Goal: Task Accomplishment & Management: Manage account settings

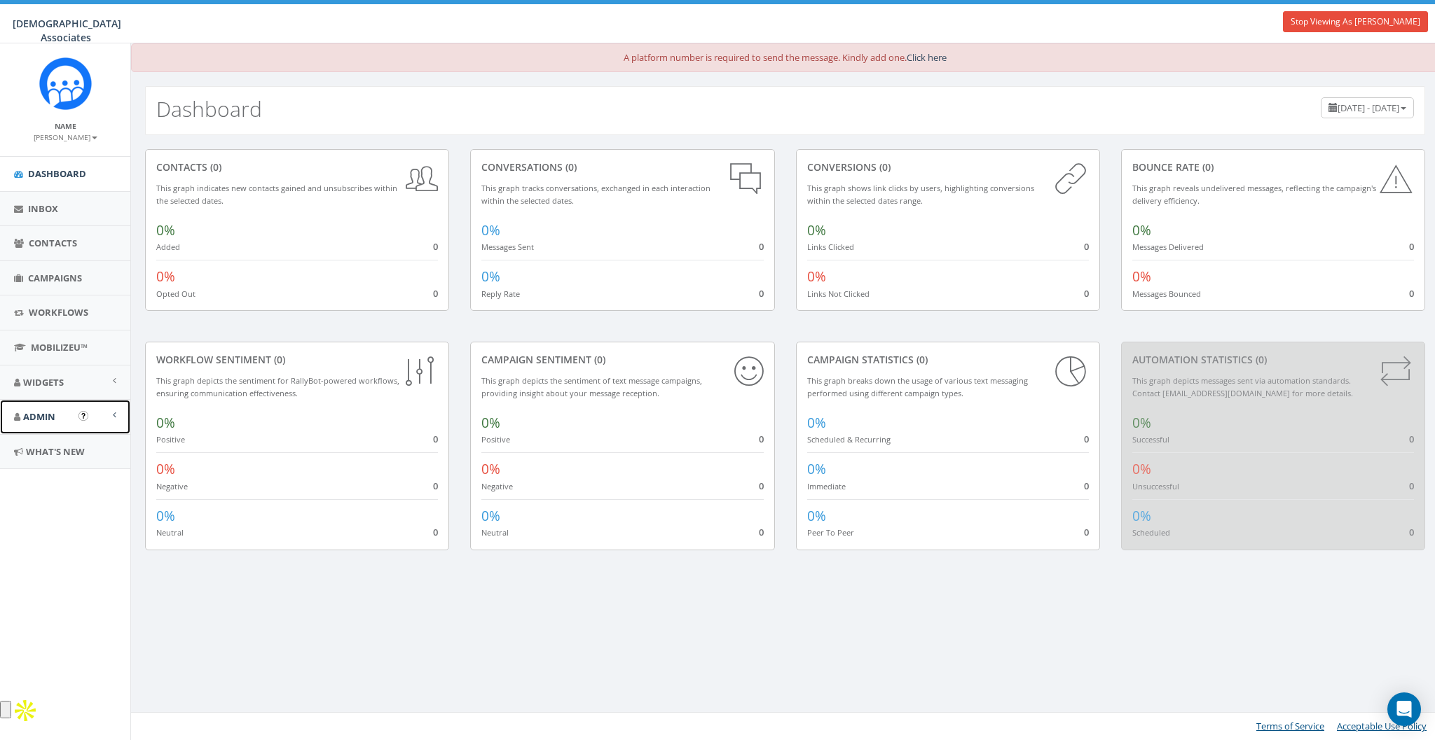
click at [41, 411] on span "Admin" at bounding box center [39, 417] width 32 height 13
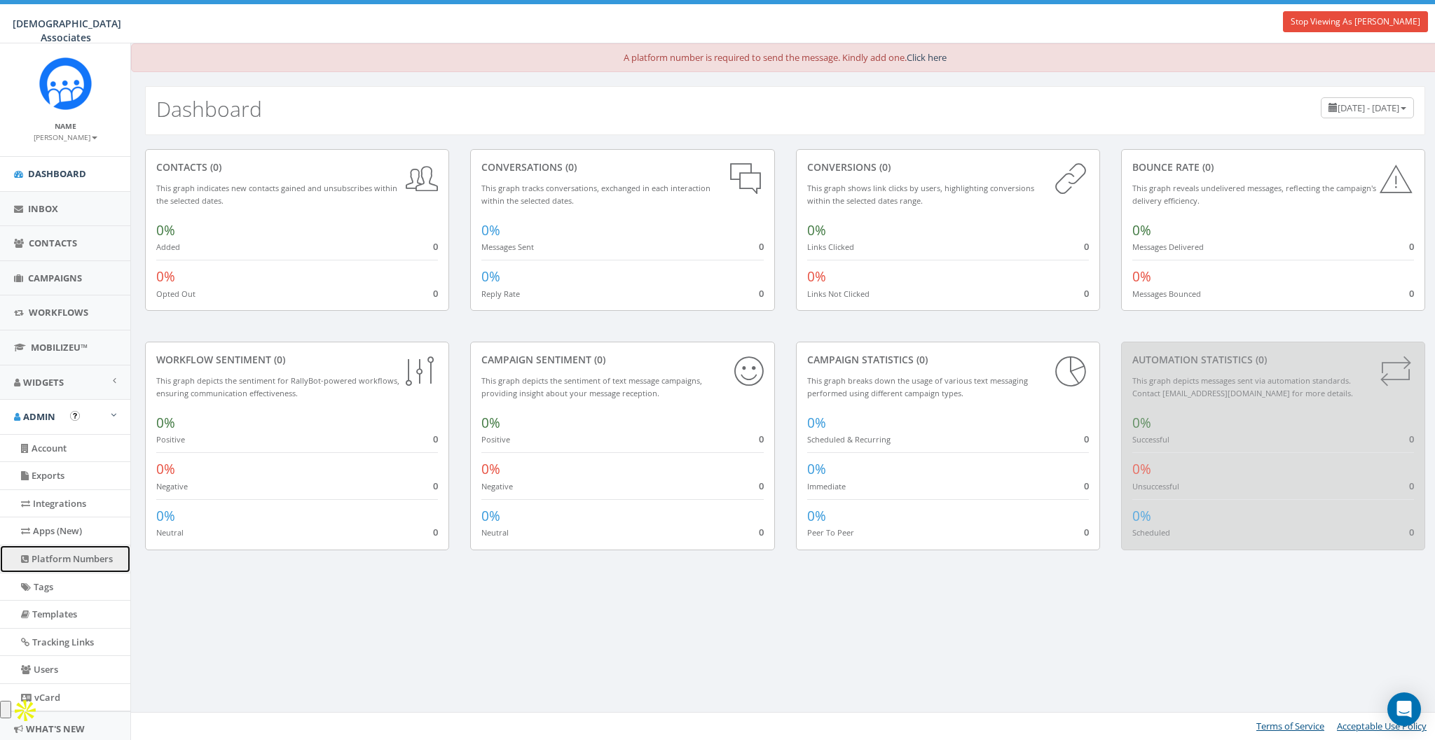
click at [62, 555] on link "Platform Numbers" at bounding box center [65, 559] width 130 height 27
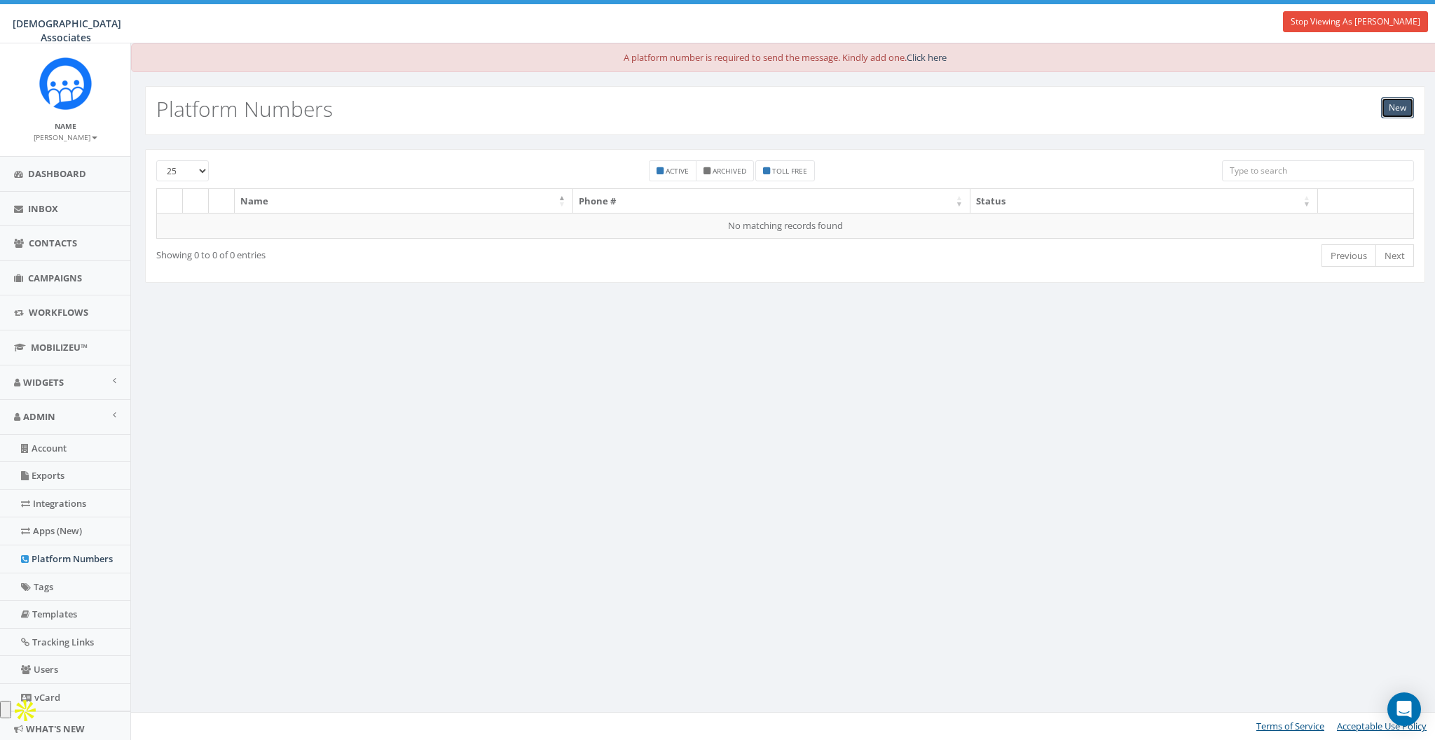
click at [1396, 106] on link "New" at bounding box center [1397, 107] width 33 height 21
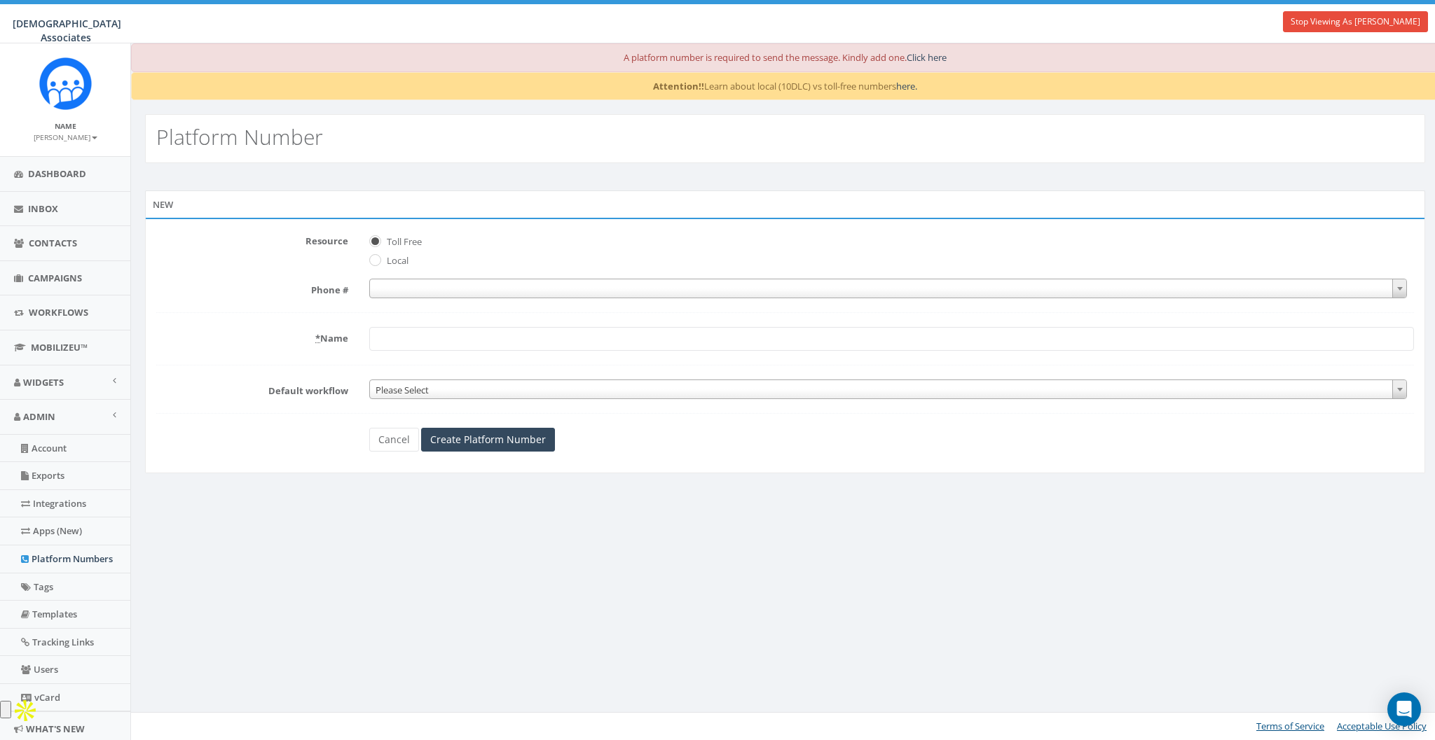
click at [413, 171] on div "New Phone Number can't be blank Resource Toll Free Local Phone # * Name Default…" at bounding box center [785, 334] width 1308 height 342
click at [402, 240] on label "Toll Free" at bounding box center [402, 242] width 39 height 14
click at [378, 240] on input "Toll Free" at bounding box center [373, 241] width 9 height 9
click at [402, 260] on label "Local" at bounding box center [395, 261] width 25 height 14
click at [378, 260] on input "Local" at bounding box center [373, 261] width 9 height 9
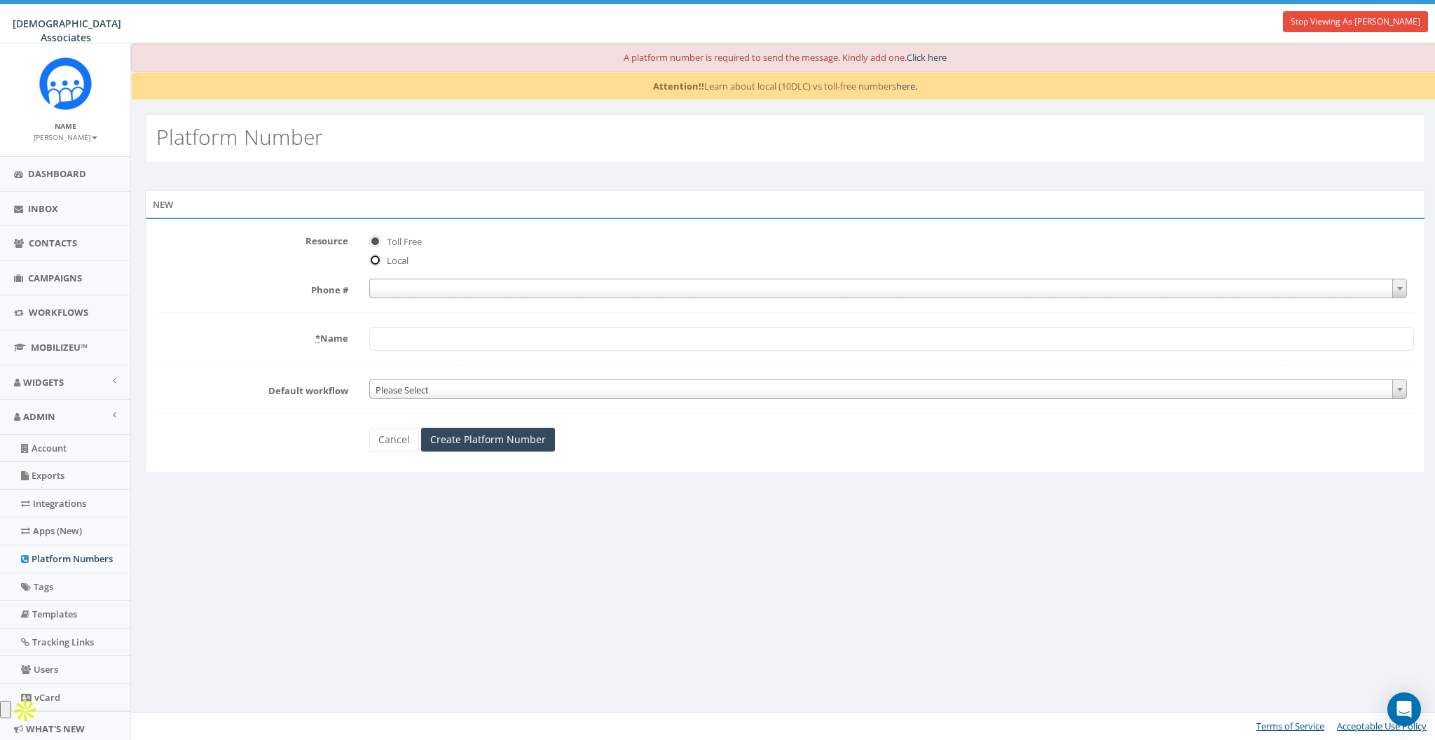
radio input "true"
click at [421, 286] on span at bounding box center [887, 289] width 1037 height 20
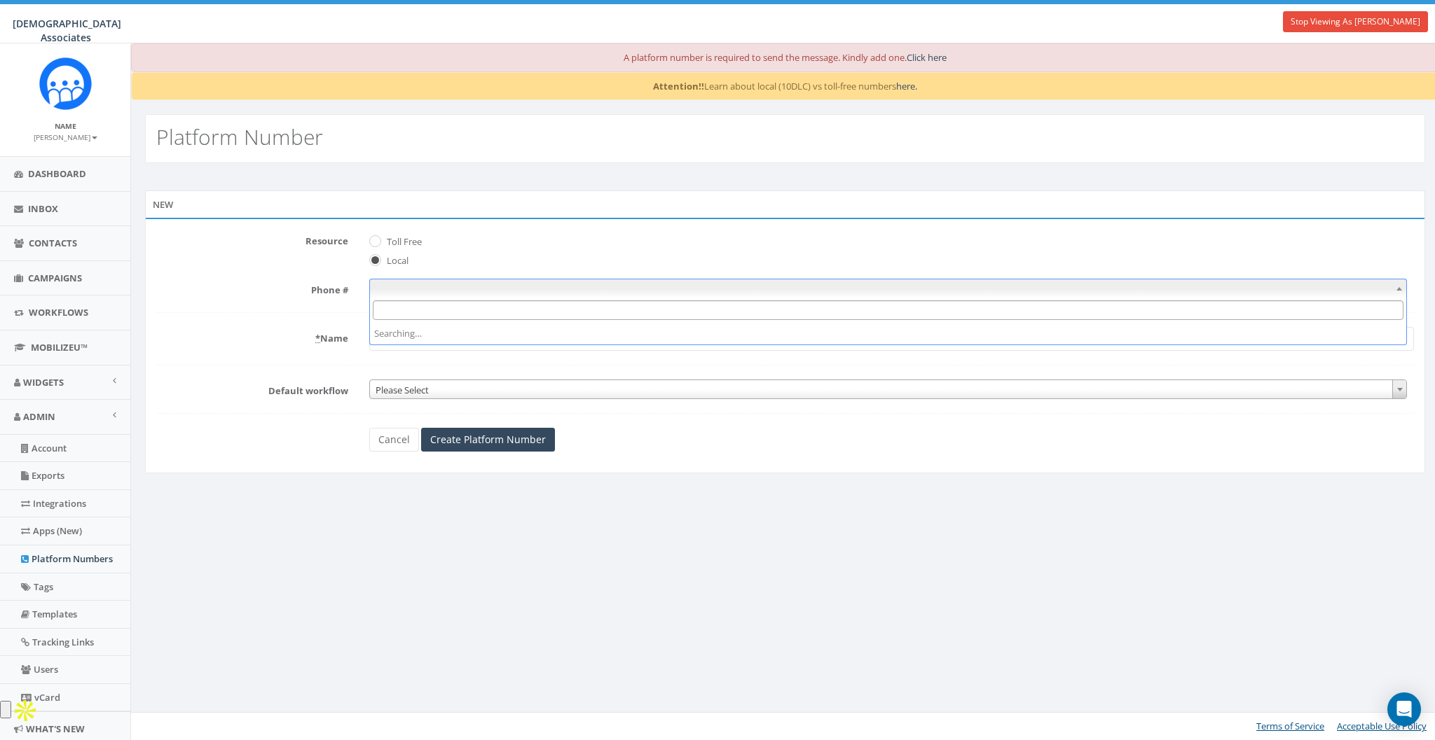
click at [422, 303] on input "Search" at bounding box center [888, 311] width 1030 height 20
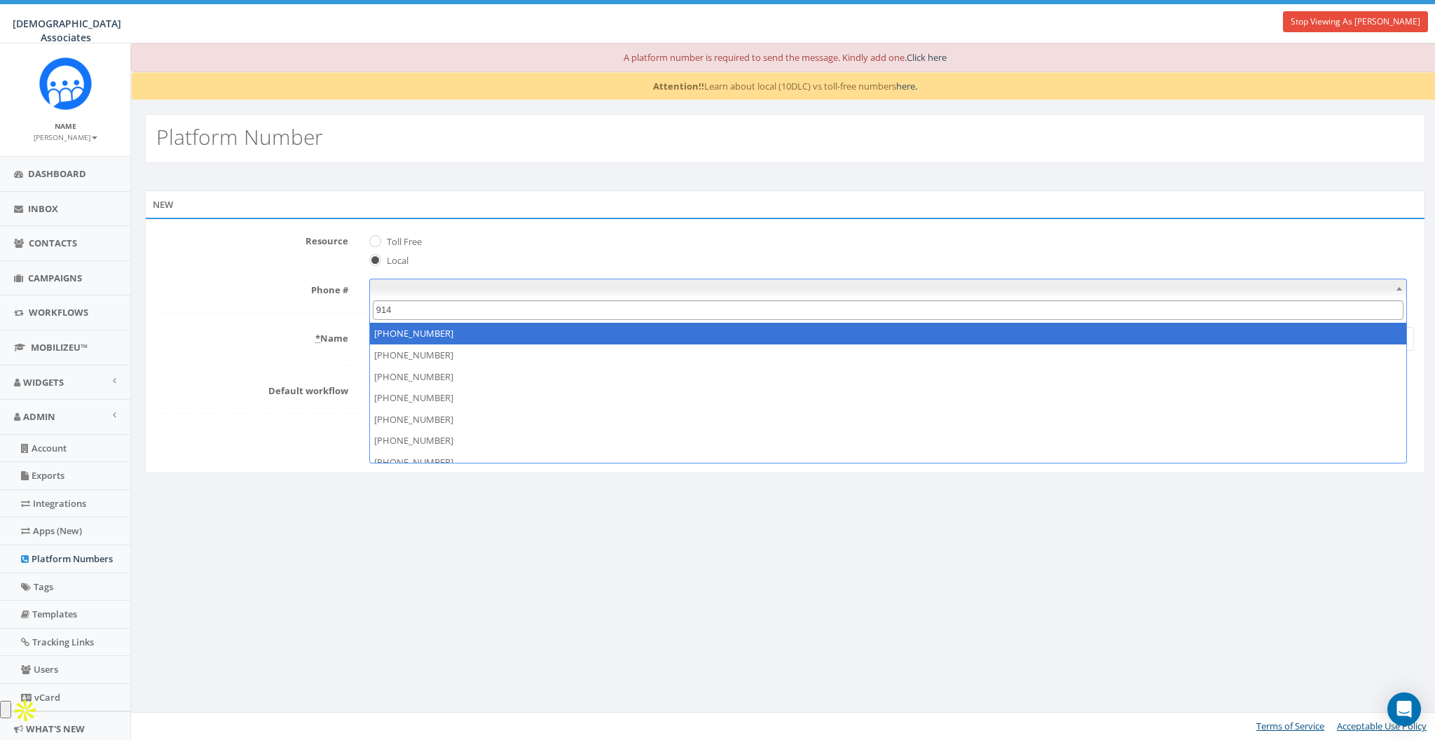
type input "914"
click at [408, 237] on label "Toll Free" at bounding box center [402, 242] width 39 height 14
click at [378, 237] on input "Toll Free" at bounding box center [373, 241] width 9 height 9
radio input "true"
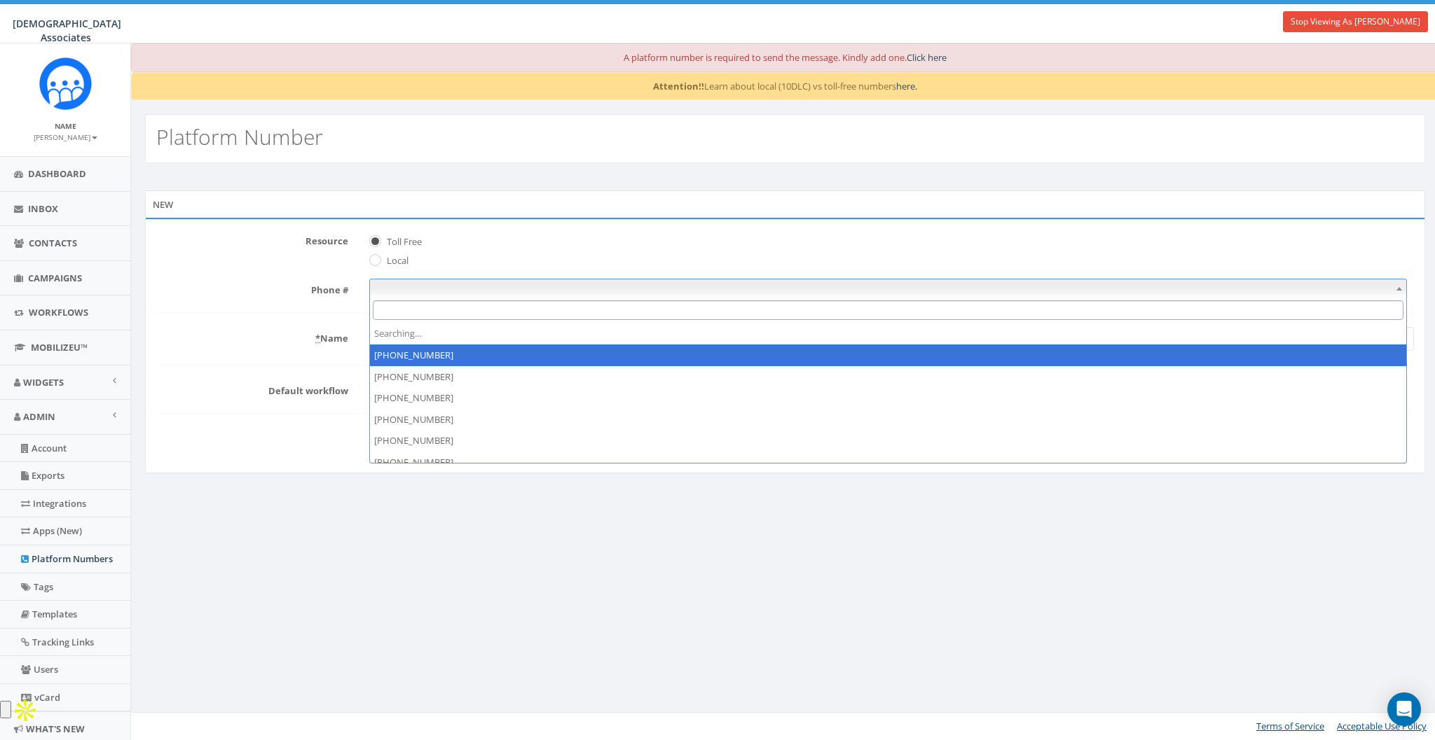
click at [407, 284] on span at bounding box center [887, 289] width 1037 height 20
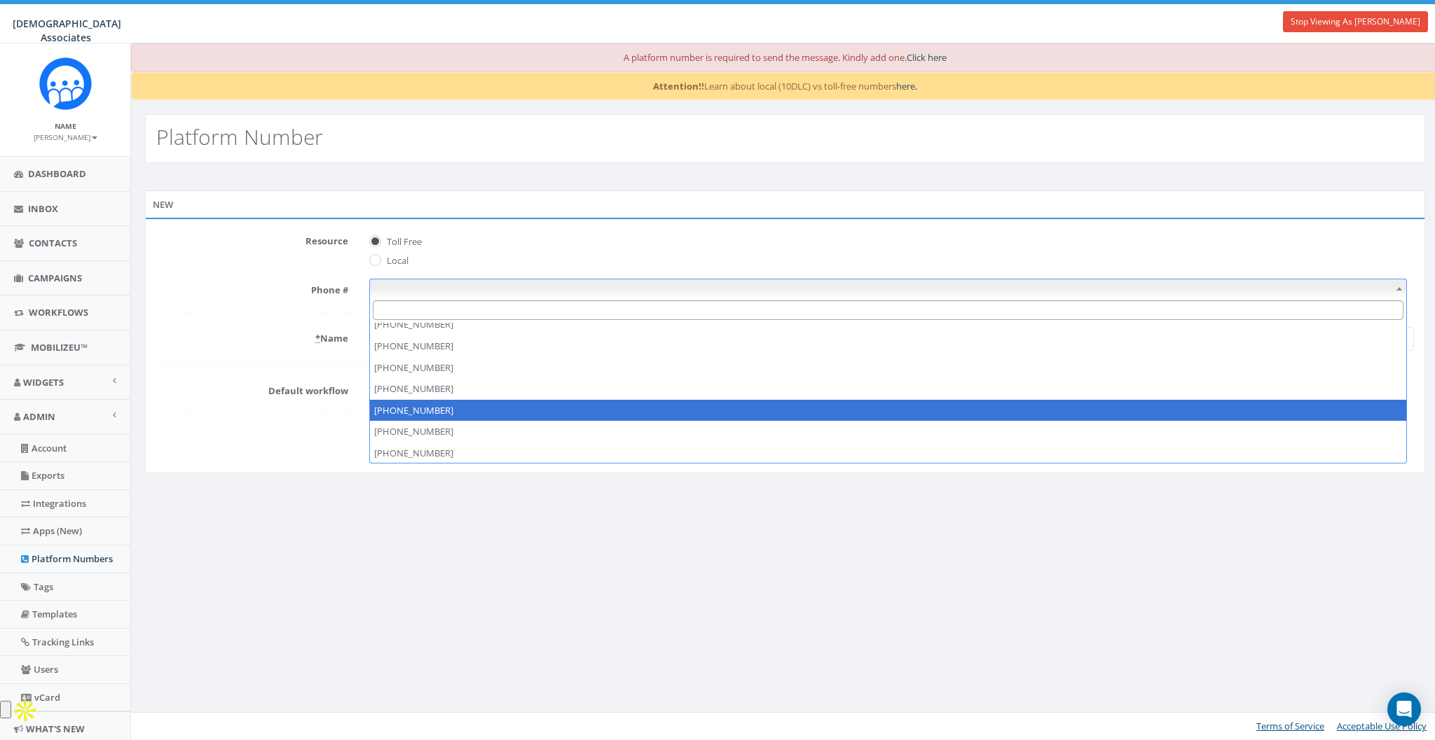
scroll to position [502, 0]
select select "+18448815628"
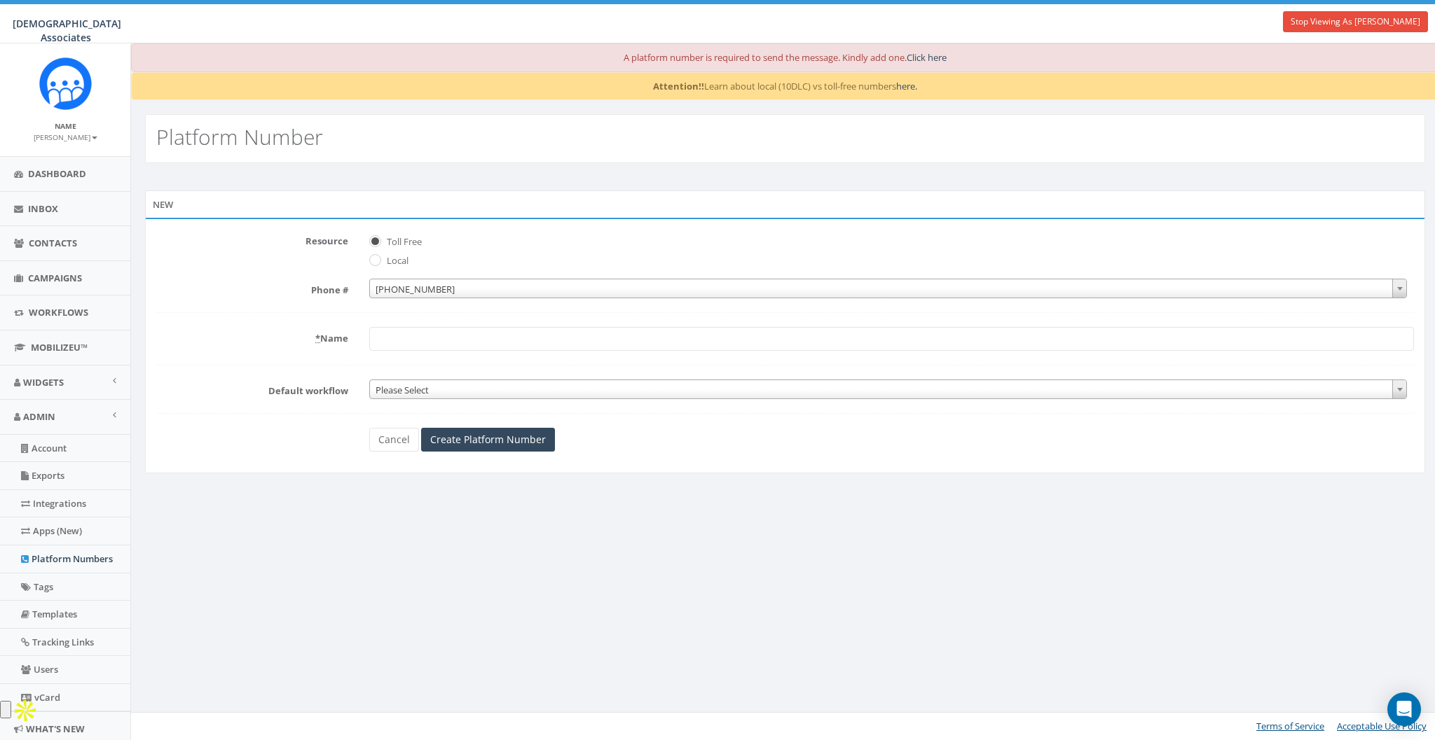
click at [747, 483] on div "New Phone Number can't be blank Resource Toll Free Local Phone # +1 844-881-562…" at bounding box center [784, 341] width 1301 height 301
click at [466, 336] on input "* Name" at bounding box center [891, 339] width 1044 height 24
type input "TF - Main Franciscan Mission Associates"
click at [721, 576] on div "A platform number is required to send the message. Kindly add one. Click here A…" at bounding box center [784, 391] width 1309 height 697
drag, startPoint x: 310, startPoint y: 334, endPoint x: 367, endPoint y: 334, distance: 57.4
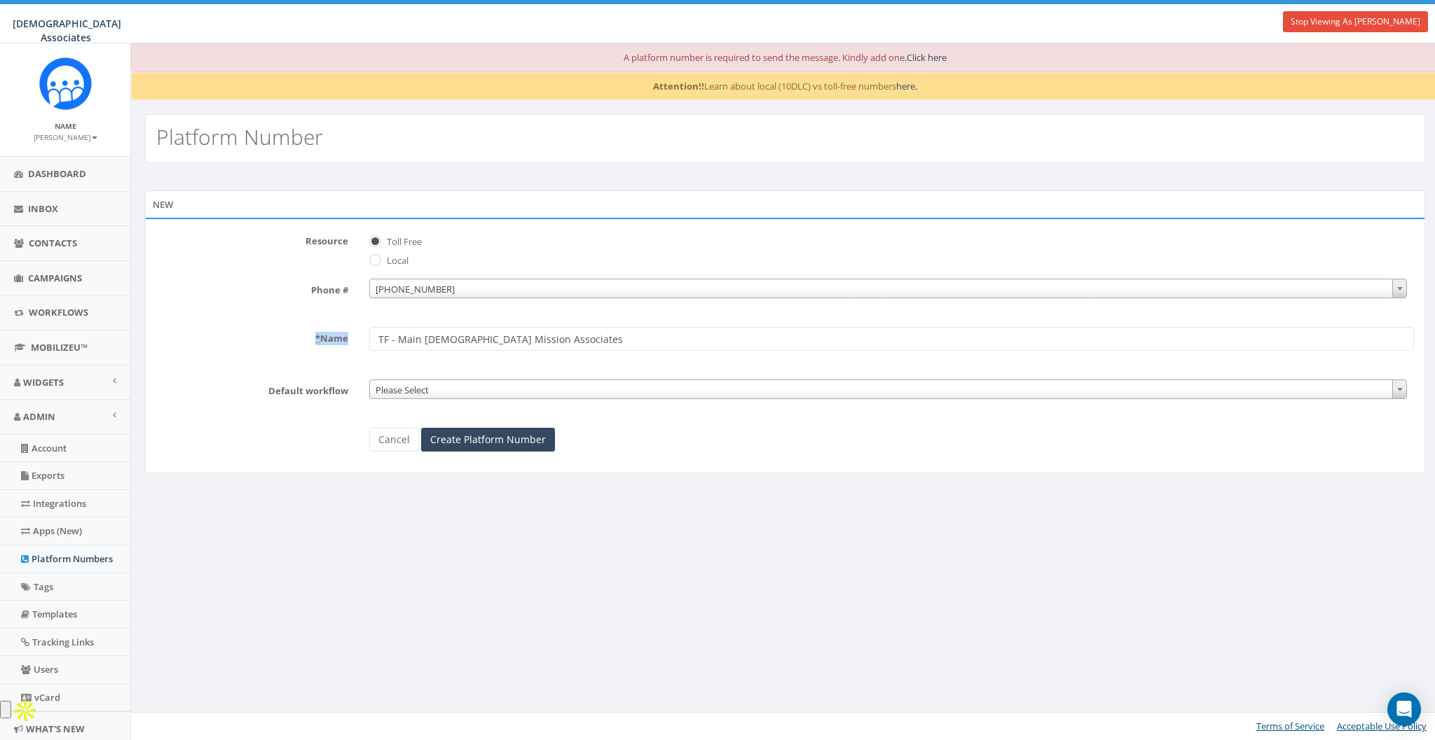
click at [367, 334] on div "* Name TF - Main Franciscan Mission Associates" at bounding box center [785, 339] width 1278 height 24
click at [471, 436] on input "Create Platform Number" at bounding box center [488, 440] width 134 height 24
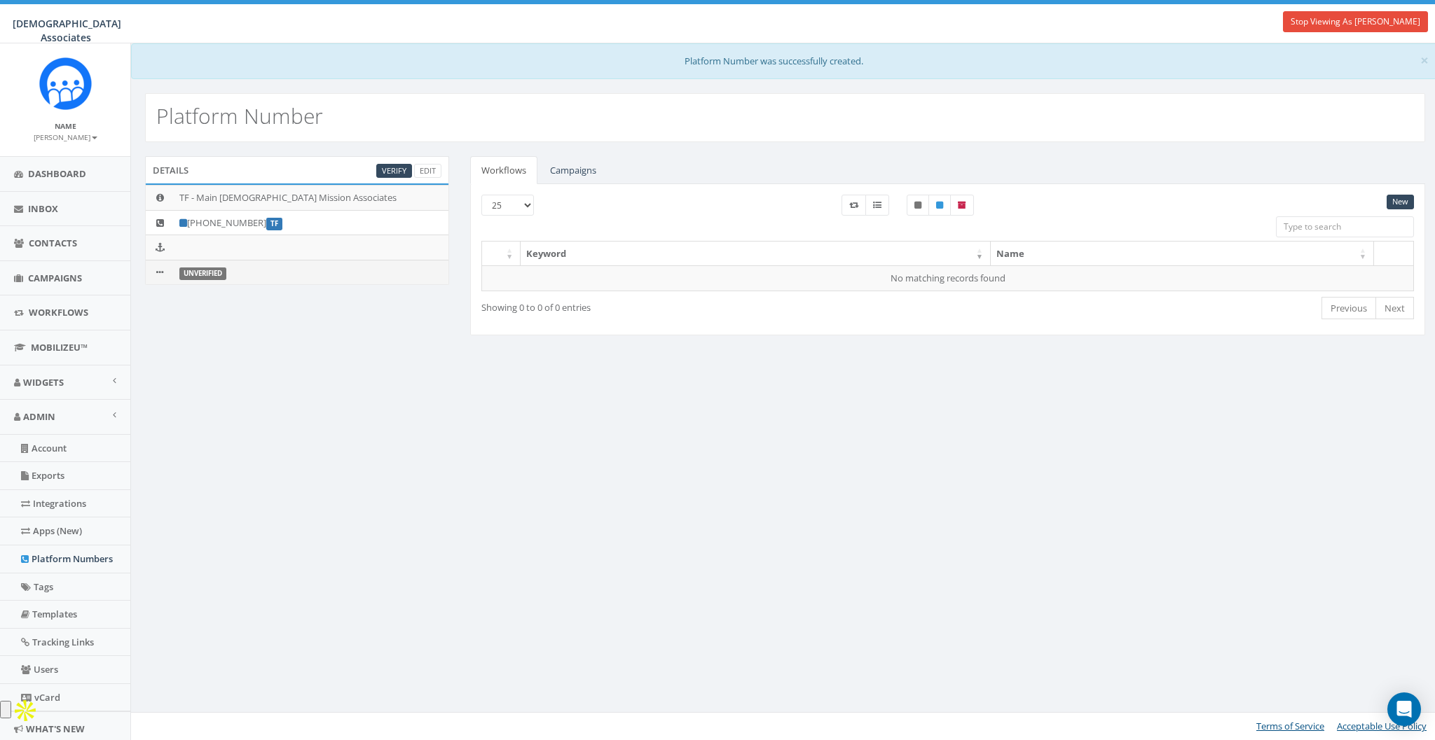
click at [213, 277] on label "Unverified" at bounding box center [202, 274] width 47 height 13
click at [212, 275] on label "Unverified" at bounding box center [202, 274] width 47 height 13
click at [365, 343] on div "Details Verify Edit TF - Main Franciscan Mission Associates +1 844-881-5628 TF …" at bounding box center [784, 254] width 1301 height 197
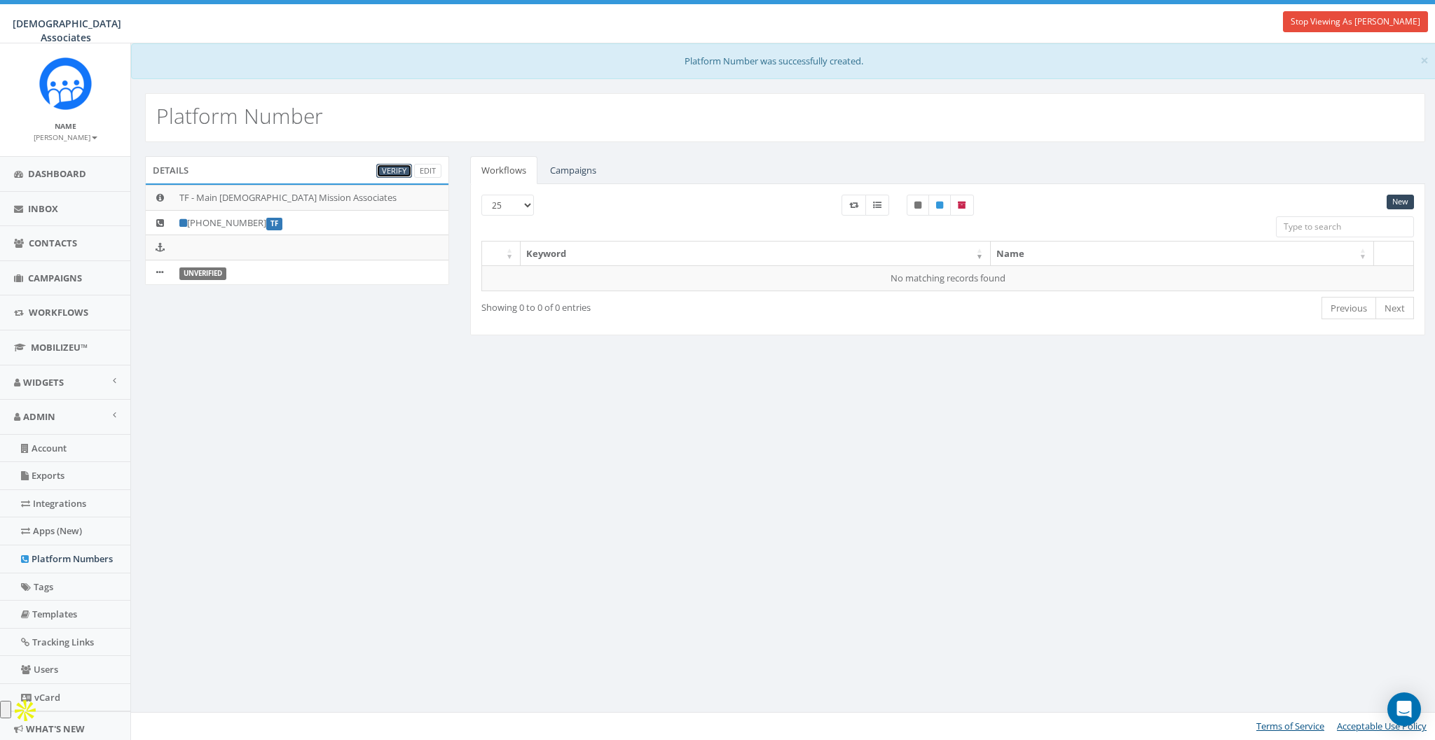
click at [390, 171] on link "Verify" at bounding box center [394, 171] width 36 height 15
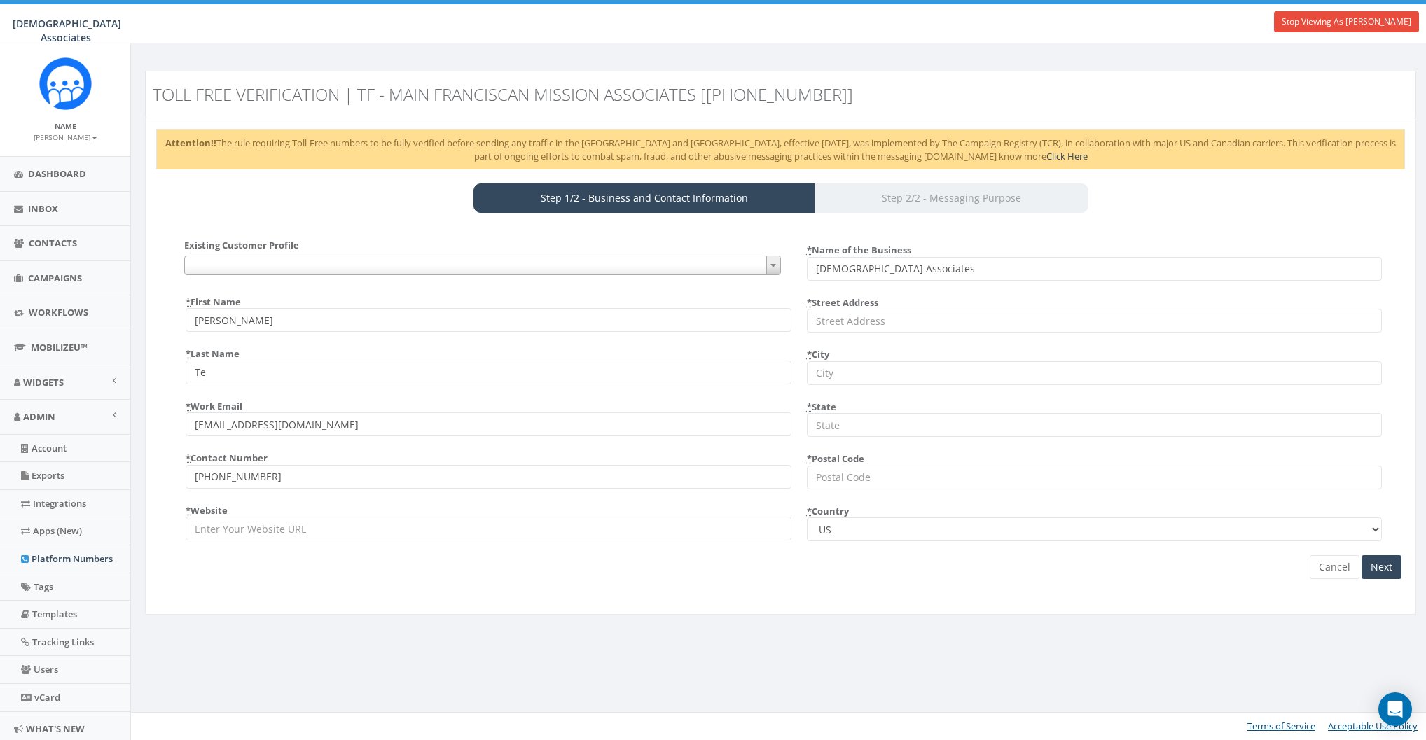
select select "US"
click at [1351, 574] on link "Cancel" at bounding box center [1343, 568] width 50 height 24
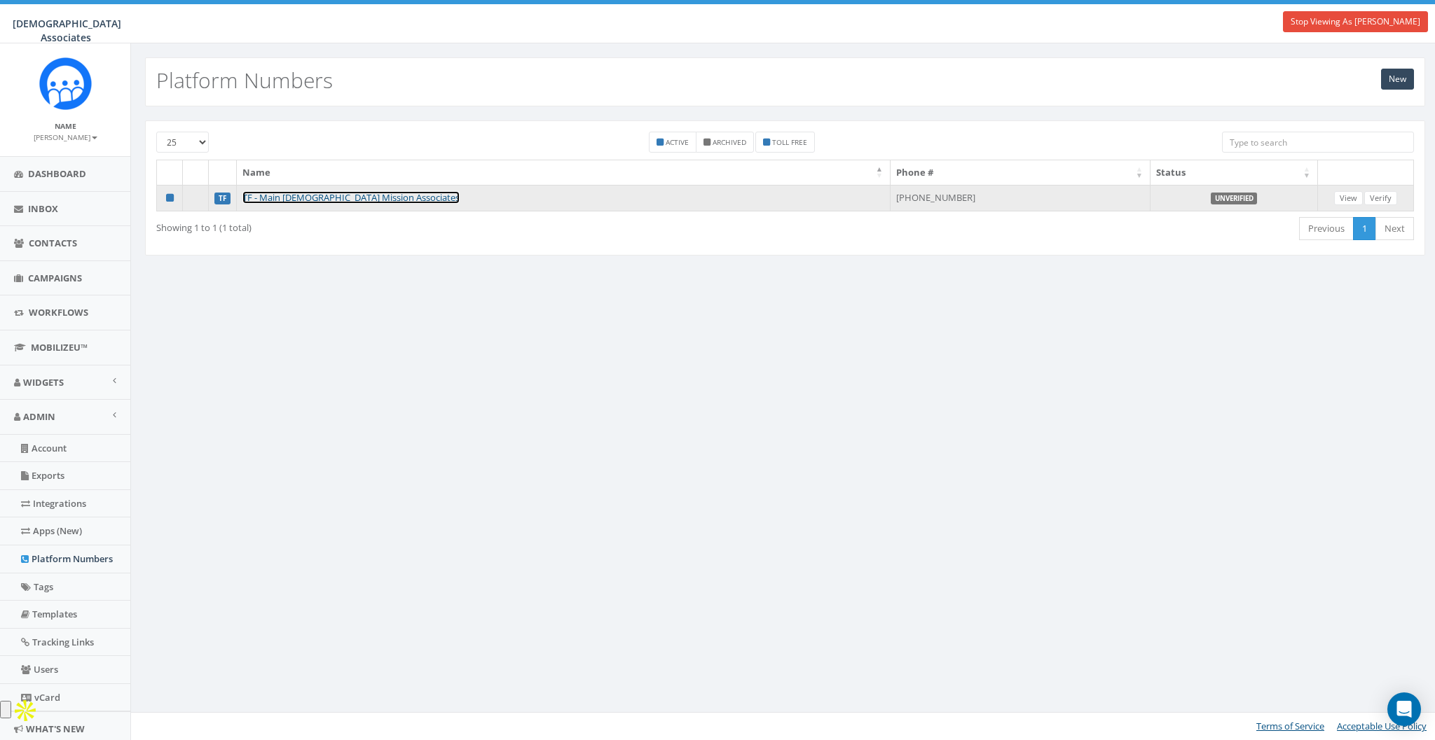
click at [370, 193] on link "TF - Main [DEMOGRAPHIC_DATA] Mission Associates" at bounding box center [350, 197] width 217 height 13
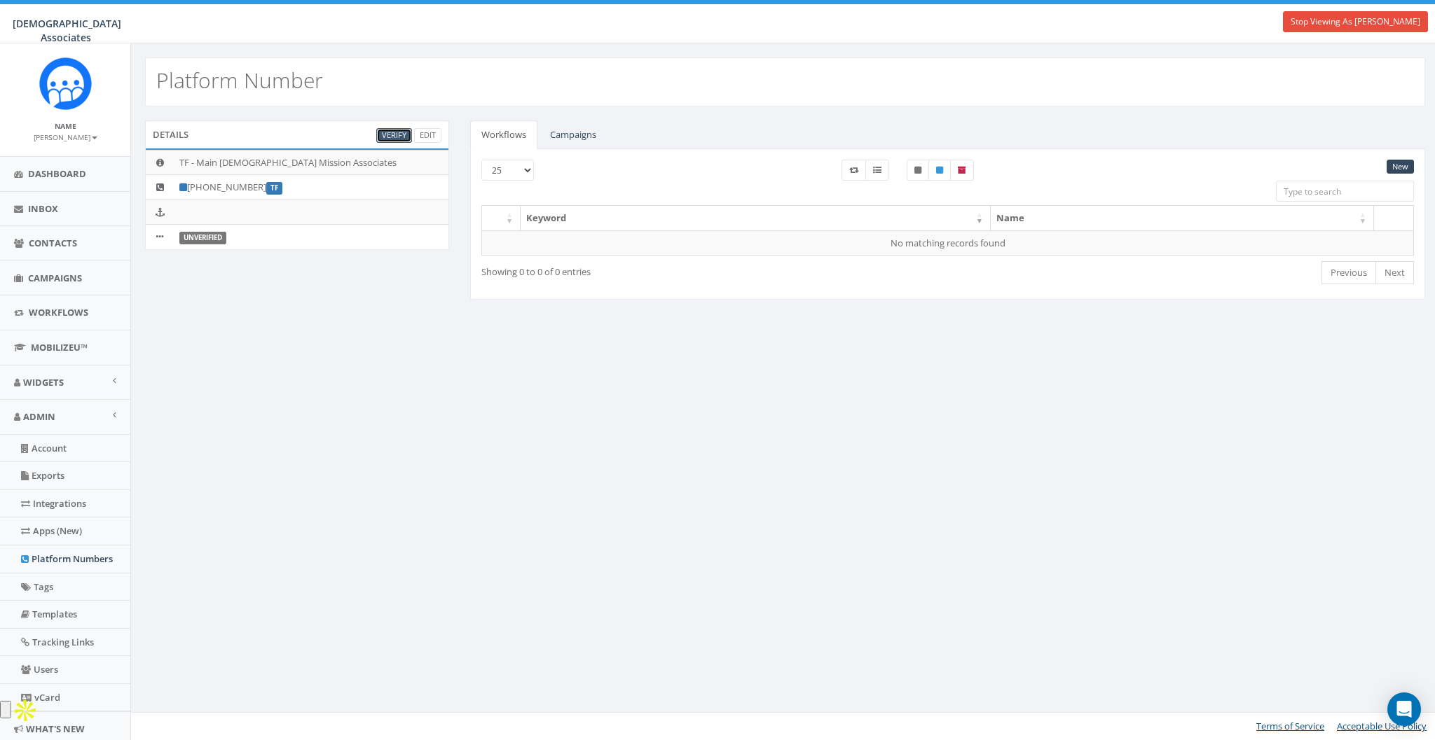
click at [380, 132] on link "Verify" at bounding box center [394, 135] width 36 height 15
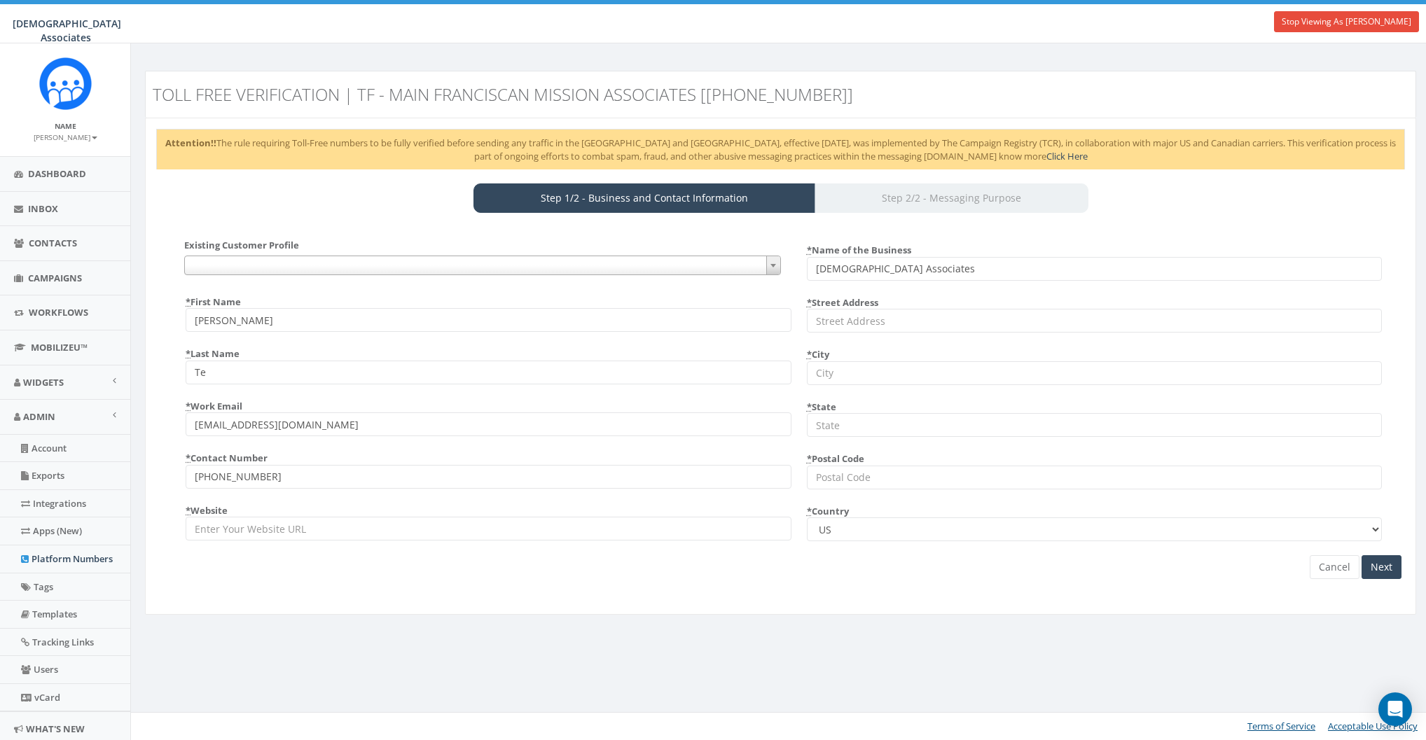
select select "US"
click at [294, 481] on input "[PHONE_NUMBER]" at bounding box center [490, 477] width 609 height 24
click at [191, 193] on div "Step 1/2 - Business and Contact Information Step 2/2 - Messaging Purpose" at bounding box center [784, 198] width 1257 height 29
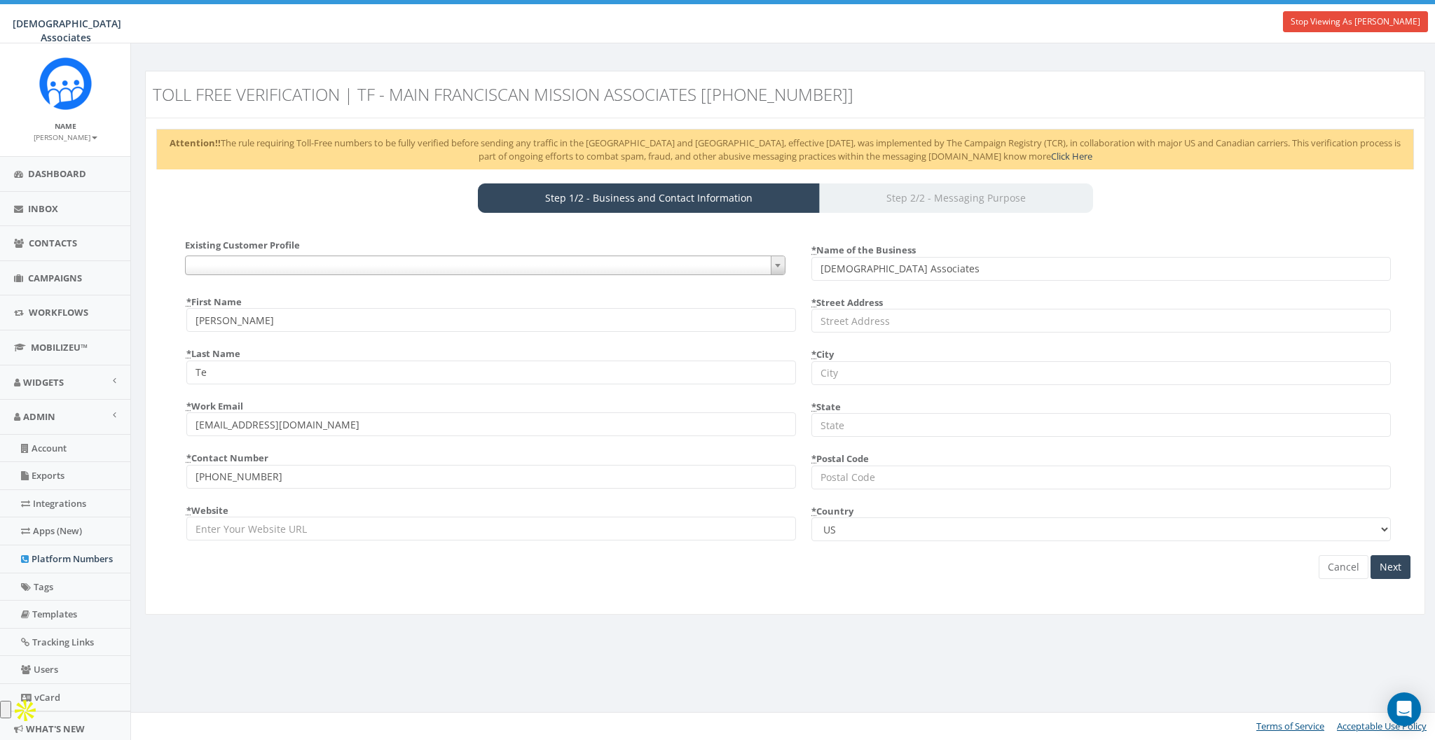
click at [68, 145] on div "Name [PERSON_NAME] Profile Sign Out" at bounding box center [65, 99] width 130 height 113
click at [67, 139] on small "[PERSON_NAME]" at bounding box center [66, 137] width 64 height 10
click at [43, 156] on link "Profile" at bounding box center [70, 159] width 111 height 18
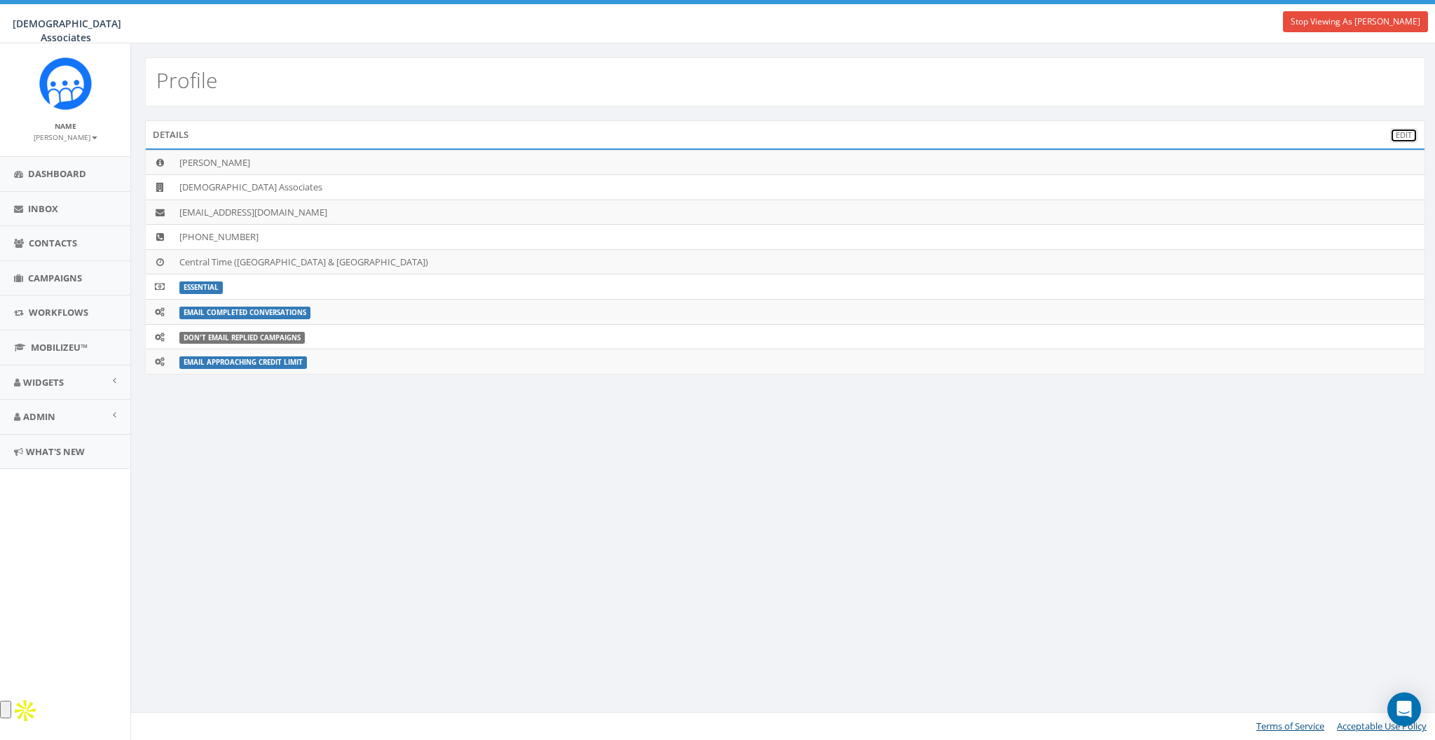
click at [1402, 129] on link "Edit" at bounding box center [1403, 135] width 27 height 15
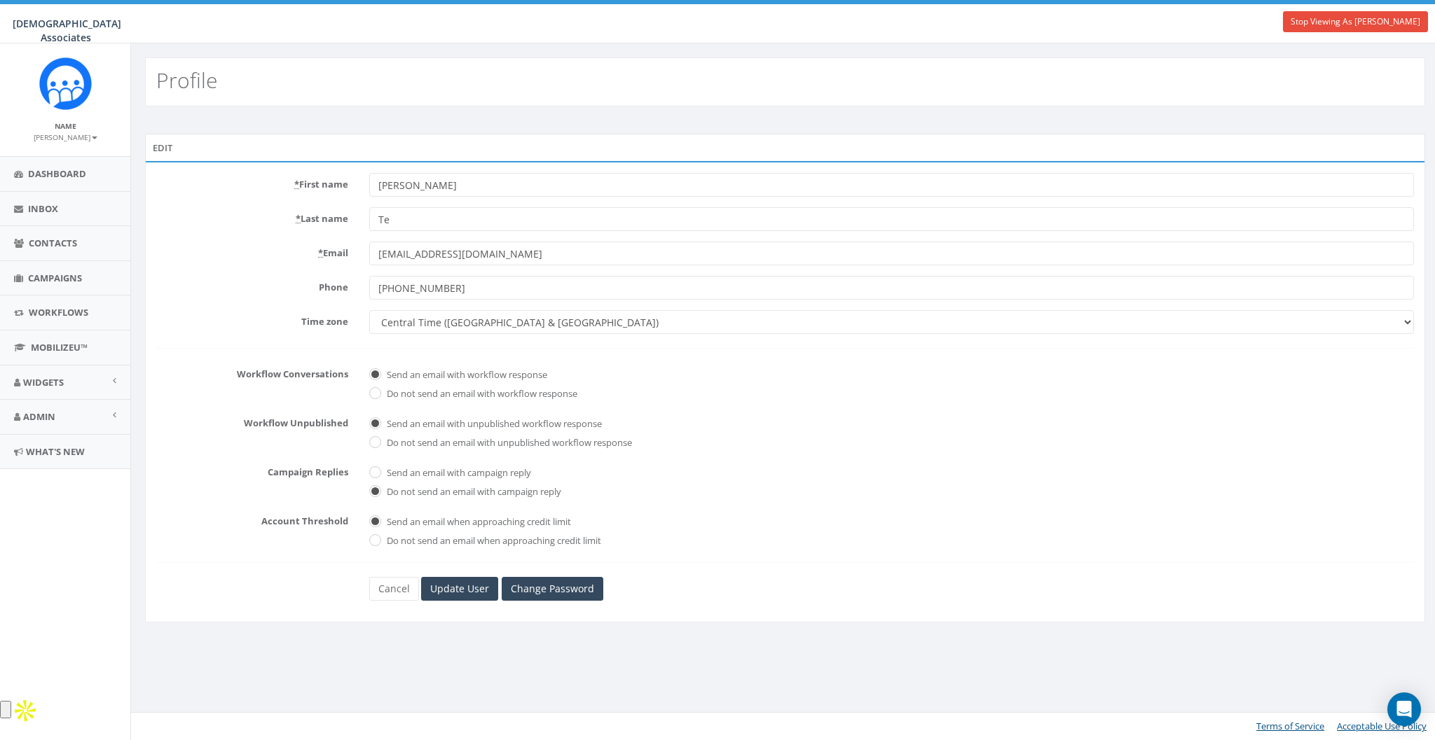
click at [465, 289] on input "[PHONE_NUMBER]" at bounding box center [891, 288] width 1044 height 24
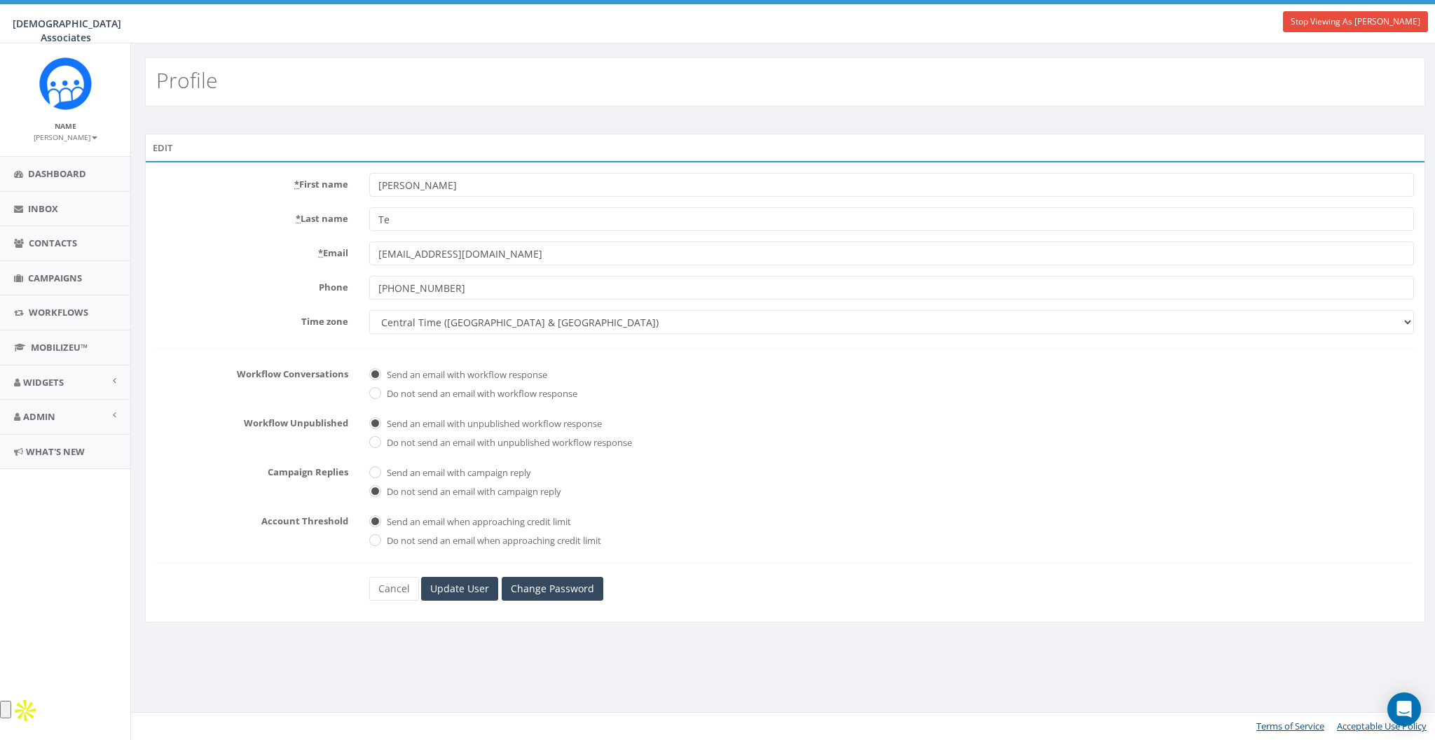
click at [465, 289] on input "[PHONE_NUMBER]" at bounding box center [891, 288] width 1044 height 24
click at [395, 579] on link "Cancel" at bounding box center [394, 589] width 50 height 24
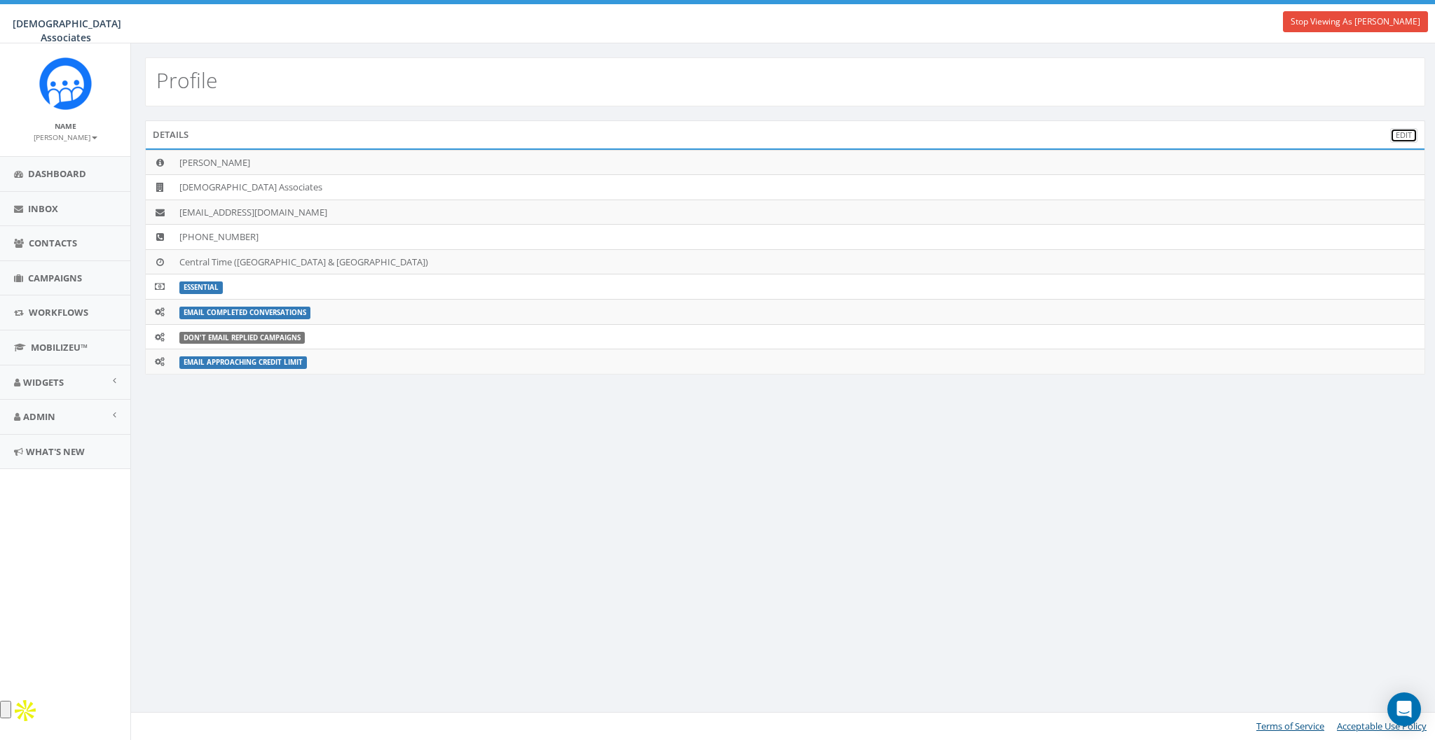
click at [1408, 132] on link "Edit" at bounding box center [1403, 135] width 27 height 15
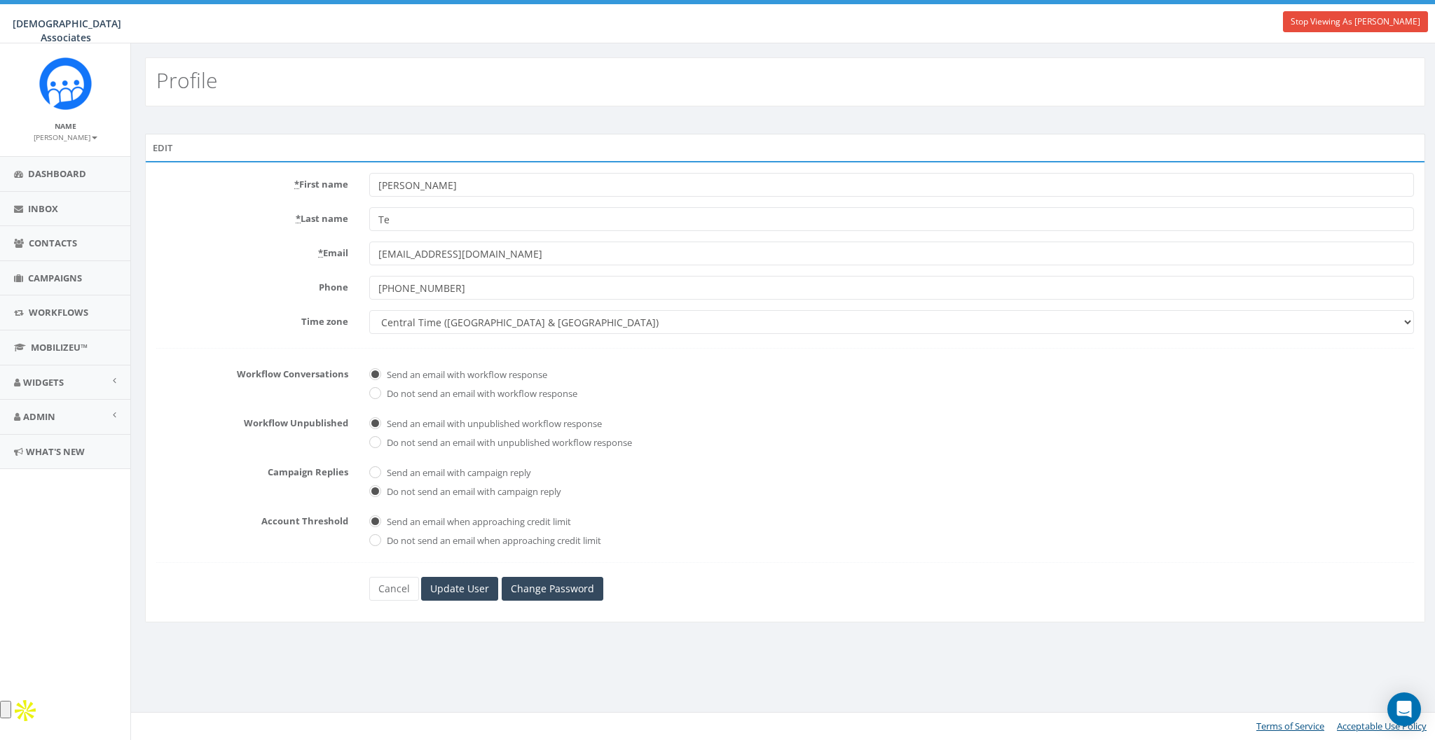
click at [429, 322] on select "[US_STATE] [GEOGRAPHIC_DATA]/[GEOGRAPHIC_DATA] [GEOGRAPHIC_DATA]/[GEOGRAPHIC_DA…" at bounding box center [891, 322] width 1044 height 24
select select "Eastern Time ([GEOGRAPHIC_DATA] & [GEOGRAPHIC_DATA])"
click at [369, 310] on select "Alaska America/Adak America/Anchorage America/Boise America/Detroit America/Ind…" at bounding box center [891, 322] width 1044 height 24
click at [478, 598] on input "Update User" at bounding box center [459, 589] width 77 height 24
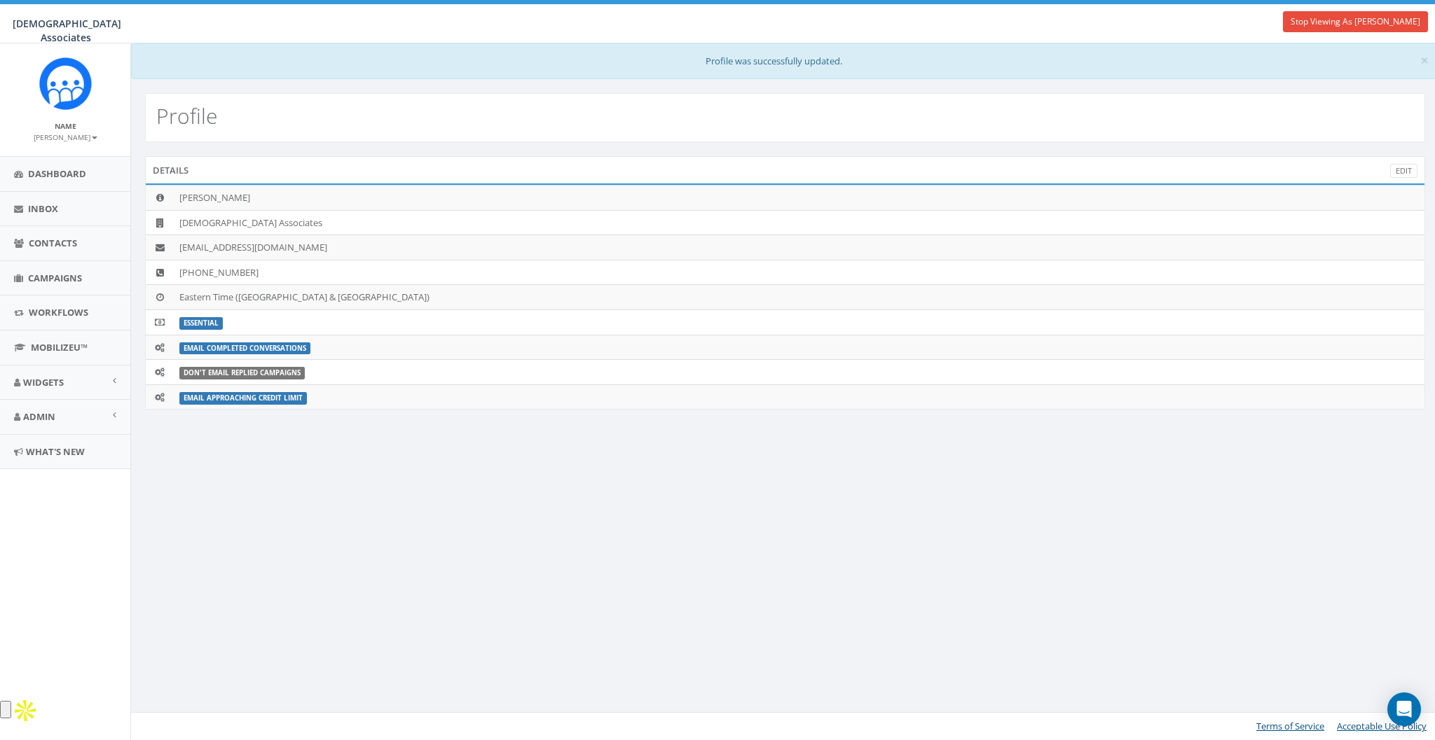
click at [62, 140] on small "[PERSON_NAME]" at bounding box center [66, 137] width 64 height 10
click at [50, 154] on link "Profile" at bounding box center [70, 159] width 111 height 18
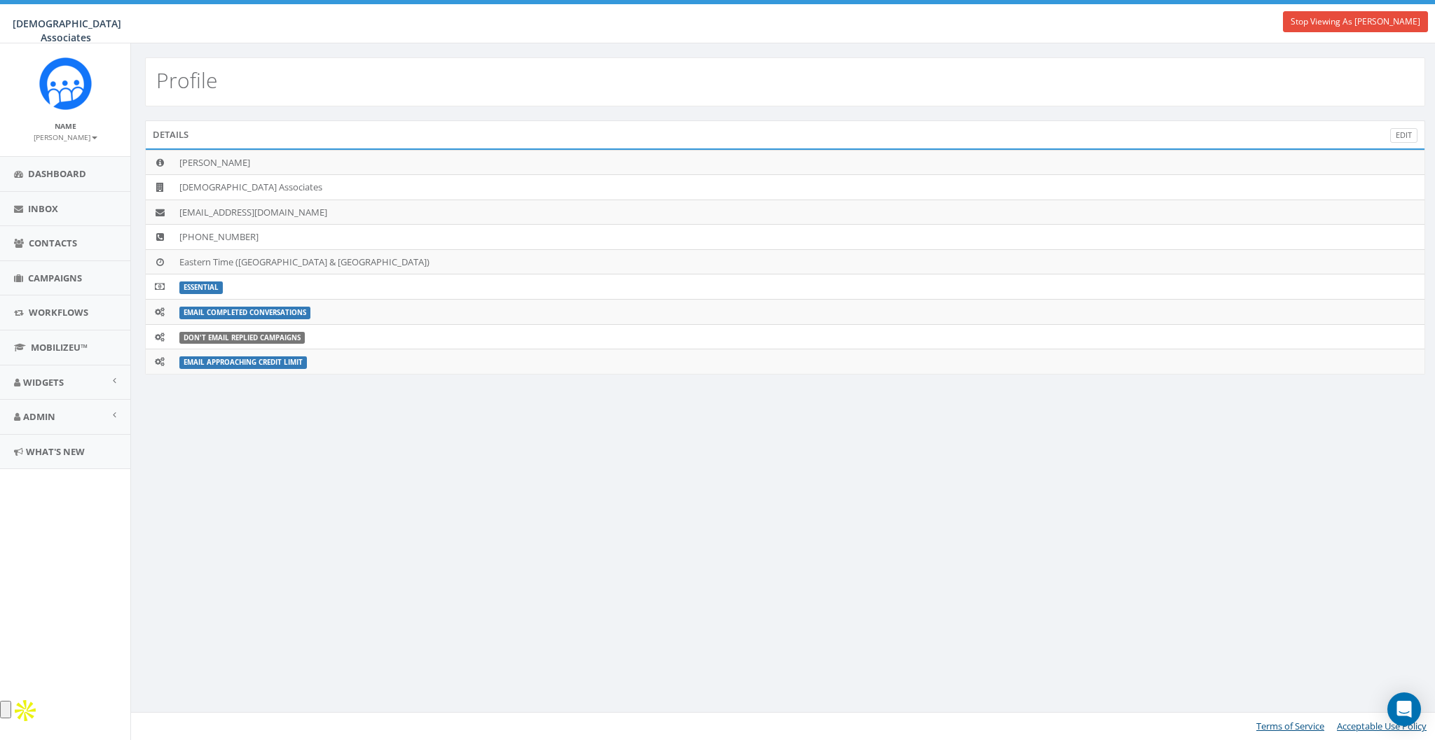
click at [1409, 127] on div "Details Edit" at bounding box center [785, 134] width 1280 height 28
click at [1407, 131] on link "Edit" at bounding box center [1403, 135] width 27 height 15
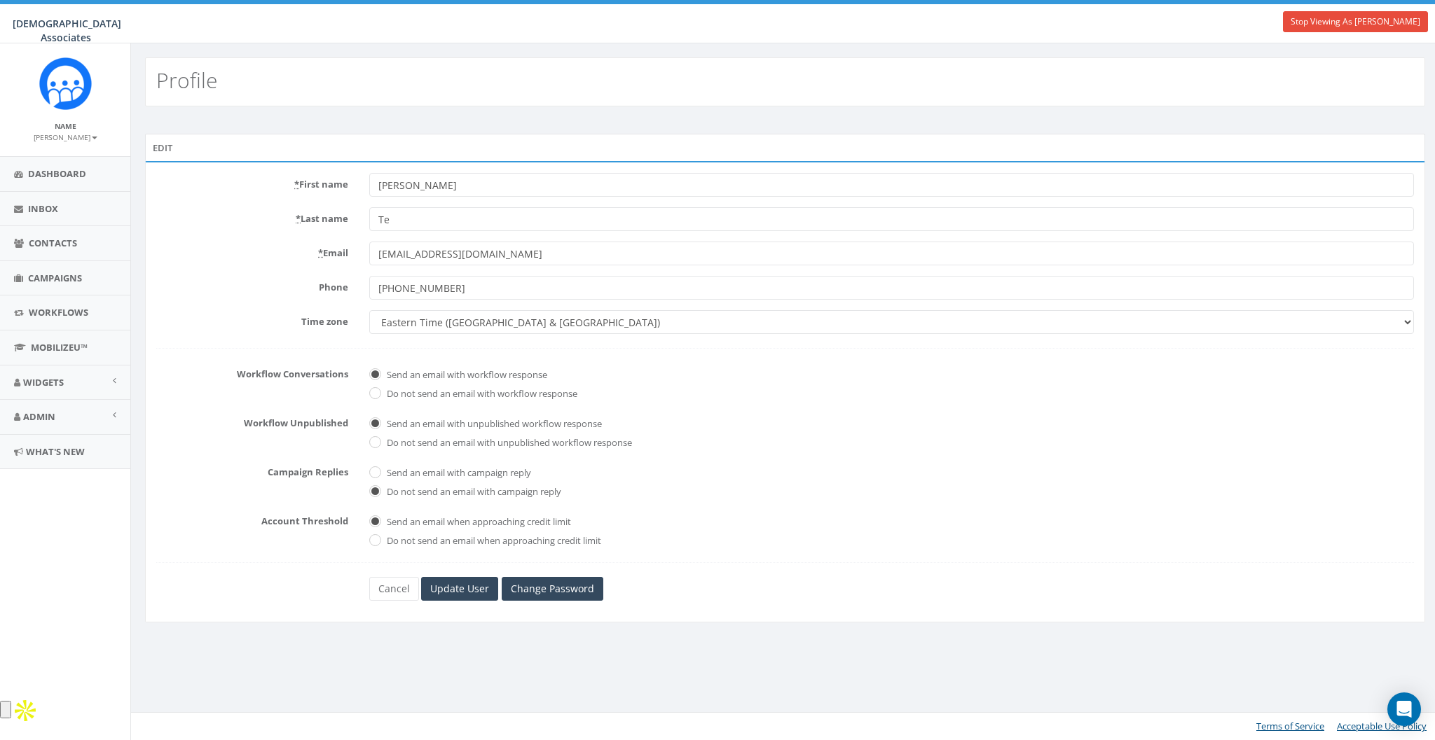
click at [232, 181] on label "* First name" at bounding box center [252, 182] width 213 height 18
click at [369, 181] on input "Alvin" at bounding box center [891, 185] width 1044 height 24
click at [270, 231] on form "* First name Alvin * Last name Te * Email admin@franciscanmissionassoc.org Phon…" at bounding box center [784, 387] width 1257 height 428
drag, startPoint x: 236, startPoint y: 374, endPoint x: 347, endPoint y: 374, distance: 110.7
click at [347, 374] on label "Workflow Conversations" at bounding box center [252, 372] width 213 height 18
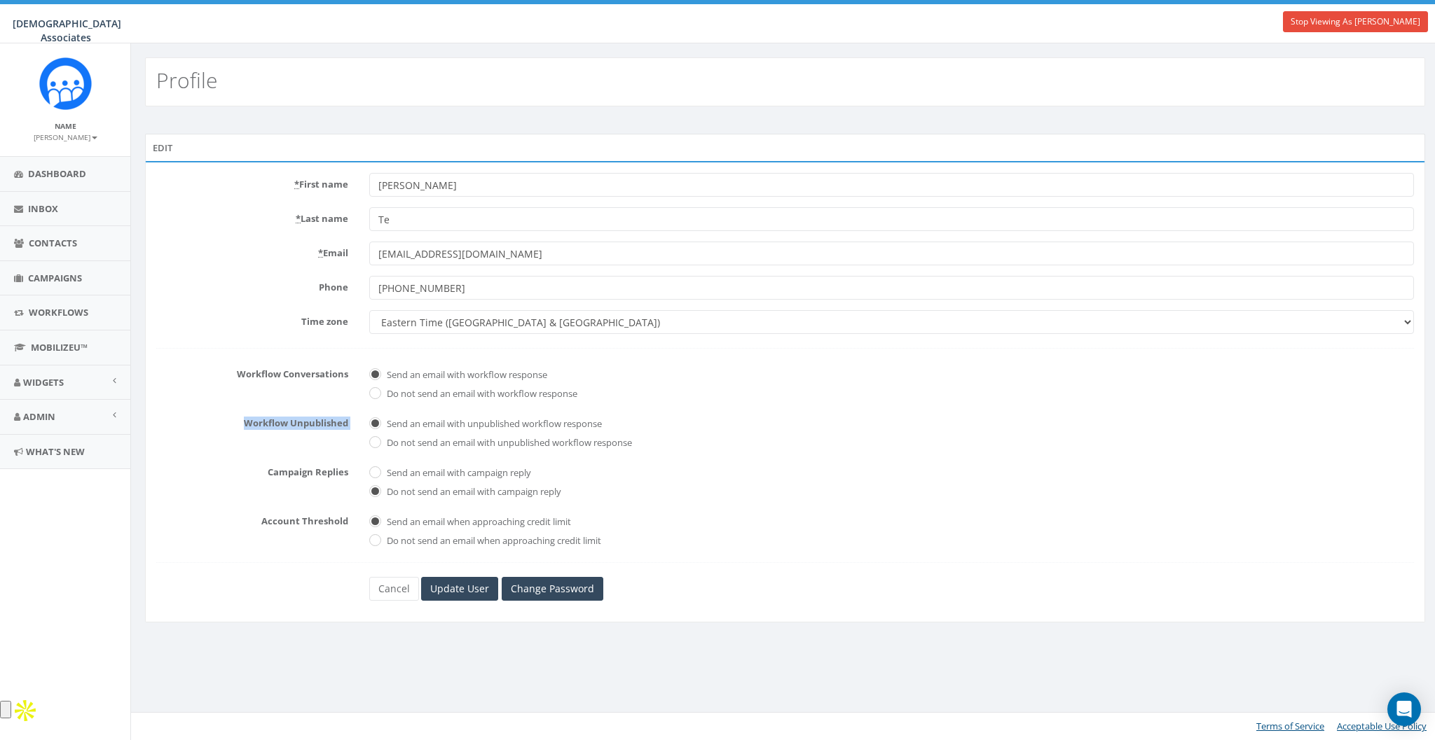
drag, startPoint x: 243, startPoint y: 421, endPoint x: 359, endPoint y: 427, distance: 116.4
click at [359, 427] on div "Workflow Unpublished Send an email with unpublished workflow response Do not se…" at bounding box center [785, 431] width 1278 height 39
drag, startPoint x: 268, startPoint y: 471, endPoint x: 350, endPoint y: 472, distance: 81.3
click at [350, 472] on label "Campaign Replies" at bounding box center [252, 470] width 213 height 18
click at [248, 387] on div "Workflow Conversations Send an email with workflow response Do not send an emai…" at bounding box center [785, 382] width 1278 height 39
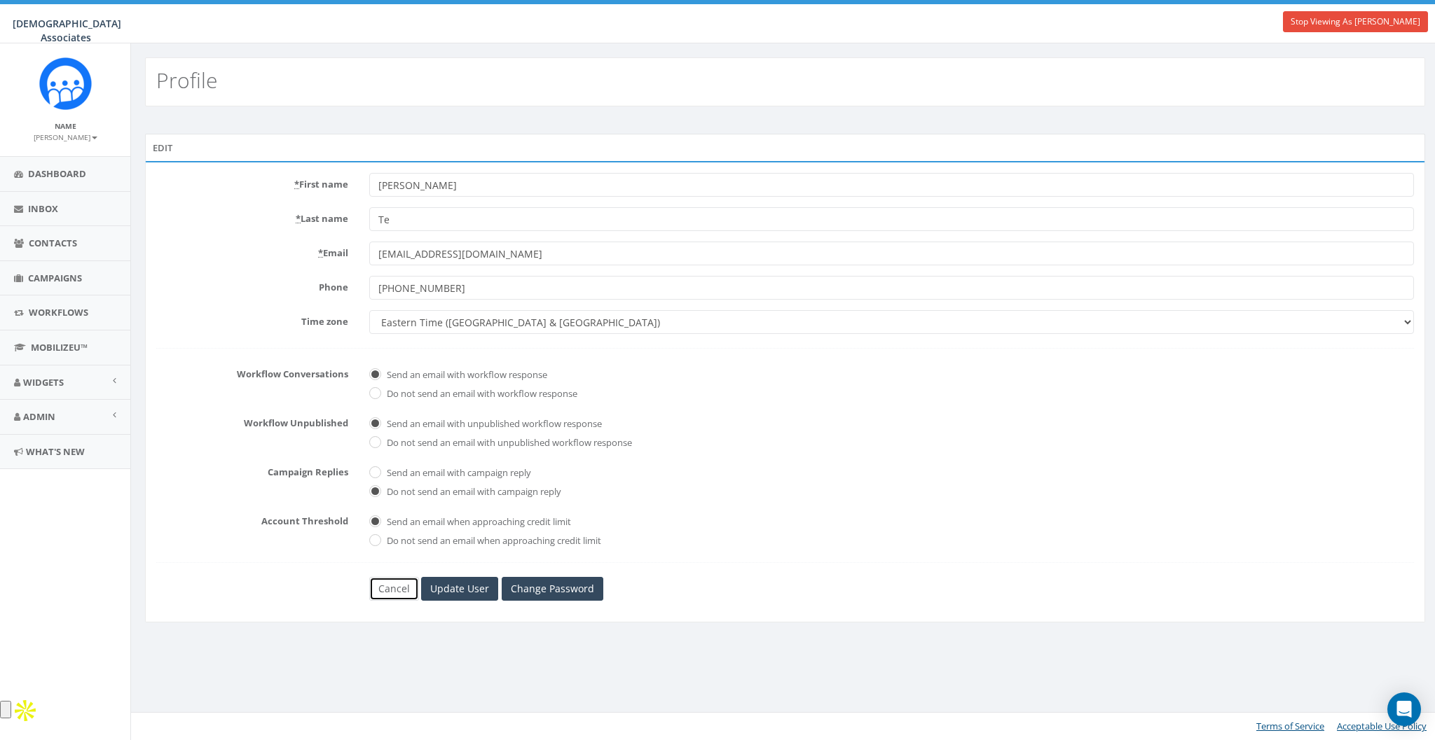
click at [381, 588] on link "Cancel" at bounding box center [394, 589] width 50 height 24
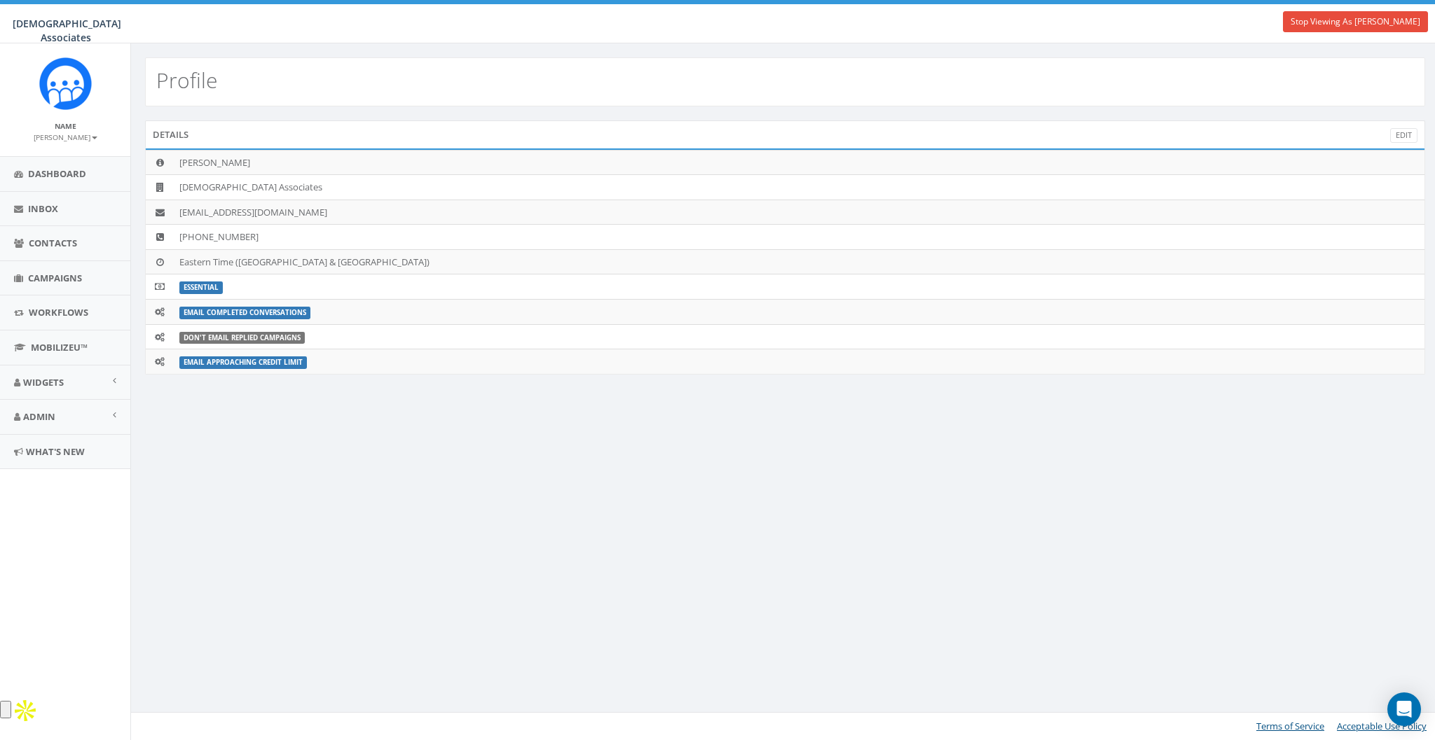
click at [69, 137] on small "[PERSON_NAME]" at bounding box center [66, 137] width 64 height 10
click at [622, 427] on div "Profile Details Edit [PERSON_NAME] Mission Associates [EMAIL_ADDRESS][DOMAIN_NA…" at bounding box center [784, 391] width 1309 height 697
drag, startPoint x: 192, startPoint y: 237, endPoint x: 261, endPoint y: 235, distance: 68.7
click at [261, 235] on td "+19146645716" at bounding box center [799, 237] width 1250 height 25
drag, startPoint x: 249, startPoint y: 235, endPoint x: 193, endPoint y: 237, distance: 56.1
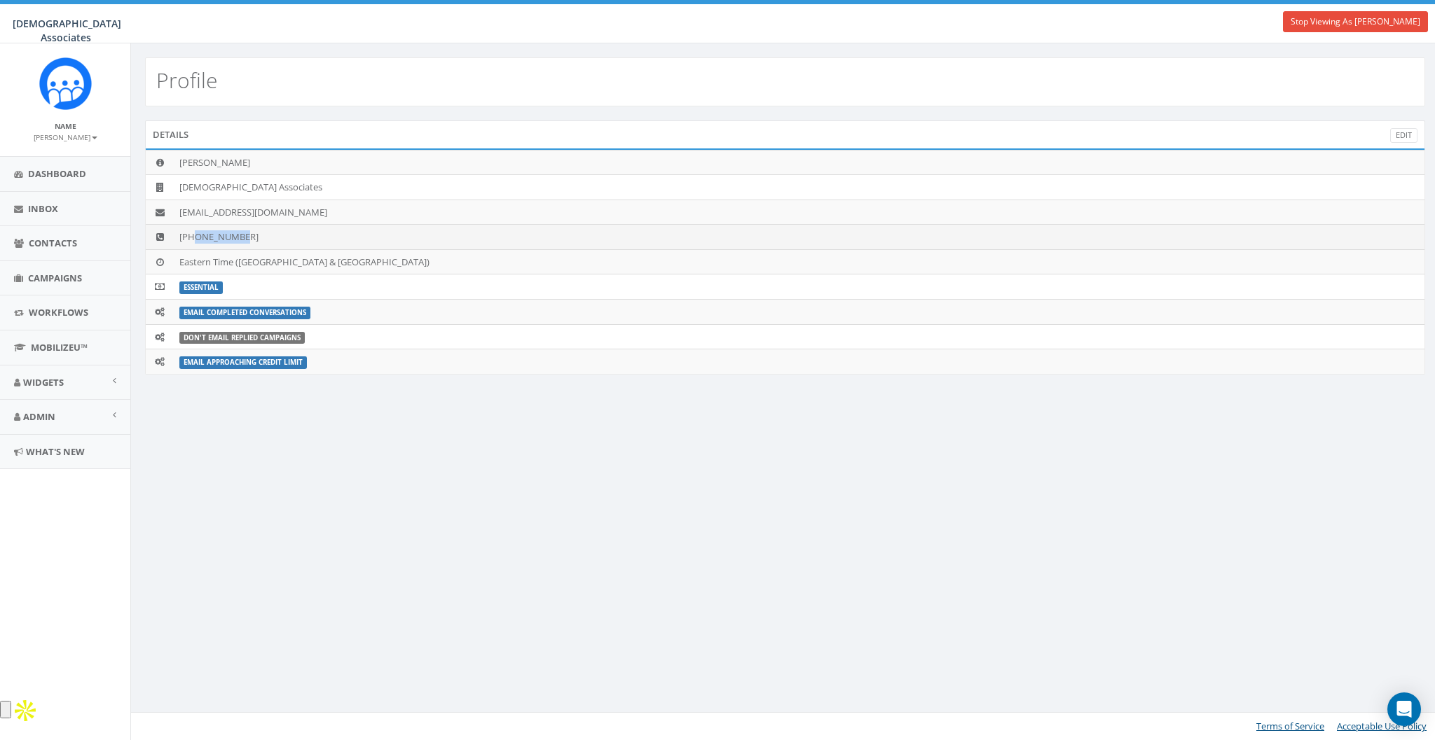
click at [193, 237] on td "+19146645716" at bounding box center [799, 237] width 1250 height 25
click at [630, 488] on div "Profile Details Edit Alvin Te Franciscan Mission Associates admin@franciscanmis…" at bounding box center [784, 391] width 1309 height 697
click at [42, 415] on span "Admin" at bounding box center [39, 417] width 32 height 13
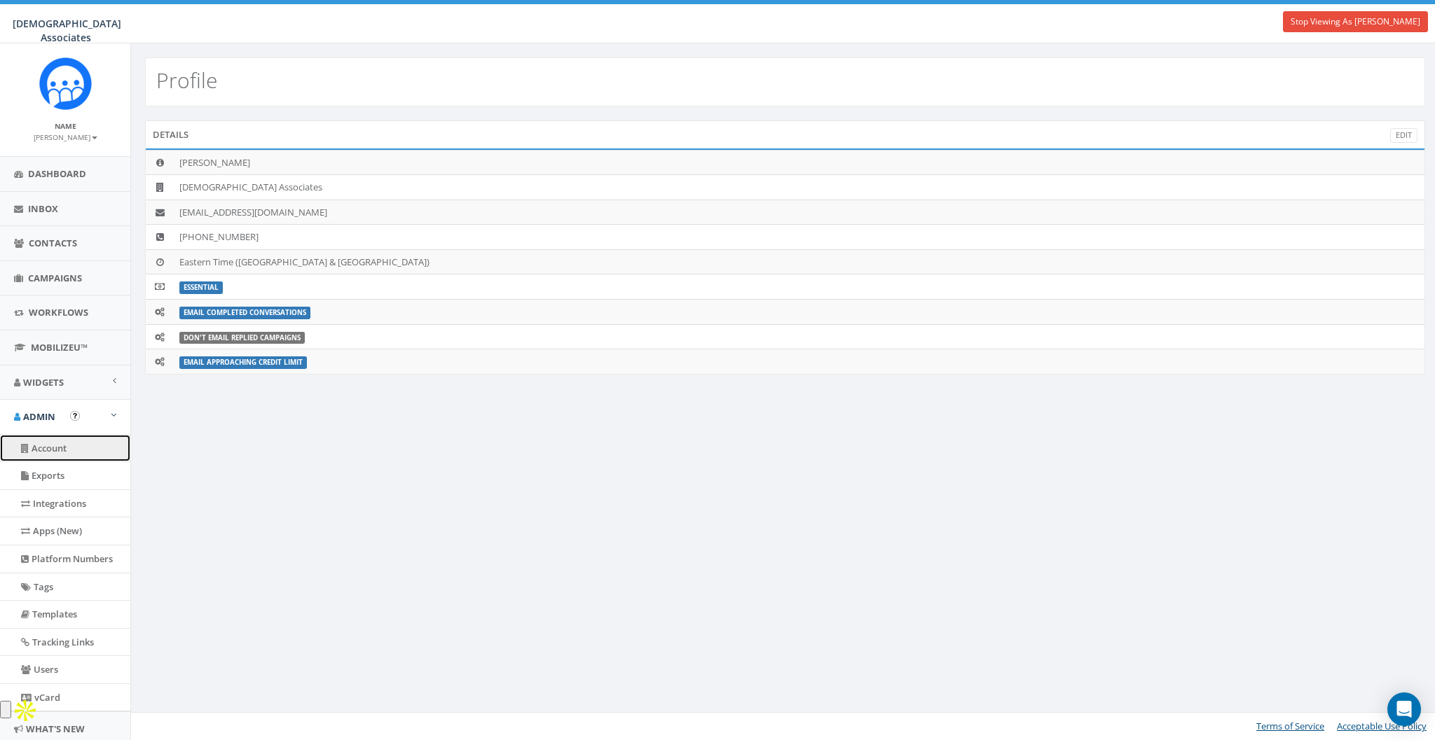
click at [40, 442] on link "Account" at bounding box center [65, 448] width 130 height 27
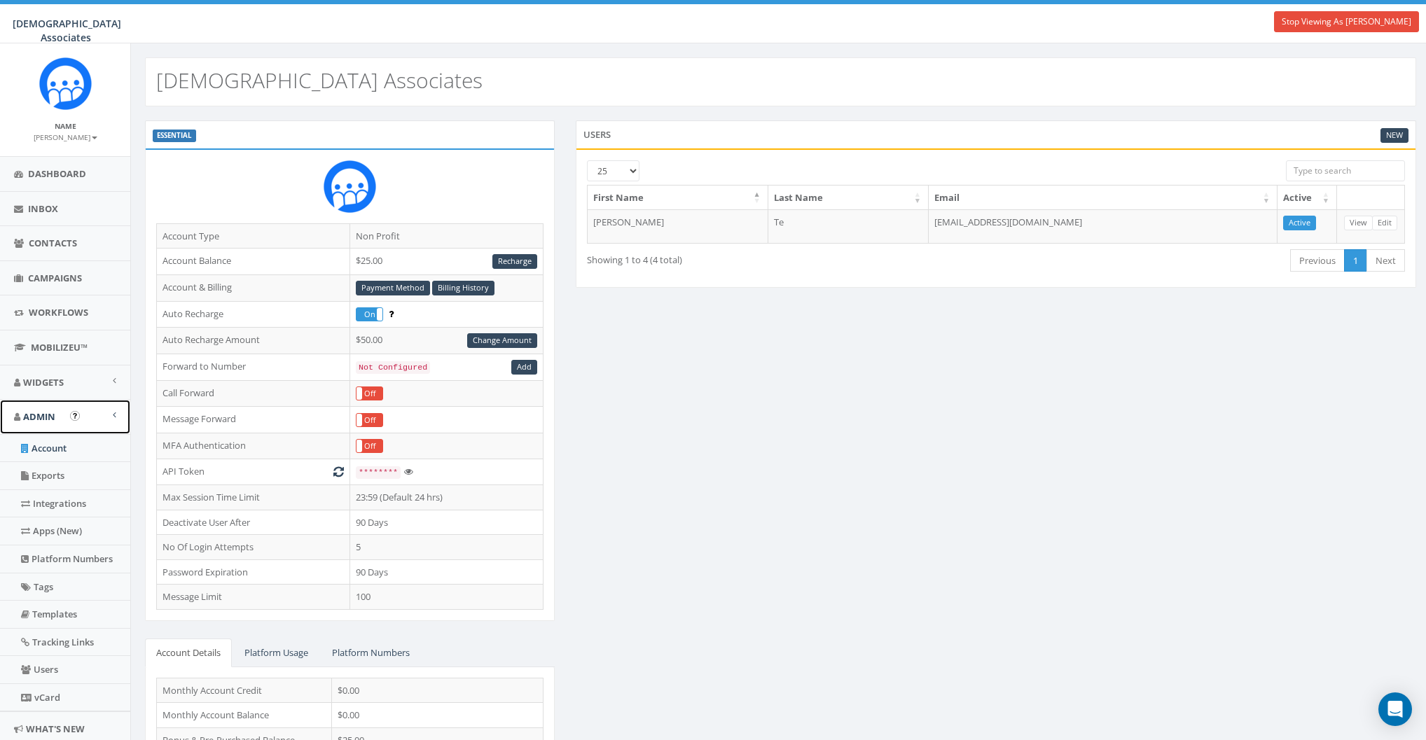
click at [46, 407] on link "Admin" at bounding box center [65, 417] width 130 height 34
click at [55, 417] on link "Admin" at bounding box center [65, 417] width 130 height 34
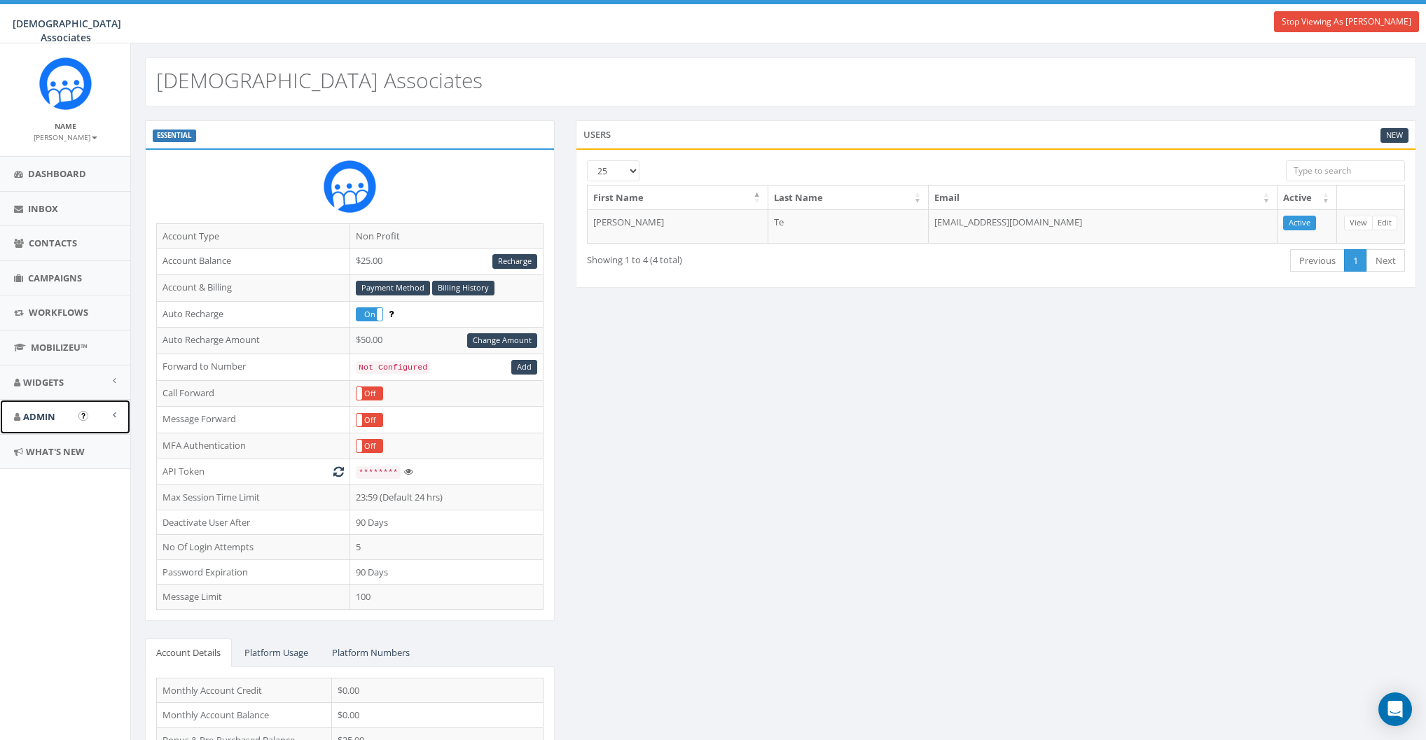
click at [39, 420] on span "Admin" at bounding box center [39, 417] width 32 height 13
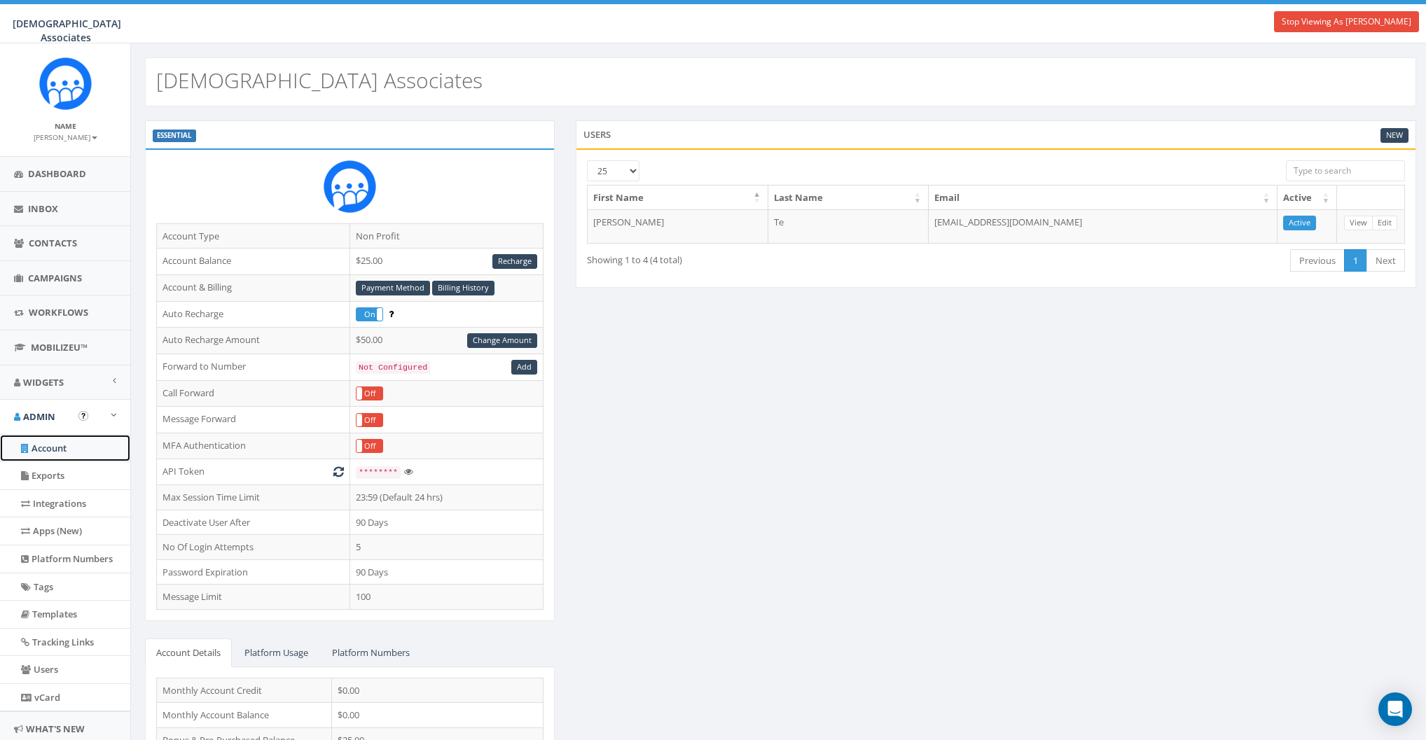
click at [43, 443] on link "Account" at bounding box center [65, 448] width 130 height 27
drag, startPoint x: 401, startPoint y: 261, endPoint x: 357, endPoint y: 262, distance: 43.5
click at [357, 262] on td "$25.00 Recharge" at bounding box center [446, 262] width 193 height 27
click at [698, 425] on div "ESSENTIAL Account Type Non Profit Account Balance $25.00 Recharge Account & Bil…" at bounding box center [780, 475] width 1292 height 711
drag, startPoint x: 360, startPoint y: 262, endPoint x: 387, endPoint y: 261, distance: 27.4
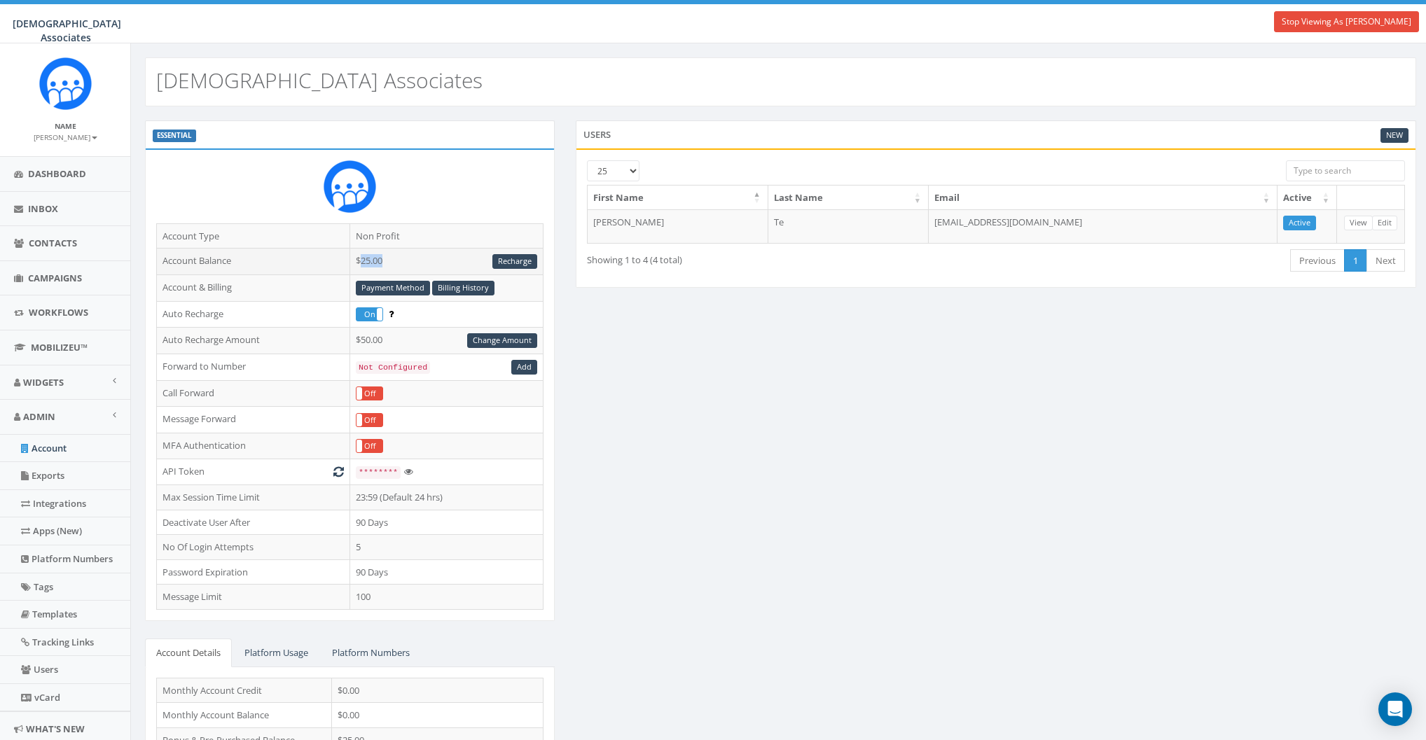
click at [387, 261] on td "$25.00 Recharge" at bounding box center [446, 262] width 193 height 27
click at [705, 389] on div "ESSENTIAL Account Type Non Profit Account Balance $25.00 Recharge Account & Bil…" at bounding box center [780, 475] width 1292 height 711
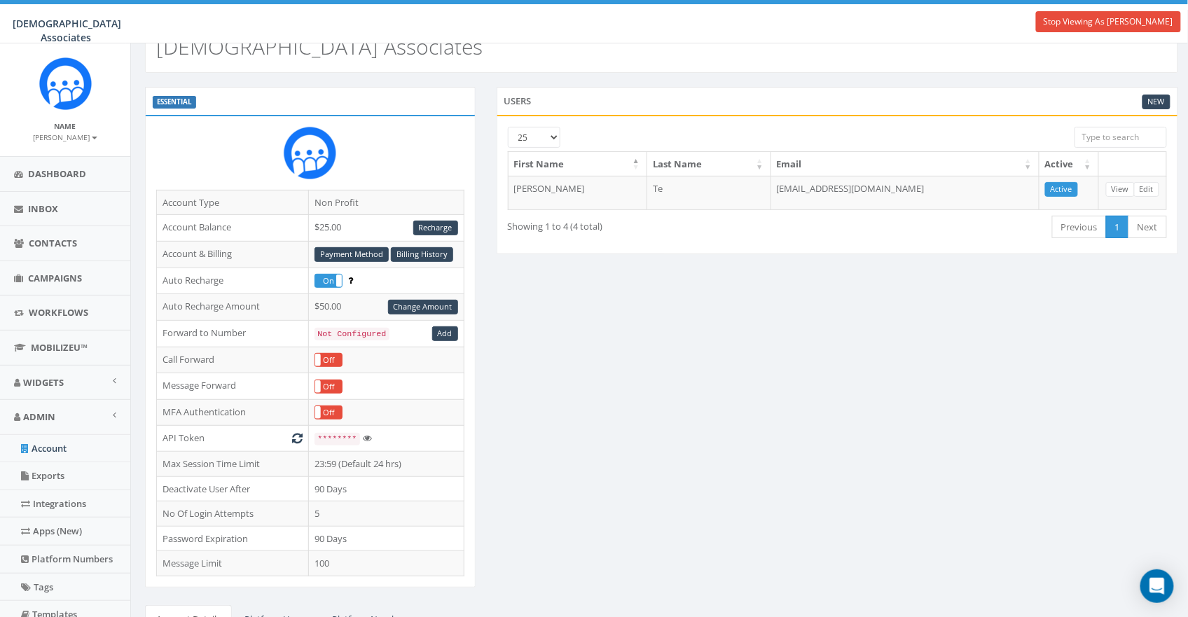
scroll to position [42, 0]
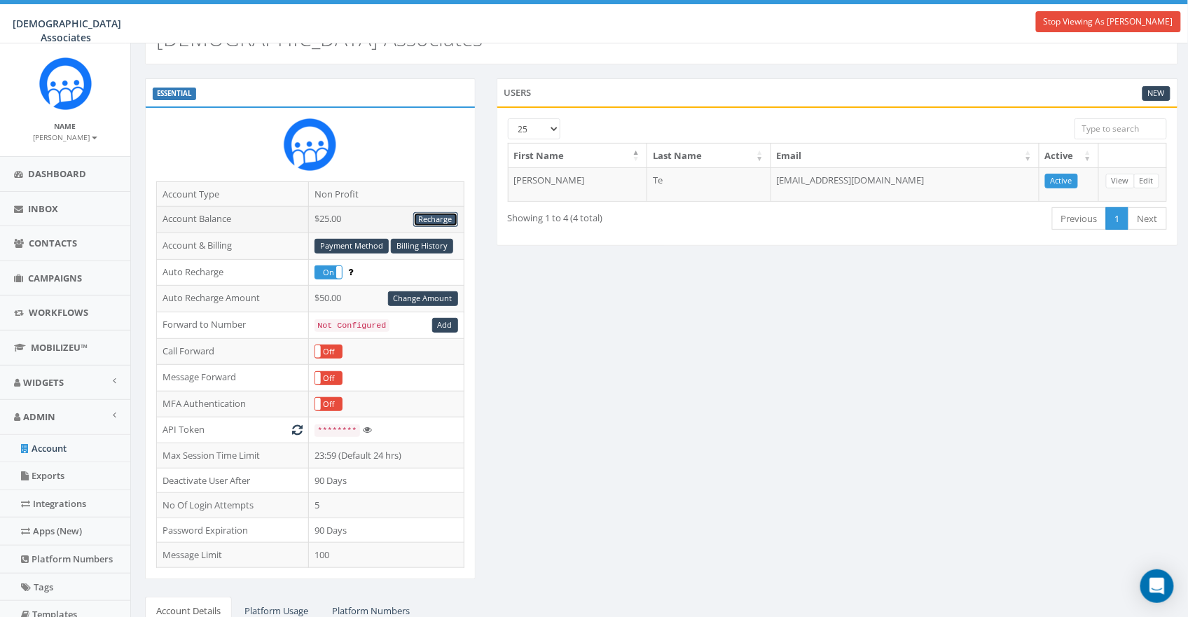
click at [433, 221] on link "Recharge" at bounding box center [435, 219] width 45 height 15
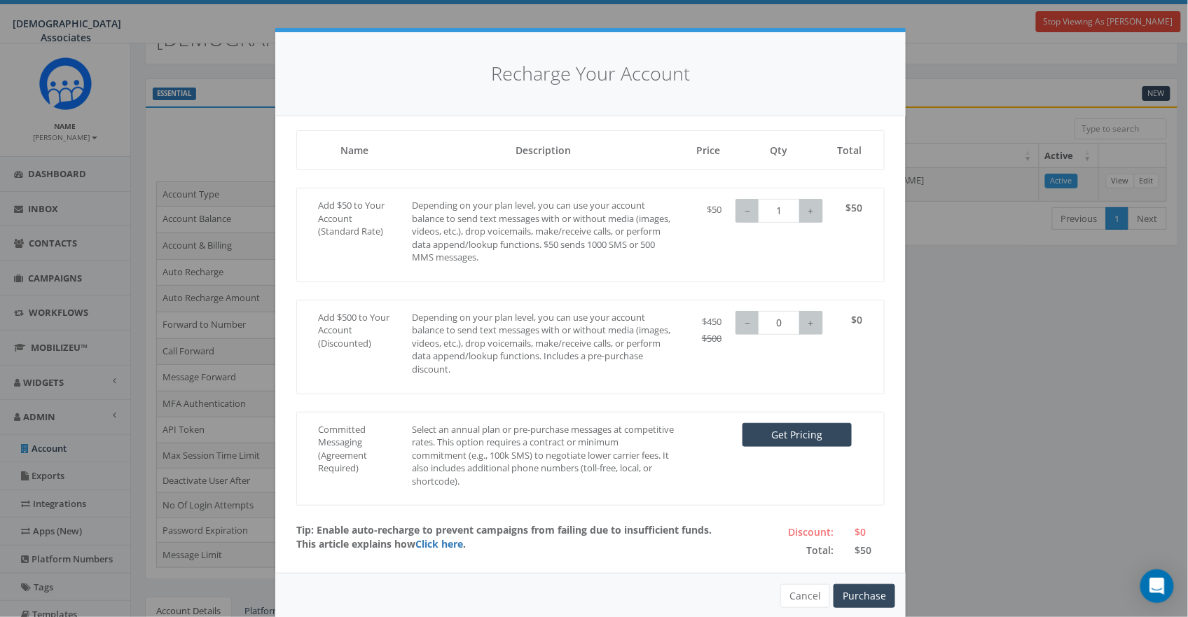
click at [340, 204] on p "Add $50 to Your Account (Standard Rate)" at bounding box center [355, 218] width 74 height 39
click at [541, 219] on p "Depending on your plan level, you can use your account balance to send text mes…" at bounding box center [544, 231] width 262 height 65
click at [645, 248] on p "Depending on your plan level, you can use your account balance to send text mes…" at bounding box center [544, 231] width 262 height 65
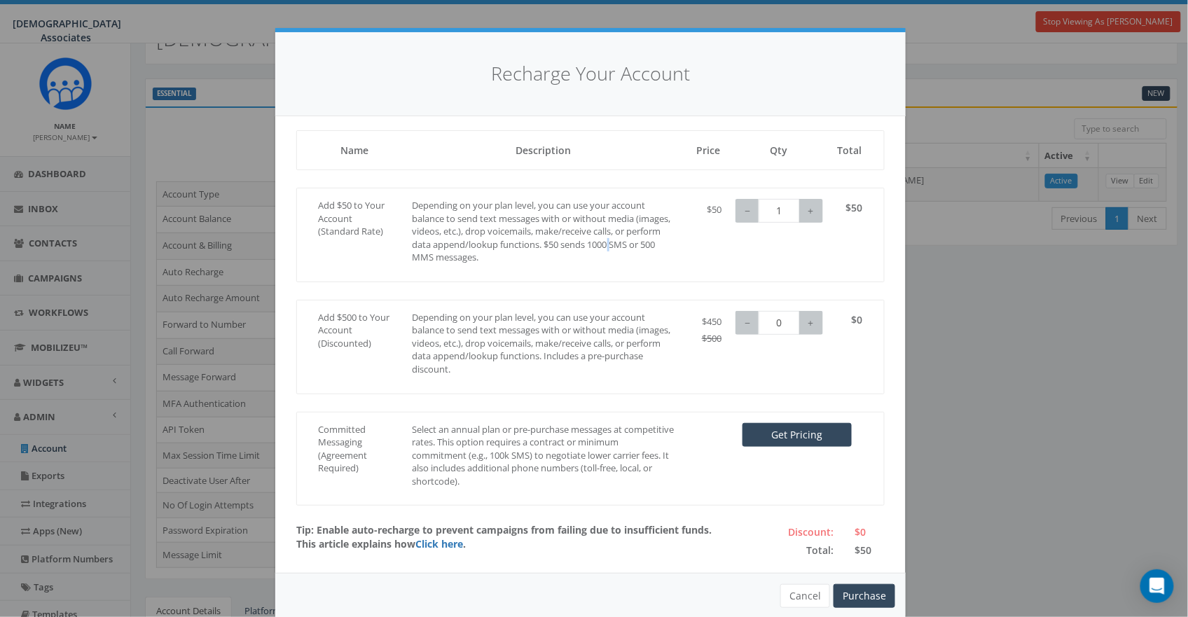
click at [645, 248] on p "Depending on your plan level, you can use your account balance to send text mes…" at bounding box center [544, 231] width 262 height 65
click at [355, 322] on p "Add $500 to Your Account (Discounted)" at bounding box center [355, 330] width 74 height 39
click at [345, 320] on p "Add $500 to Your Account (Discounted)" at bounding box center [355, 330] width 74 height 39
click at [490, 364] on p "Depending on your plan level, you can use your account balance to send text mes…" at bounding box center [544, 343] width 262 height 65
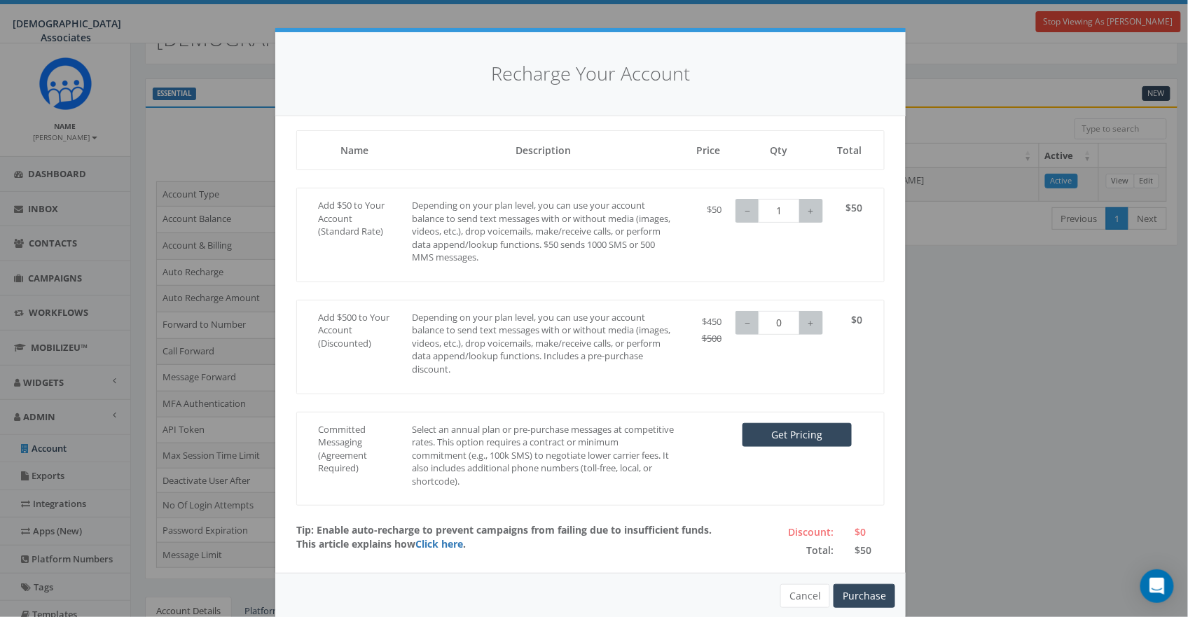
click at [490, 364] on p "Depending on your plan level, you can use your account balance to send text mes…" at bounding box center [544, 343] width 262 height 65
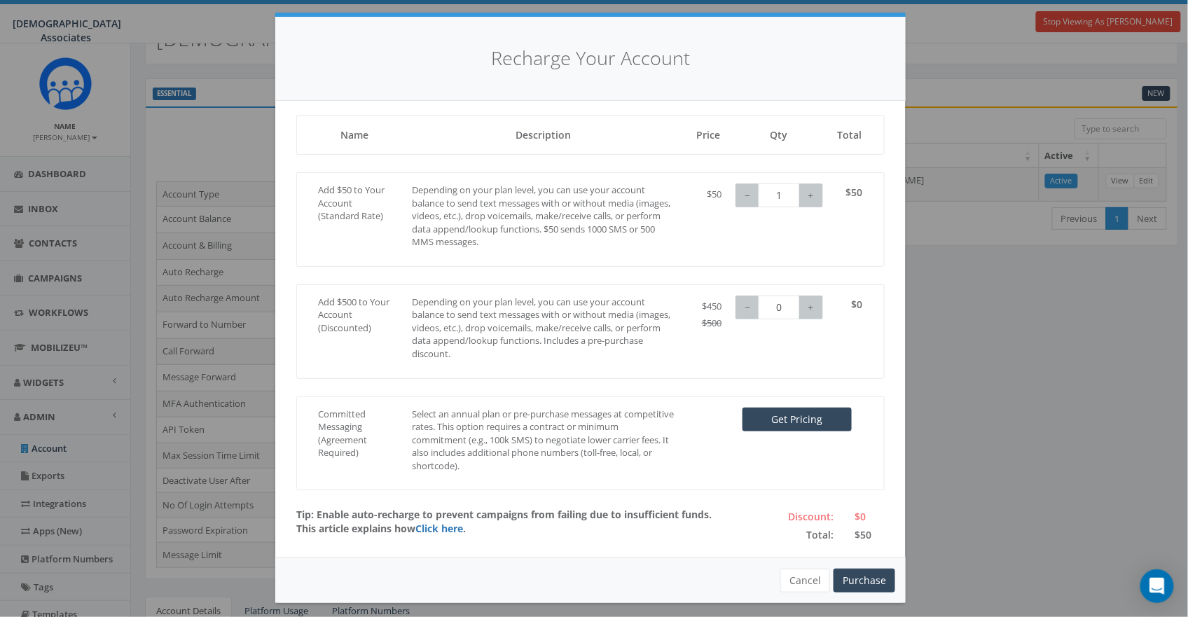
click at [526, 308] on p "Depending on your plan level, you can use your account balance to send text mes…" at bounding box center [544, 328] width 262 height 65
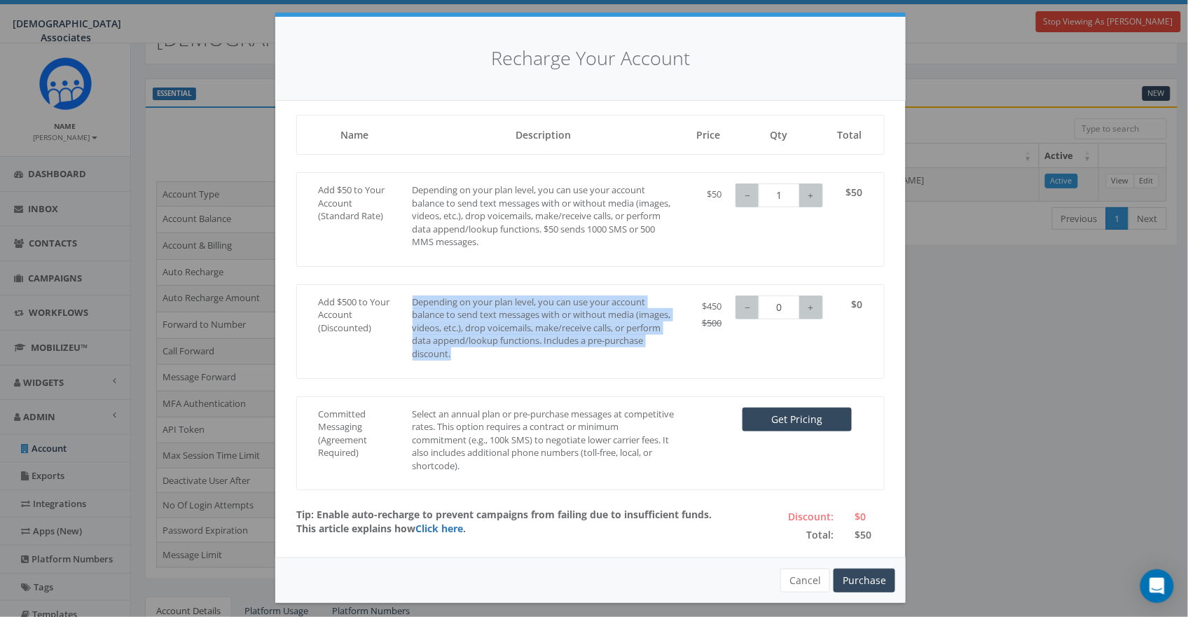
click at [526, 308] on p "Depending on your plan level, you can use your account balance to send text mes…" at bounding box center [544, 328] width 262 height 65
click at [806, 574] on button "Cancel" at bounding box center [805, 581] width 50 height 24
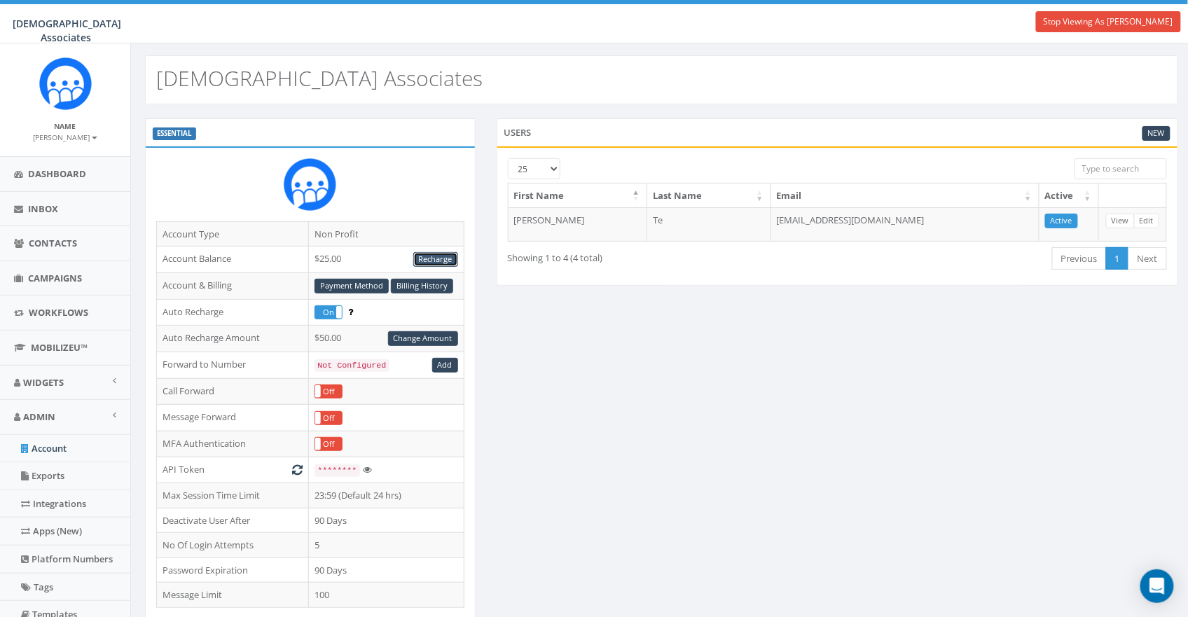
scroll to position [0, 0]
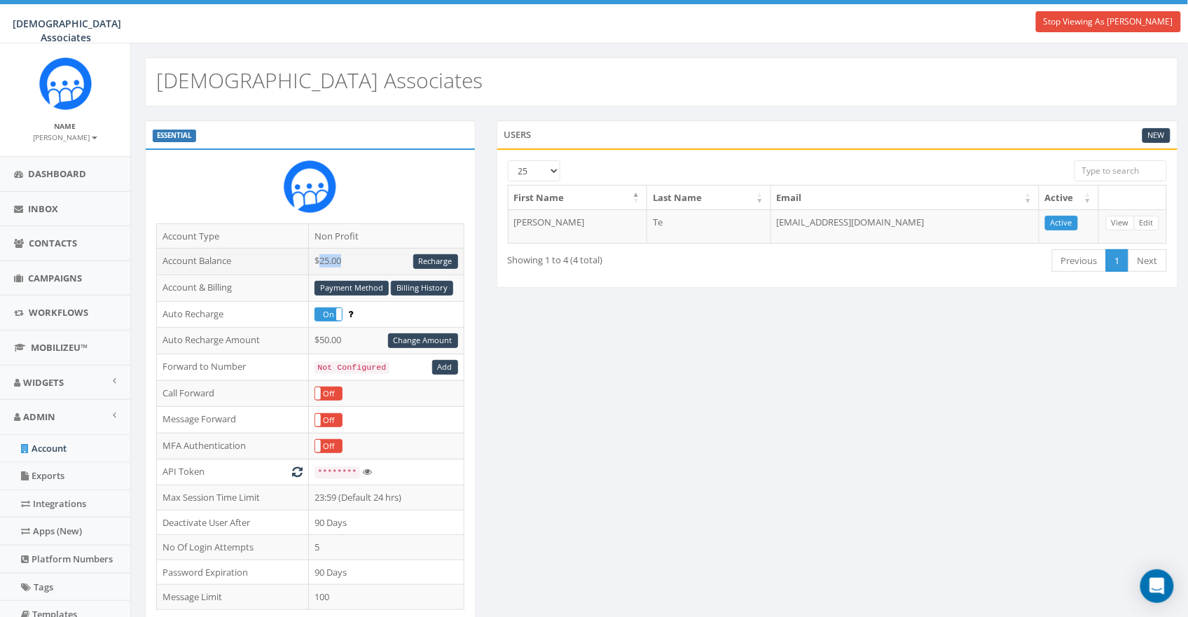
drag, startPoint x: 366, startPoint y: 260, endPoint x: 319, endPoint y: 262, distance: 47.0
click at [319, 262] on td "$25.00 Recharge" at bounding box center [386, 262] width 155 height 27
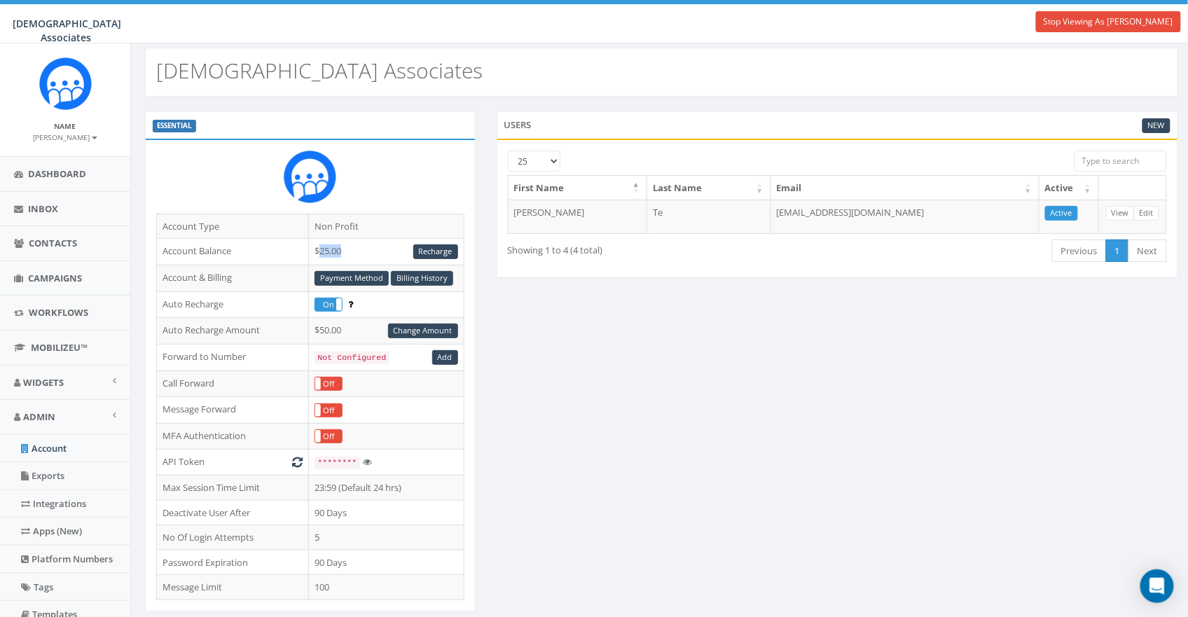
scroll to position [11, 0]
click at [326, 305] on label "On" at bounding box center [328, 304] width 26 height 13
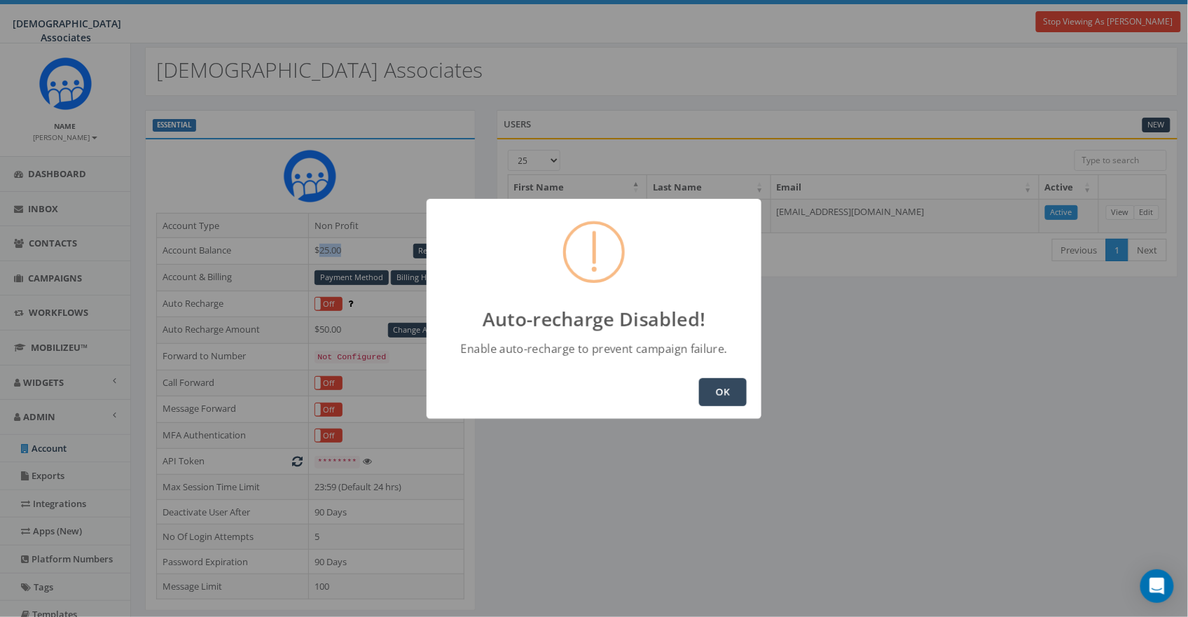
click at [737, 401] on button "OK" at bounding box center [723, 392] width 48 height 28
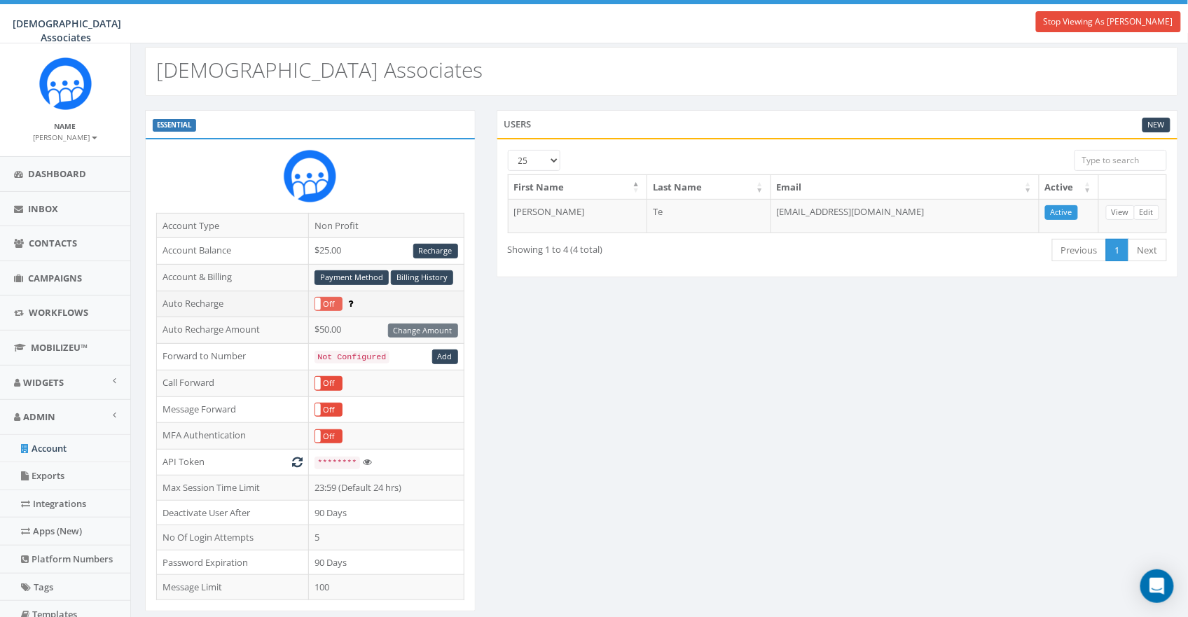
click at [333, 308] on label "Off" at bounding box center [328, 304] width 27 height 13
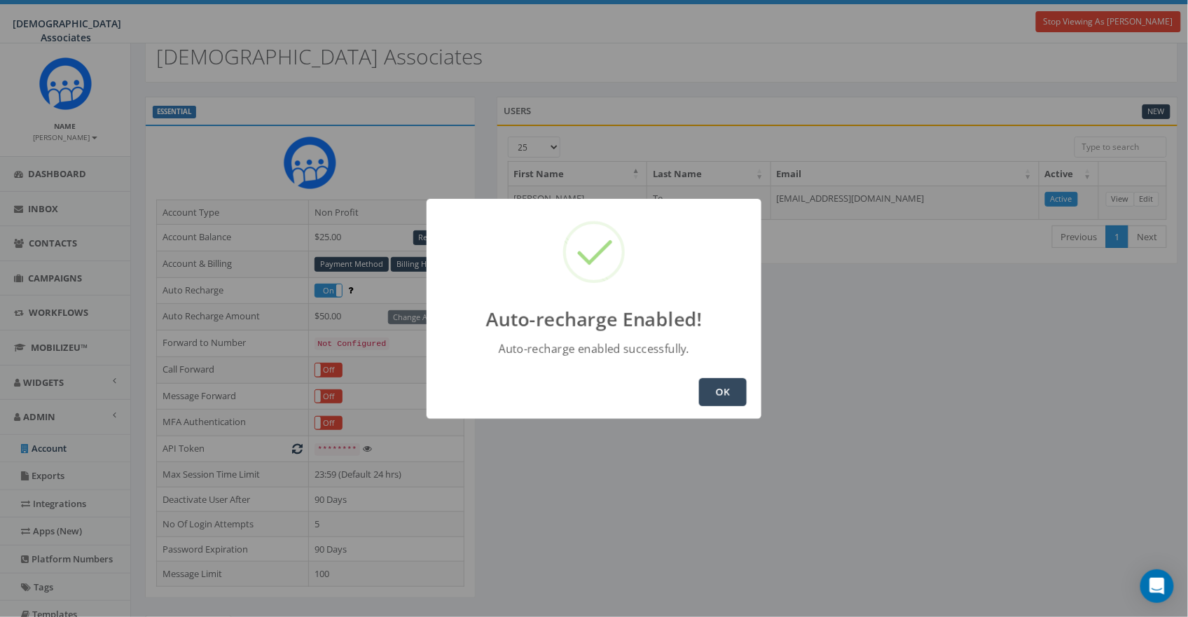
click at [721, 393] on button "OK" at bounding box center [723, 392] width 48 height 28
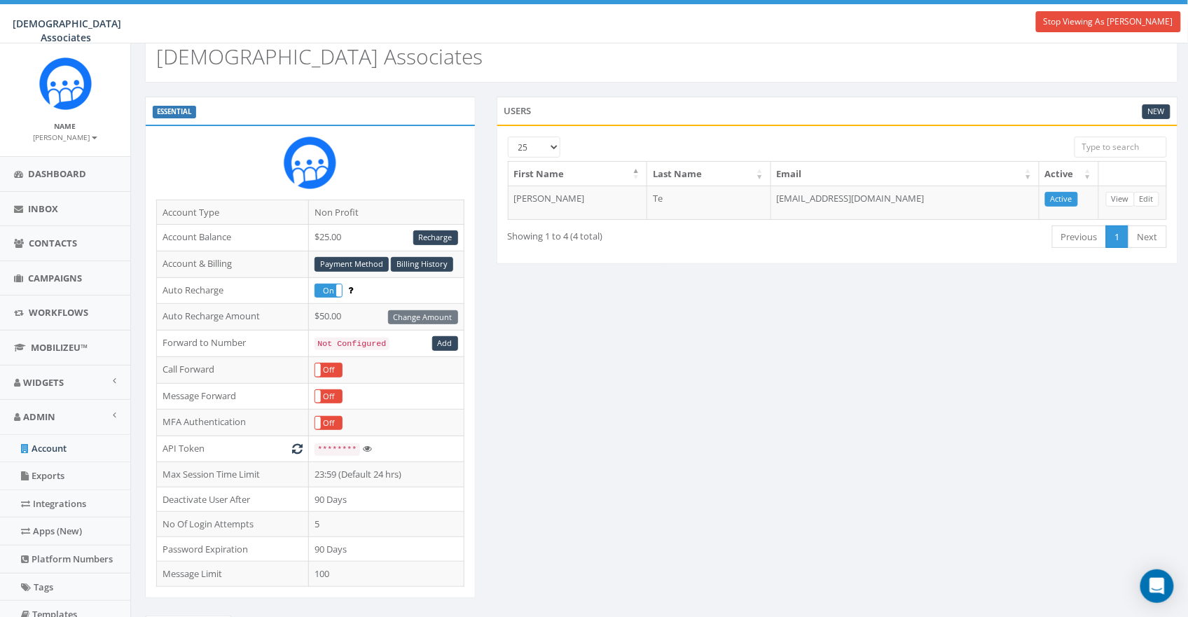
scroll to position [72, 0]
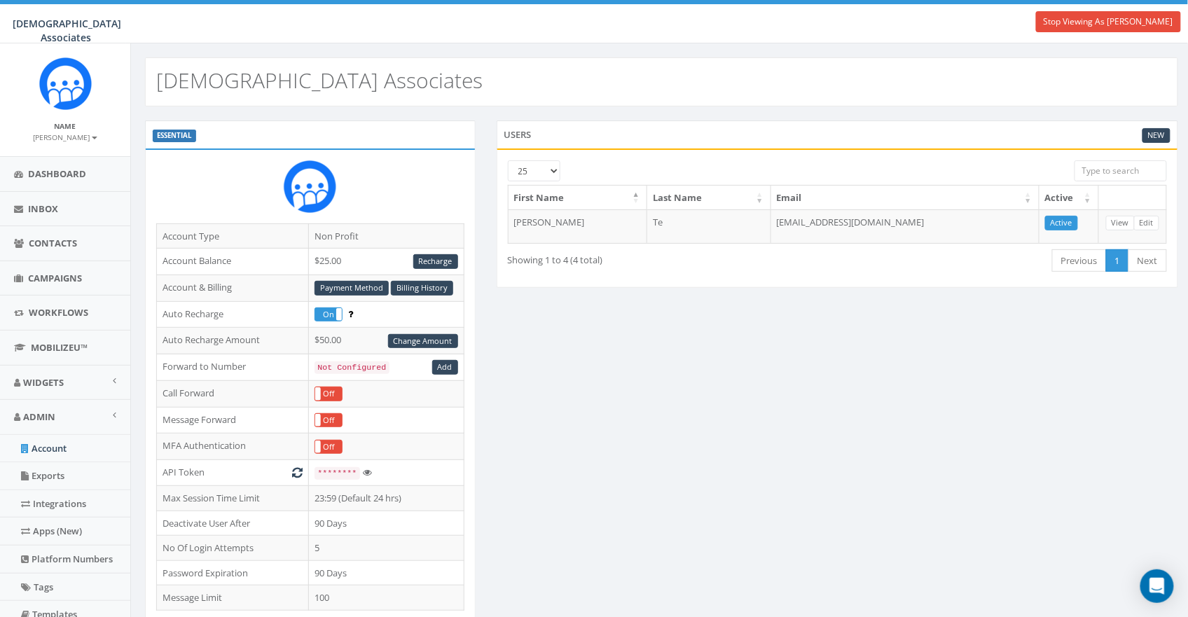
drag, startPoint x: 165, startPoint y: 234, endPoint x: 492, endPoint y: 429, distance: 380.5
click at [492, 429] on div "ESSENTIAL Account Type Non Profit Account Balance $25.00 Recharge Account & Bil…" at bounding box center [661, 476] width 1054 height 712
click at [569, 394] on div "ESSENTIAL Account Type Non Profit Account Balance $25.00 Recharge Account & Bil…" at bounding box center [661, 476] width 1054 height 712
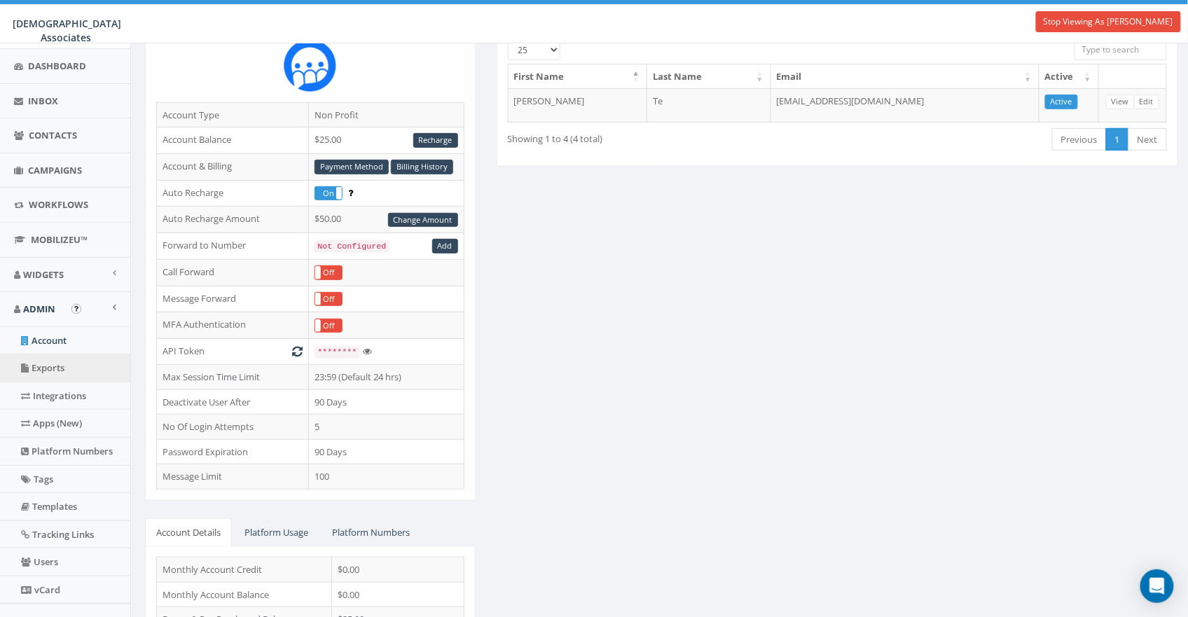
scroll to position [169, 0]
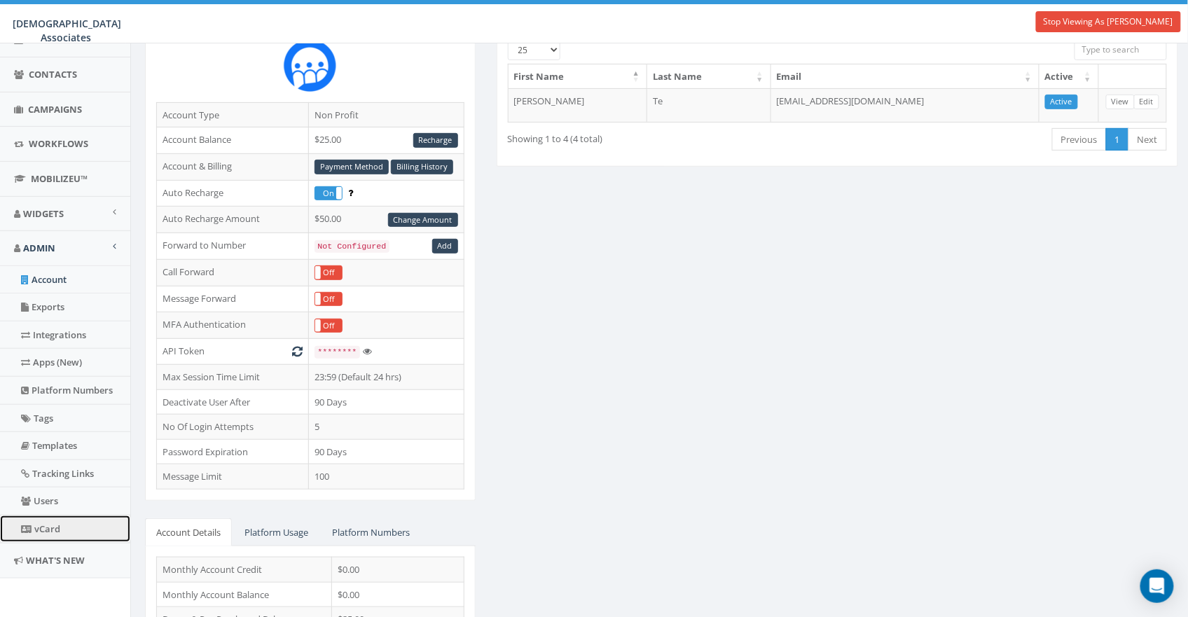
click at [48, 533] on link "vCard" at bounding box center [65, 529] width 130 height 27
click at [324, 277] on label "Off" at bounding box center [328, 272] width 27 height 13
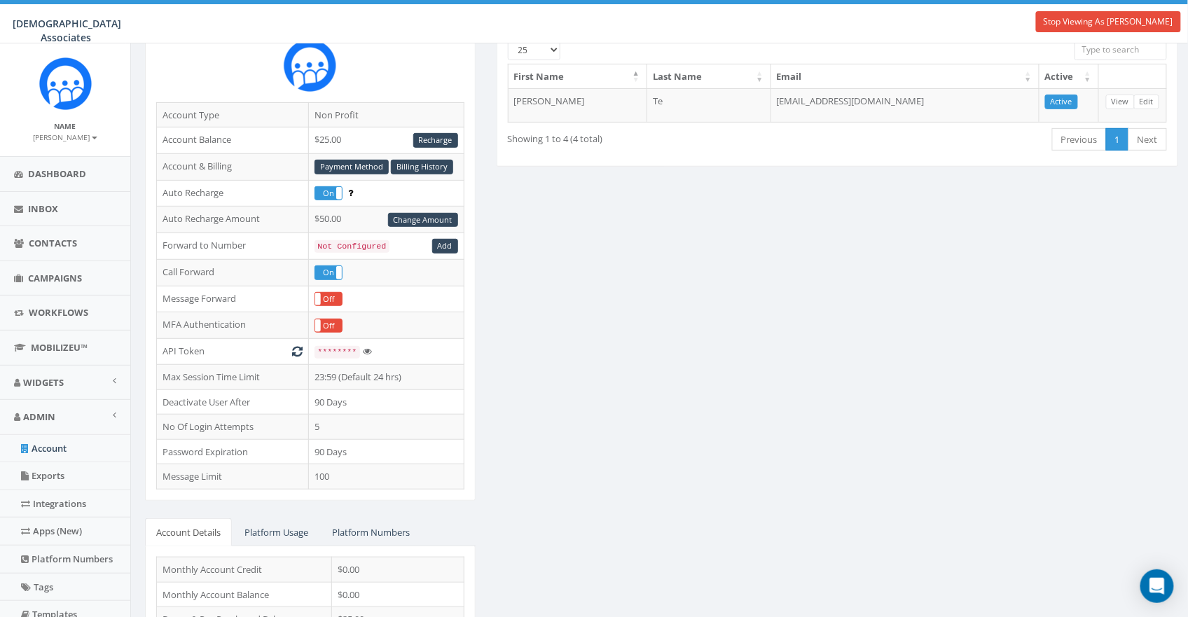
scroll to position [0, 0]
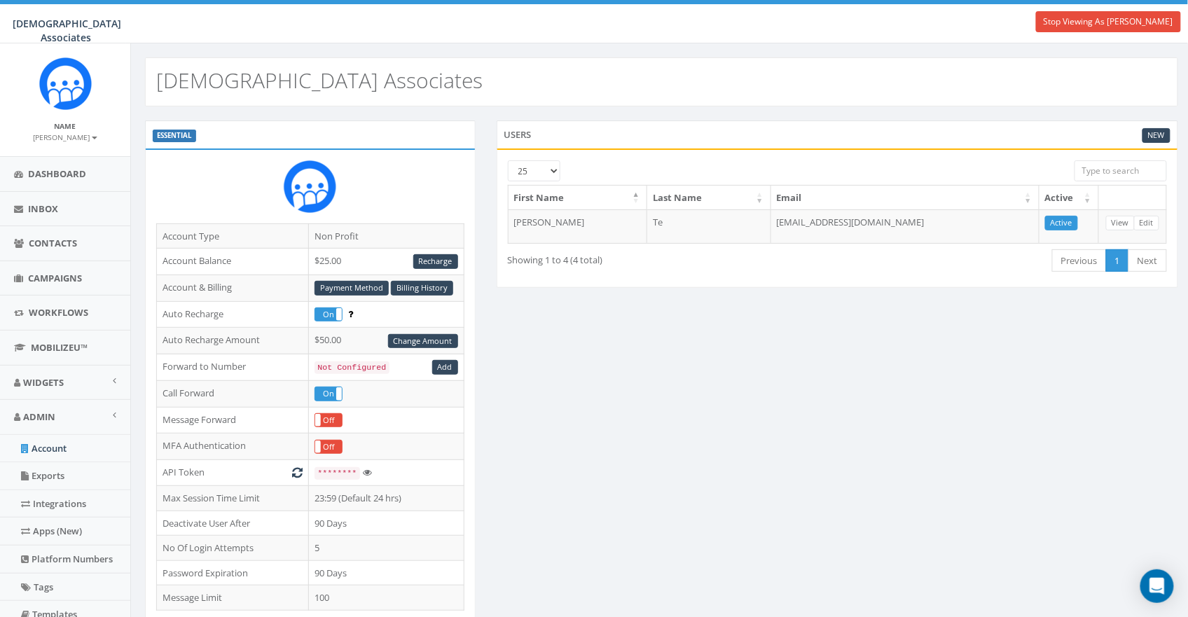
click at [69, 137] on small "[PERSON_NAME]" at bounding box center [66, 137] width 64 height 10
click at [765, 425] on div "ESSENTIAL Account Type Non Profit Account Balance $25.00 Recharge Account & Bil…" at bounding box center [661, 476] width 1054 height 712
click at [329, 390] on label "On" at bounding box center [328, 393] width 27 height 13
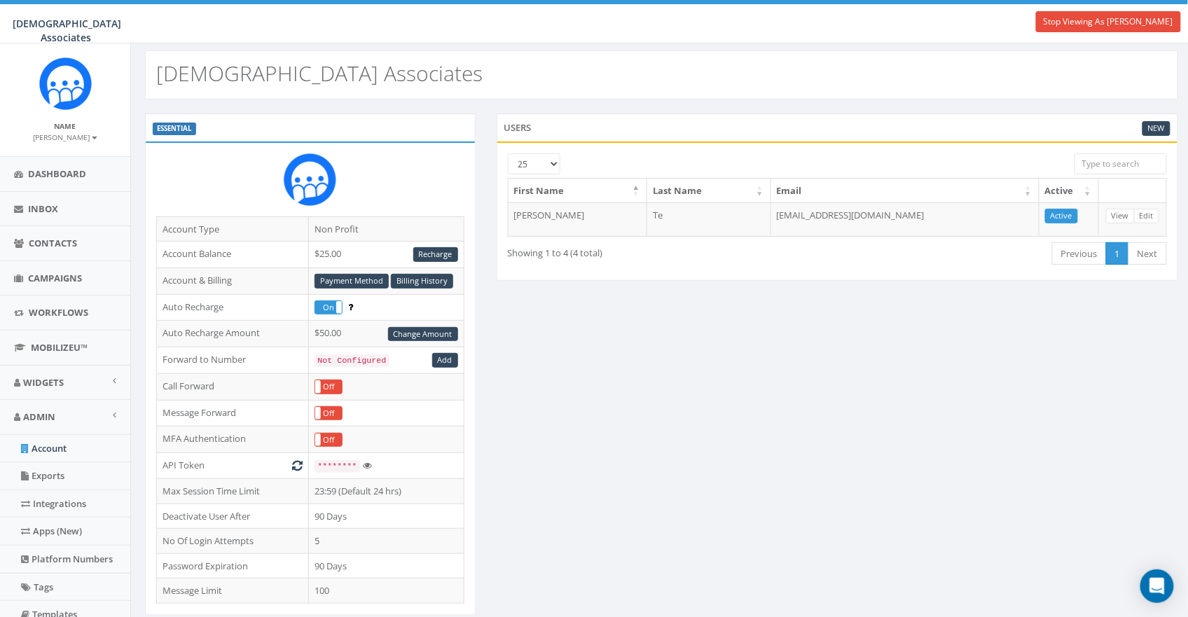
scroll to position [15, 0]
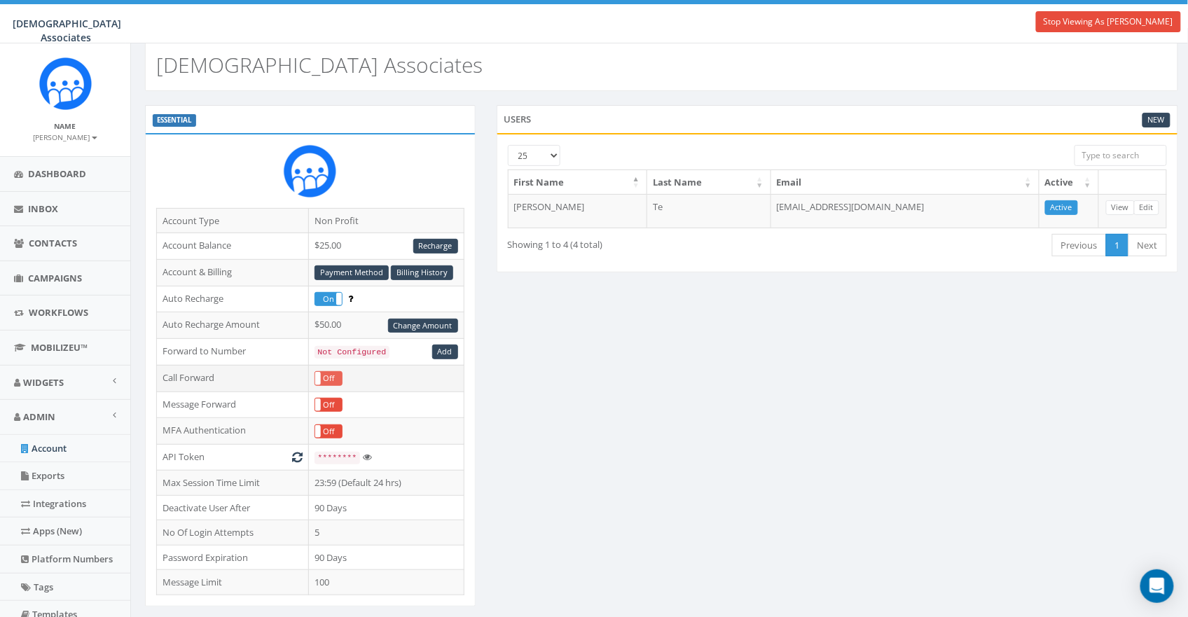
click at [331, 377] on label "Off" at bounding box center [328, 378] width 27 height 13
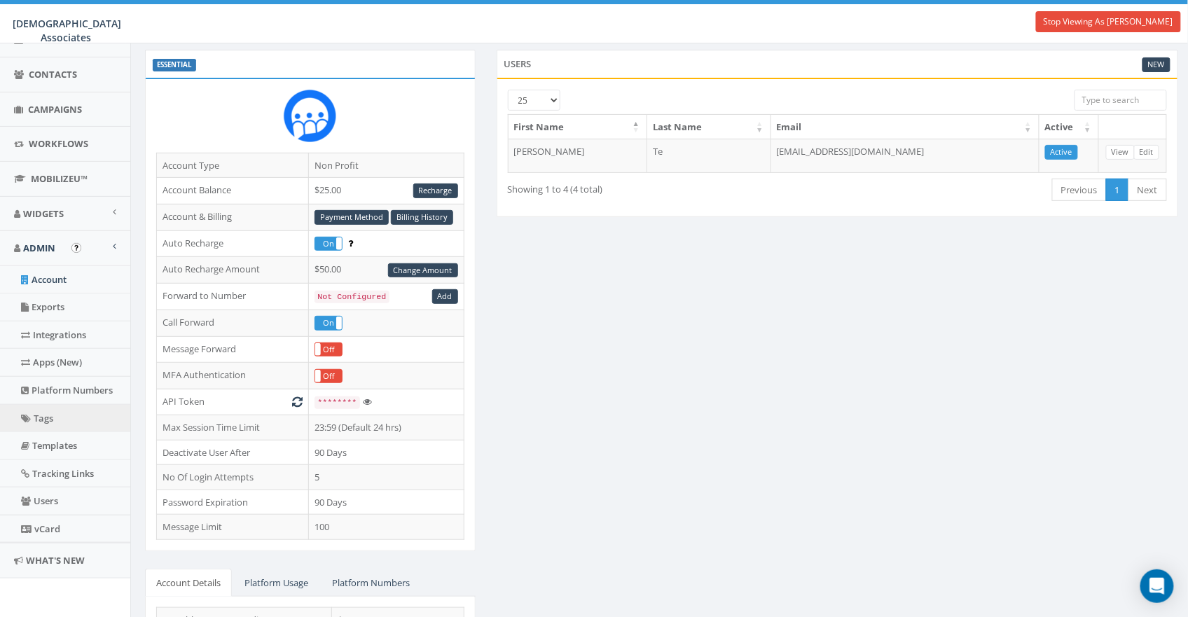
scroll to position [71, 0]
click at [41, 529] on link "vCard" at bounding box center [65, 529] width 130 height 27
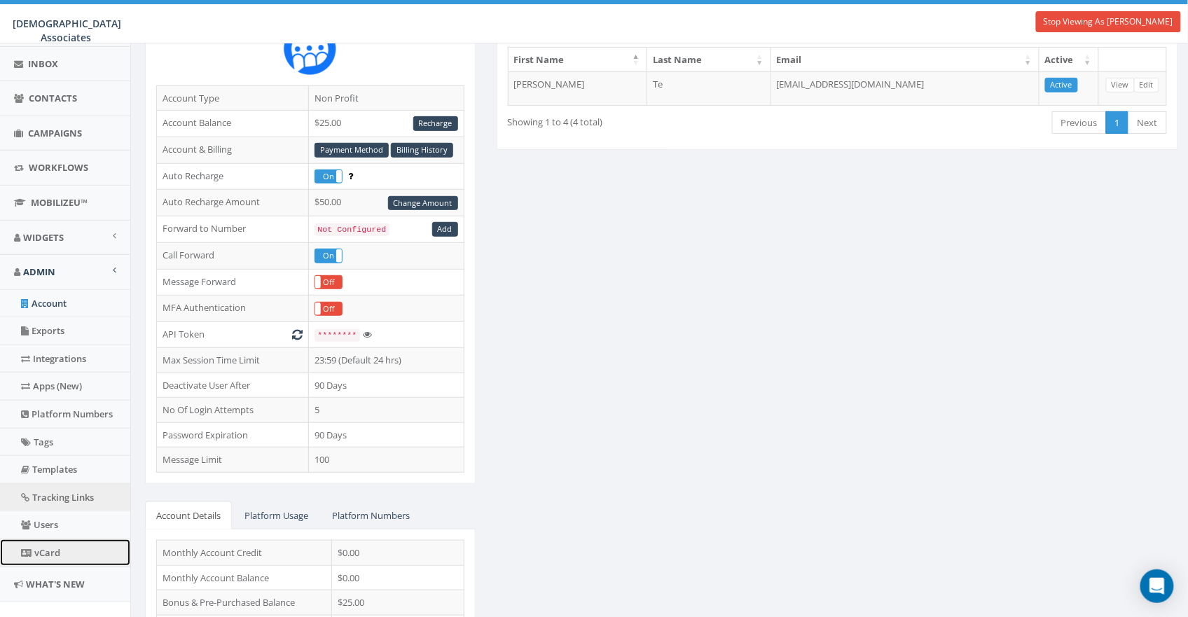
scroll to position [169, 0]
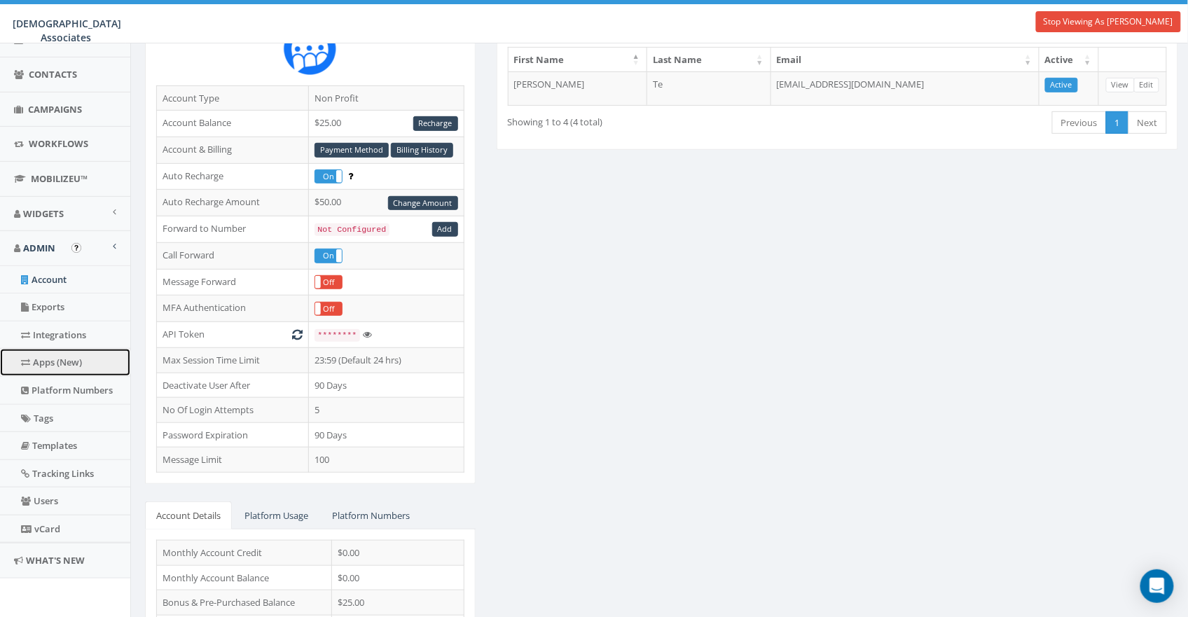
click at [46, 361] on link "Apps (New)" at bounding box center [65, 362] width 130 height 27
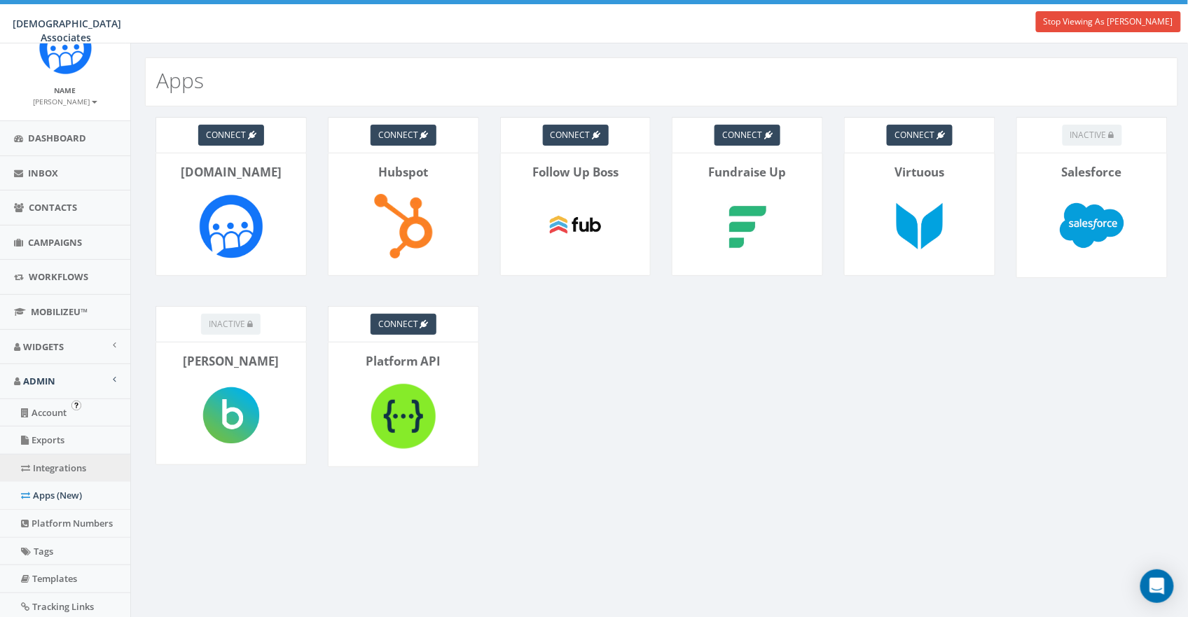
scroll to position [44, 0]
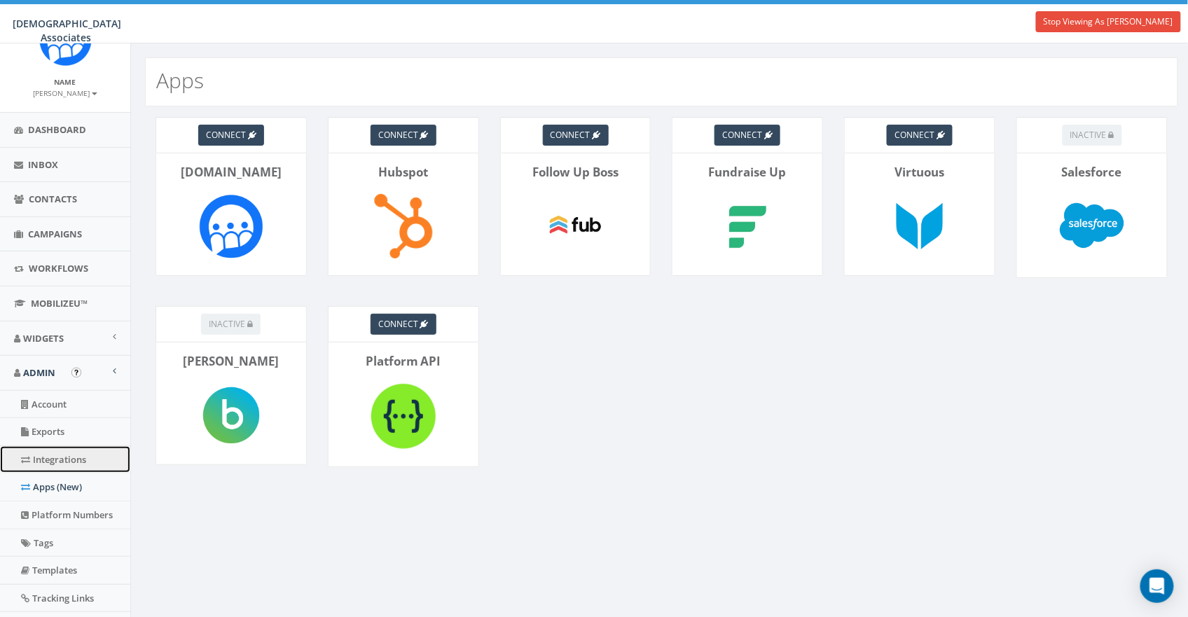
click at [57, 461] on link "Integrations" at bounding box center [65, 459] width 130 height 27
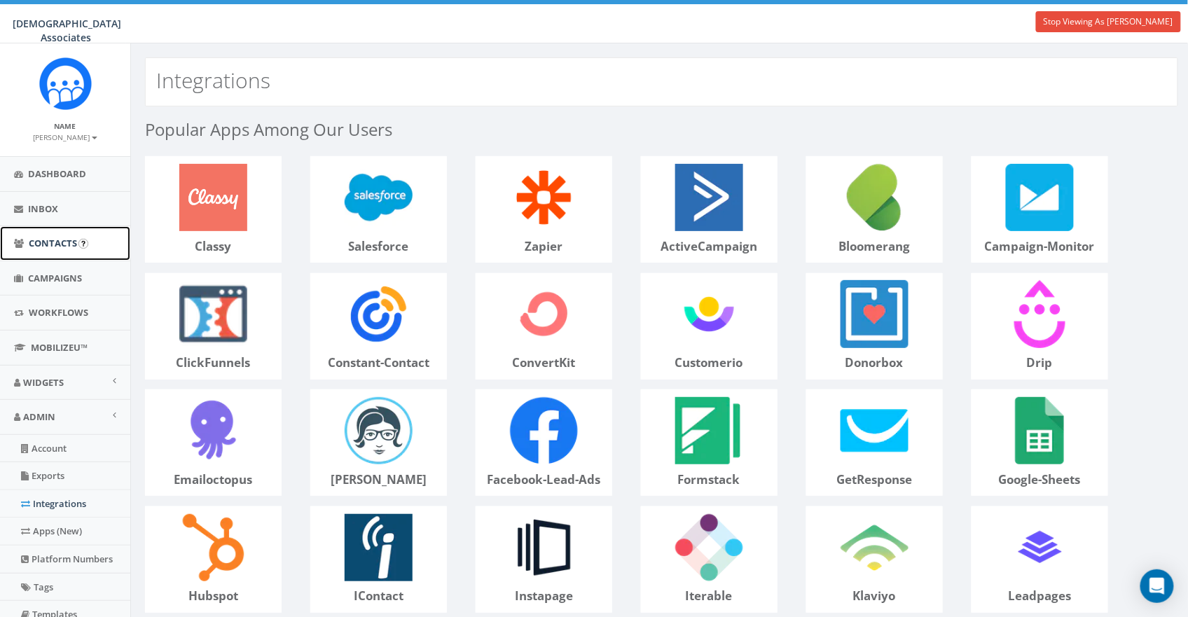
click at [46, 241] on span "Contacts" at bounding box center [53, 243] width 48 height 13
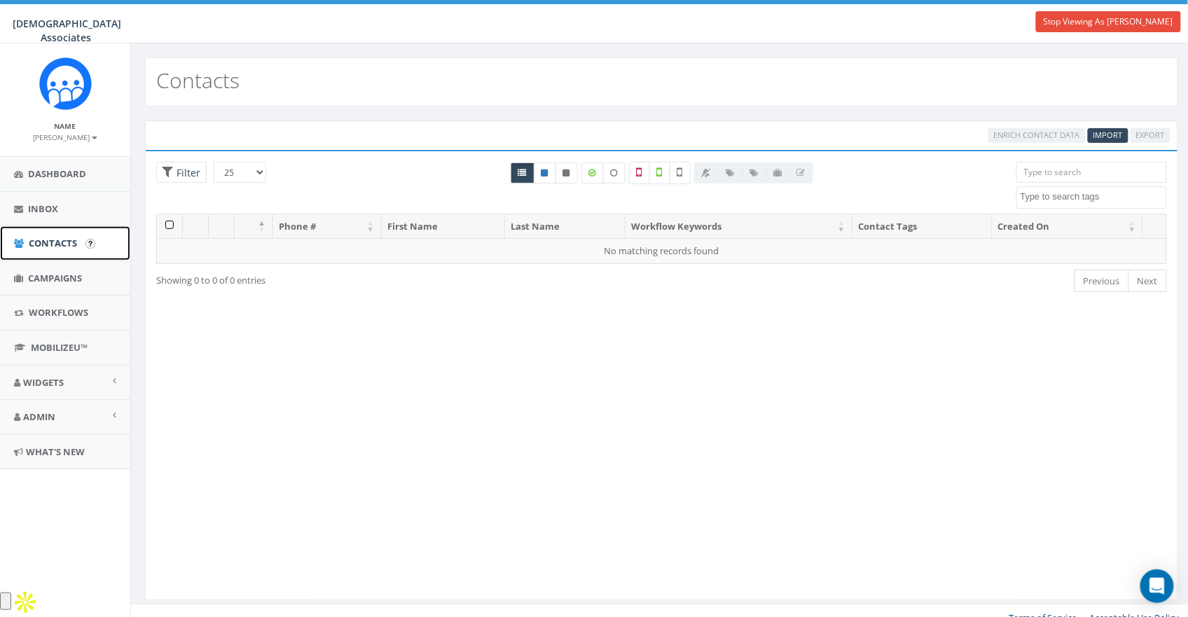
click at [43, 242] on span "Contacts" at bounding box center [53, 243] width 48 height 13
click at [1104, 137] on span "Import" at bounding box center [1107, 135] width 29 height 11
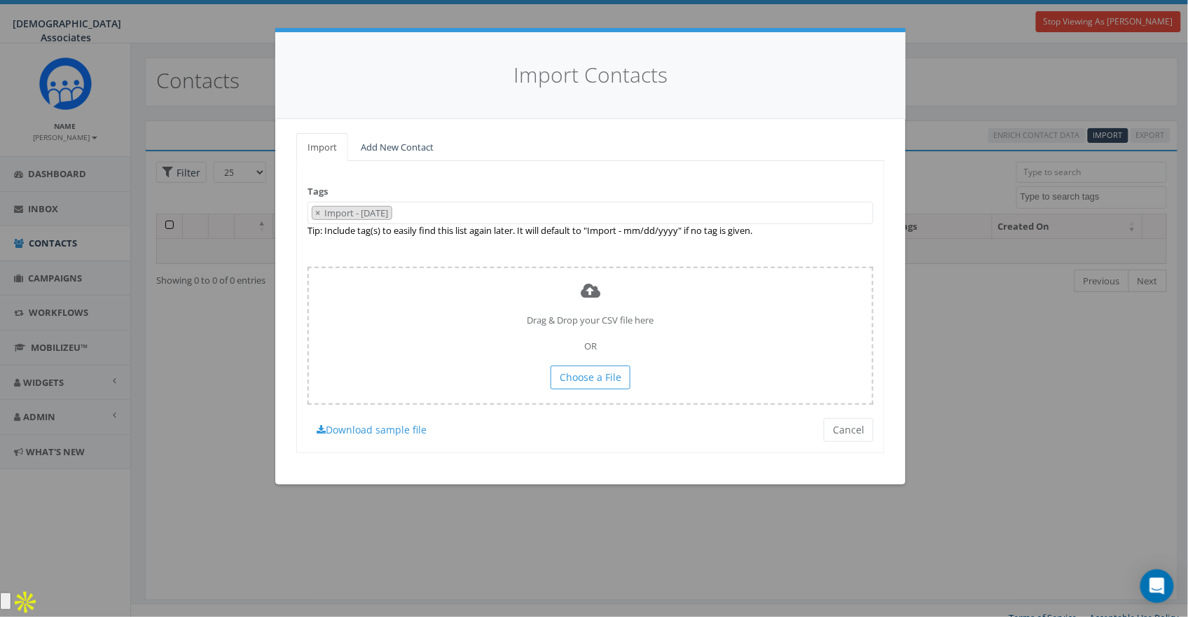
click at [475, 216] on span "× Import - 10/08/2025" at bounding box center [591, 213] width 566 height 23
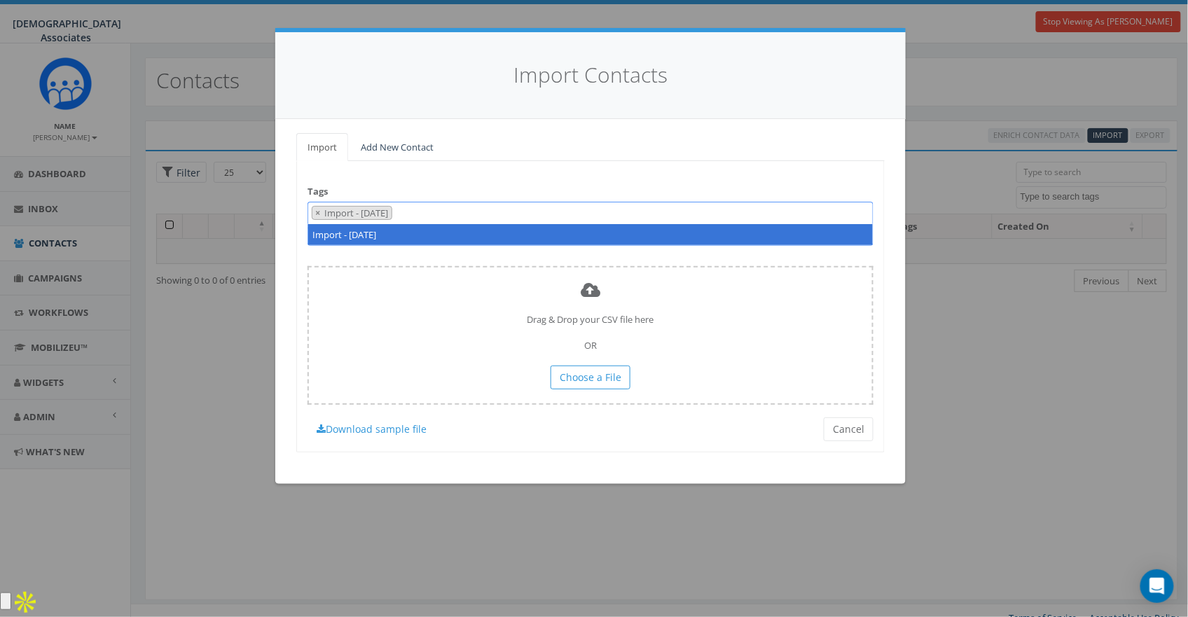
click at [484, 176] on div "Tags Import - 10/08/2025 × Import - 10/08/2025 Tip: Include tag(s) to easily fi…" at bounding box center [590, 306] width 588 height 291
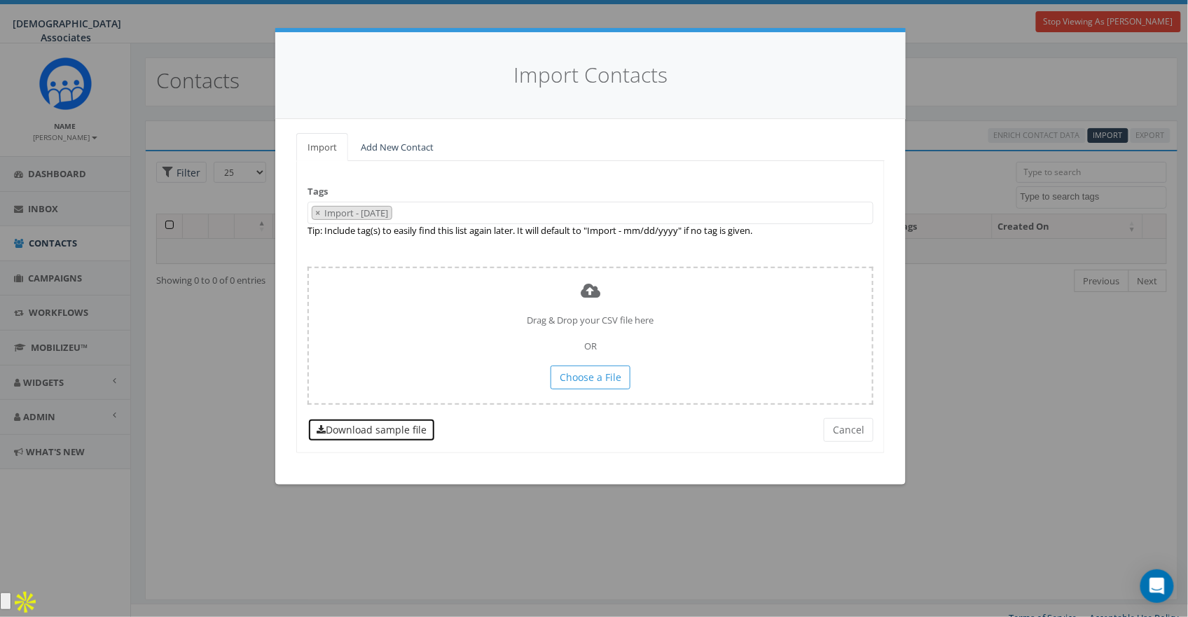
click at [363, 435] on link "Download sample file" at bounding box center [372, 430] width 128 height 24
click at [848, 432] on button "Cancel" at bounding box center [849, 430] width 50 height 24
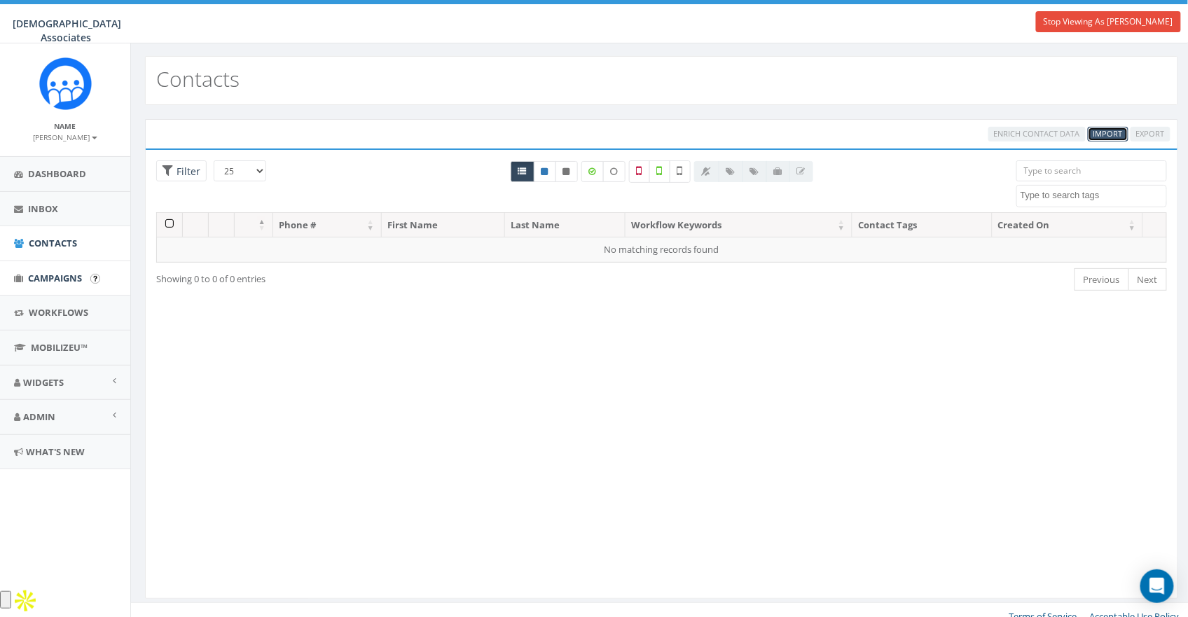
scroll to position [1, 0]
click at [53, 277] on span "Campaigns" at bounding box center [55, 278] width 54 height 13
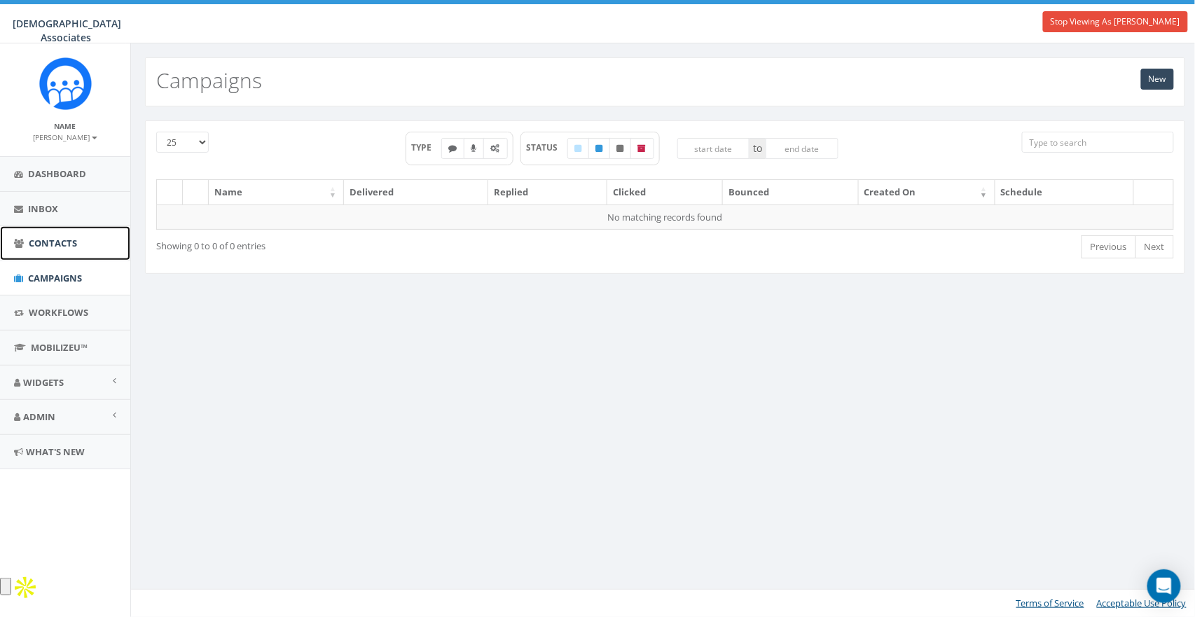
click at [43, 245] on span "Contacts" at bounding box center [53, 243] width 48 height 13
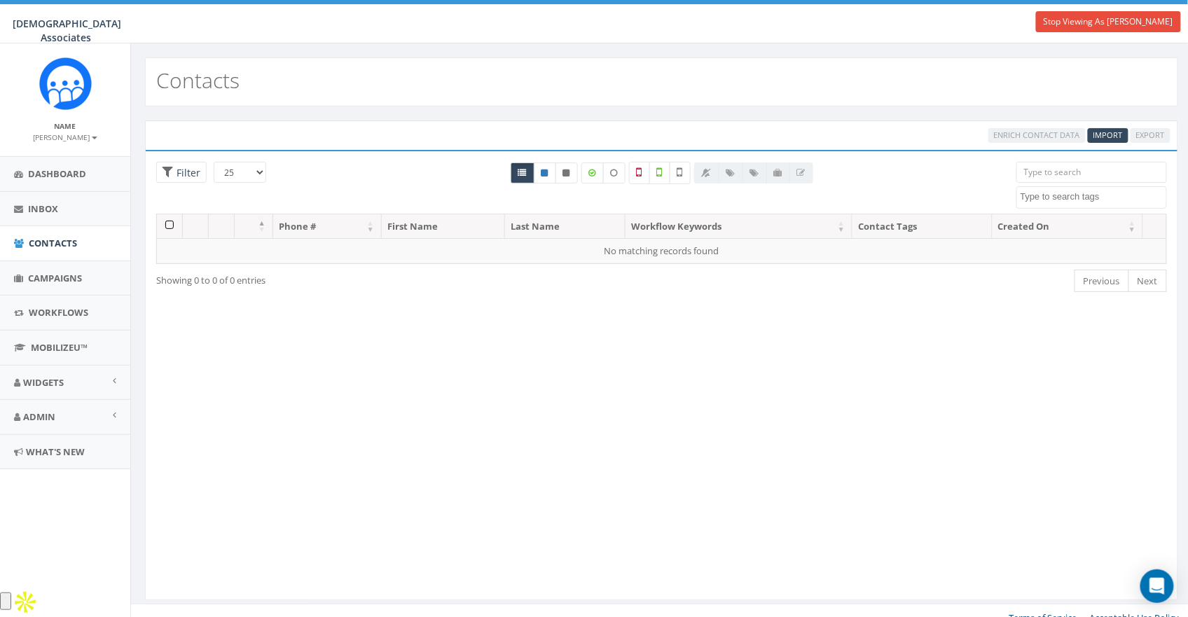
click at [1061, 199] on textarea "Search" at bounding box center [1094, 197] width 146 height 13
click at [959, 179] on div at bounding box center [662, 188] width 688 height 52
click at [167, 174] on span "Filter" at bounding box center [181, 173] width 50 height 22
radio input "true"
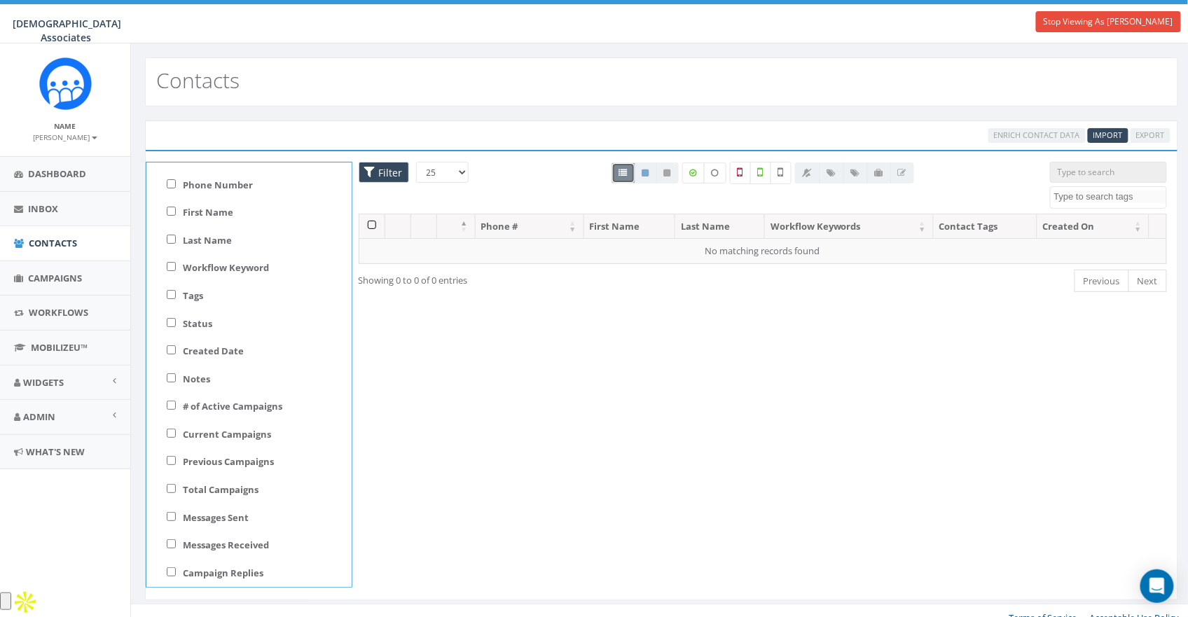
click at [381, 177] on span "Filter" at bounding box center [388, 172] width 27 height 13
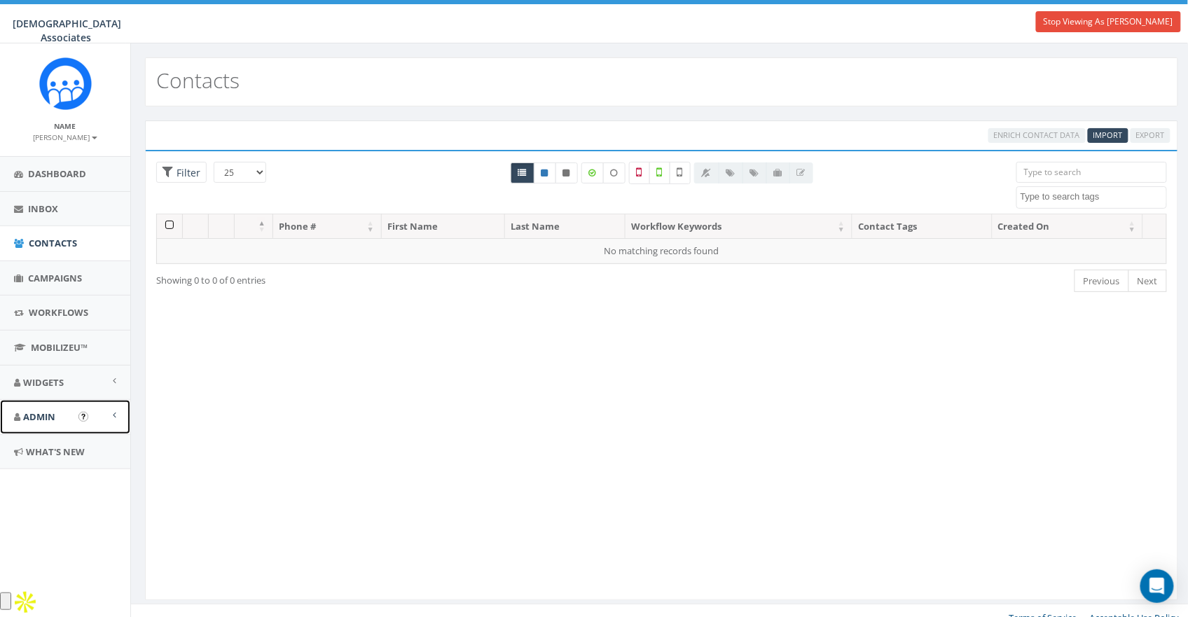
click at [32, 418] on span "Admin" at bounding box center [39, 417] width 32 height 13
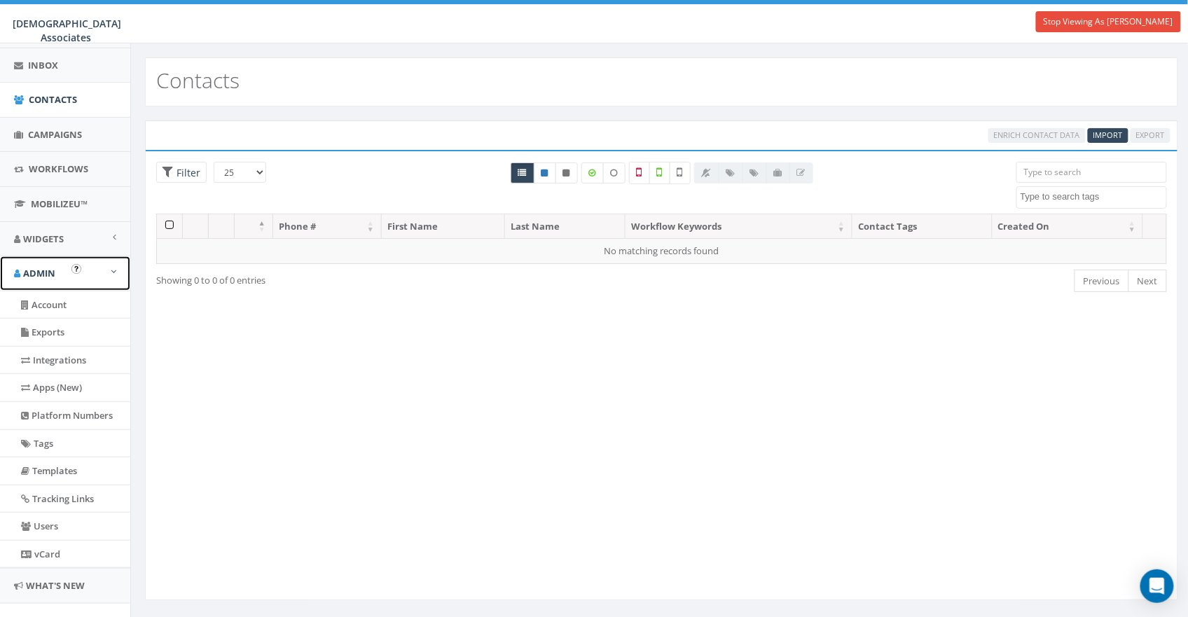
scroll to position [148, 0]
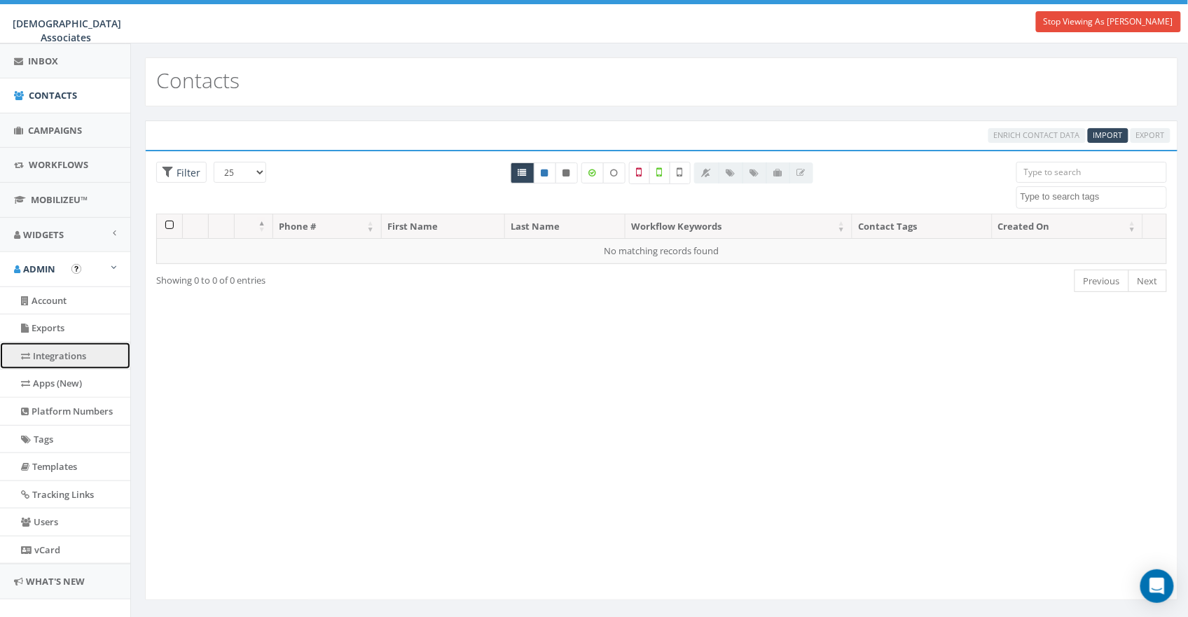
click at [45, 357] on link "Integrations" at bounding box center [65, 356] width 130 height 27
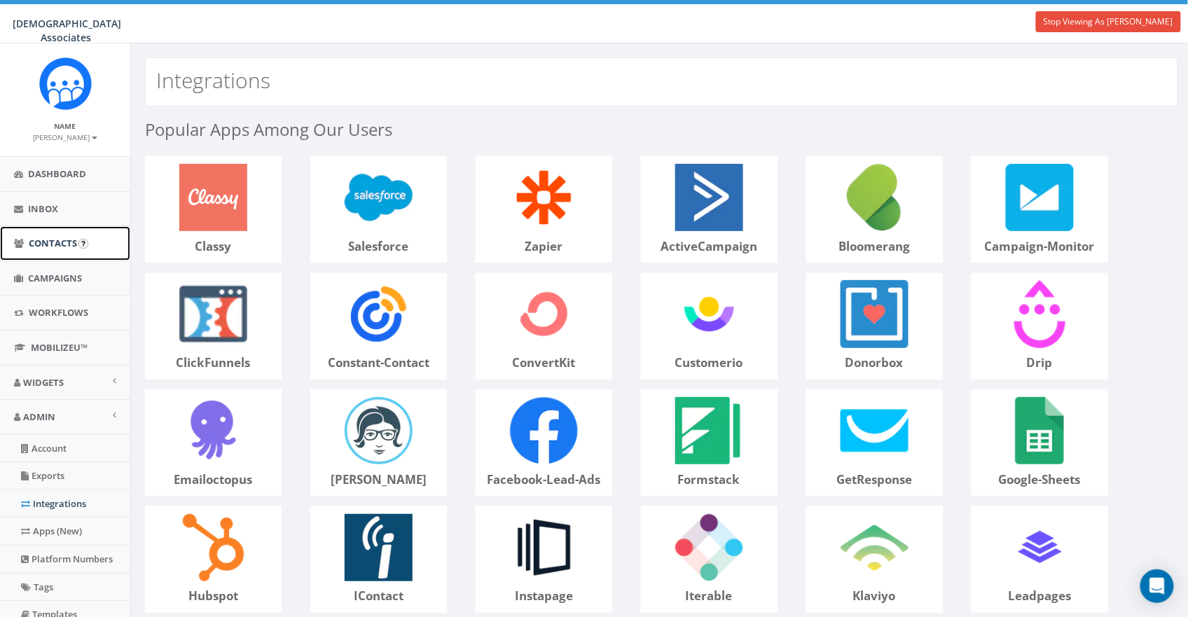
click at [43, 240] on span "Contacts" at bounding box center [53, 243] width 48 height 13
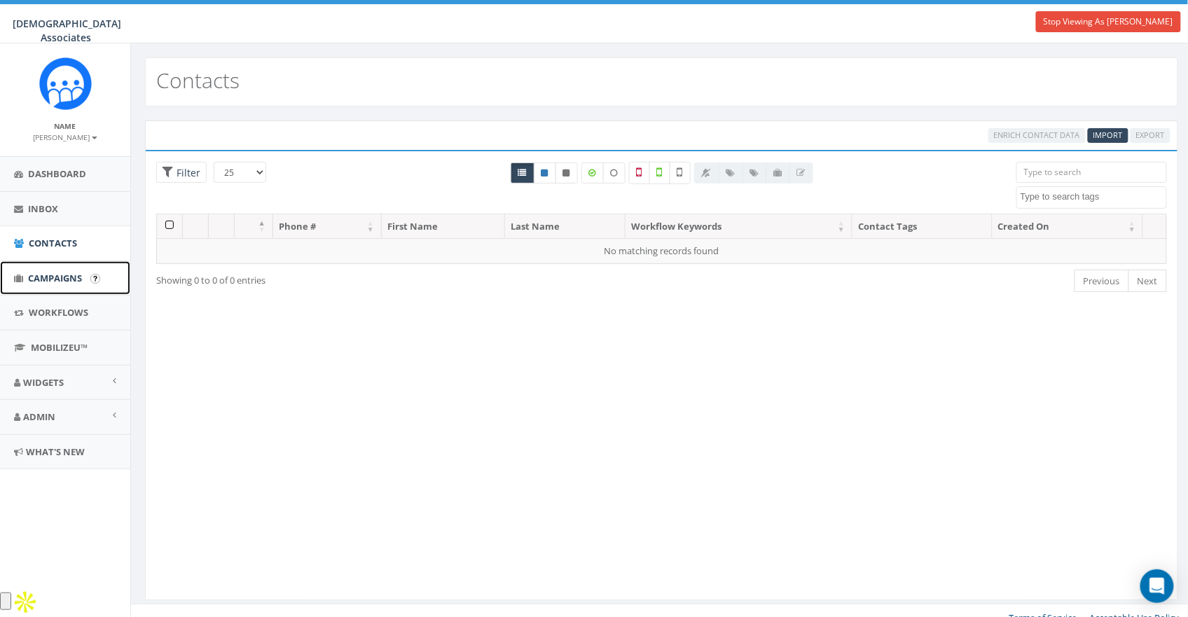
click at [55, 273] on span "Campaigns" at bounding box center [55, 278] width 54 height 13
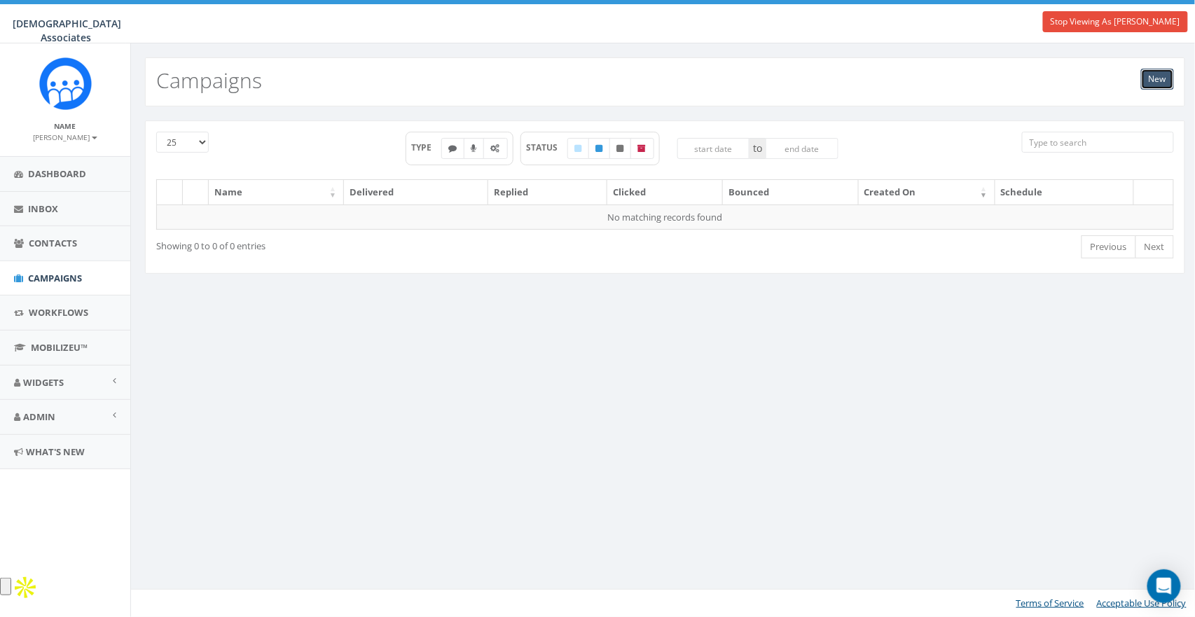
click at [1157, 72] on link "New" at bounding box center [1157, 79] width 33 height 21
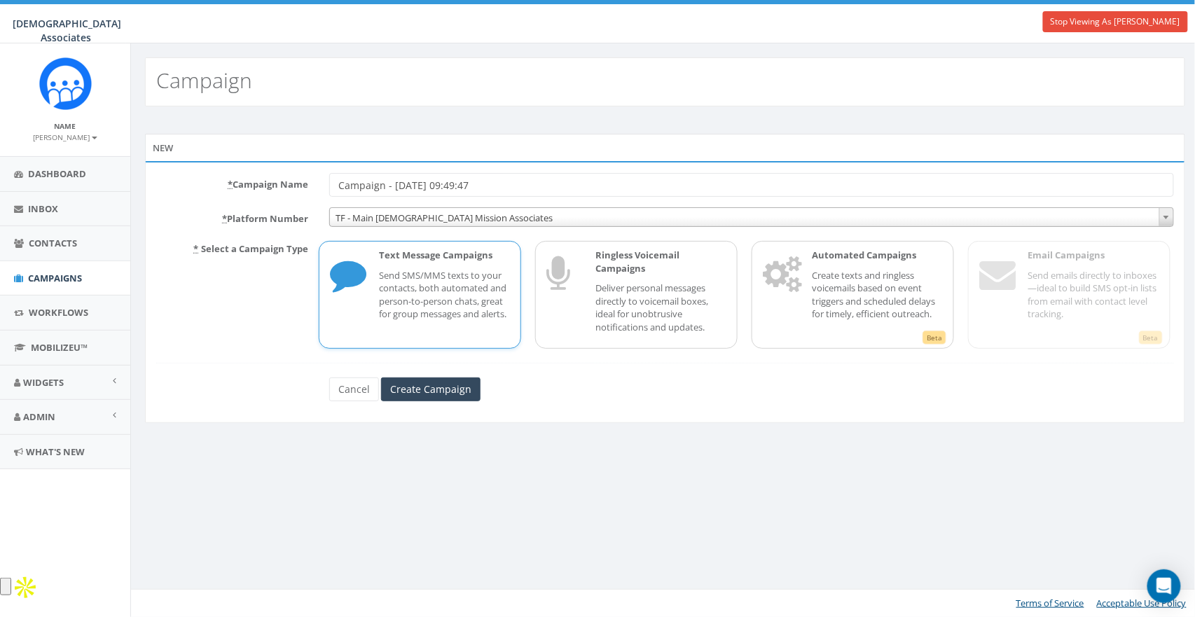
click at [340, 184] on input "Campaign - [DATE] 09:49:47" at bounding box center [751, 185] width 845 height 24
type input "Test Campaign - [DATE]"
click at [420, 215] on span "TF - Main [DEMOGRAPHIC_DATA] Mission Associates" at bounding box center [751, 218] width 843 height 20
click at [405, 217] on span "TF - Main [DEMOGRAPHIC_DATA] Mission Associates" at bounding box center [751, 218] width 843 height 20
click at [442, 396] on input "Create Campaign" at bounding box center [430, 390] width 99 height 24
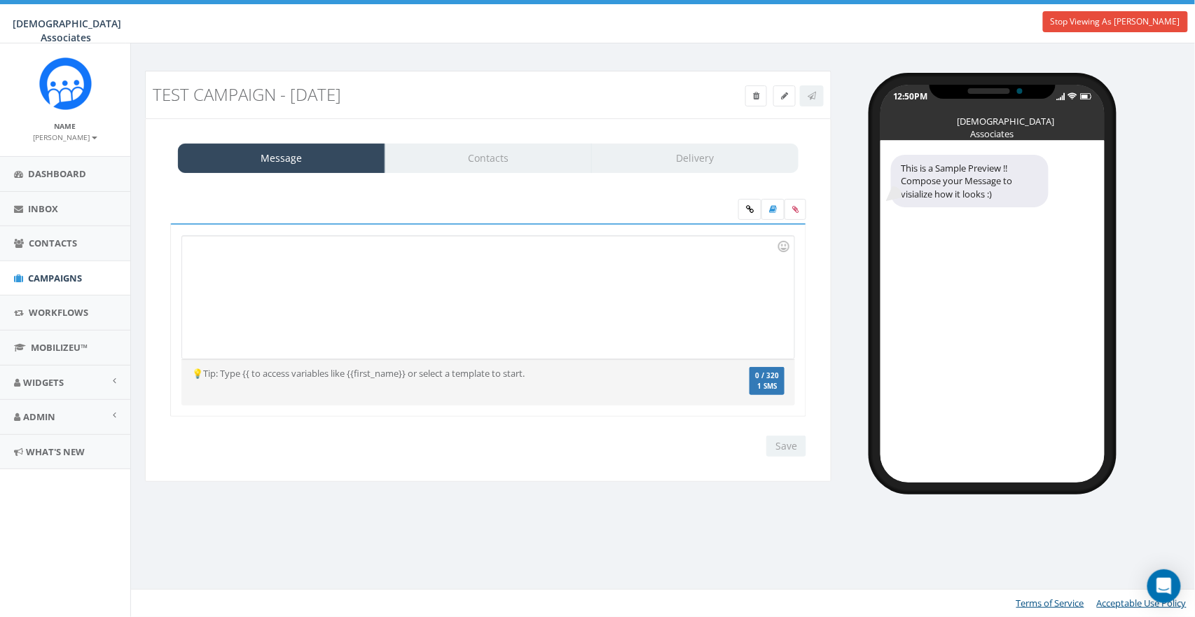
click at [407, 268] on div at bounding box center [488, 297] width 612 height 123
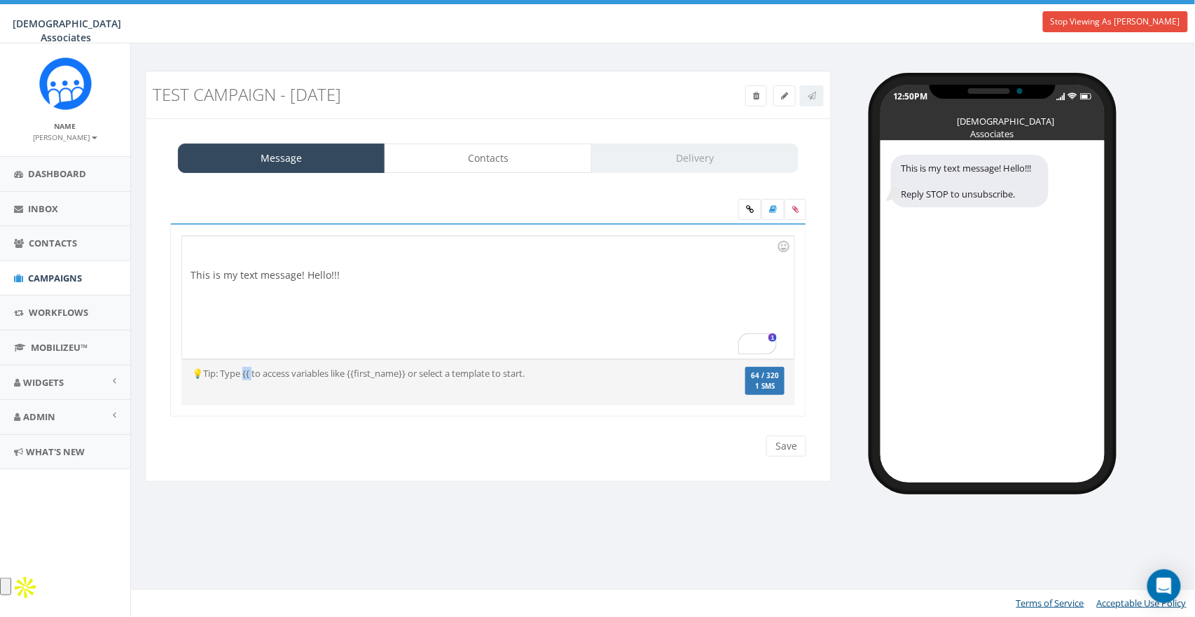
drag, startPoint x: 242, startPoint y: 371, endPoint x: 249, endPoint y: 372, distance: 7.0
click at [249, 372] on div "💡Tip: Type {{ to access variables like {{first_name}} or select a template to s…" at bounding box center [436, 373] width 511 height 13
click at [219, 251] on div "To enrich screen reader interactions, please activate Accessibility in Grammarl…" at bounding box center [484, 254] width 586 height 28
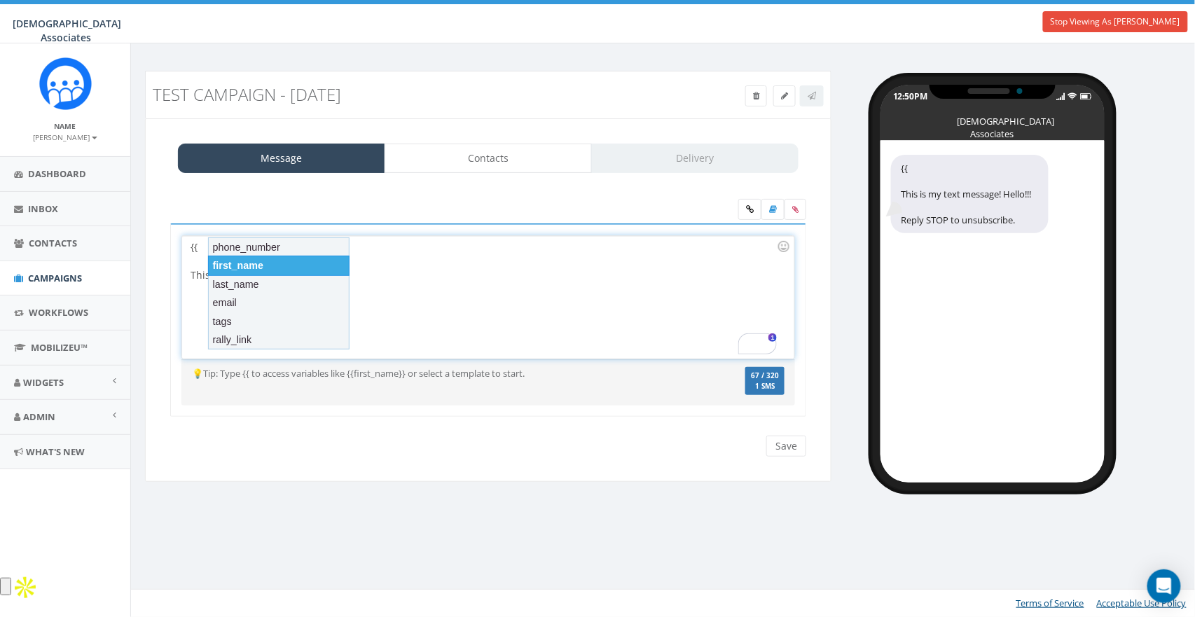
click at [246, 265] on div "first_name" at bounding box center [279, 266] width 142 height 20
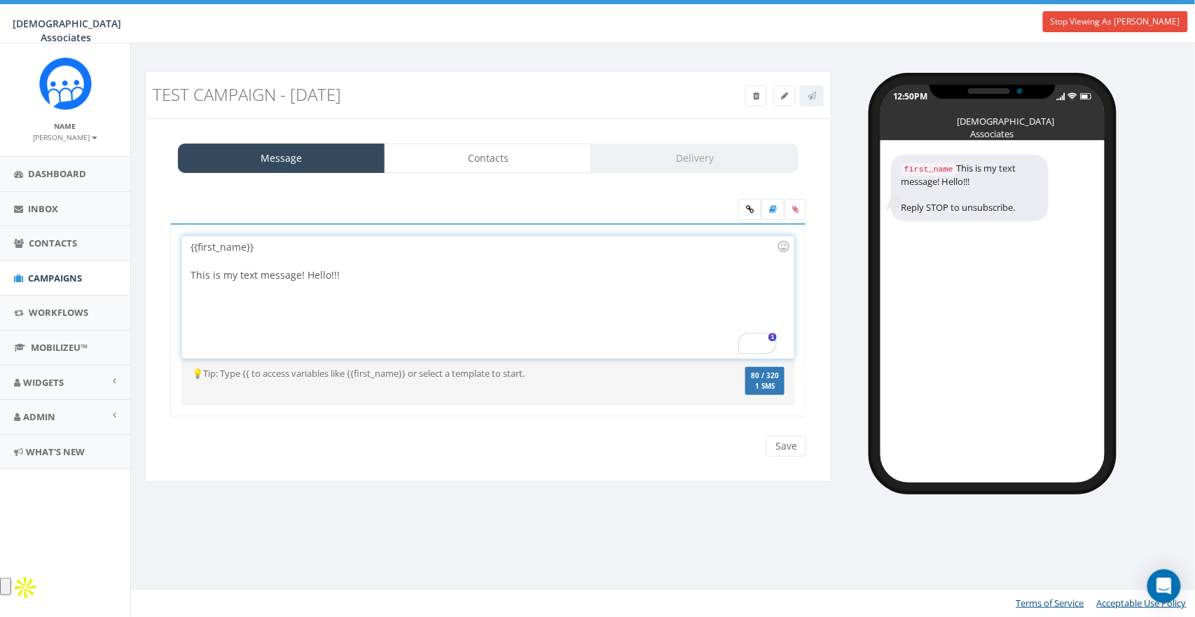
click at [368, 278] on div "{{first_name}} This is my text message! Hello!!!" at bounding box center [488, 297] width 612 height 123
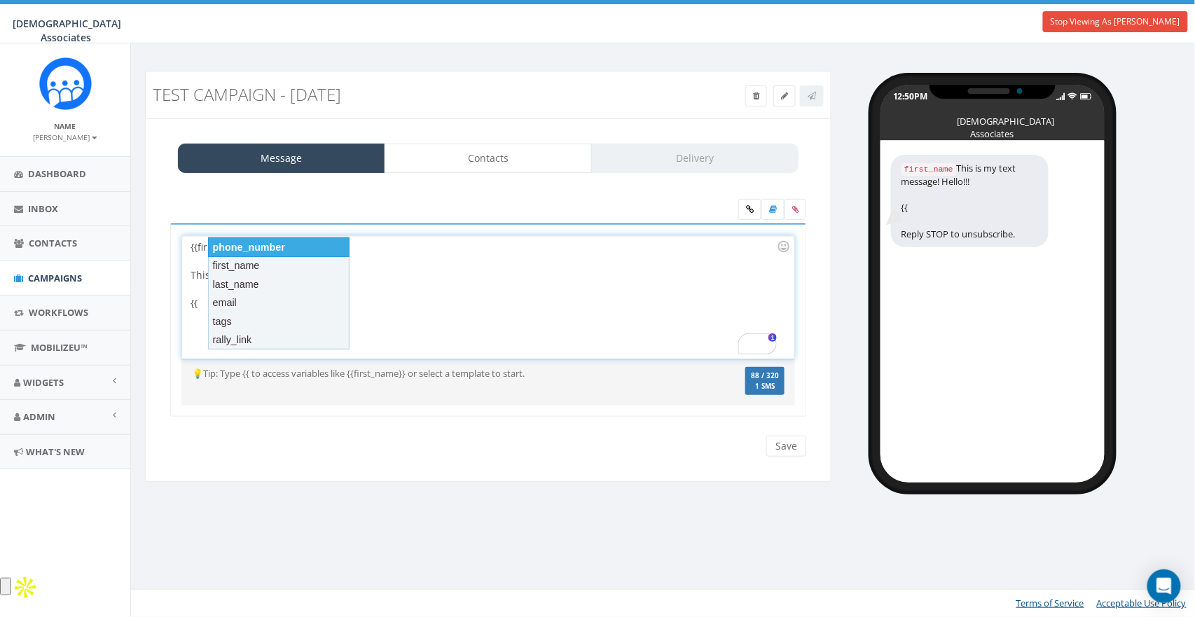
click at [461, 303] on div "{{" at bounding box center [484, 303] width 586 height 14
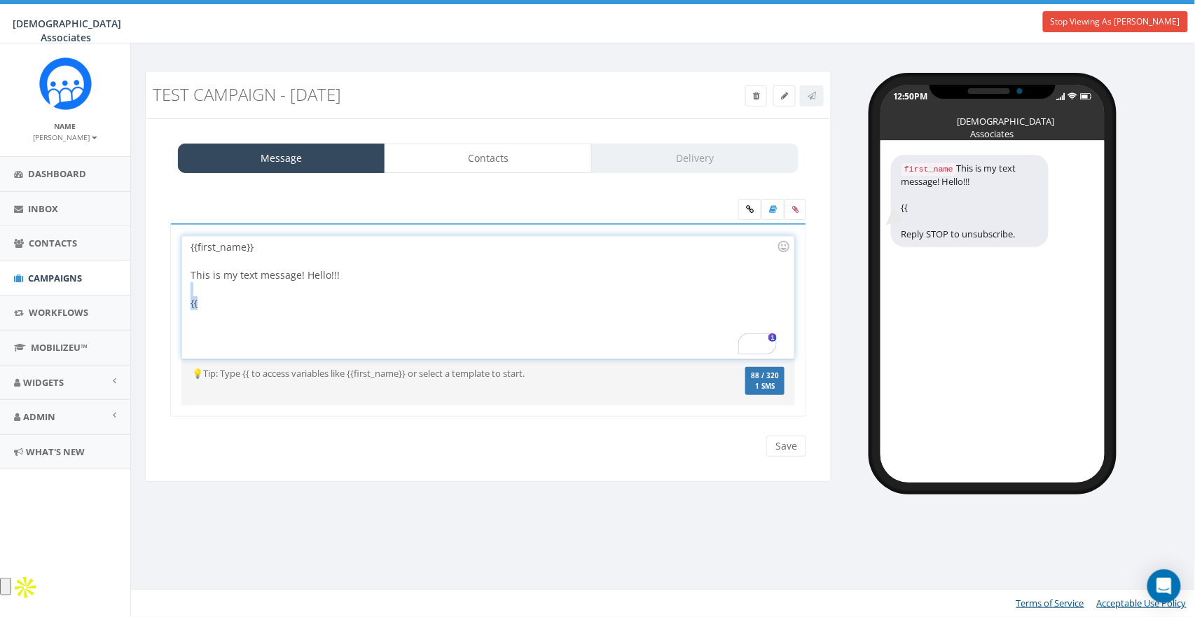
drag, startPoint x: 278, startPoint y: 291, endPoint x: 285, endPoint y: 308, distance: 18.2
click at [285, 308] on div "{{first_name}} This is my text message! Hello!!! {{" at bounding box center [488, 297] width 612 height 123
click at [800, 454] on input "Save" at bounding box center [786, 446] width 40 height 21
click at [813, 98] on icon at bounding box center [812, 96] width 8 height 8
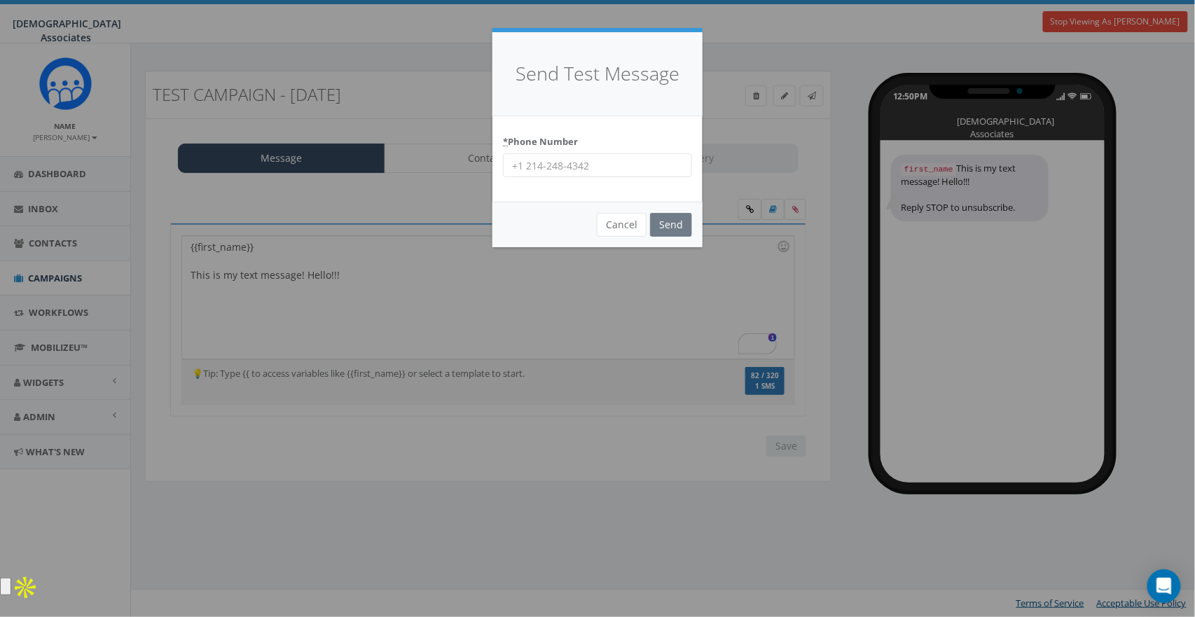
click at [640, 163] on input "* Phone Number" at bounding box center [597, 165] width 189 height 24
click at [640, 213] on button "Cancel" at bounding box center [622, 225] width 50 height 24
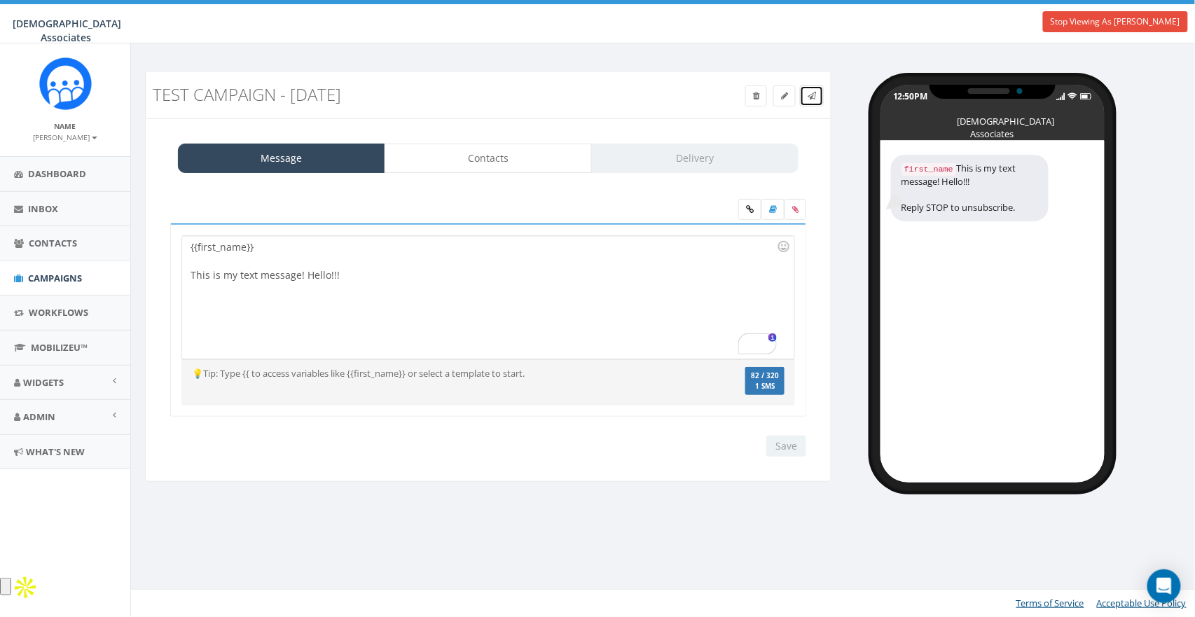
click at [810, 97] on icon at bounding box center [812, 96] width 8 height 8
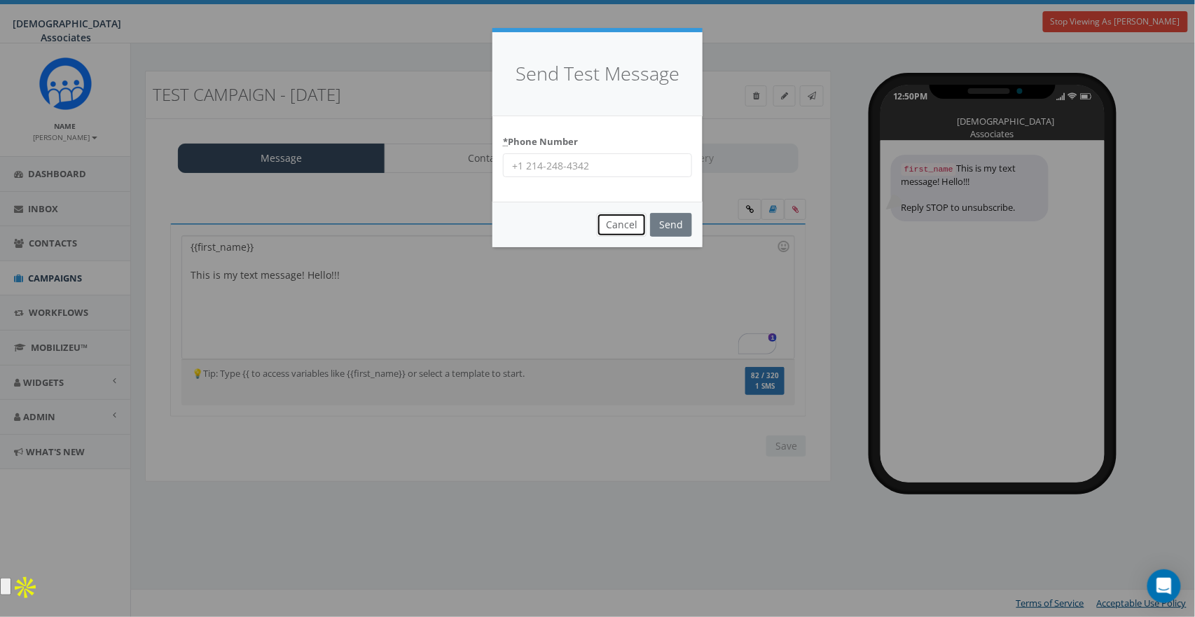
click at [610, 225] on button "Cancel" at bounding box center [622, 225] width 50 height 24
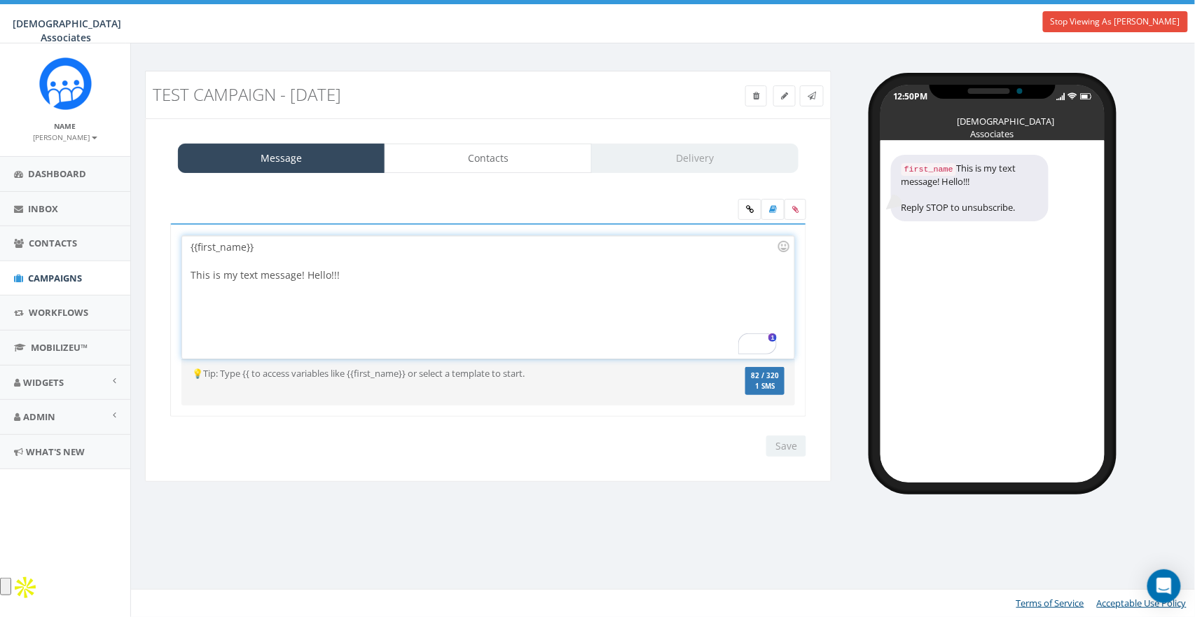
click at [414, 302] on div "{{first_name}} This is my text message! Hello!!!" at bounding box center [488, 297] width 612 height 123
drag, startPoint x: 754, startPoint y: 387, endPoint x: 775, endPoint y: 389, distance: 20.4
click at [775, 389] on span "1 SMS" at bounding box center [763, 386] width 32 height 7
click at [460, 268] on div "{{first_name}} This is my text message! Hello!!! More of the message" at bounding box center [488, 297] width 612 height 123
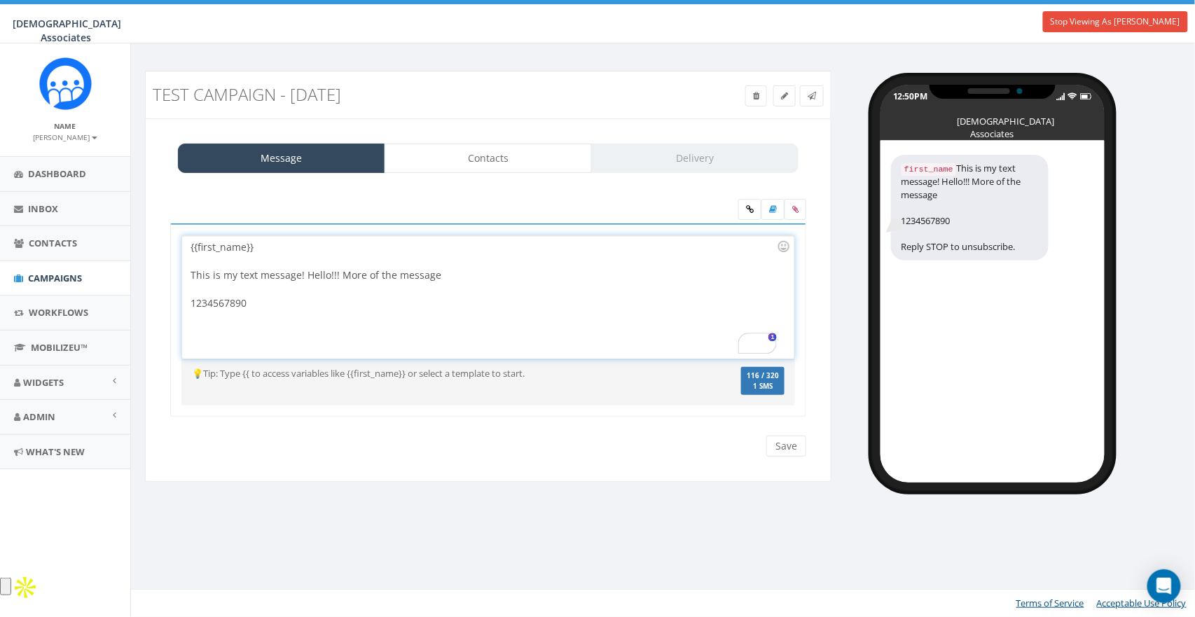
copy div "1234567890"
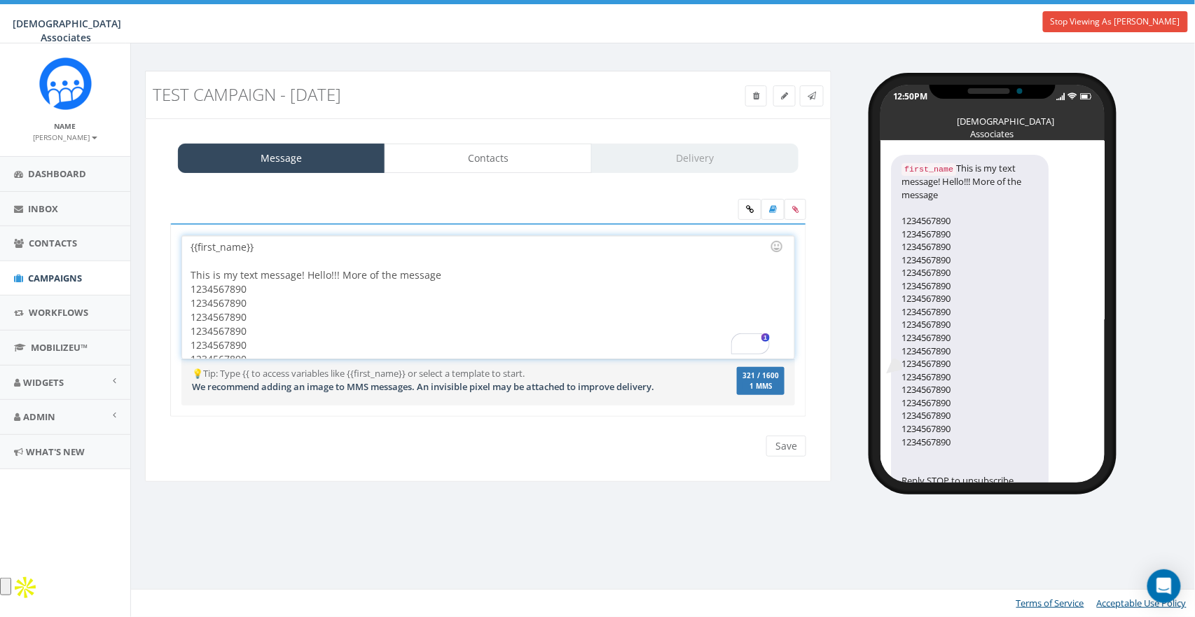
click at [513, 303] on div "{{first_name}} This is my text message! Hello!!! More of the message 1234567890…" at bounding box center [488, 297] width 612 height 123
click at [615, 313] on div "{{first_name}} This is my text message! Hello!!! More of the message 1234567890…" at bounding box center [488, 297] width 612 height 123
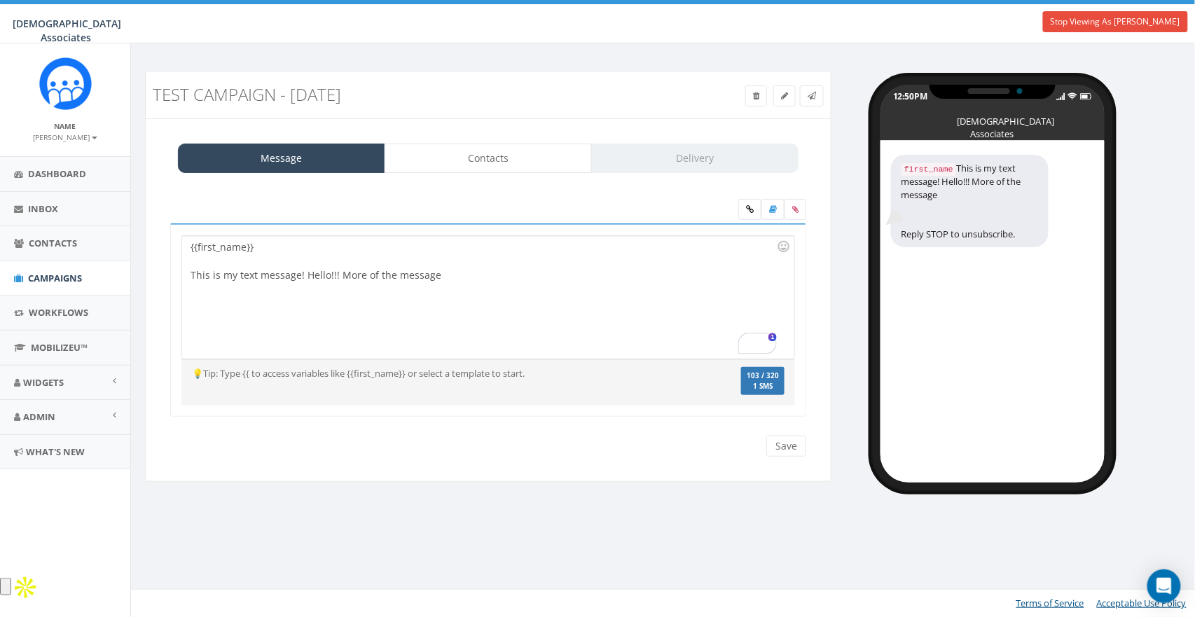
click at [614, 194] on div "{{first_name}} This is my text message! Hello!!! More of the message {{first_na…" at bounding box center [488, 328] width 664 height 287
click at [774, 211] on icon at bounding box center [773, 209] width 8 height 8
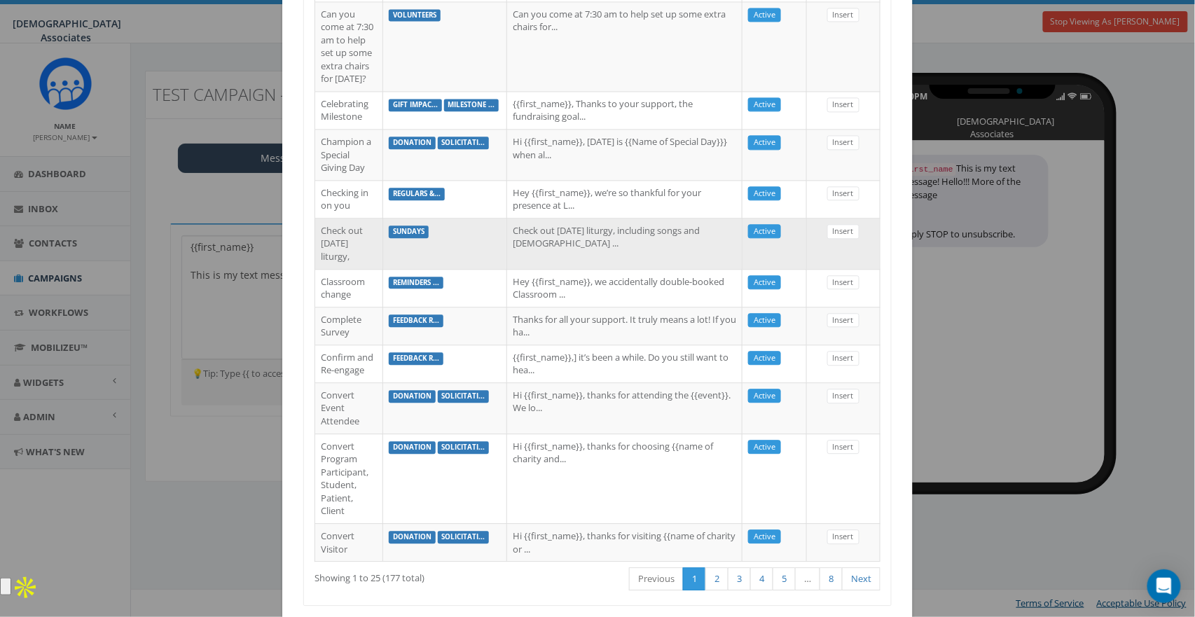
scroll to position [1112, 0]
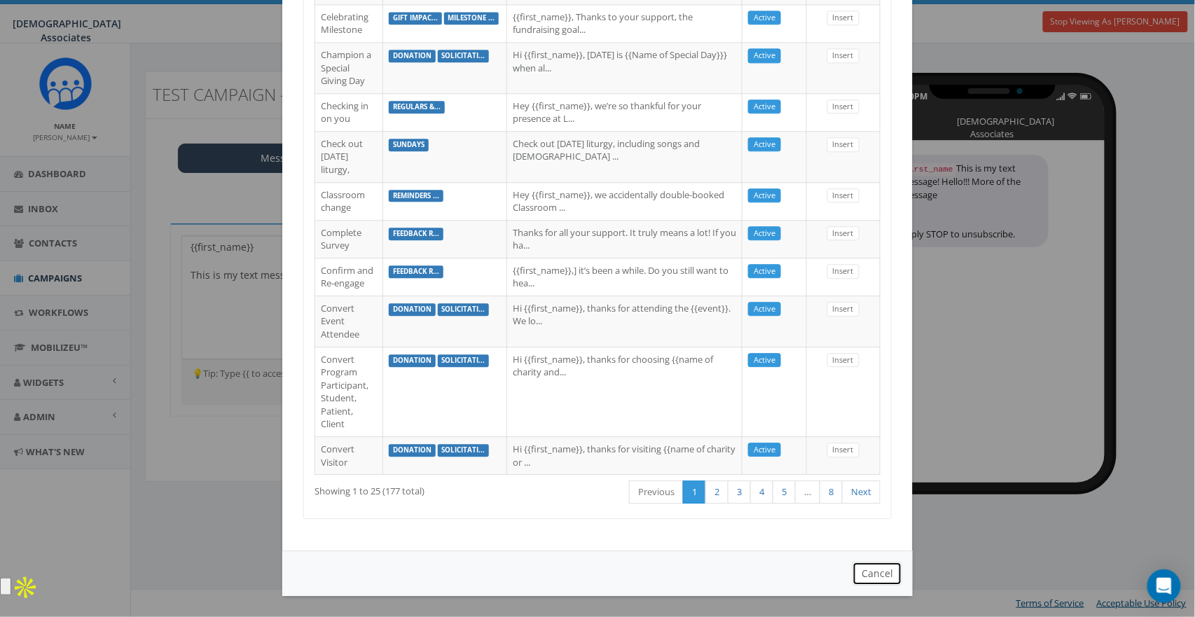
click at [887, 576] on button "Cancel" at bounding box center [878, 574] width 50 height 24
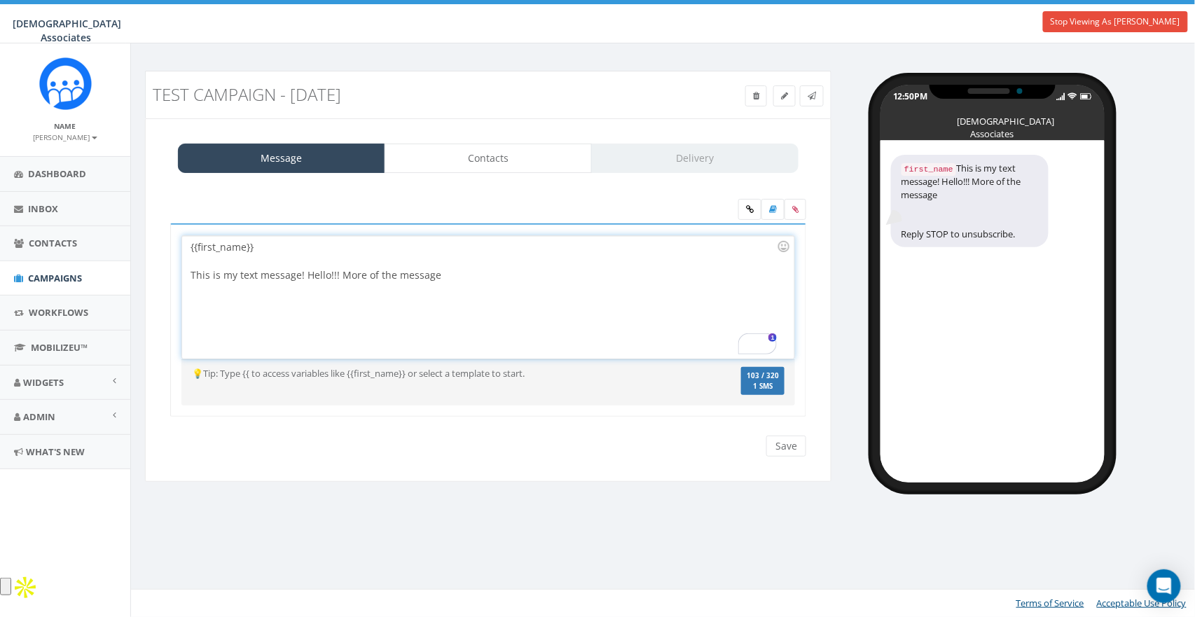
click at [534, 298] on div "{{first_name}} This is my text message! Hello!!! More of the message" at bounding box center [488, 297] width 612 height 123
click at [795, 213] on icon at bounding box center [795, 209] width 6 height 8
click at [0, 0] on input "file" at bounding box center [0, 0] width 0 height 0
click at [557, 292] on div "{{first_name}} This is my text message! Hello!!! More of the message" at bounding box center [488, 297] width 612 height 123
click at [780, 243] on div at bounding box center [784, 247] width 24 height 24
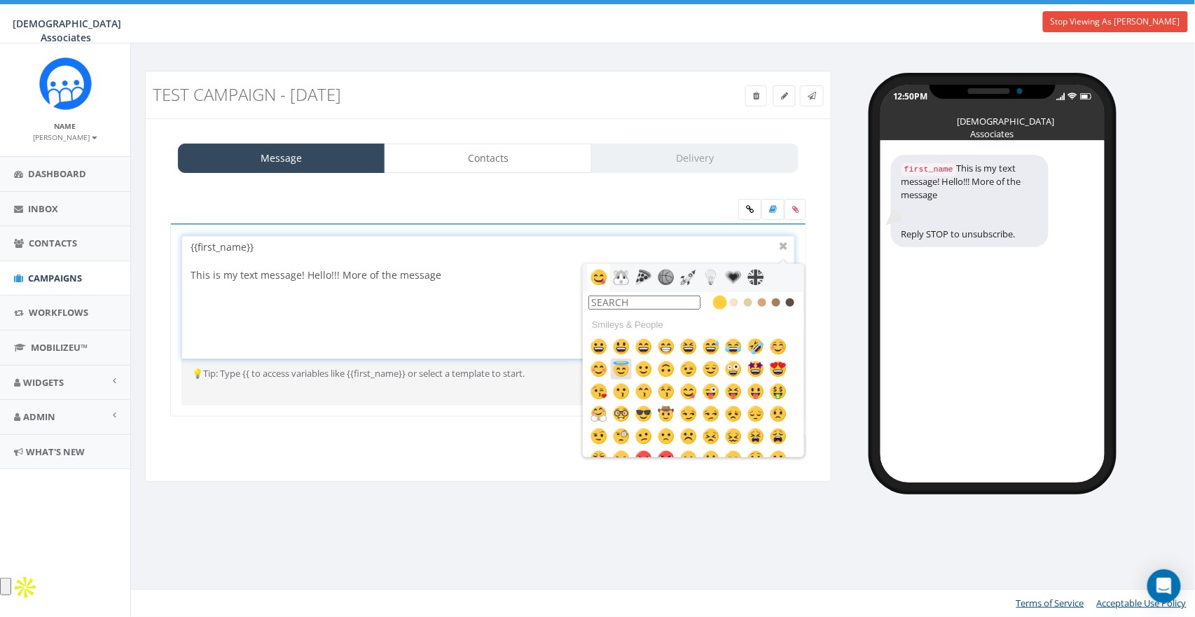
click at [624, 367] on img at bounding box center [621, 369] width 17 height 17
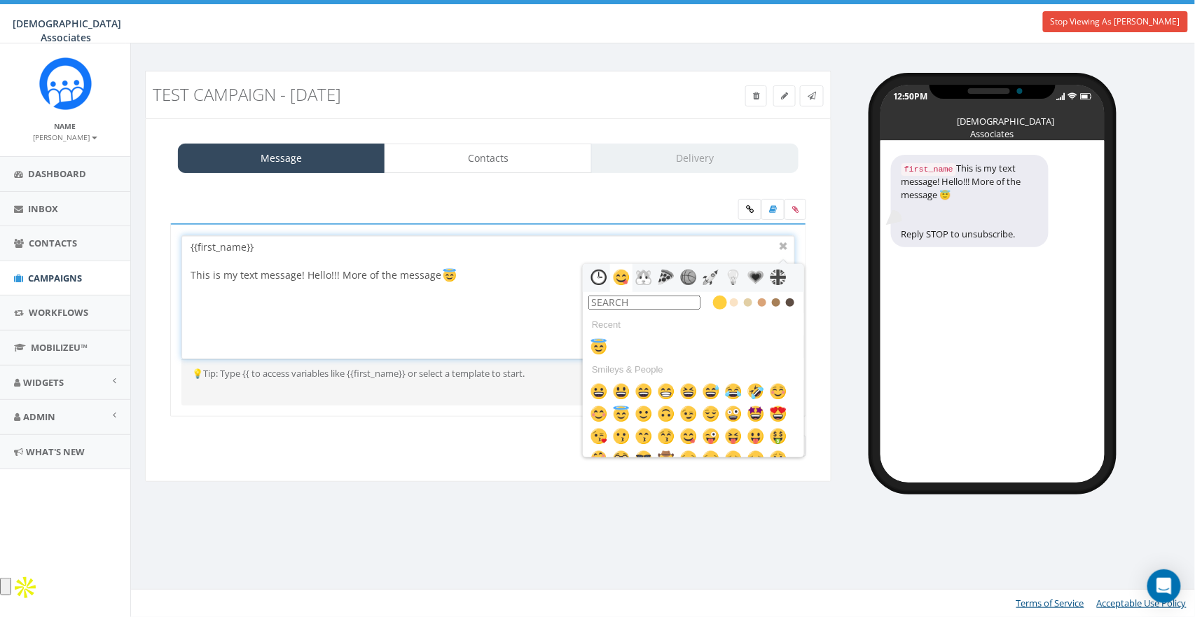
scroll to position [45, 0]
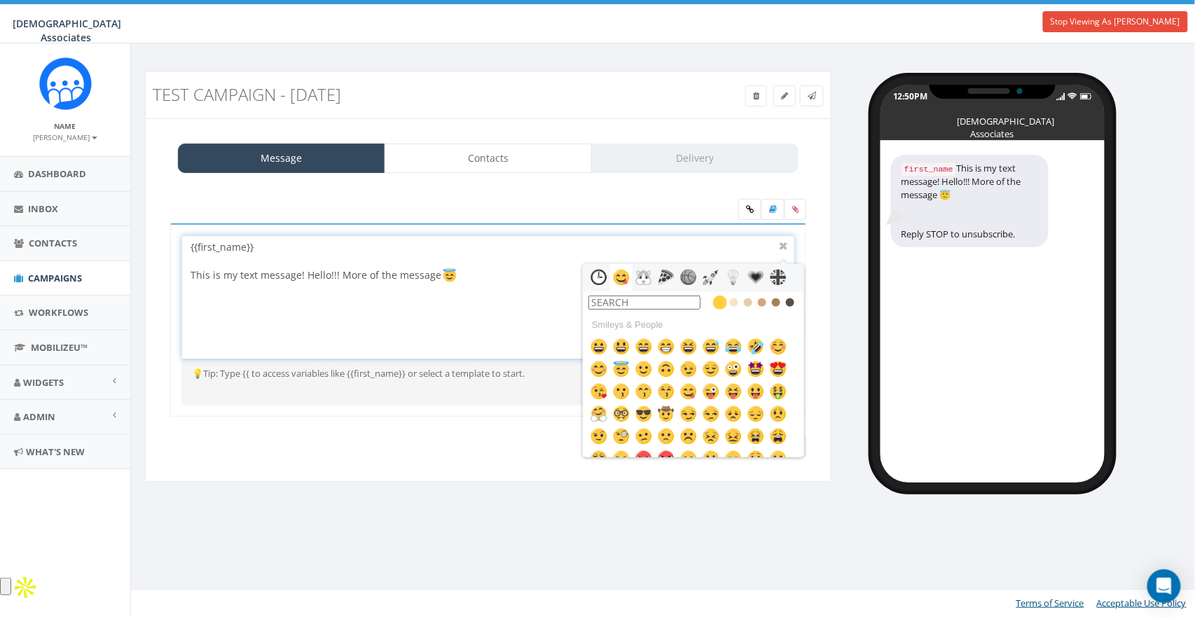
click at [474, 273] on div "{{first_name}} This is my text message! Hello!!! More of the message" at bounding box center [488, 297] width 612 height 123
click at [789, 247] on div at bounding box center [783, 246] width 17 height 17
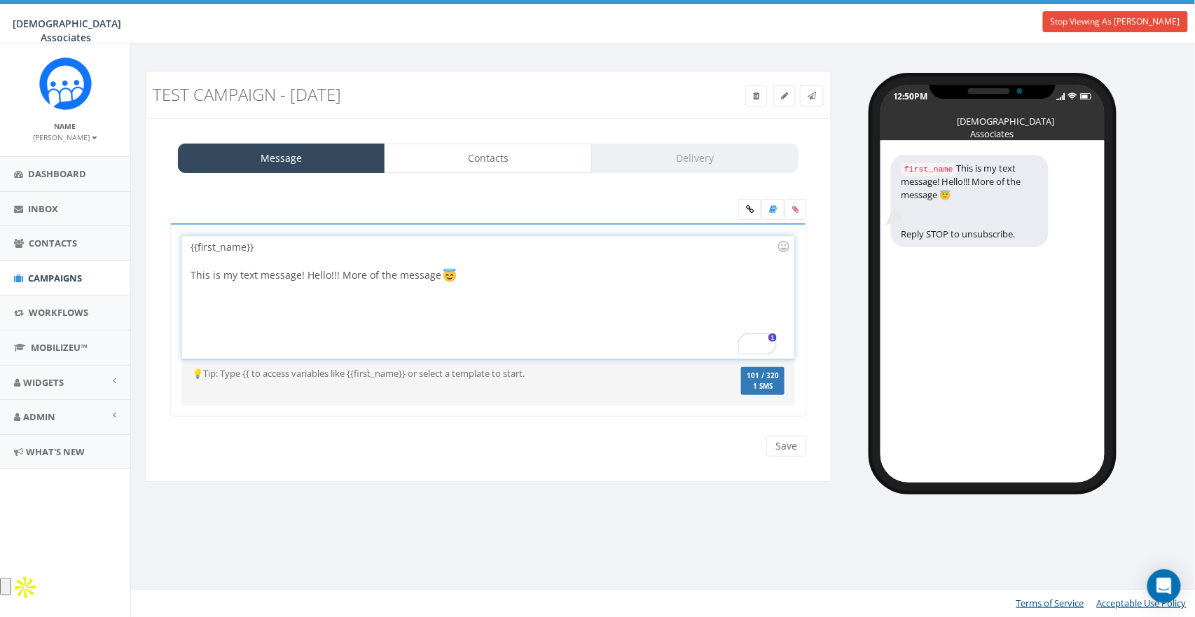
click at [696, 270] on div "{{first_name}} This is my text message! Hello!!! More of the message" at bounding box center [488, 297] width 612 height 123
click at [785, 244] on div at bounding box center [784, 247] width 24 height 24
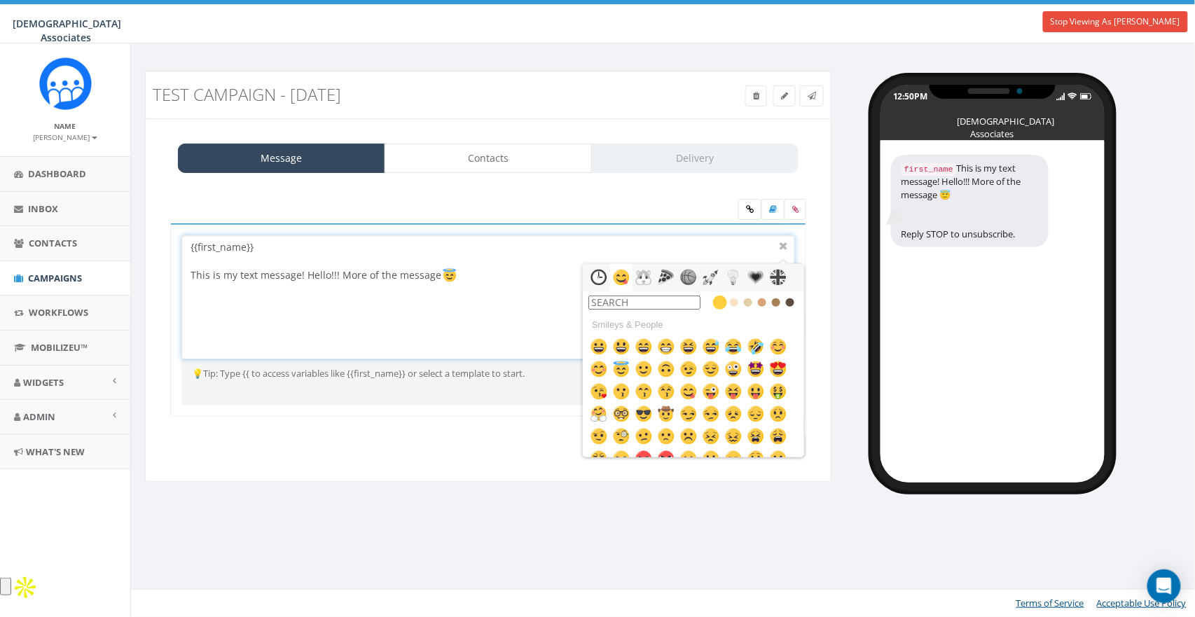
click at [678, 303] on input "text" at bounding box center [644, 303] width 112 height 14
click at [670, 282] on img at bounding box center [666, 277] width 17 height 17
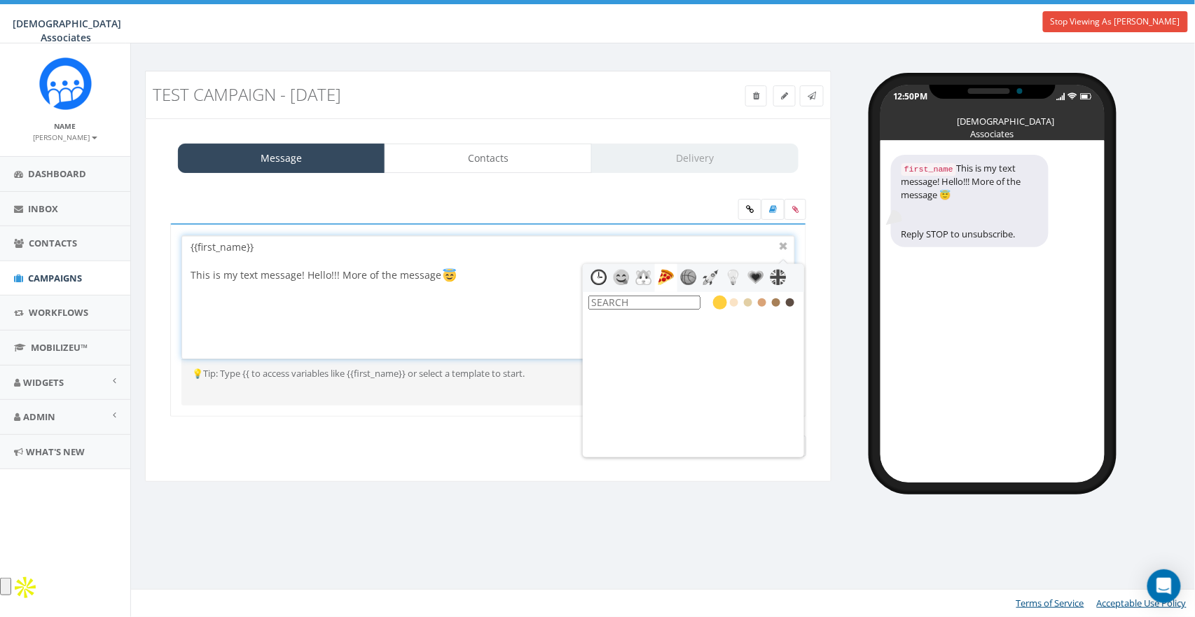
scroll to position [1321, 0]
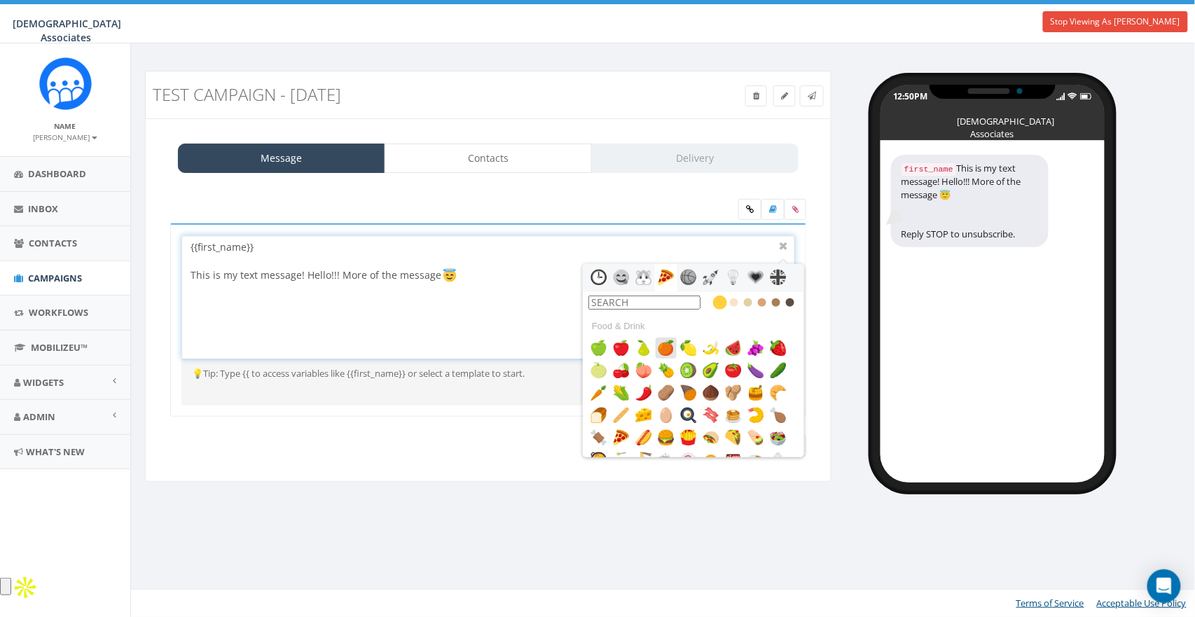
click at [667, 352] on img at bounding box center [666, 348] width 17 height 17
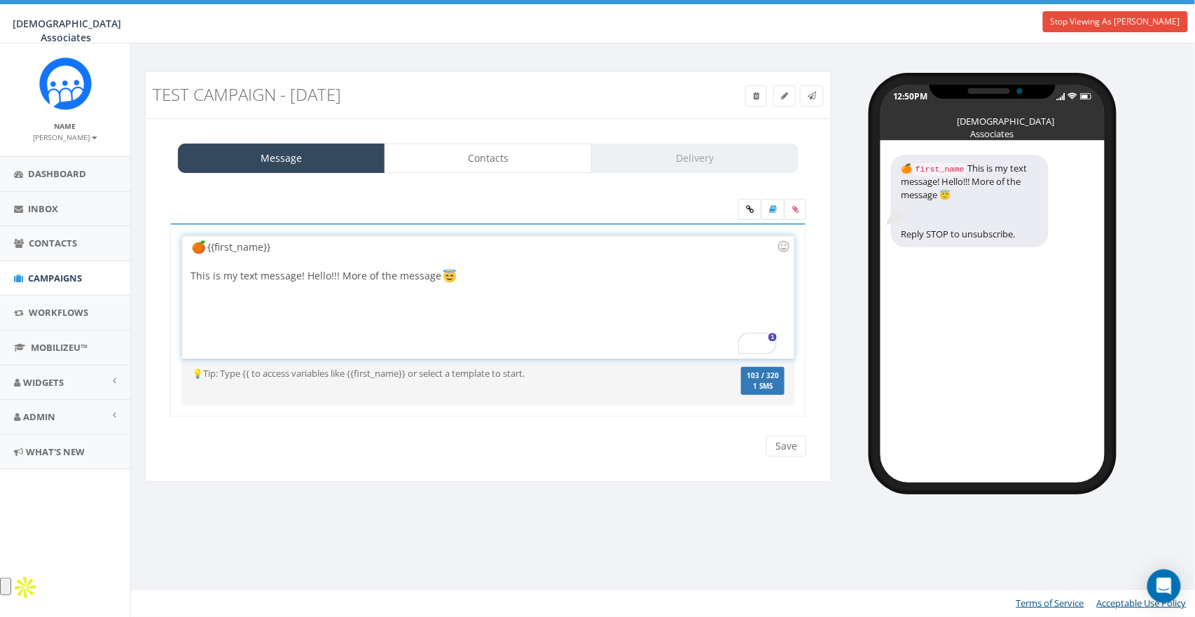
click at [649, 317] on div "{{first_name}} This is my text message! Hello!!! More of the message" at bounding box center [488, 297] width 612 height 123
click at [780, 242] on div at bounding box center [784, 247] width 24 height 24
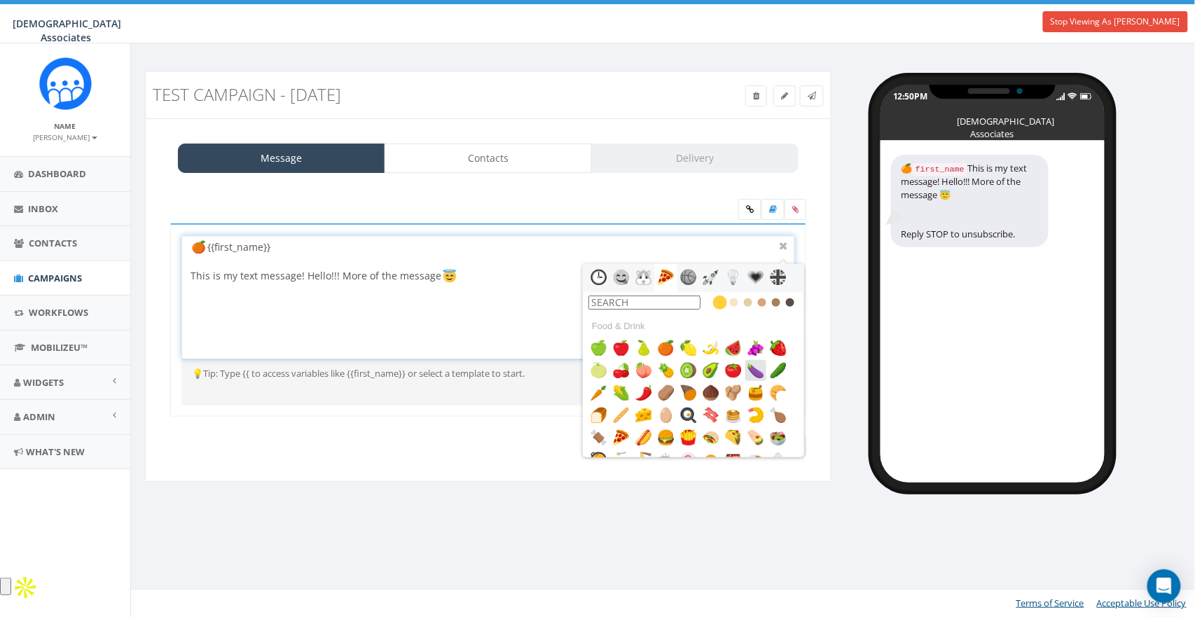
click at [758, 366] on img at bounding box center [755, 370] width 17 height 17
click at [511, 294] on div "{{first_name}} This is my text message! Hello!!! More of the message" at bounding box center [488, 297] width 612 height 123
click at [778, 243] on div at bounding box center [783, 246] width 17 height 17
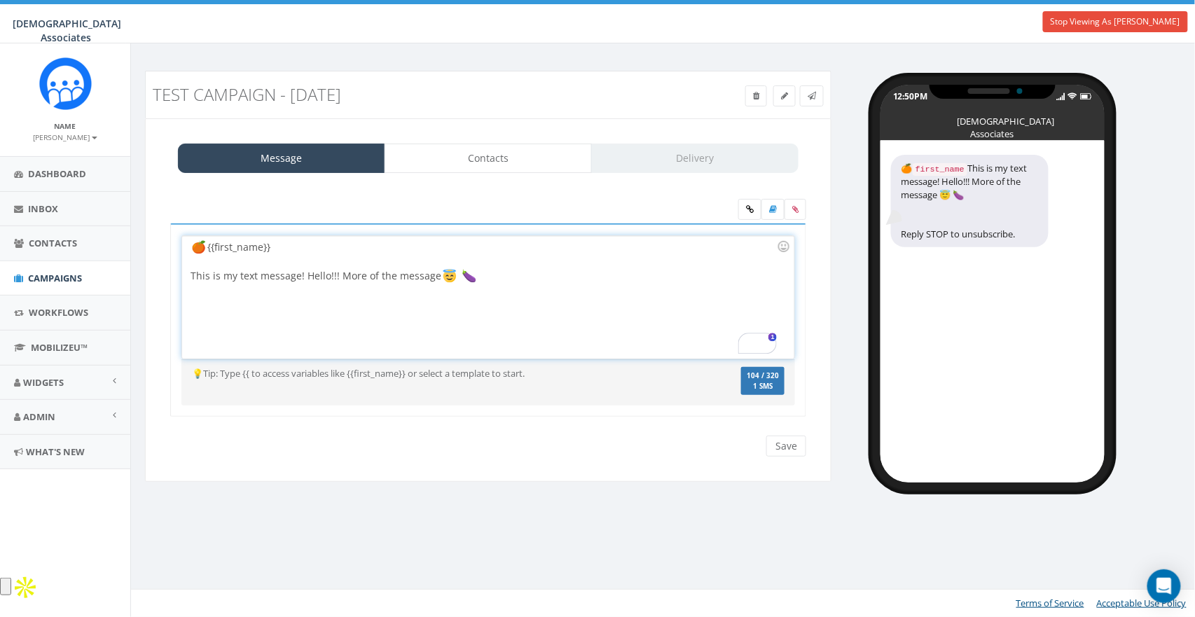
click at [471, 275] on div "{{first_name}} This is my text message! Hello!!! More of the message" at bounding box center [488, 297] width 612 height 123
click at [792, 448] on input "Save" at bounding box center [786, 446] width 40 height 21
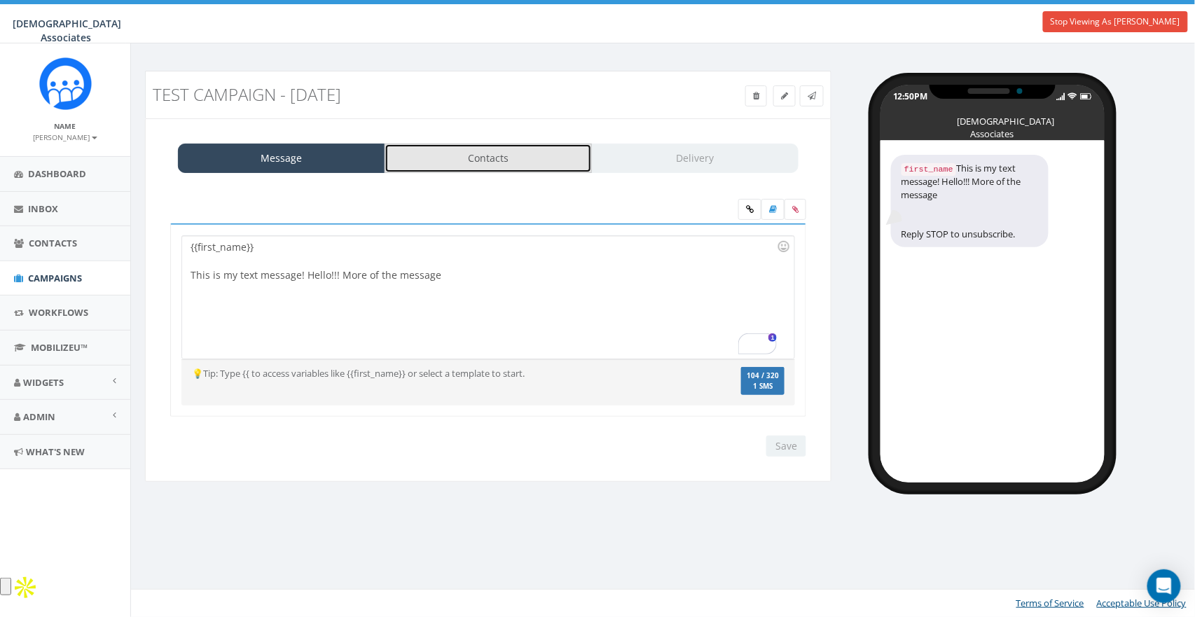
click at [483, 164] on link "Contacts" at bounding box center [488, 158] width 207 height 29
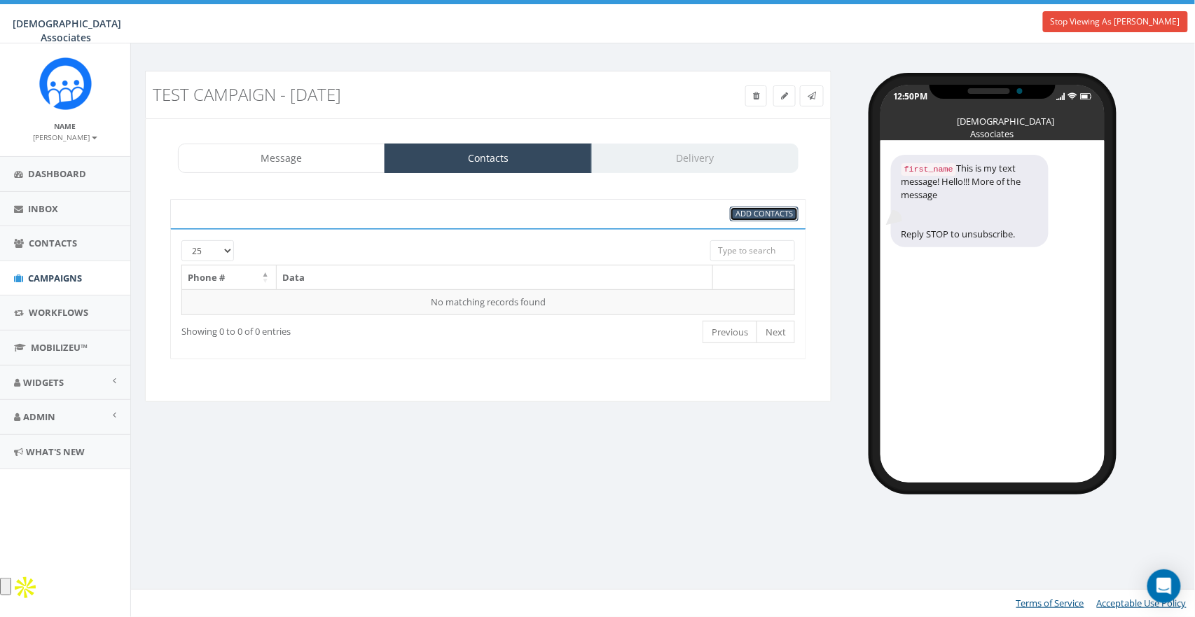
click at [761, 216] on span "Add Contacts" at bounding box center [764, 213] width 57 height 11
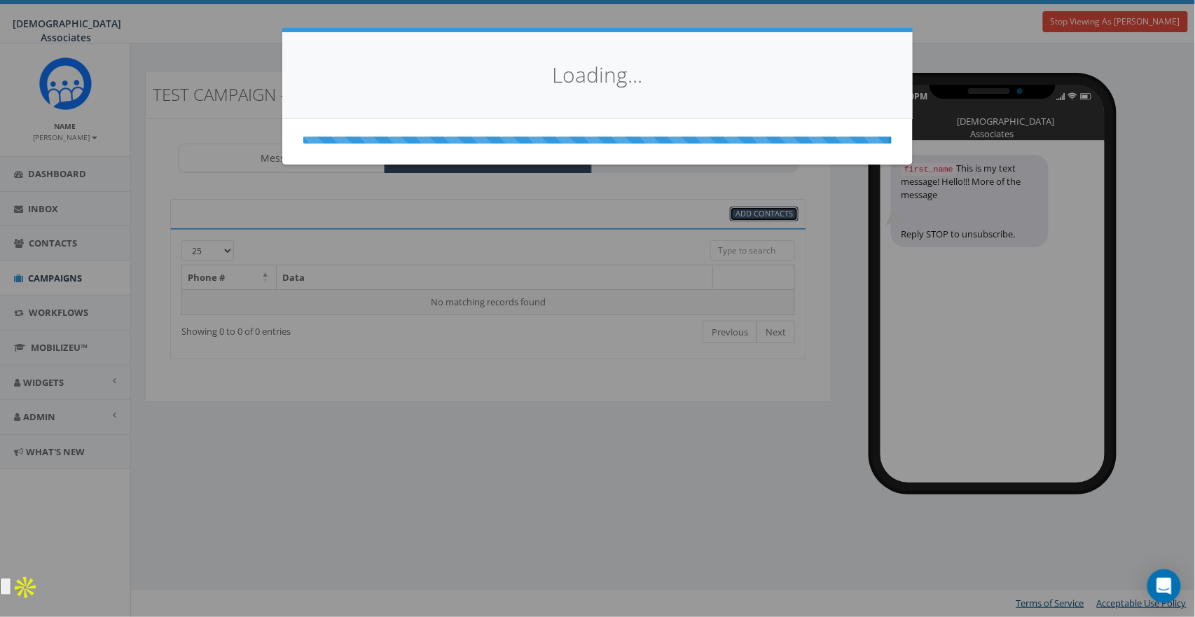
scroll to position [0, 0]
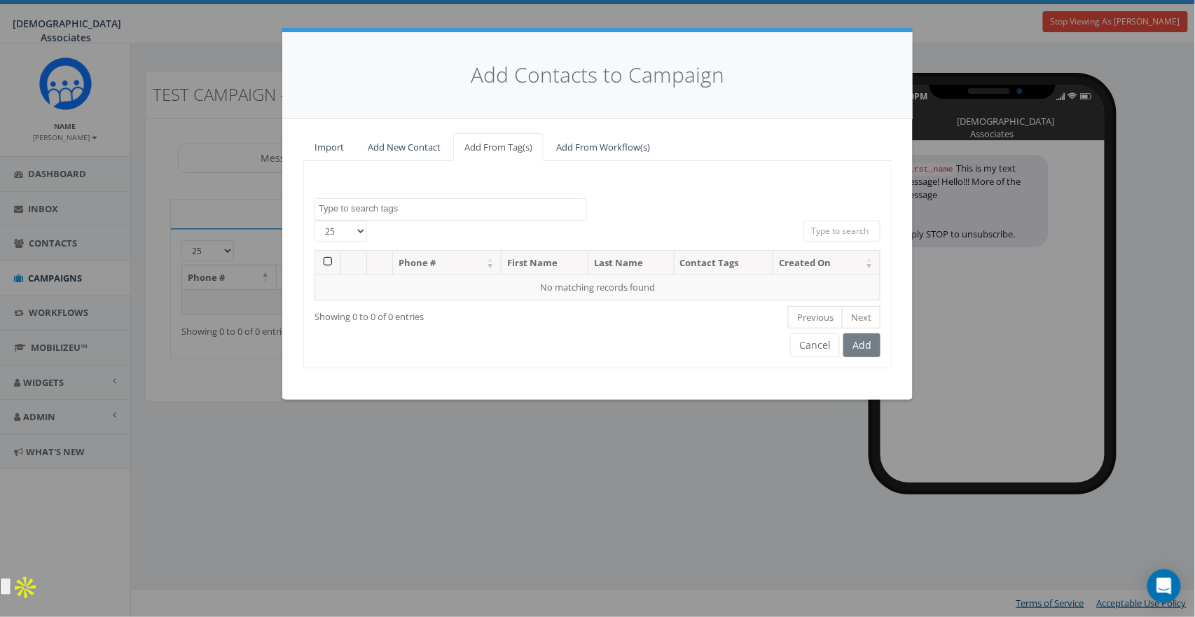
click at [397, 212] on textarea "Search" at bounding box center [453, 208] width 268 height 13
click at [677, 188] on div "25 50 100 Phone # First Name Last Name Contact Tags Created On No matching reco…" at bounding box center [597, 264] width 588 height 207
click at [395, 140] on link "Add New Contact" at bounding box center [404, 147] width 95 height 29
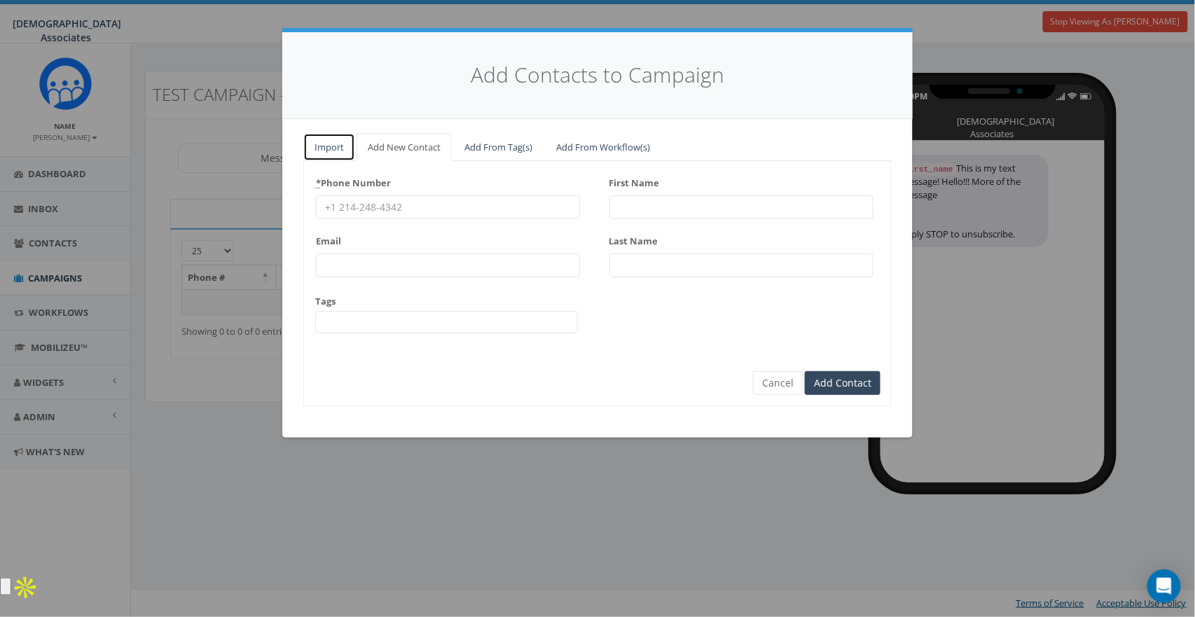
click at [322, 142] on link "Import" at bounding box center [329, 147] width 52 height 29
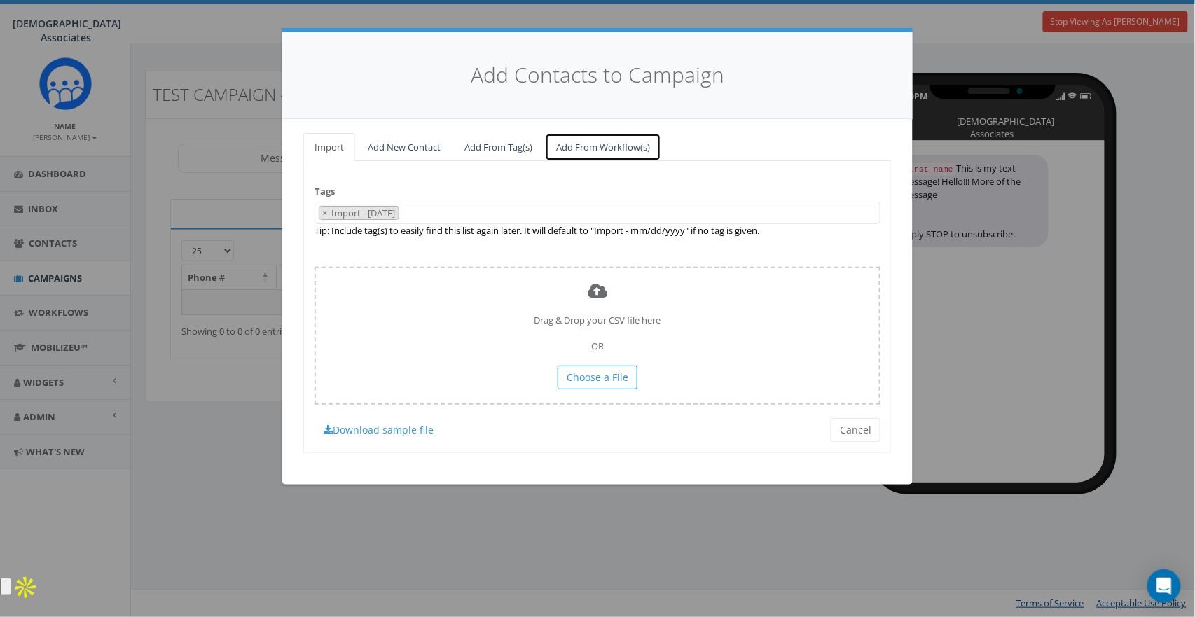
click at [606, 153] on link "Add From Workflow(s)" at bounding box center [603, 147] width 116 height 29
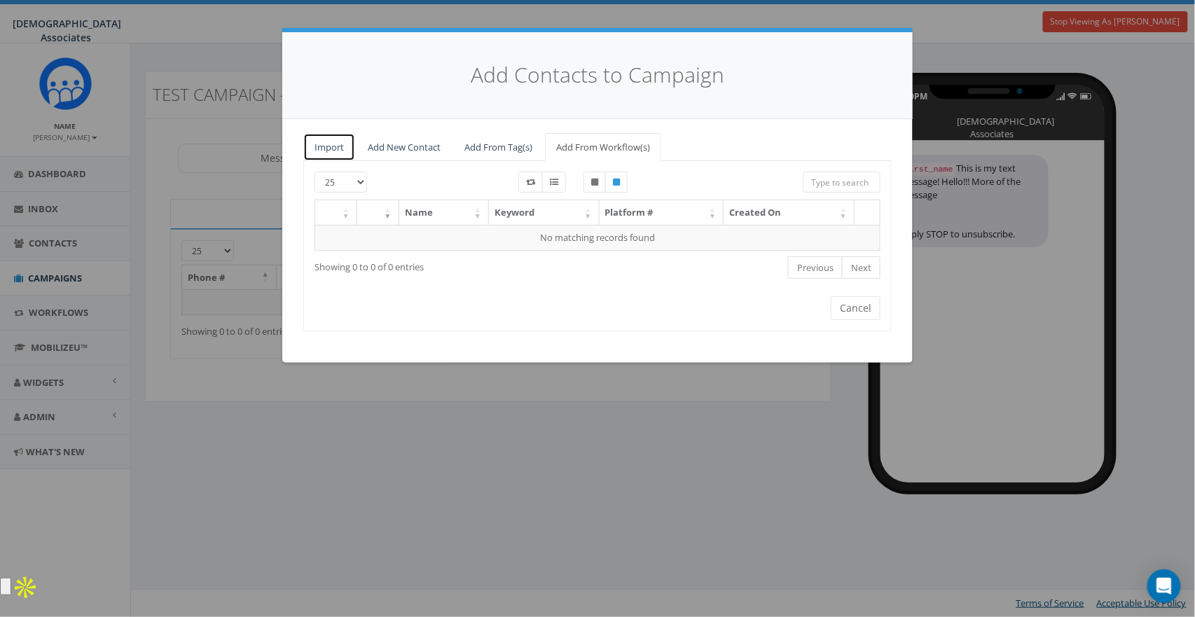
click at [326, 148] on link "Import" at bounding box center [329, 147] width 52 height 29
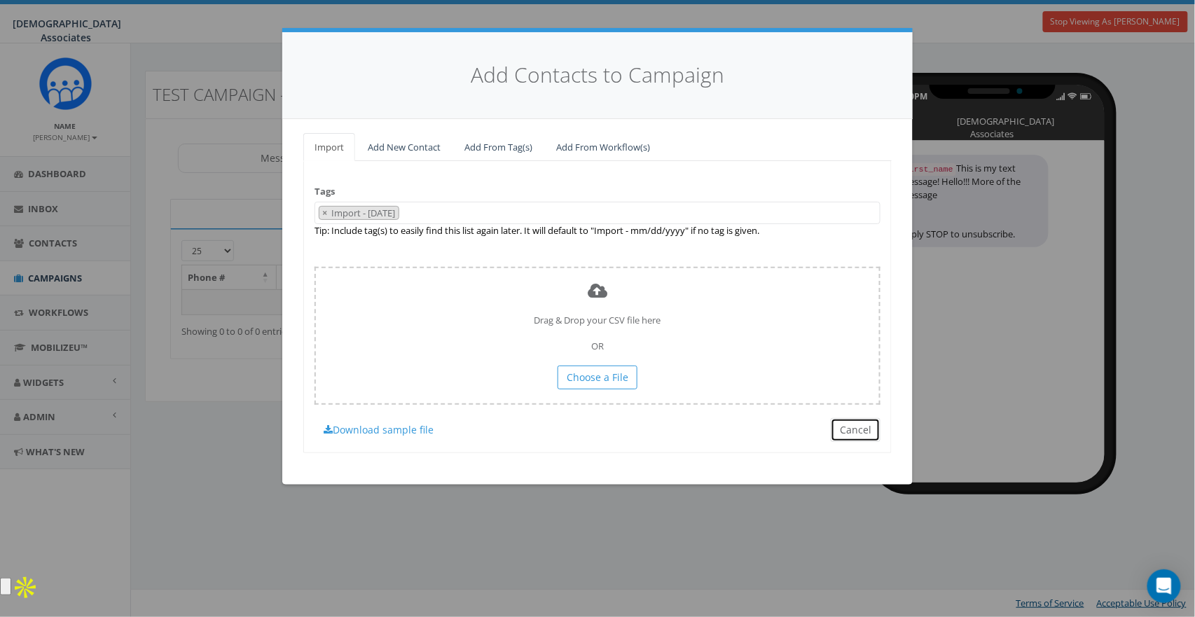
click at [859, 428] on button "Cancel" at bounding box center [856, 430] width 50 height 24
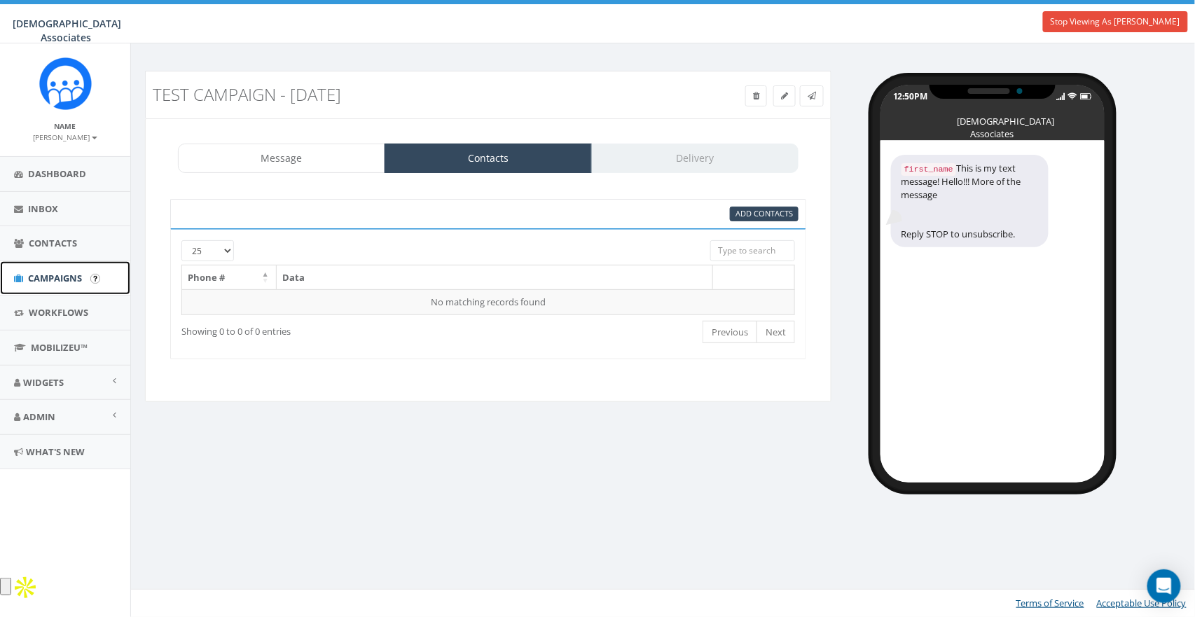
click at [50, 284] on link "Campaigns" at bounding box center [65, 278] width 130 height 34
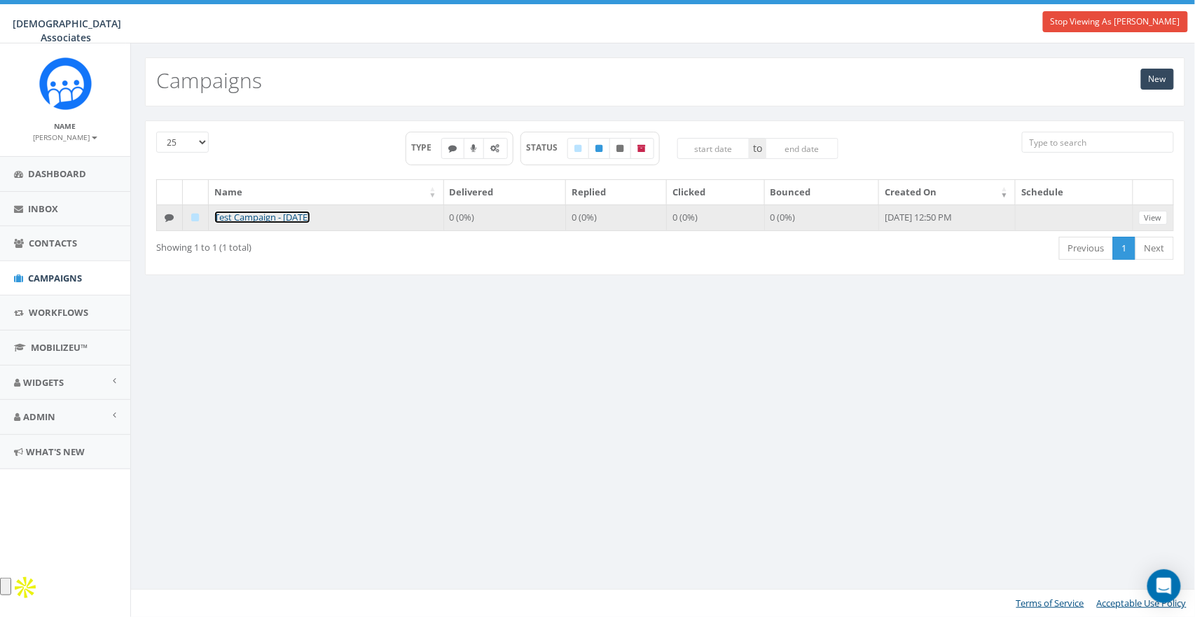
click at [297, 214] on link "Test Campaign - [DATE]" at bounding box center [262, 217] width 96 height 13
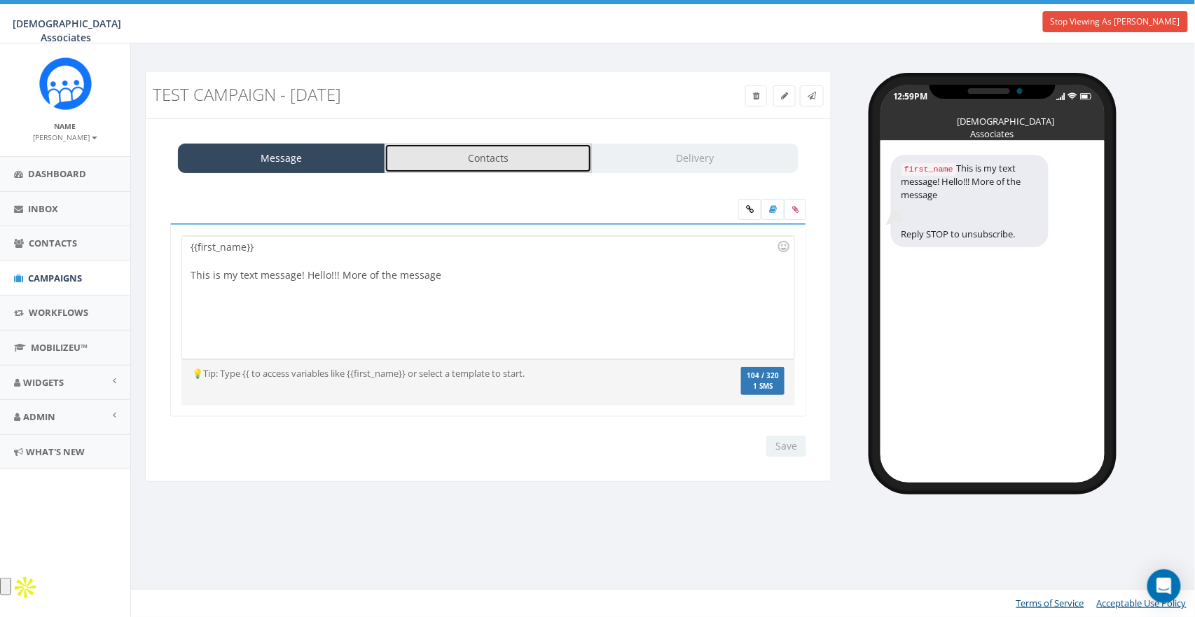
click at [516, 153] on link "Contacts" at bounding box center [488, 158] width 207 height 29
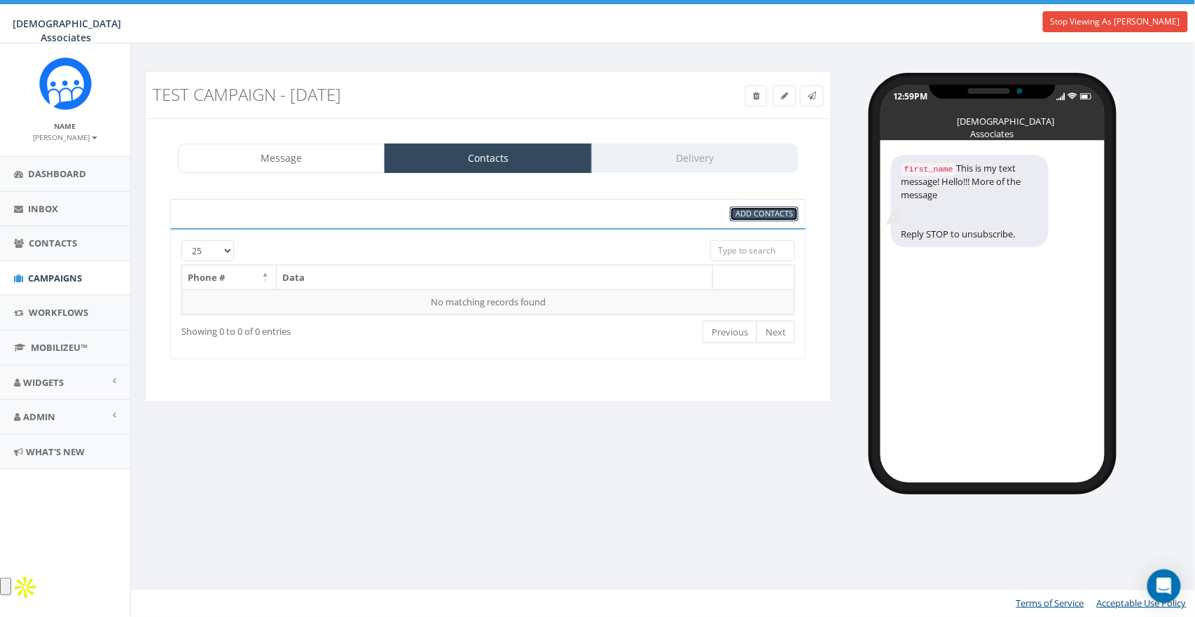
click at [750, 210] on span "Add Contacts" at bounding box center [764, 213] width 57 height 11
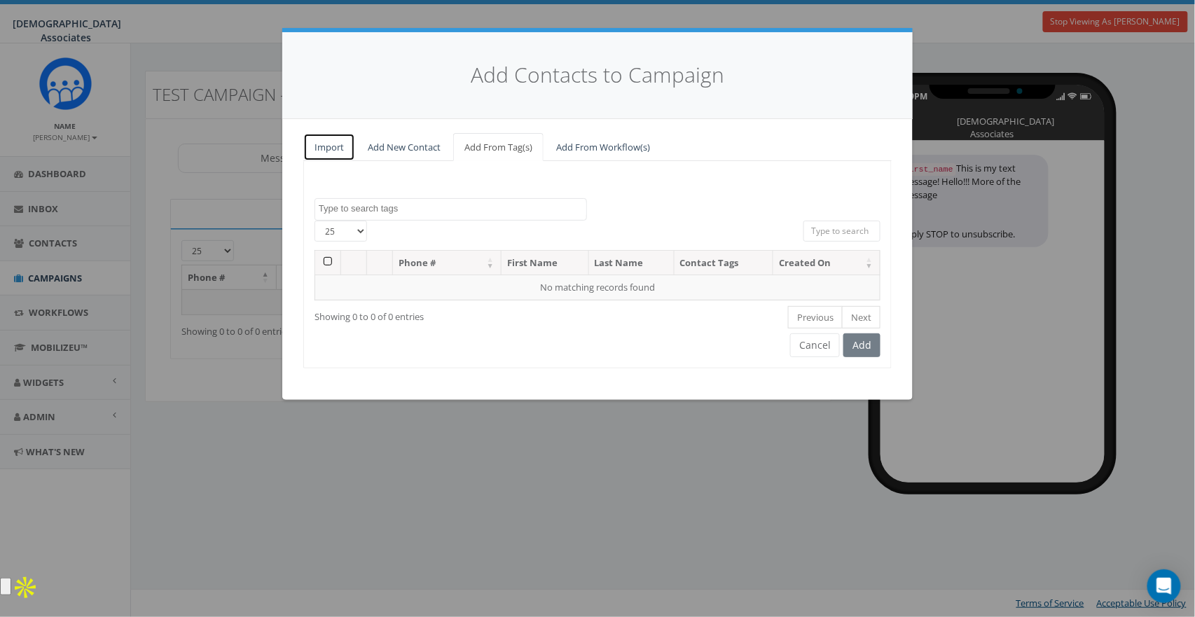
click at [324, 147] on link "Import" at bounding box center [329, 147] width 52 height 29
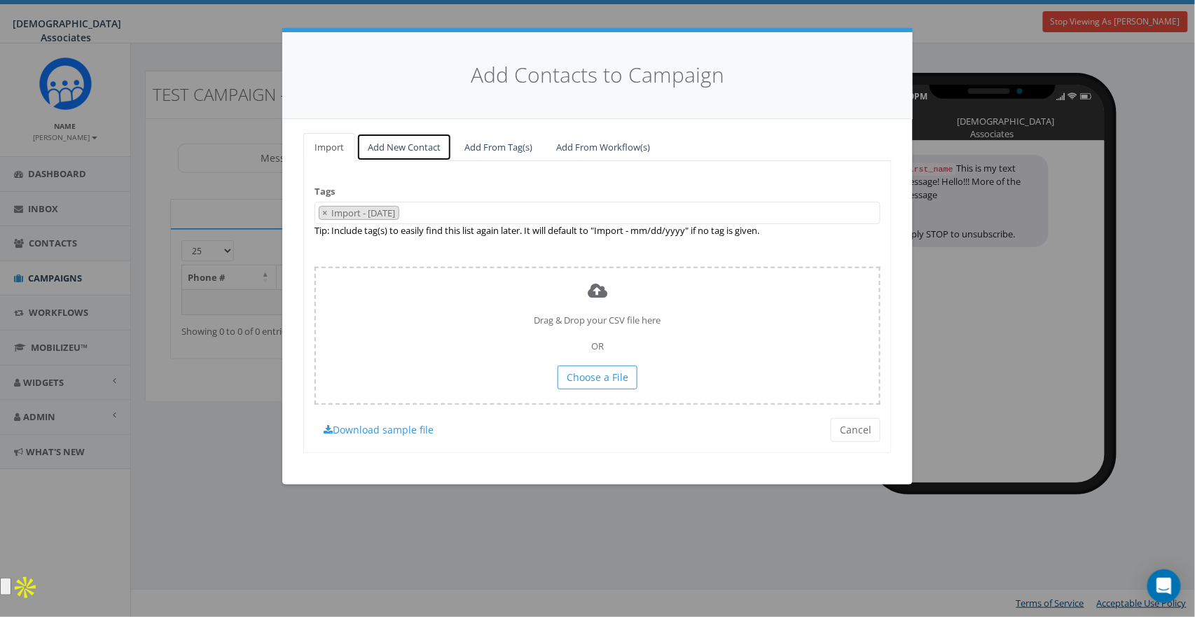
click at [413, 149] on link "Add New Contact" at bounding box center [404, 147] width 95 height 29
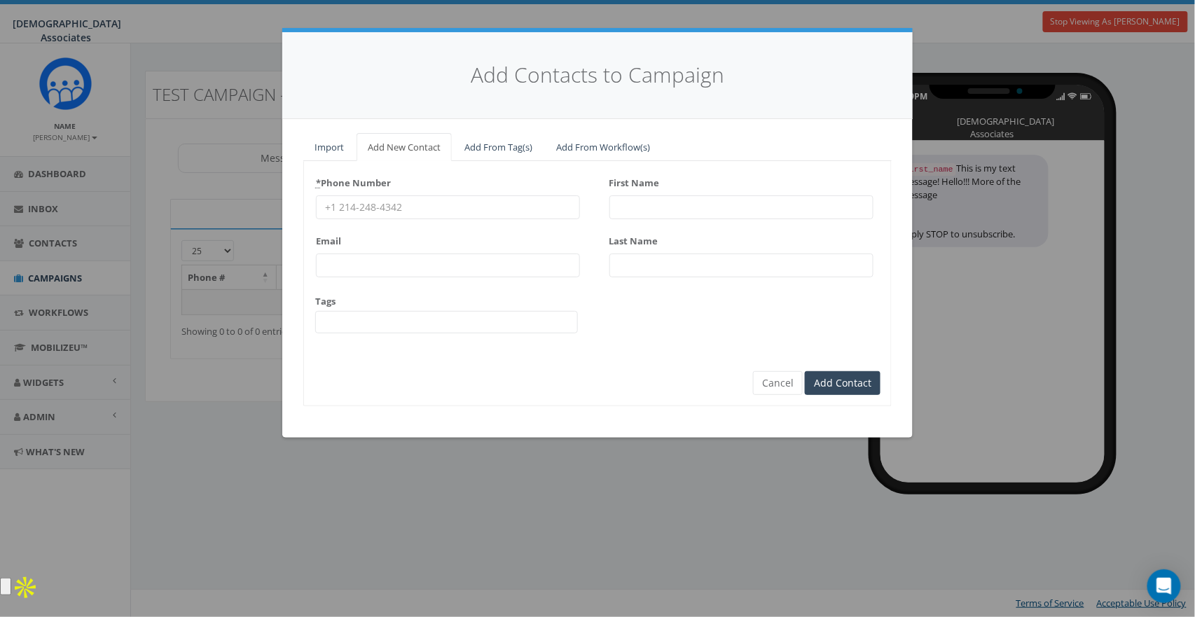
click at [382, 206] on input "* Phone Number" at bounding box center [448, 207] width 264 height 24
type input "8587365358"
click at [593, 340] on div "* Phone Number 8587365358 Email Tags First Name Last Name" at bounding box center [597, 259] width 587 height 174
click at [839, 377] on input "Add Contact" at bounding box center [843, 383] width 76 height 24
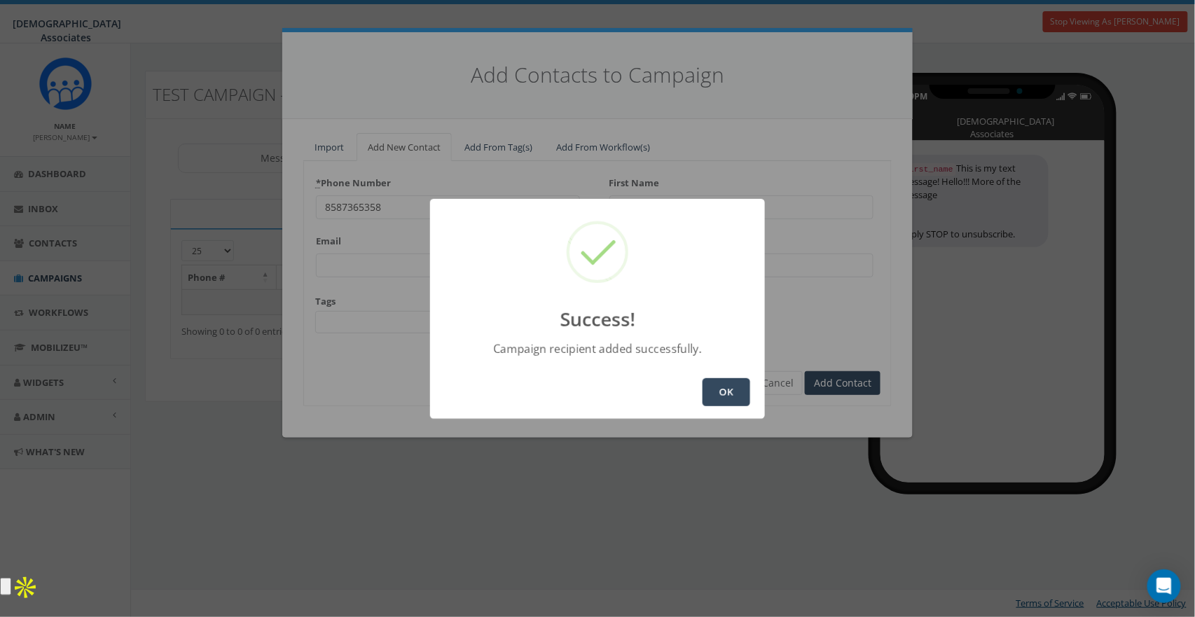
click at [714, 381] on button "OK" at bounding box center [727, 392] width 48 height 28
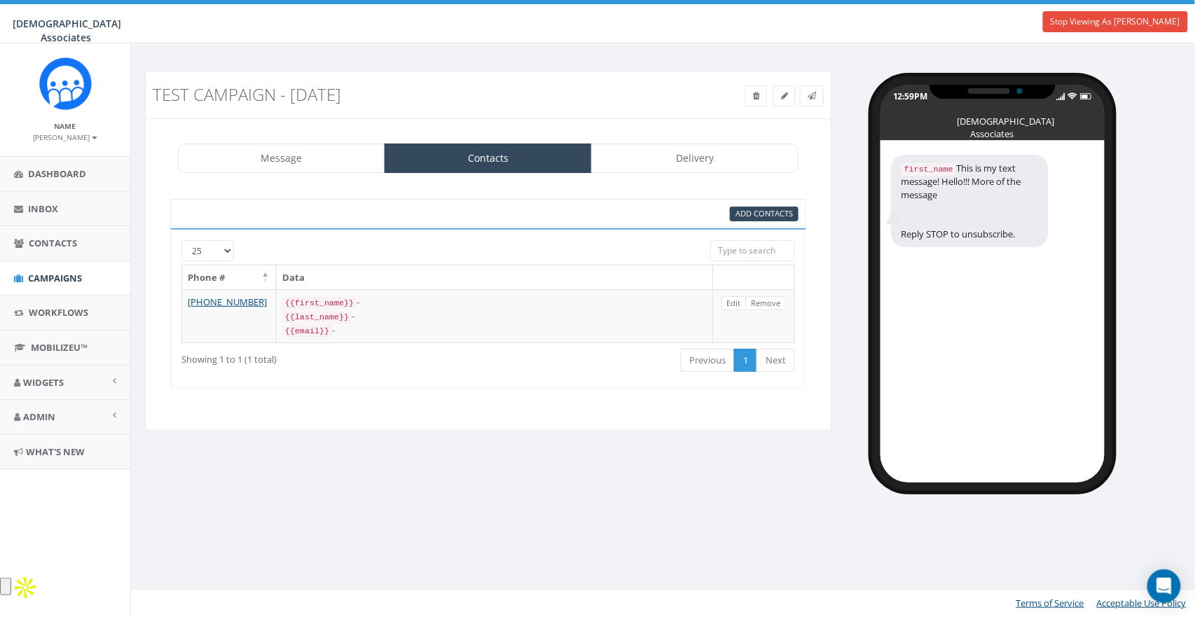
click at [588, 449] on div "Test Campaign - 10/08/2025 Test Message Status: Message Contacts Delivery {{fir…" at bounding box center [664, 277] width 1061 height 412
click at [698, 167] on link "Delivery" at bounding box center [694, 158] width 207 height 29
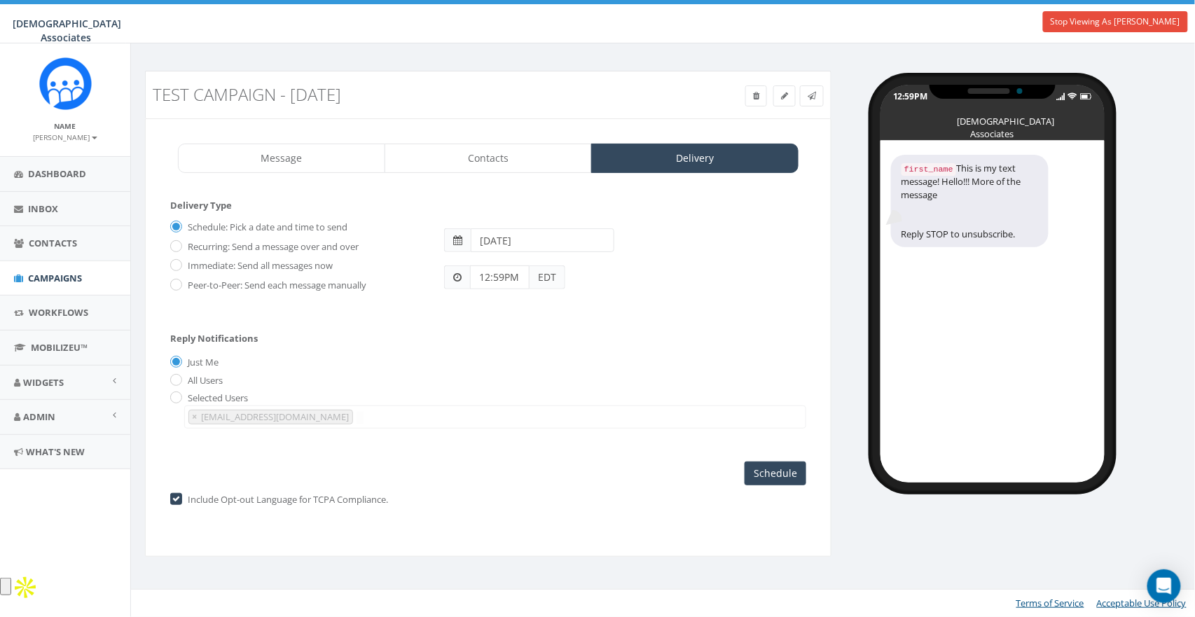
click at [210, 242] on label "Recurring: Send a message over and over" at bounding box center [271, 247] width 174 height 14
click at [179, 242] on input "Recurring: Send a message over and over" at bounding box center [174, 246] width 9 height 9
radio input "true"
click at [214, 268] on label "Immediate: Send all messages now" at bounding box center [258, 266] width 149 height 14
click at [179, 268] on input "Immediate: Send all messages now" at bounding box center [174, 266] width 9 height 9
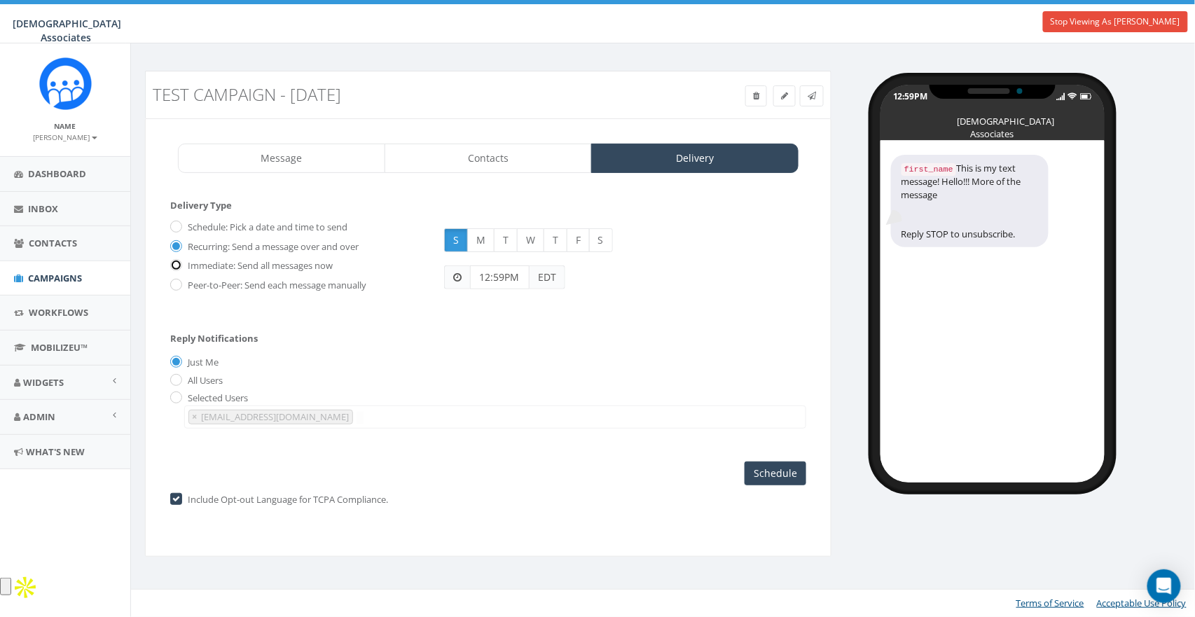
radio input "true"
click at [214, 284] on label "Peer-to-Peer: Send each message manually" at bounding box center [275, 286] width 182 height 14
click at [179, 284] on input "Peer-to-Peer: Send each message manually" at bounding box center [174, 285] width 9 height 9
radio input "true"
click at [176, 498] on input "checkbox" at bounding box center [174, 499] width 9 height 9
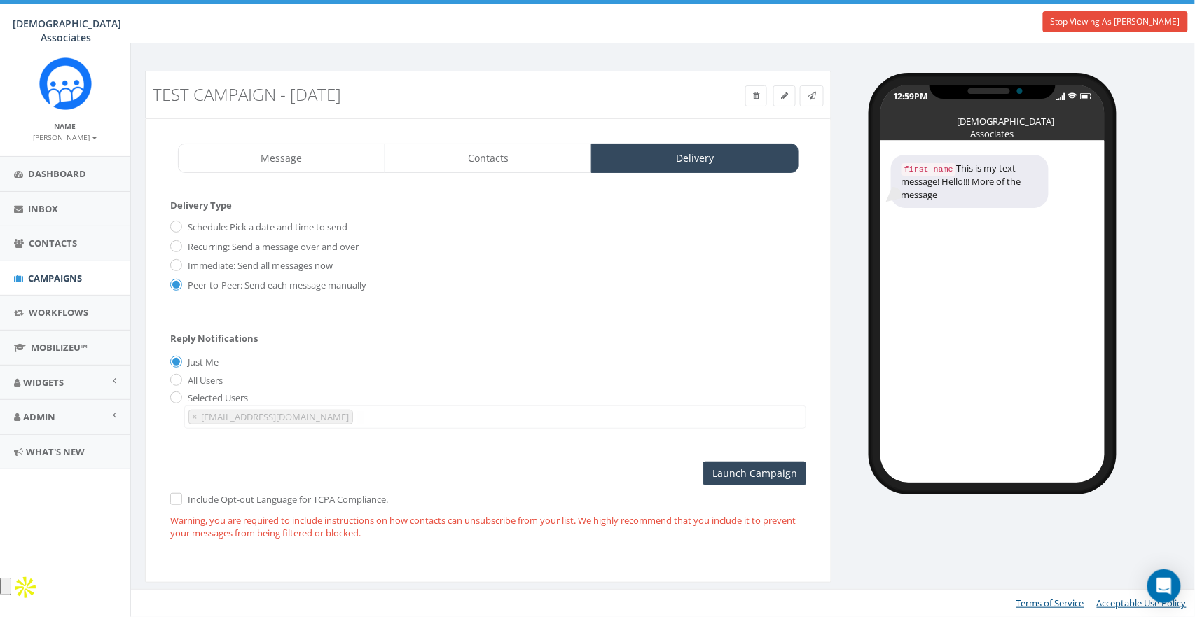
click at [223, 234] on label "Schedule: Pick a date and time to send" at bounding box center [265, 228] width 163 height 14
click at [179, 233] on input "Schedule: Pick a date and time to send" at bounding box center [174, 227] width 9 height 9
checkbox input "true"
radio input "true"
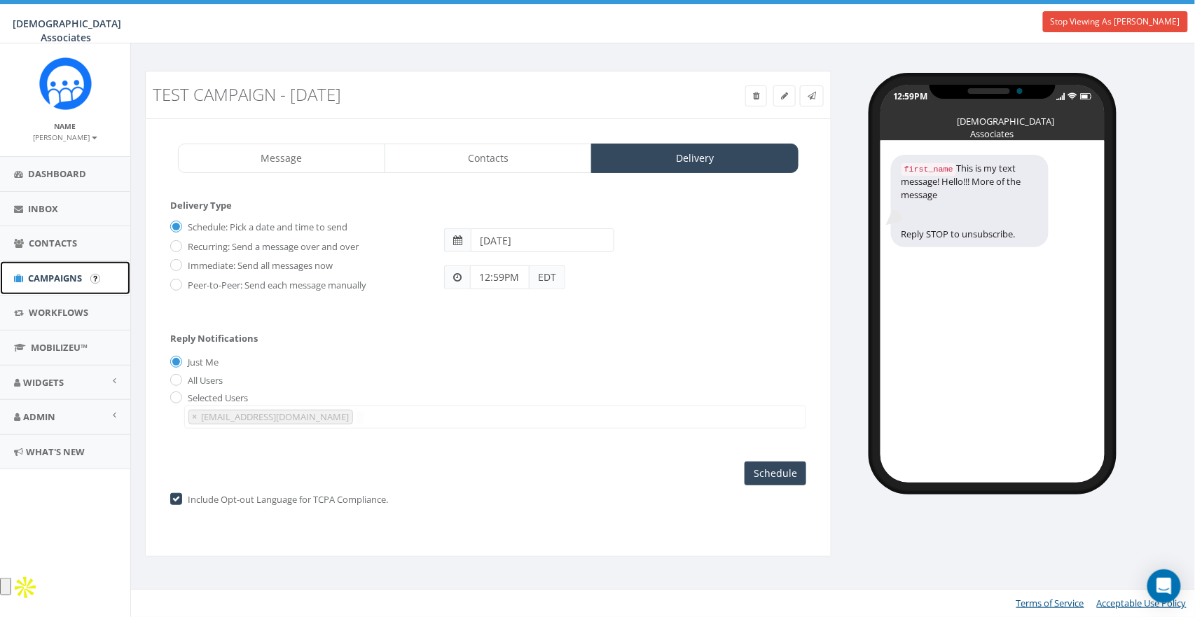
click at [36, 278] on span "Campaigns" at bounding box center [55, 278] width 54 height 13
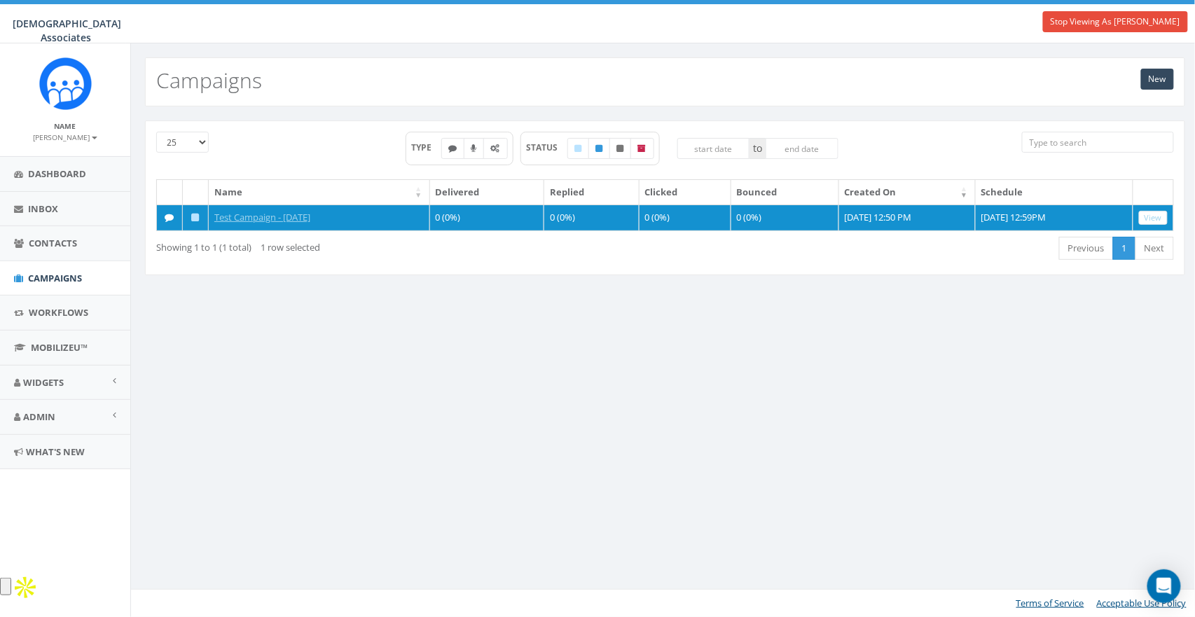
click at [673, 326] on div "New Campaigns 25 50 100 TYPE STATUS to Name Delivered Replied Clicked Bounced C…" at bounding box center [664, 330] width 1069 height 574
click at [1161, 79] on link "New" at bounding box center [1157, 79] width 33 height 21
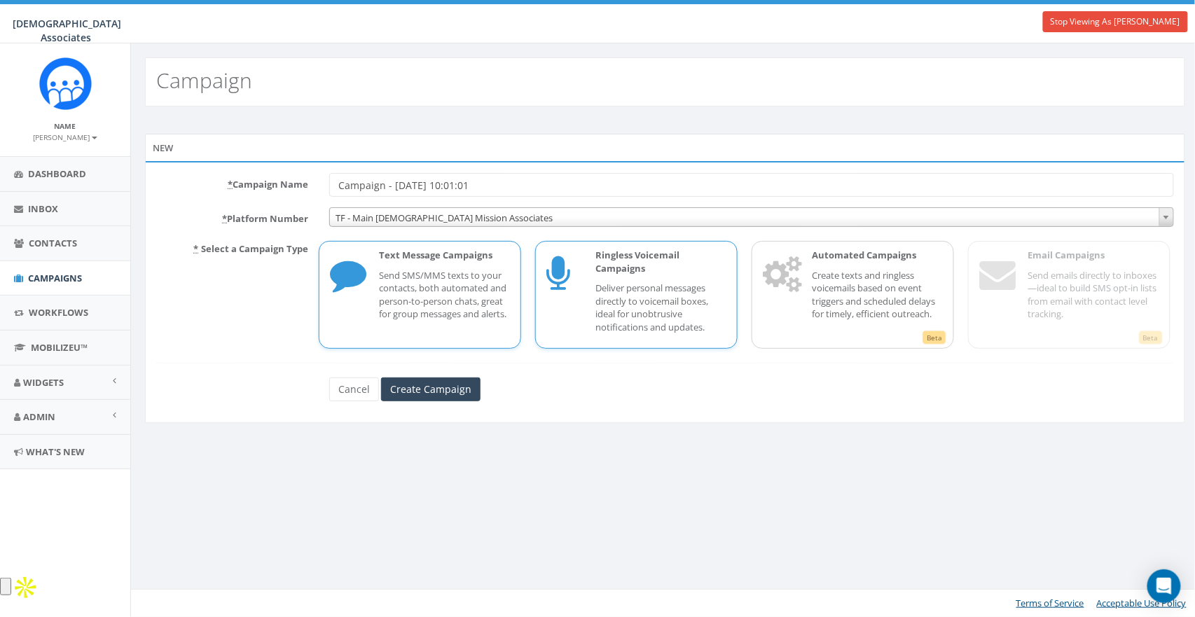
click at [658, 282] on p "Deliver personal messages directly to voicemail boxes, ideal for unobtrusive no…" at bounding box center [660, 308] width 131 height 52
click at [420, 389] on input "Create Campaign" at bounding box center [430, 390] width 99 height 24
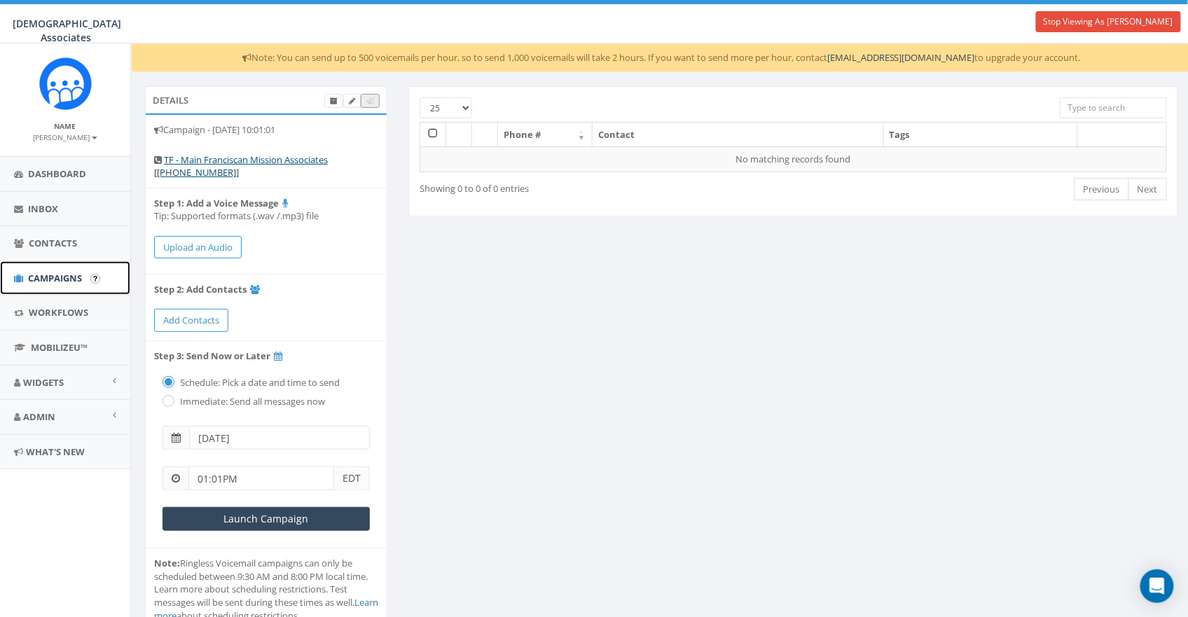
click at [64, 274] on span "Campaigns" at bounding box center [55, 278] width 54 height 13
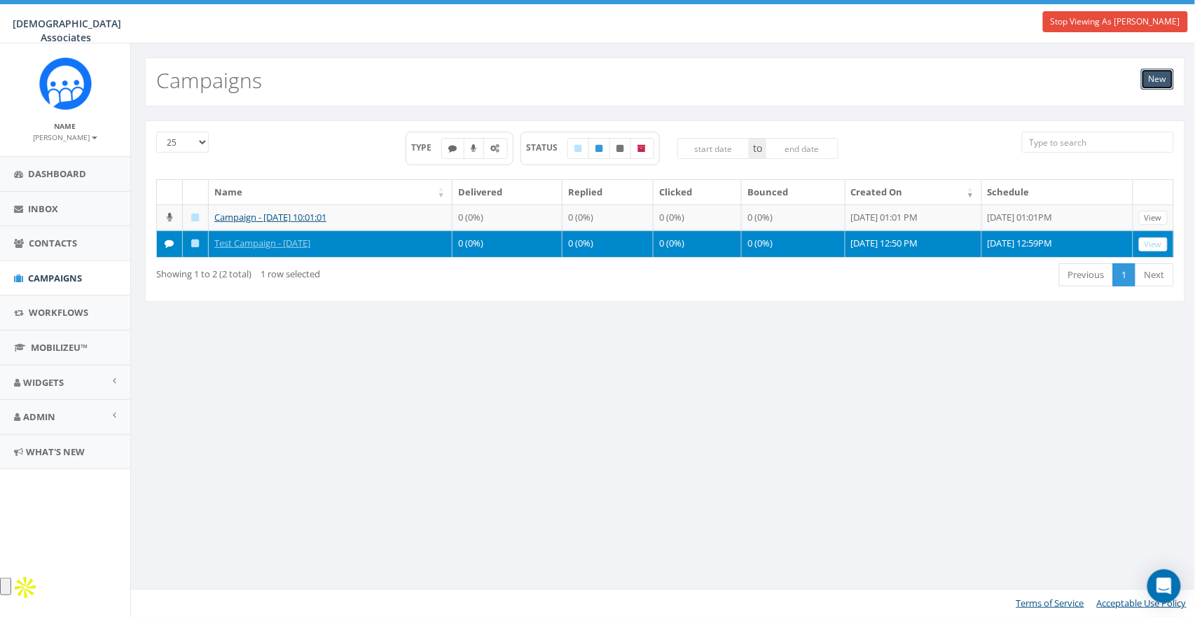
click at [1151, 76] on link "New" at bounding box center [1157, 79] width 33 height 21
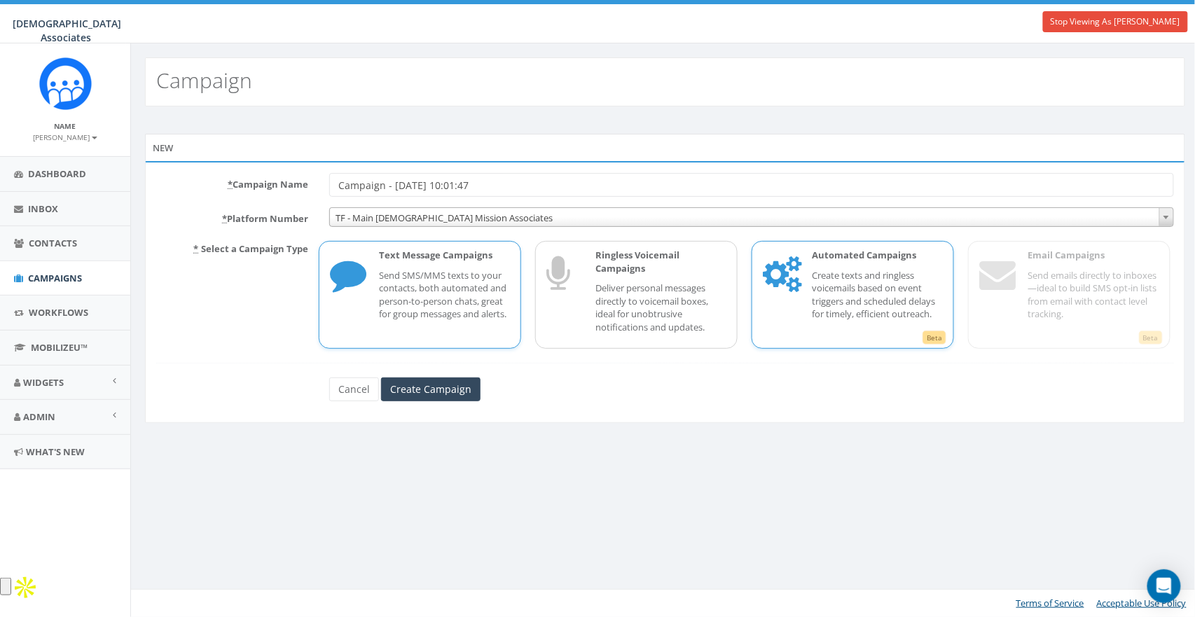
click at [853, 282] on p "Create texts and ringless voicemails based on event triggers and scheduled dela…" at bounding box center [877, 295] width 131 height 52
click at [411, 394] on input "Create Campaign" at bounding box center [430, 390] width 99 height 24
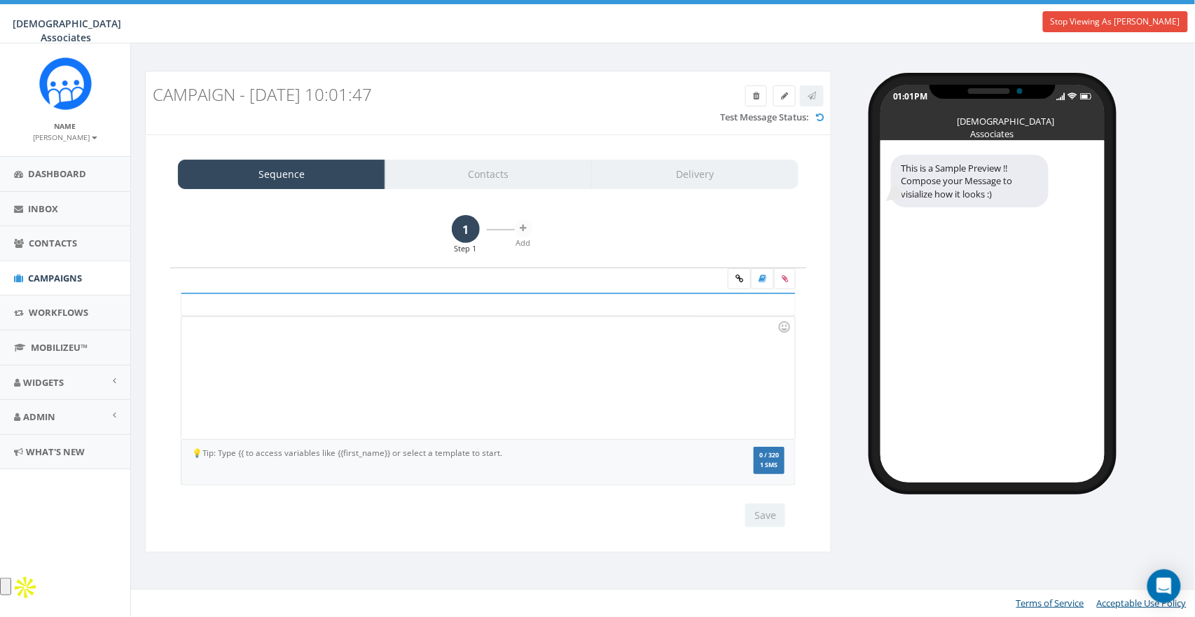
click at [542, 350] on div at bounding box center [487, 378] width 613 height 123
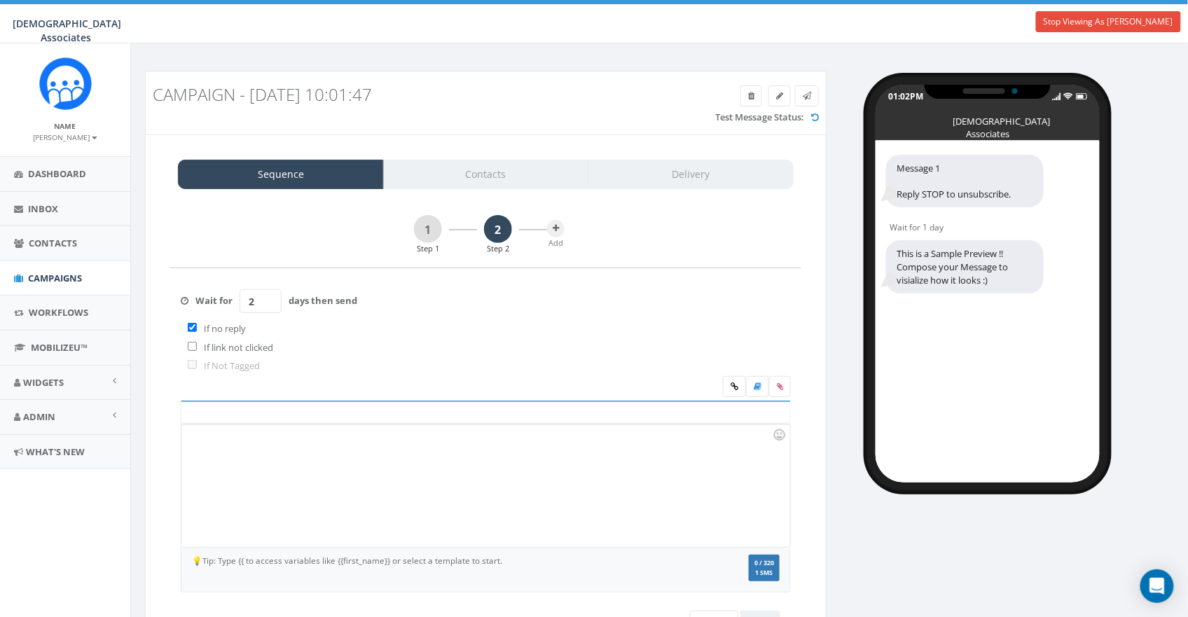
click at [271, 296] on input "2" at bounding box center [261, 301] width 42 height 24
type input "3"
click at [271, 296] on input "3" at bounding box center [261, 301] width 42 height 24
click at [497, 464] on div at bounding box center [485, 486] width 608 height 123
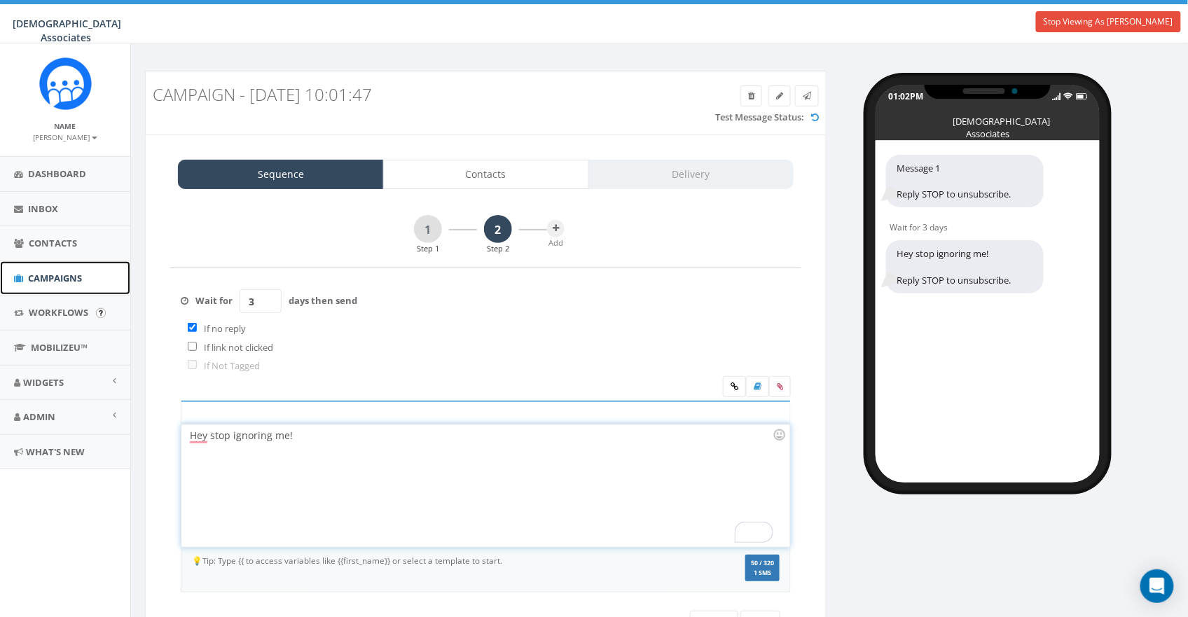
click at [58, 279] on span "Campaigns" at bounding box center [55, 278] width 54 height 13
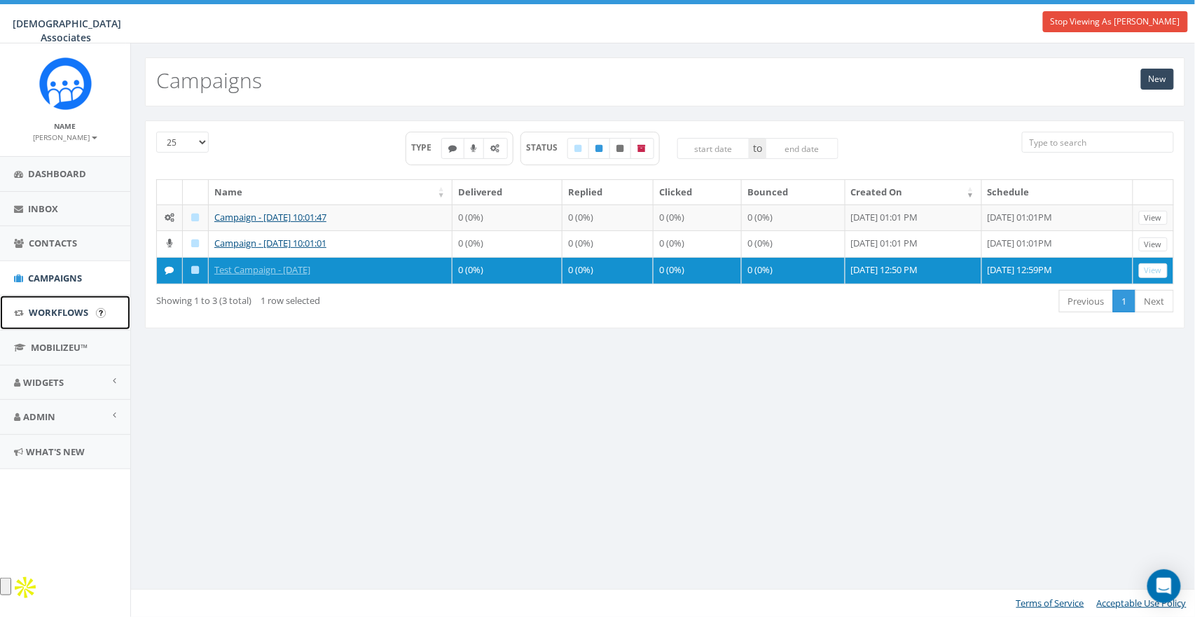
click at [57, 309] on span "Workflows" at bounding box center [59, 312] width 60 height 13
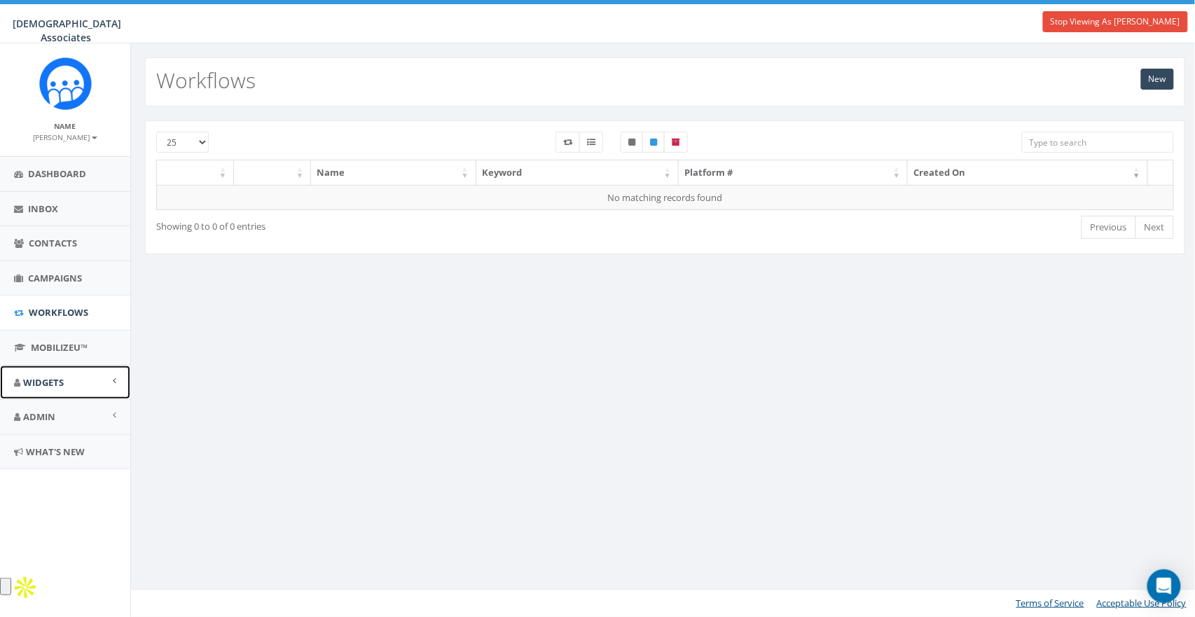
click at [58, 382] on span "Widgets" at bounding box center [43, 382] width 41 height 13
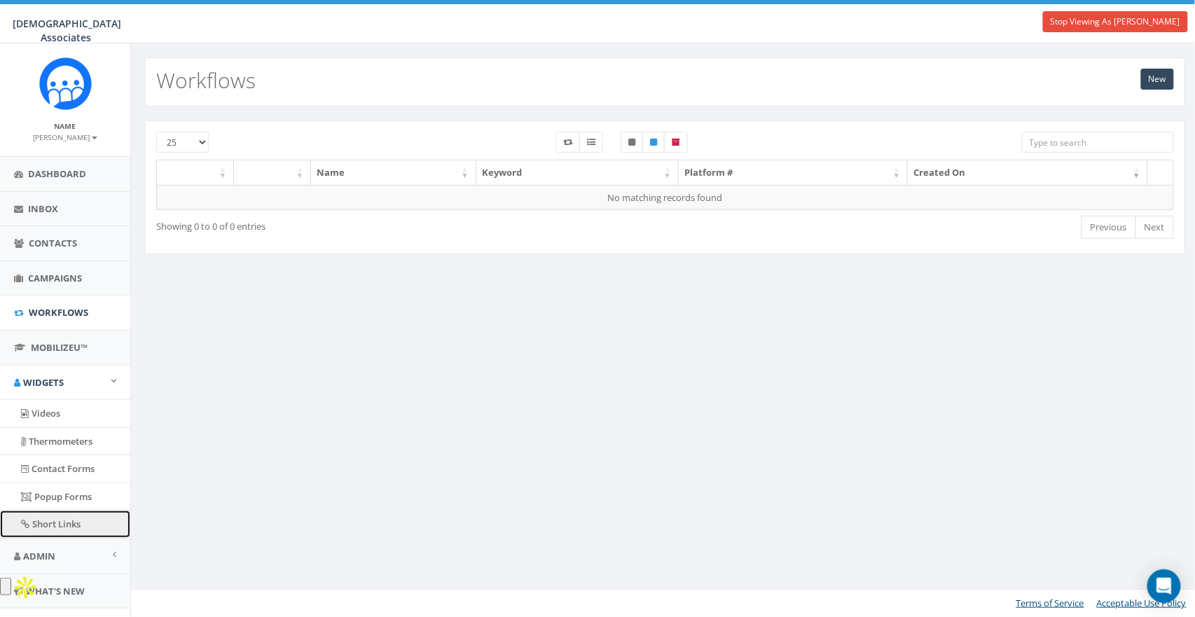
click at [55, 527] on link "Short Links" at bounding box center [65, 524] width 130 height 27
click at [1173, 79] on link "New" at bounding box center [1157, 79] width 33 height 21
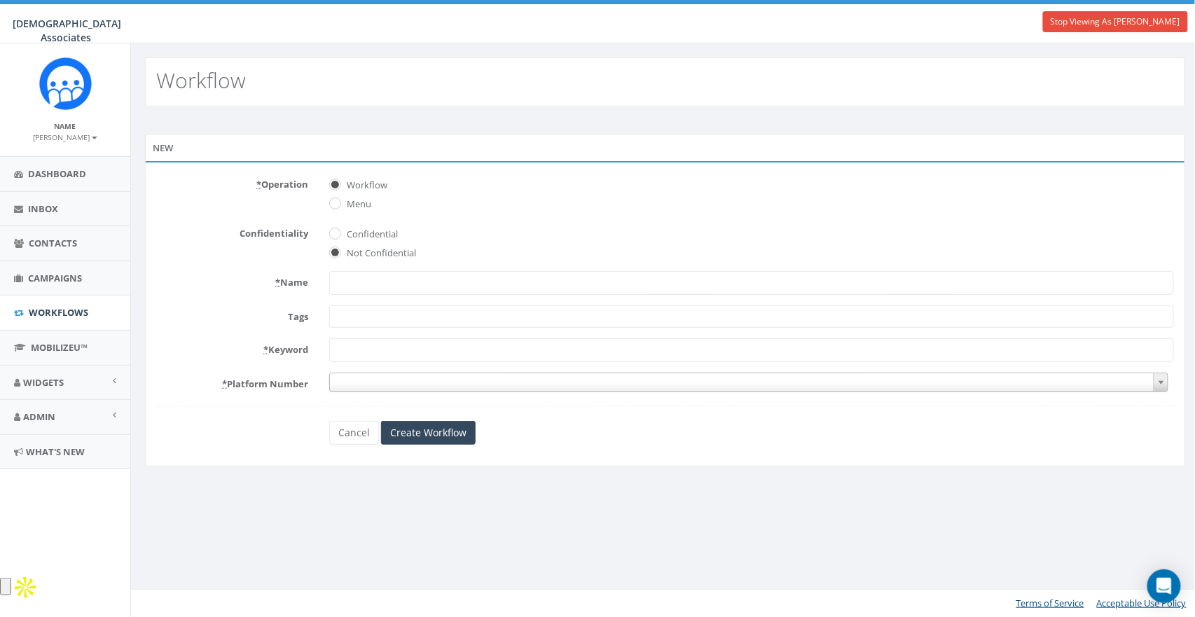
click at [254, 201] on div "* Operation Workflow Menu" at bounding box center [665, 192] width 1039 height 39
click at [395, 279] on input "* Name" at bounding box center [751, 283] width 845 height 24
type input "FORM"
click at [371, 389] on span at bounding box center [748, 383] width 839 height 20
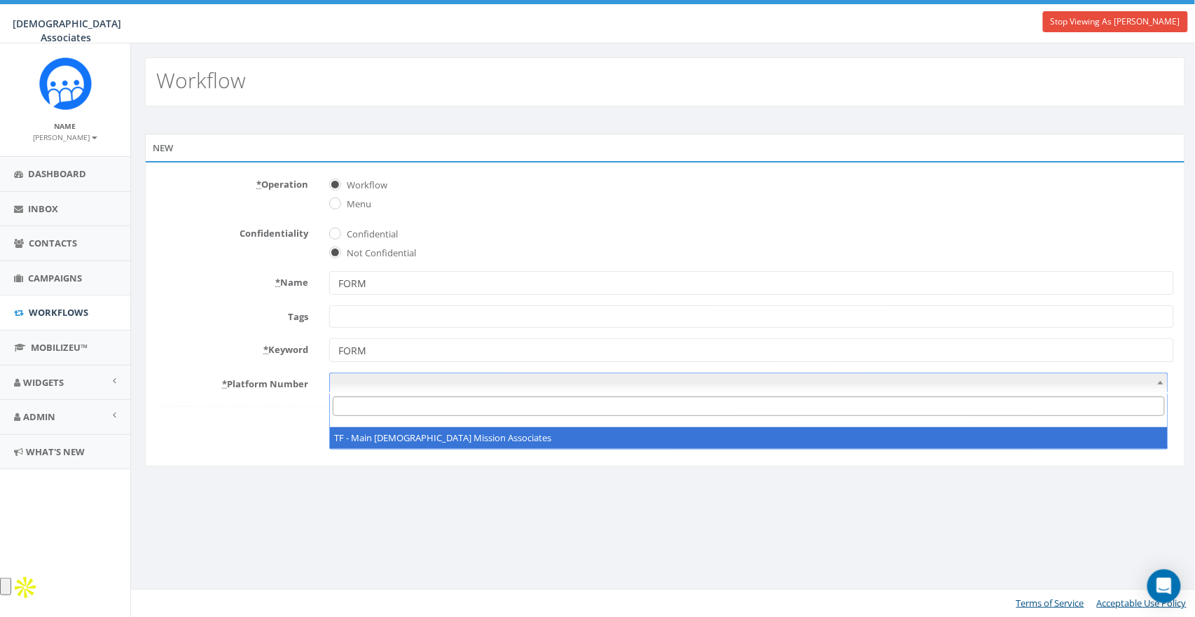
select select "7568817"
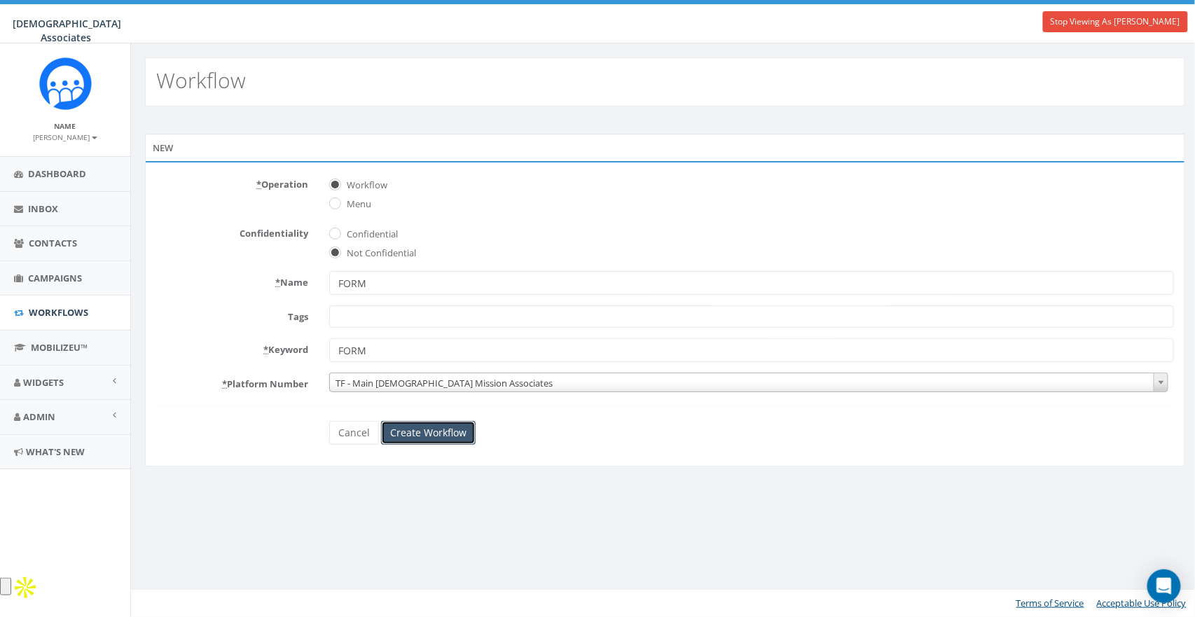
click at [415, 433] on input "Create Workflow" at bounding box center [428, 433] width 95 height 24
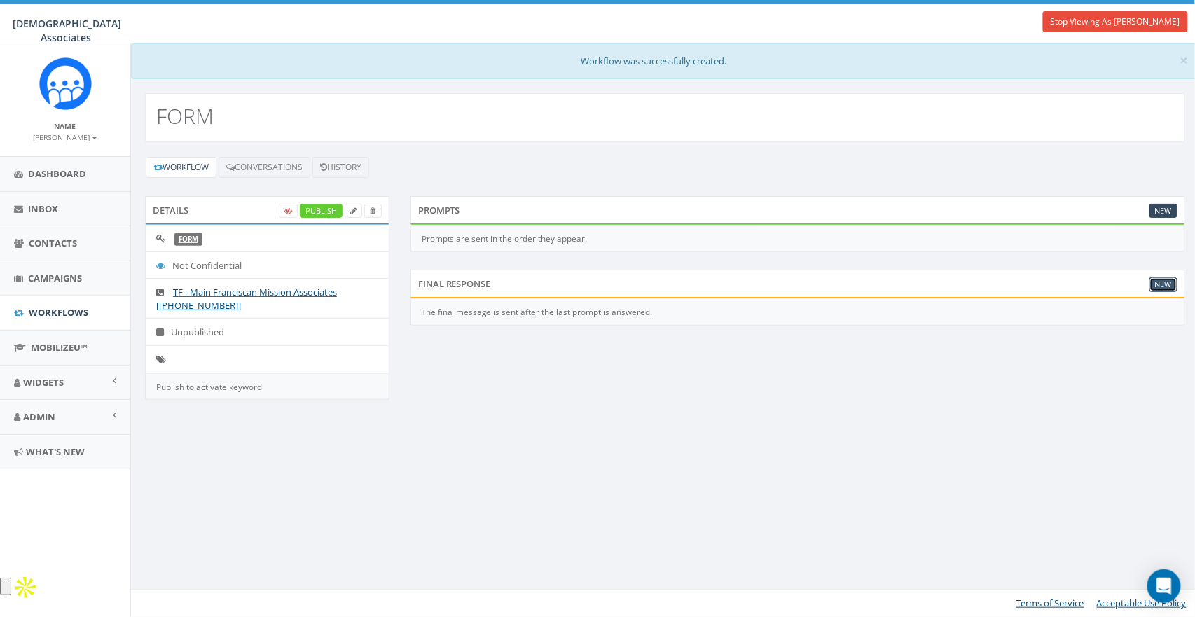
click at [1161, 285] on link "New" at bounding box center [1164, 284] width 28 height 15
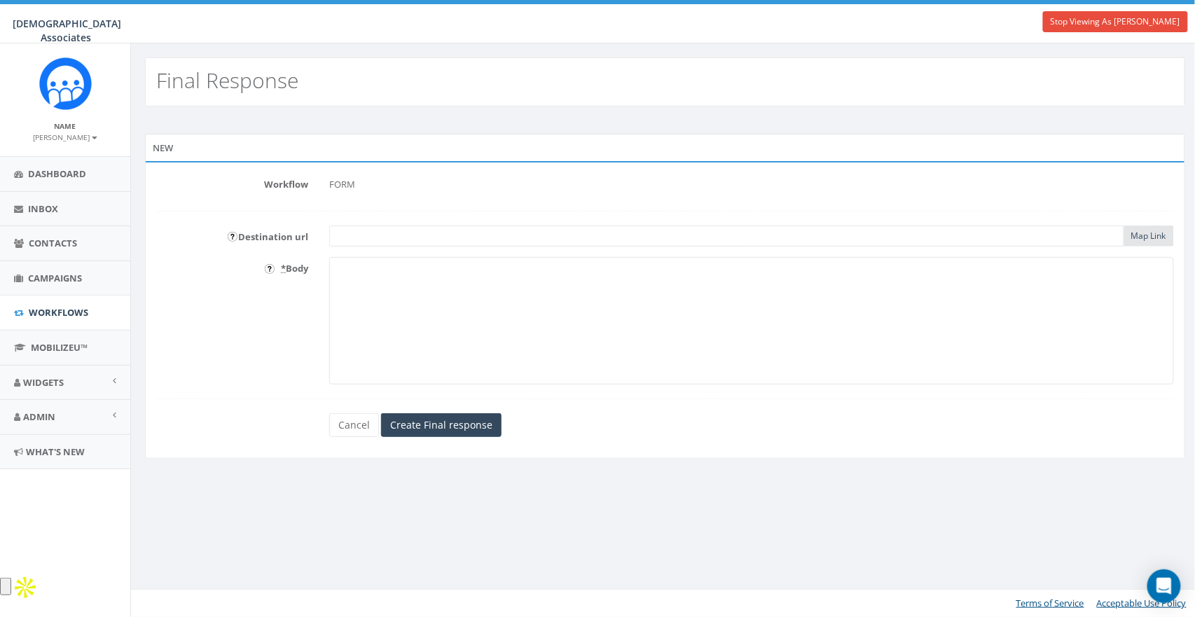
click at [460, 338] on textarea "* Body" at bounding box center [751, 320] width 845 height 127
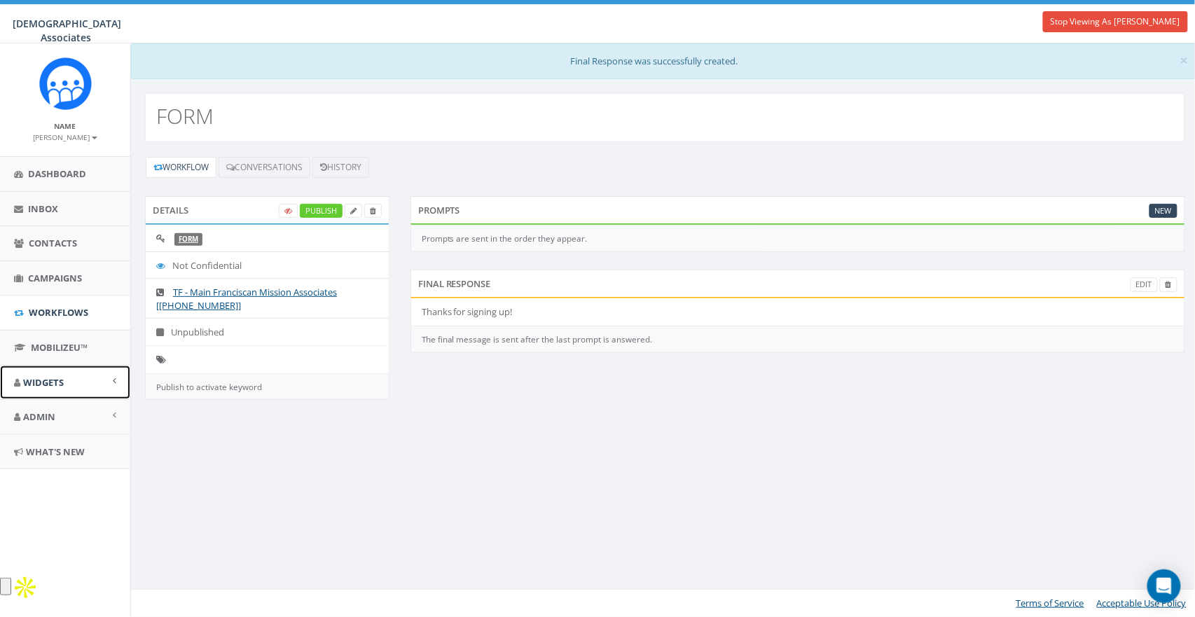
click at [39, 389] on link "Widgets" at bounding box center [65, 383] width 130 height 34
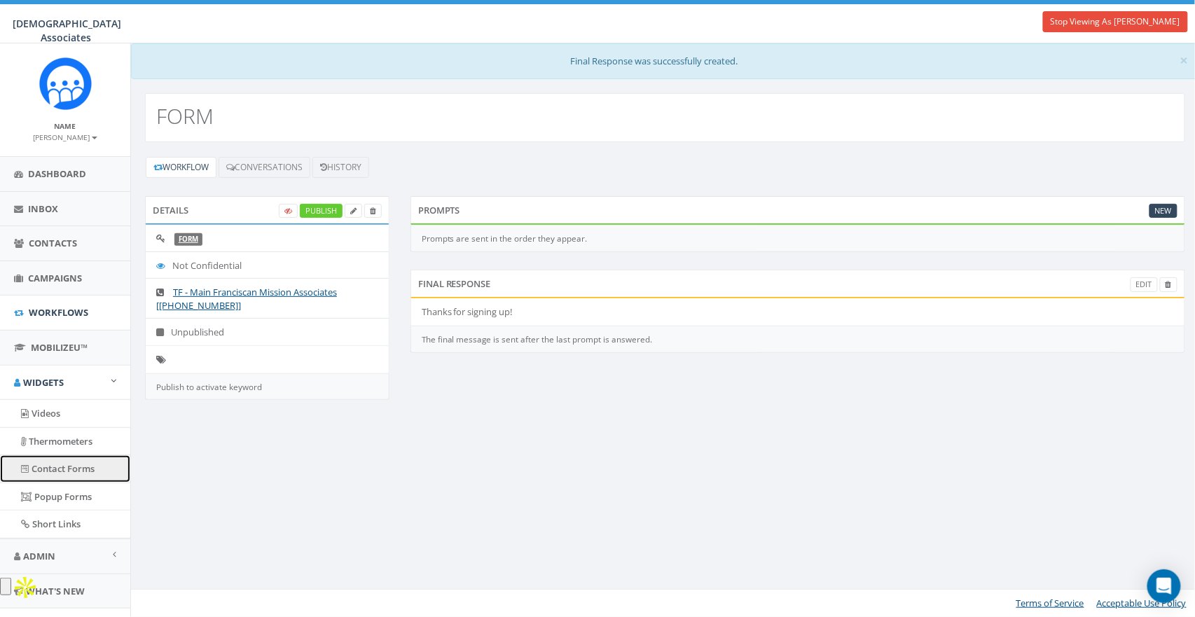
click at [51, 470] on link "Contact Forms" at bounding box center [65, 468] width 130 height 27
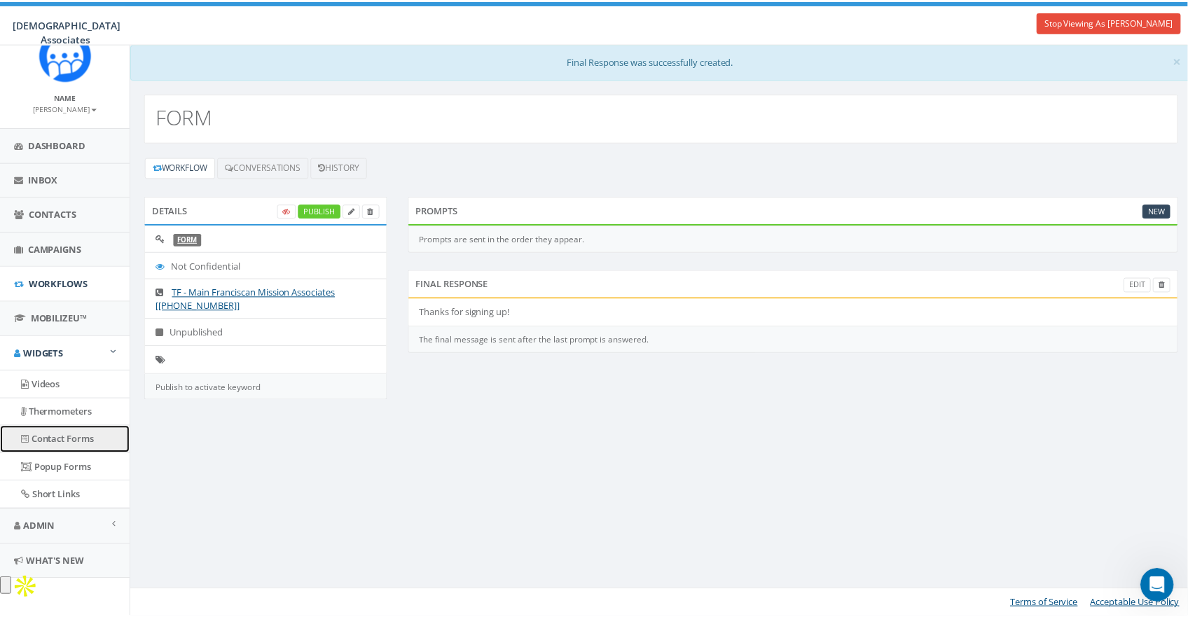
scroll to position [30, 0]
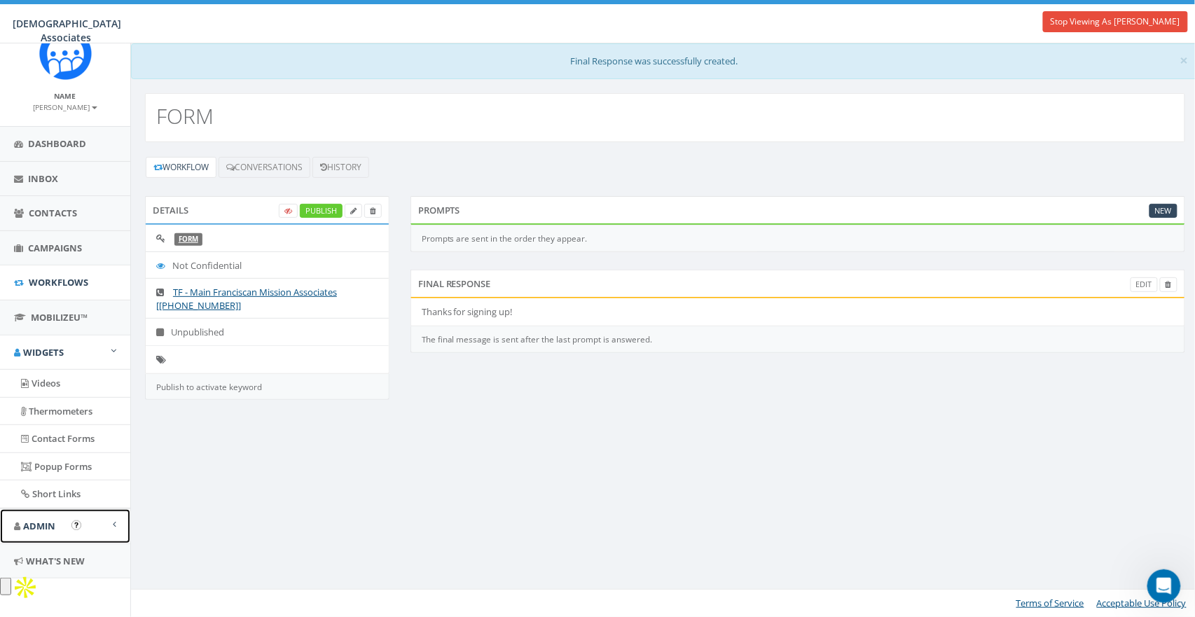
click at [74, 533] on link "Admin" at bounding box center [65, 526] width 130 height 34
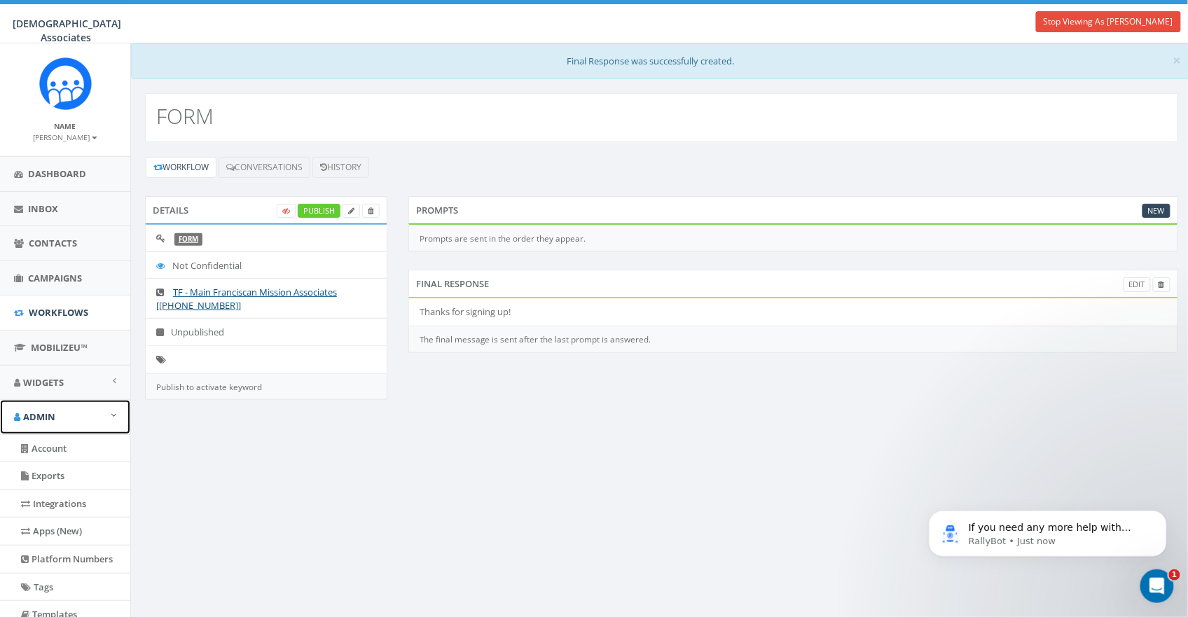
scroll to position [0, 0]
click at [1073, 523] on span "If you need any more help with texting donors or want to explore specific featu…" at bounding box center [1055, 561] width 175 height 81
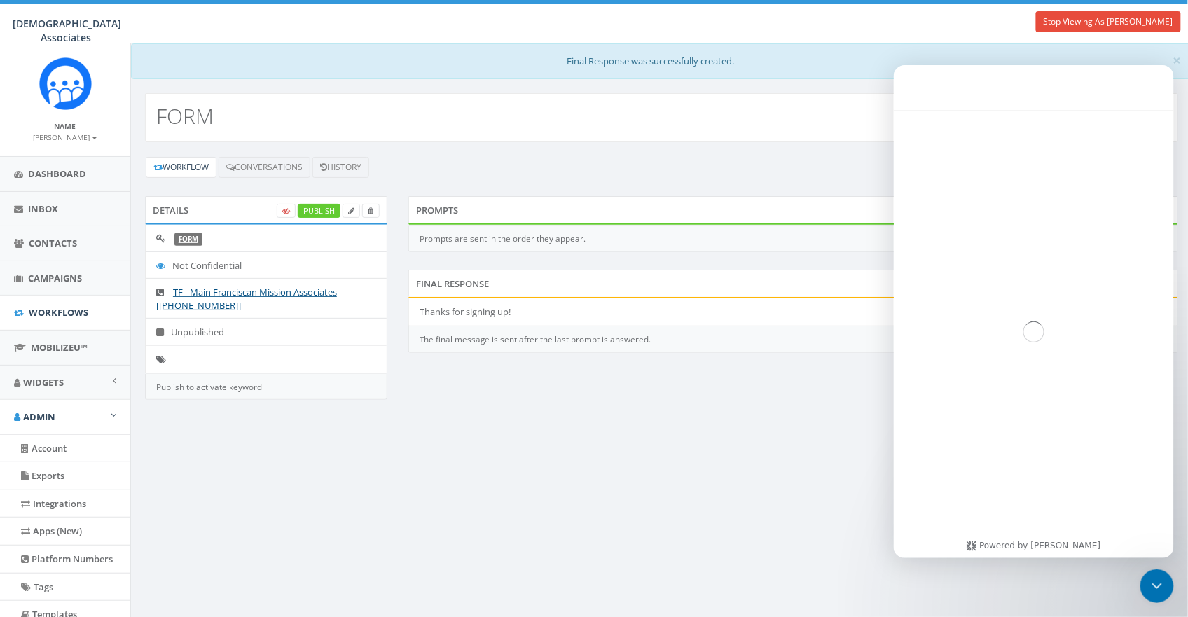
scroll to position [2, 0]
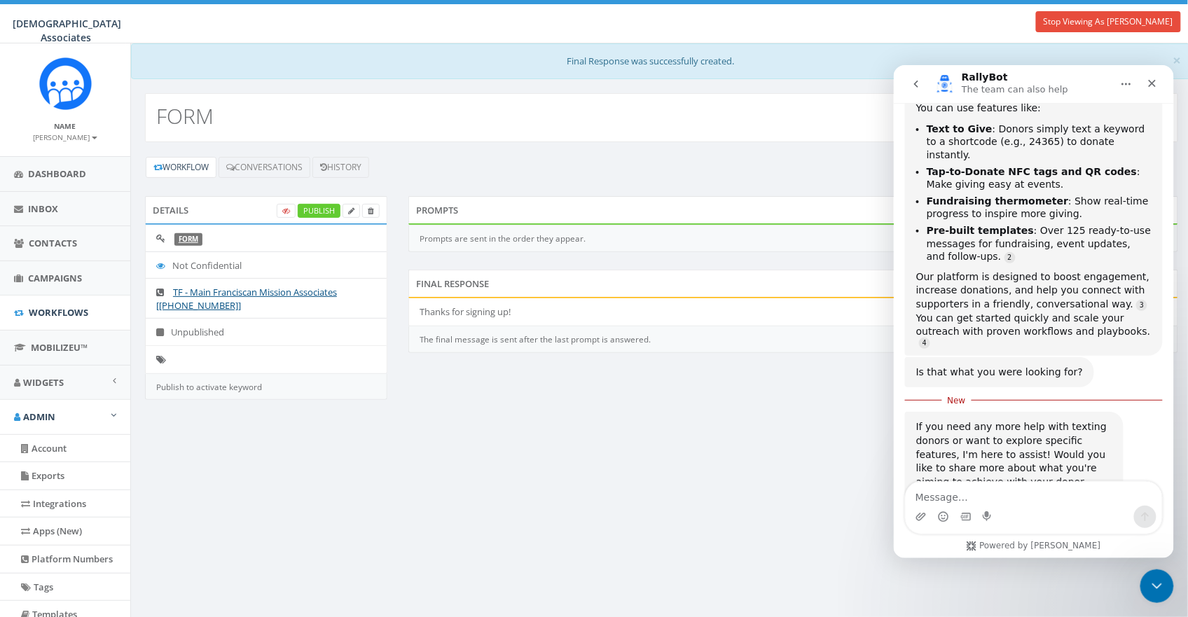
click at [973, 500] on textarea "Message…" at bounding box center [1033, 493] width 256 height 24
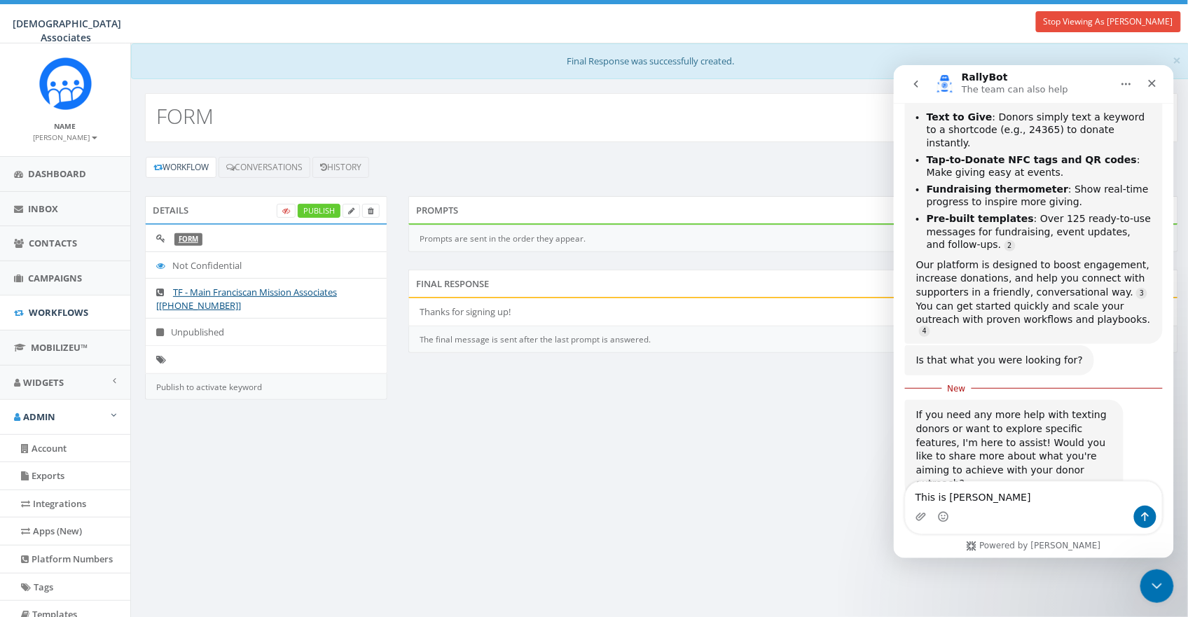
type textarea "This is James training"
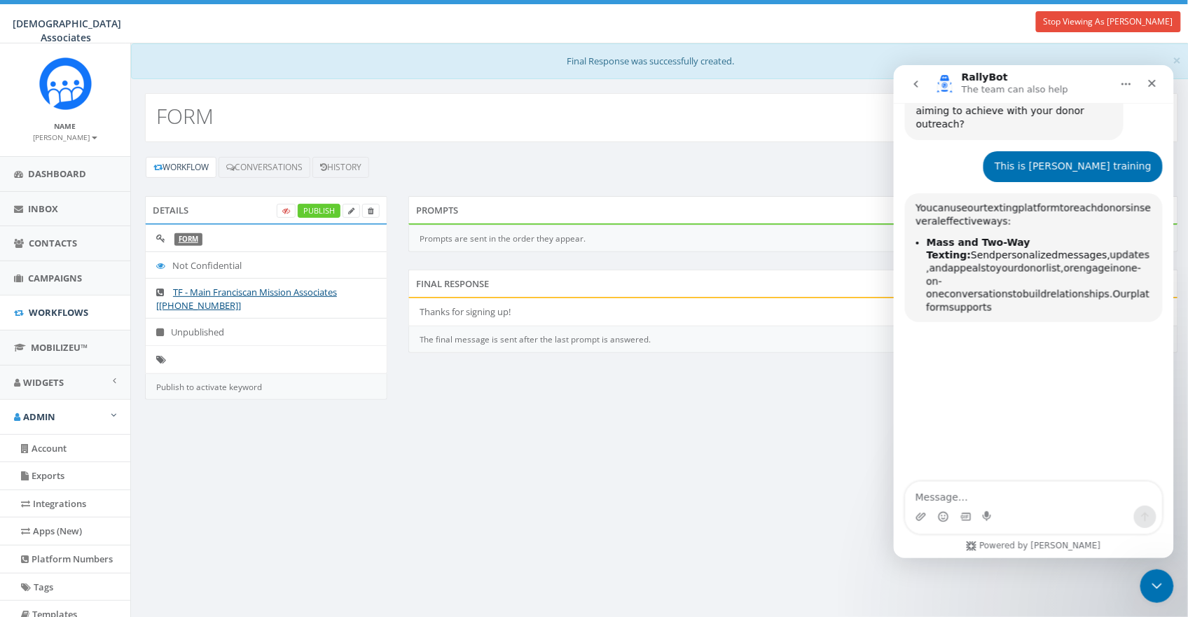
scroll to position [692, 0]
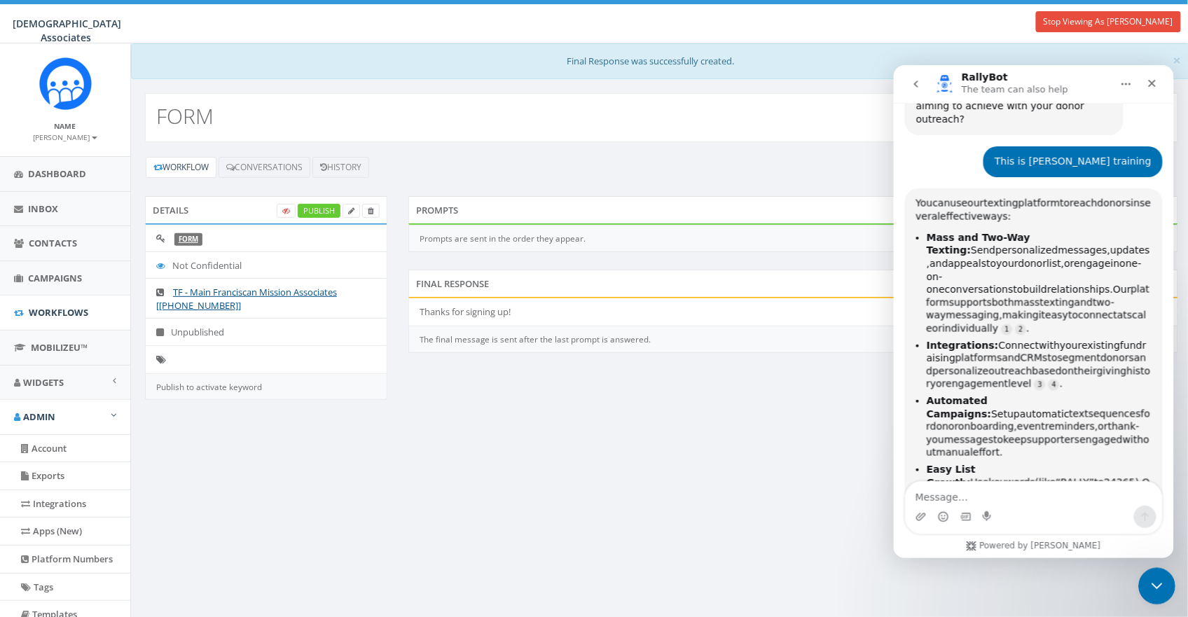
click at [1147, 586] on icon "Close Intercom Messenger" at bounding box center [1154, 584] width 17 height 17
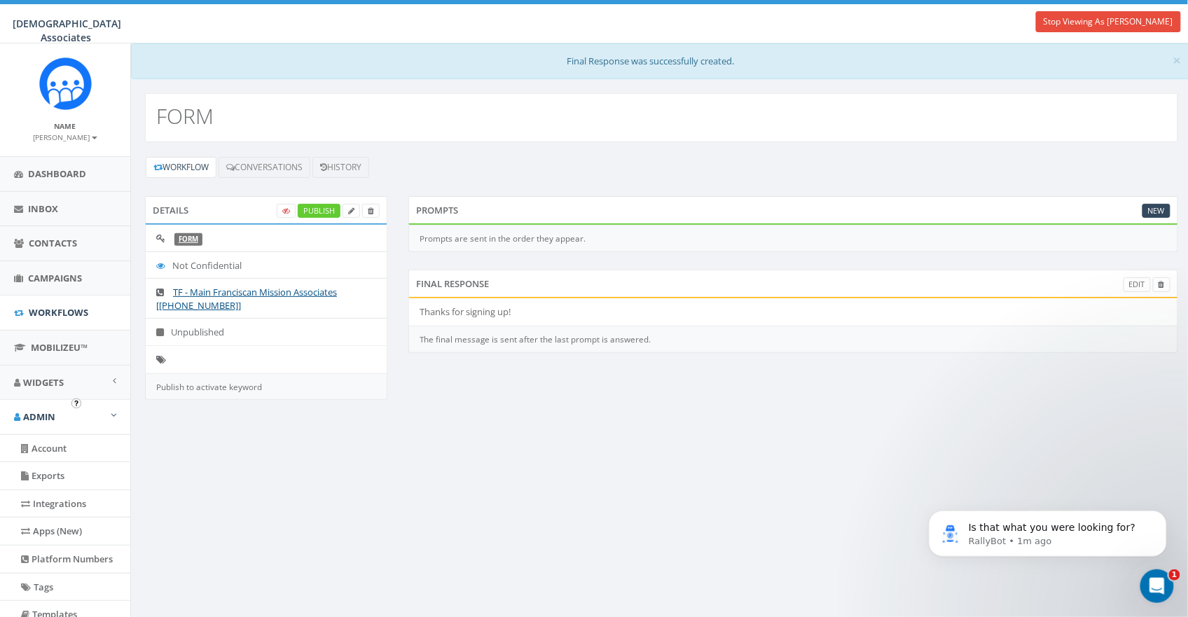
scroll to position [64, 0]
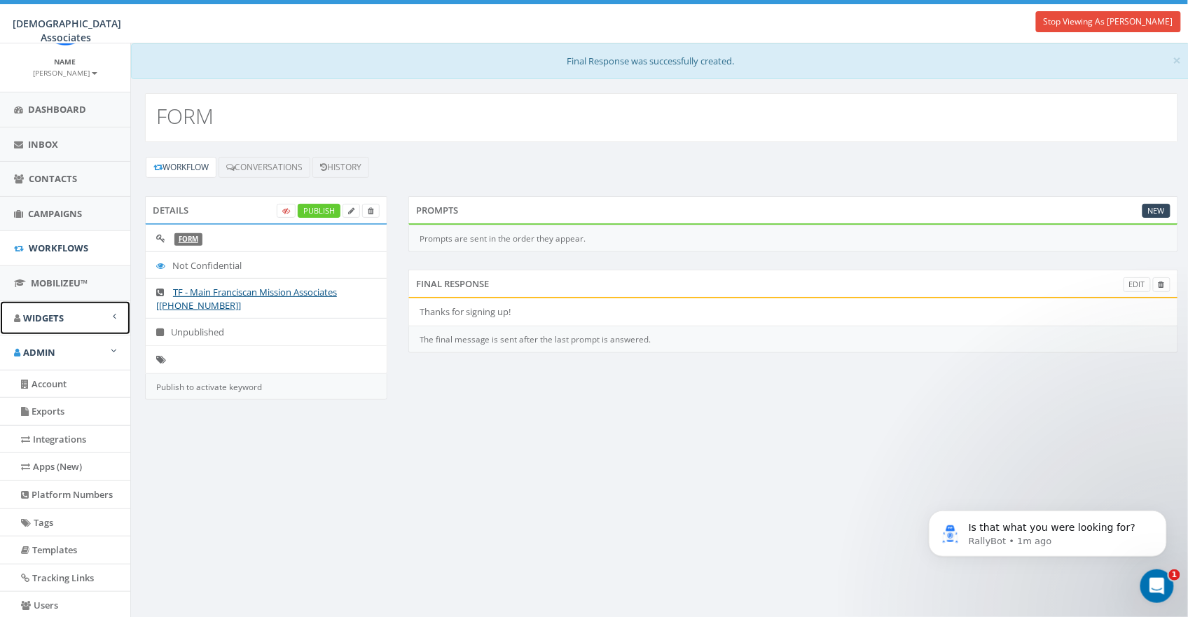
click at [50, 318] on span "Widgets" at bounding box center [43, 318] width 41 height 13
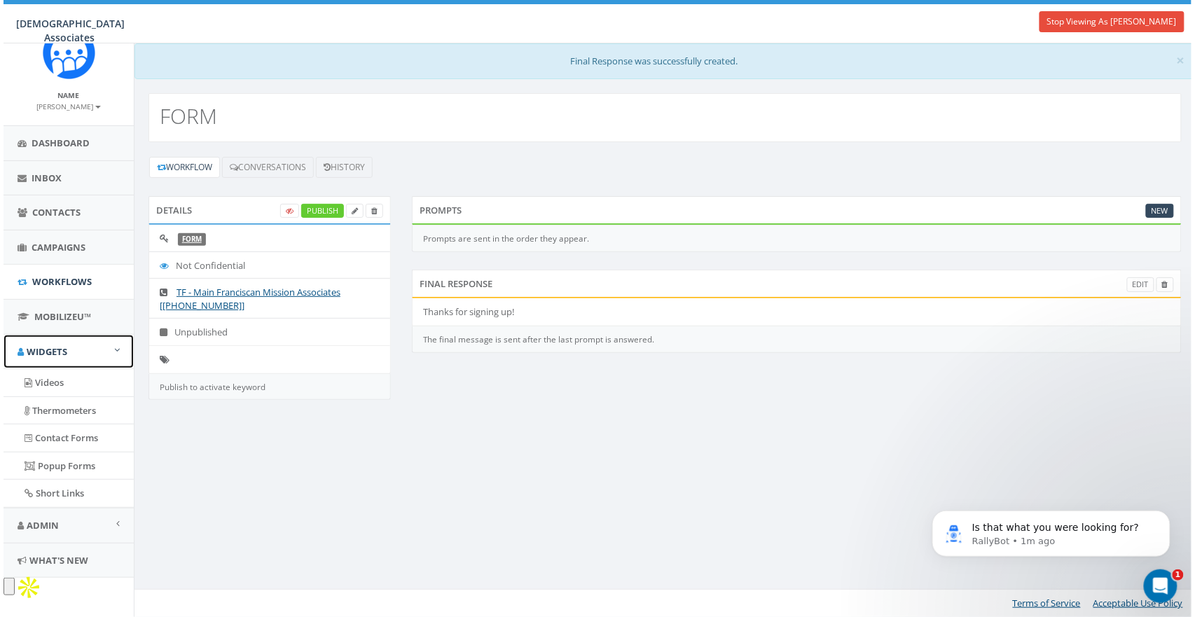
scroll to position [30, 0]
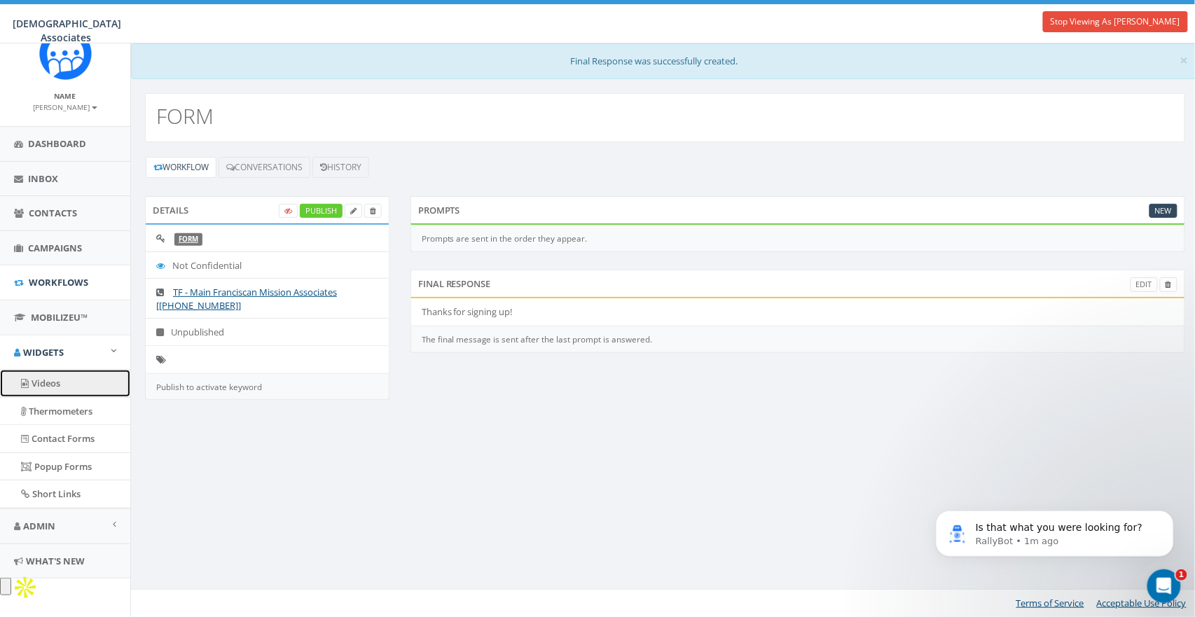
click at [54, 384] on link "Videos" at bounding box center [65, 383] width 130 height 27
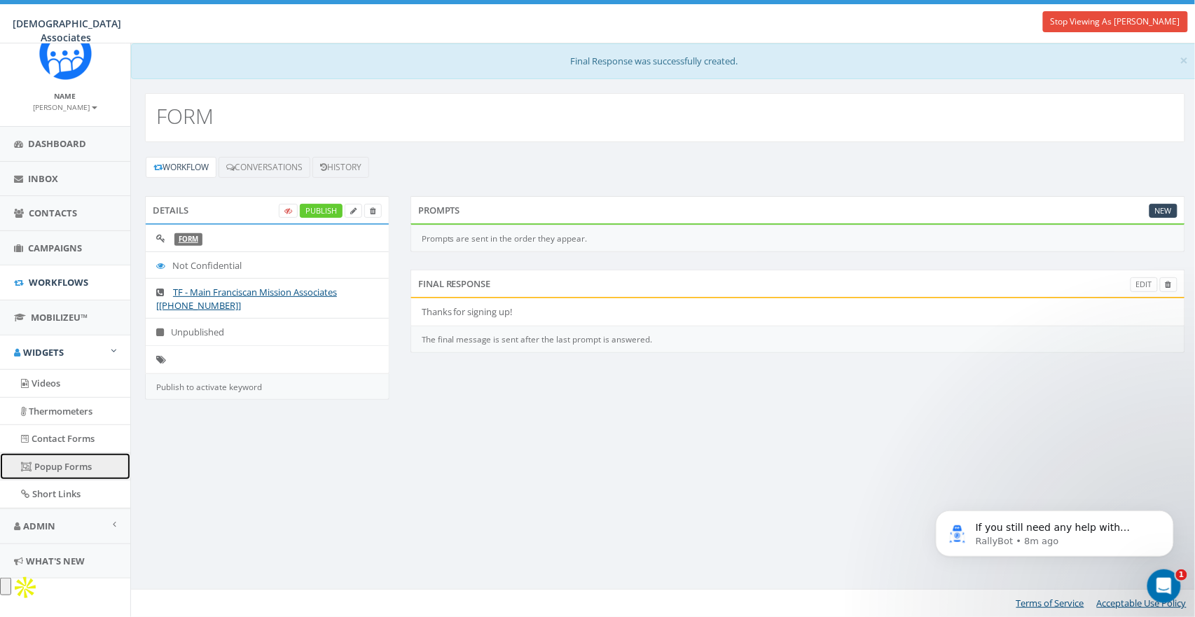
click at [58, 462] on link "Popup Forms" at bounding box center [65, 466] width 130 height 27
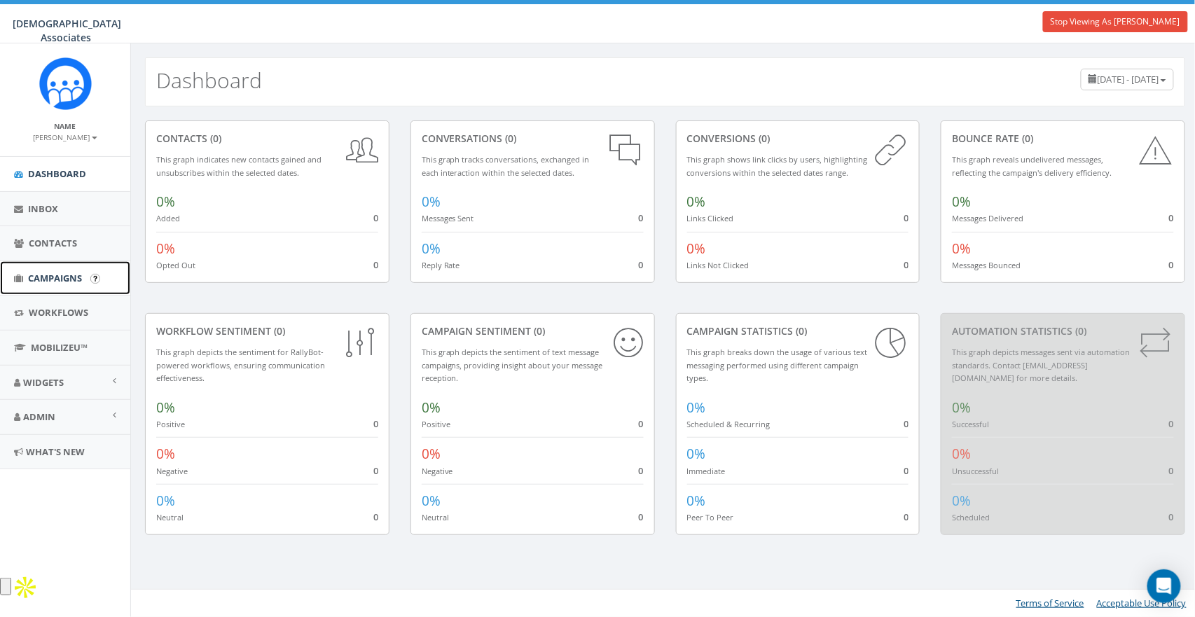
click at [46, 274] on span "Campaigns" at bounding box center [55, 278] width 54 height 13
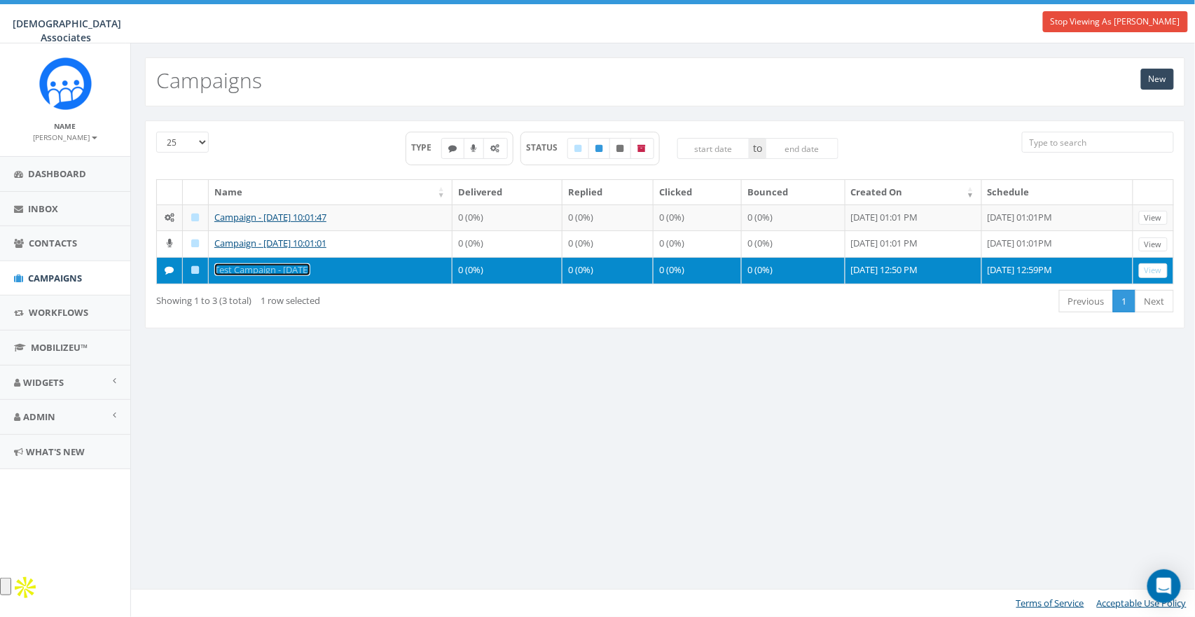
click at [247, 273] on link "Test Campaign - [DATE]" at bounding box center [262, 269] width 96 height 13
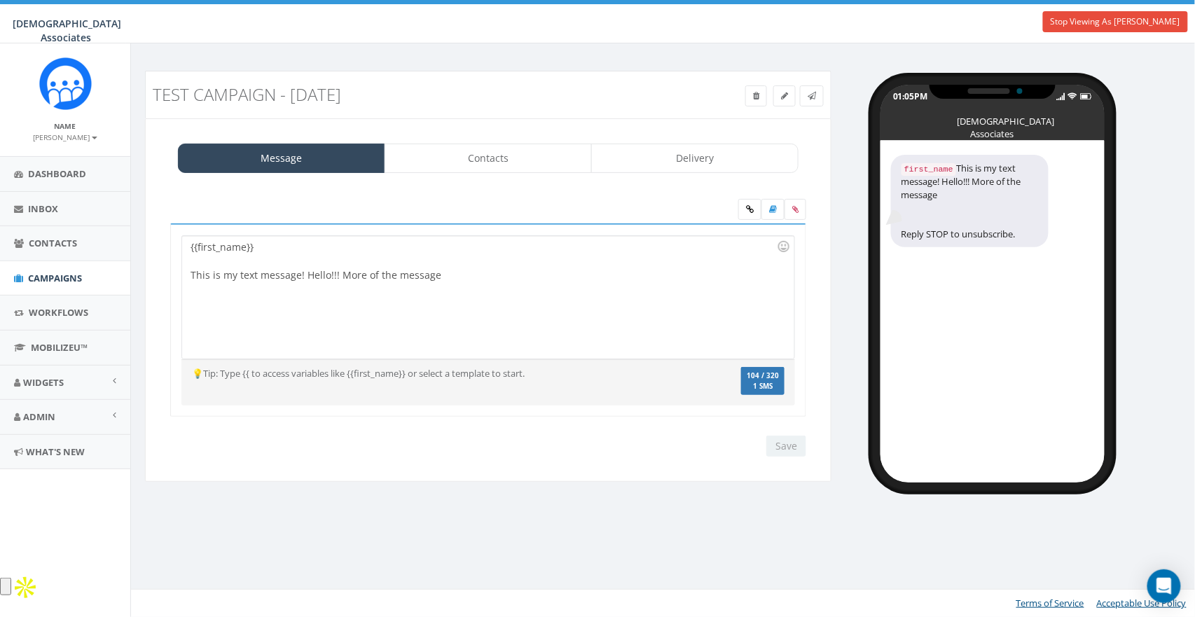
click at [473, 270] on div "{{first_name}} This is my text message! Hello!!! More of the message" at bounding box center [488, 297] width 612 height 123
click at [753, 211] on icon at bounding box center [750, 209] width 8 height 8
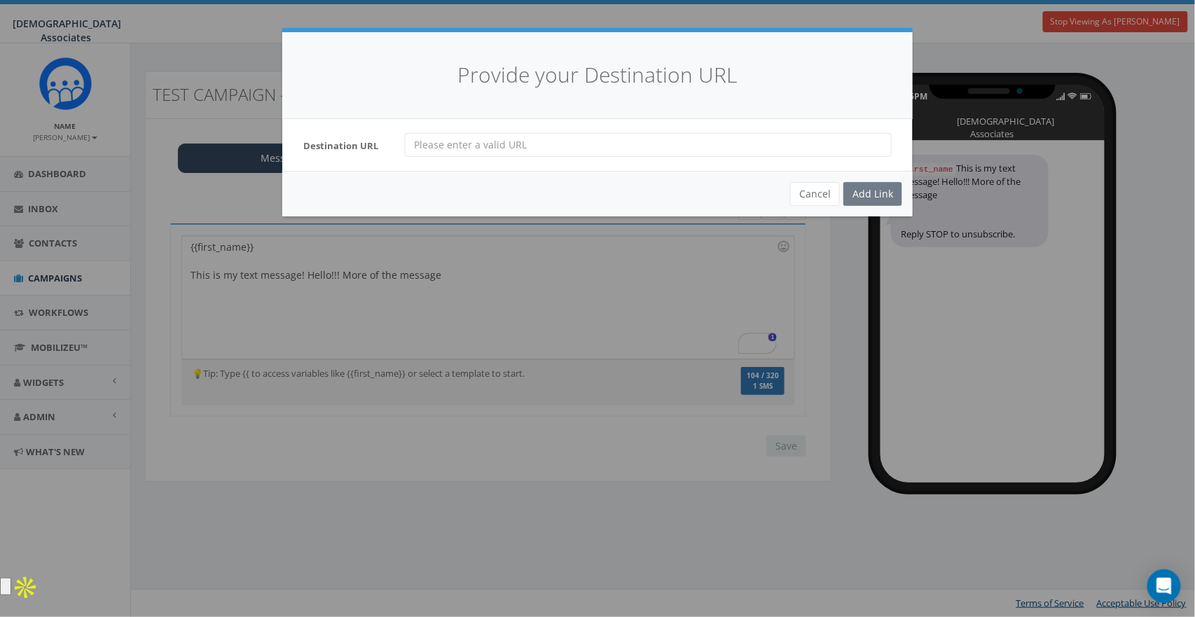
click at [526, 150] on input "url" at bounding box center [648, 145] width 487 height 24
click at [807, 194] on button "Cancel" at bounding box center [815, 194] width 50 height 24
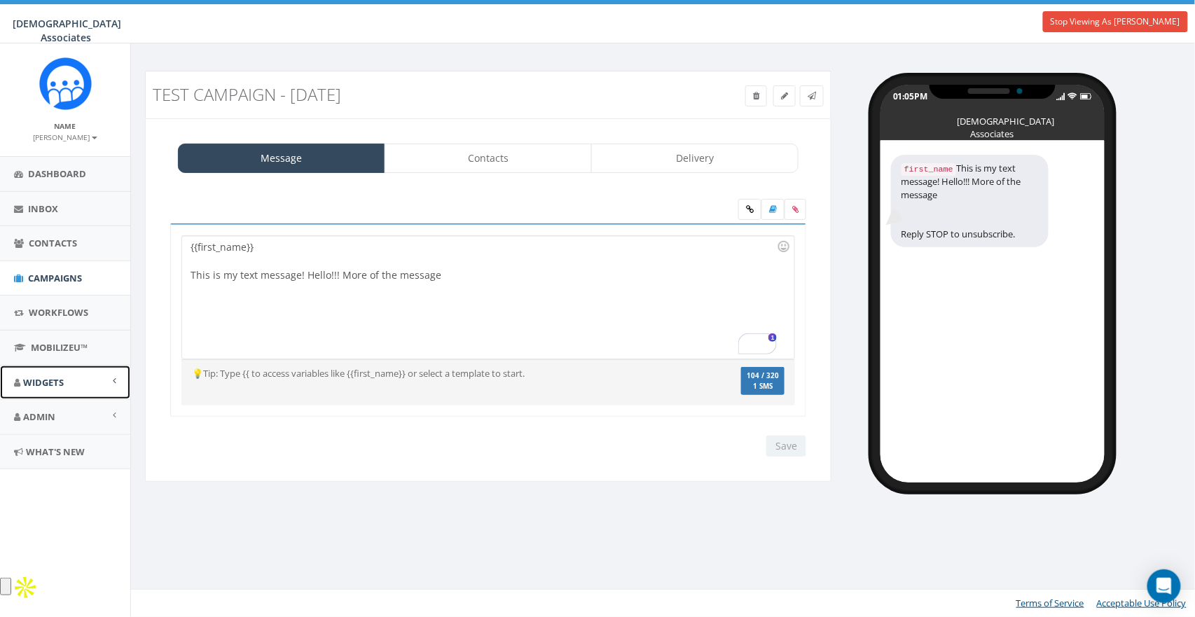
click at [45, 381] on span "Widgets" at bounding box center [43, 382] width 41 height 13
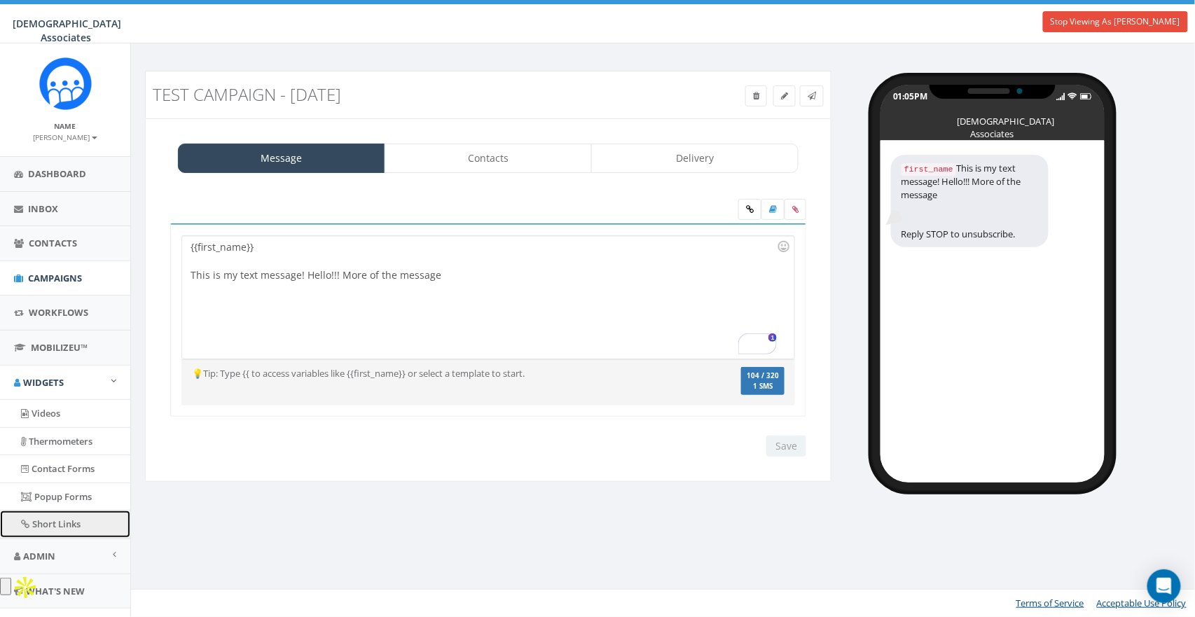
click at [53, 523] on link "Short Links" at bounding box center [65, 524] width 130 height 27
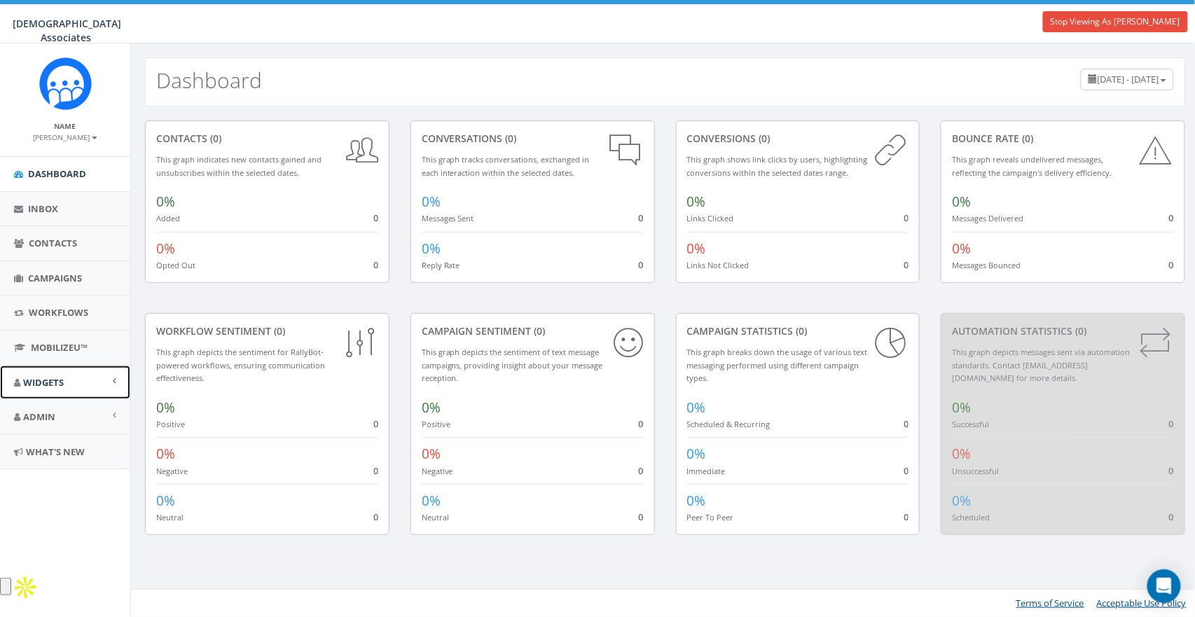
click at [39, 378] on span "Widgets" at bounding box center [43, 382] width 41 height 13
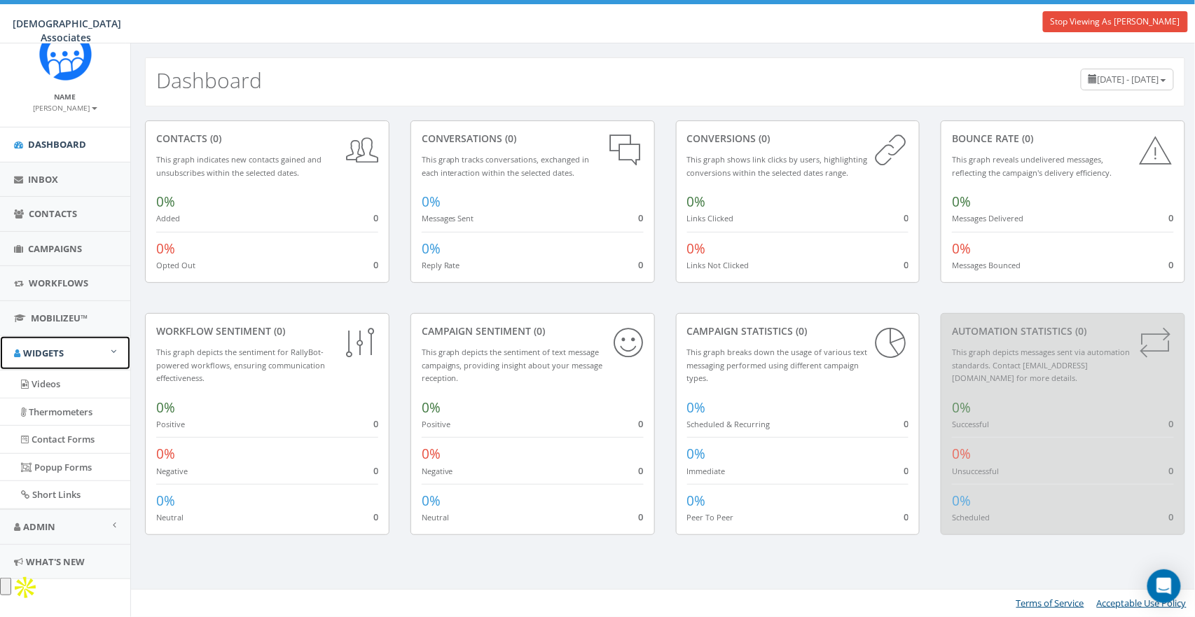
scroll to position [30, 0]
click at [1157, 588] on div "Open Intercom Messenger" at bounding box center [1164, 586] width 37 height 37
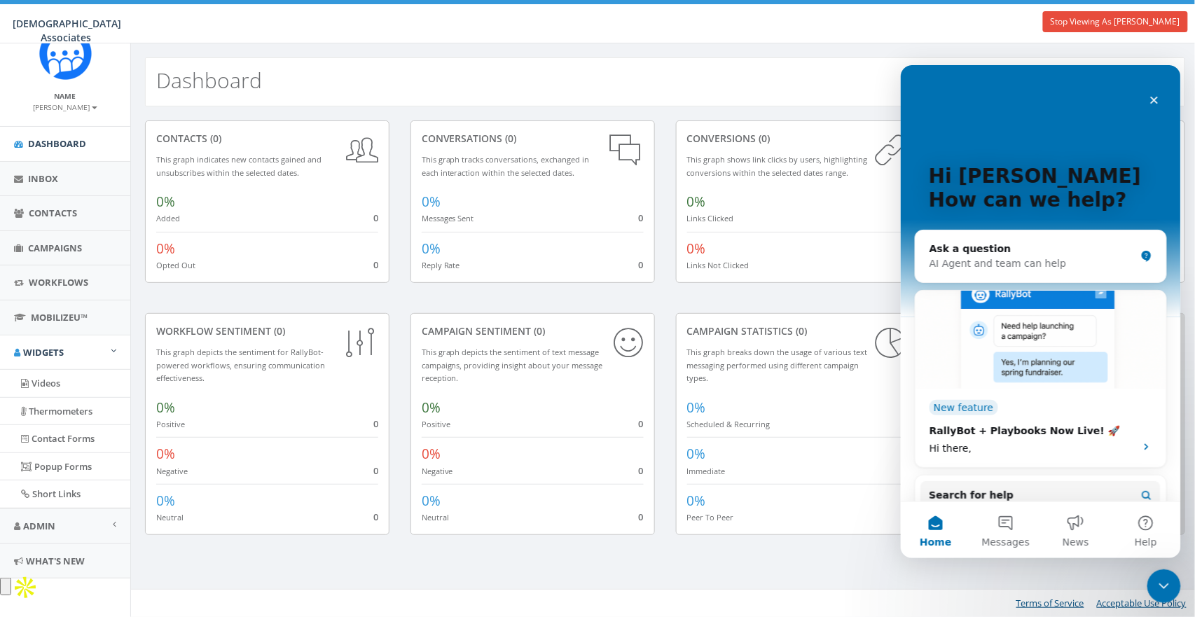
scroll to position [0, 0]
click at [1014, 532] on button "Messages" at bounding box center [1005, 530] width 70 height 56
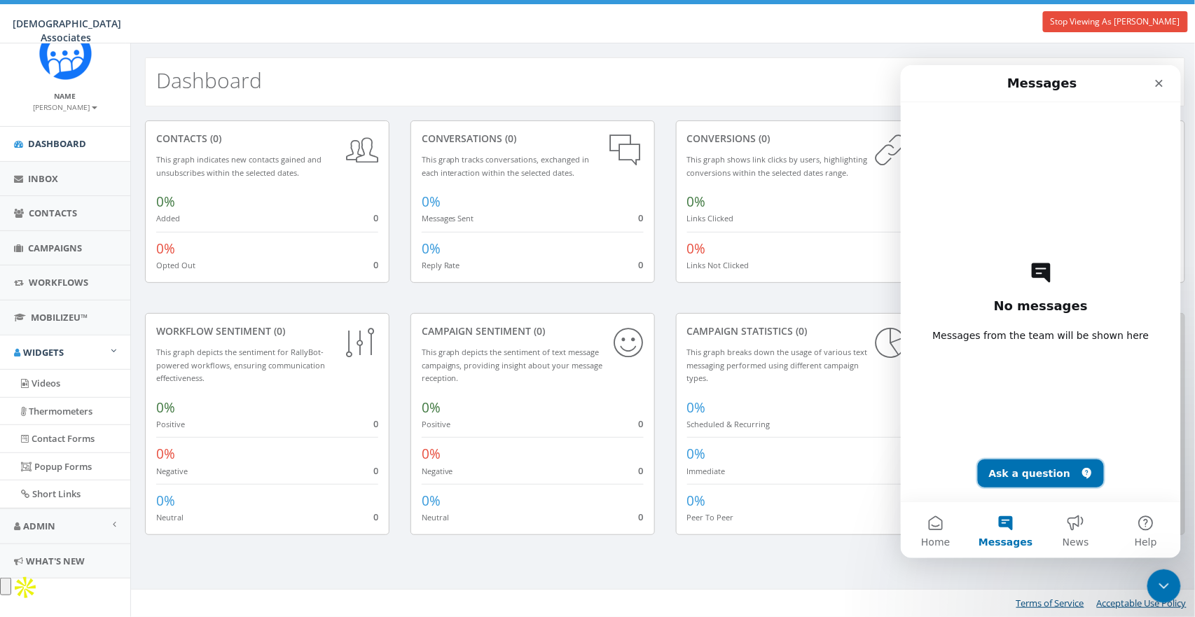
click at [1026, 469] on button "Ask a question" at bounding box center [1040, 473] width 127 height 28
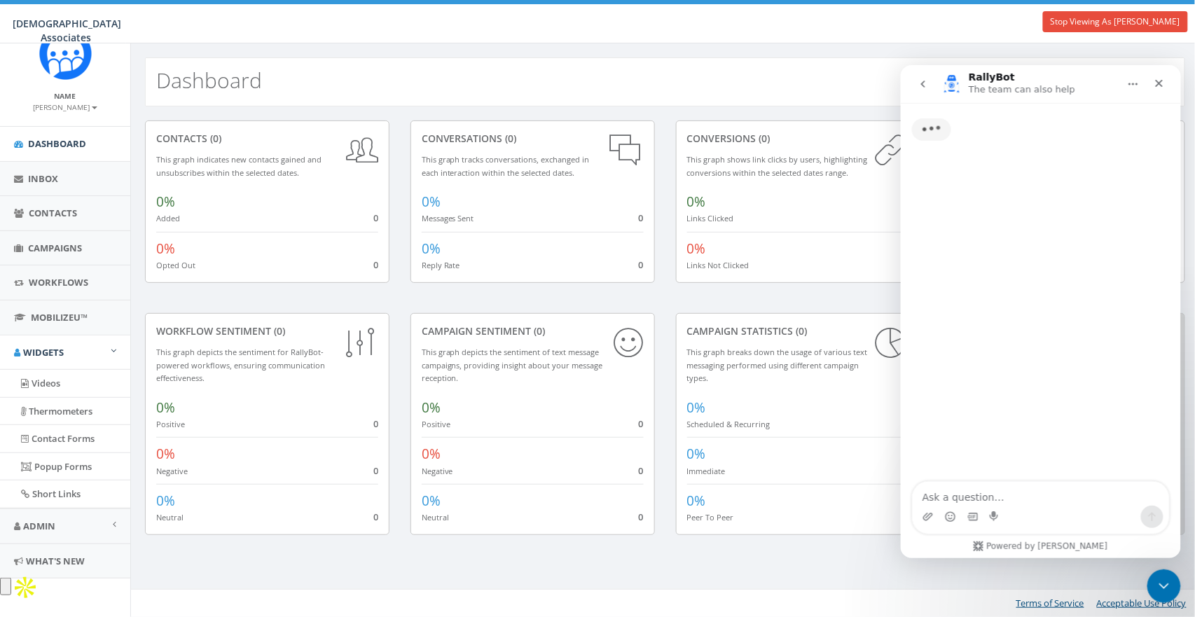
click at [993, 500] on textarea "Ask a question…" at bounding box center [1040, 493] width 256 height 24
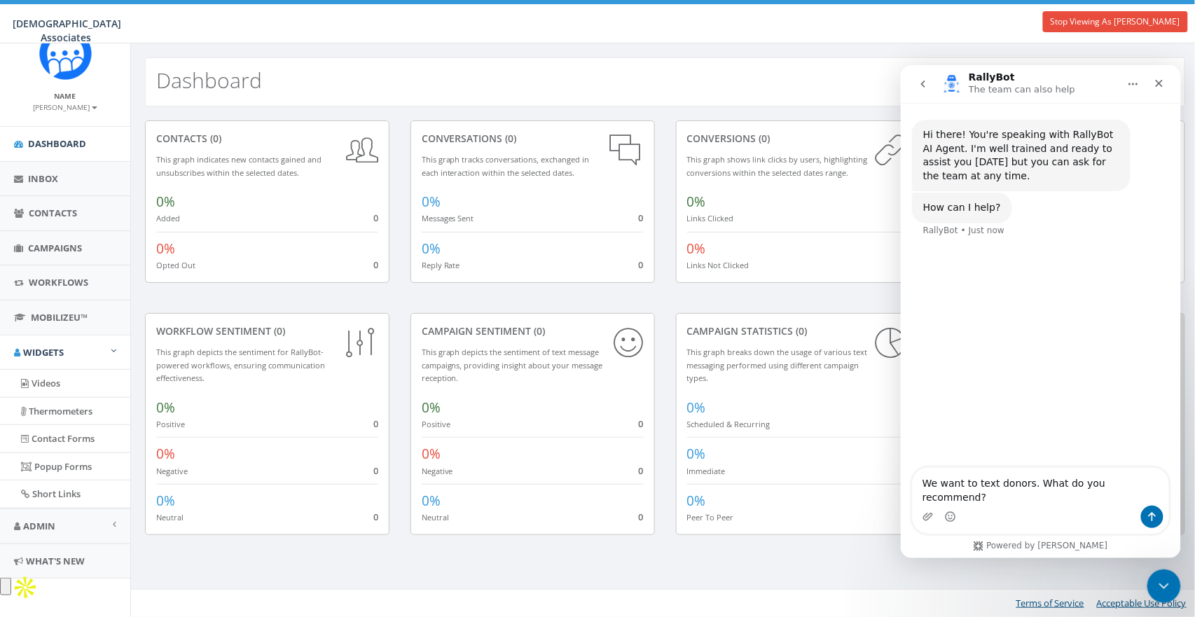
type textarea "We want to text donors. What do you recommend?"
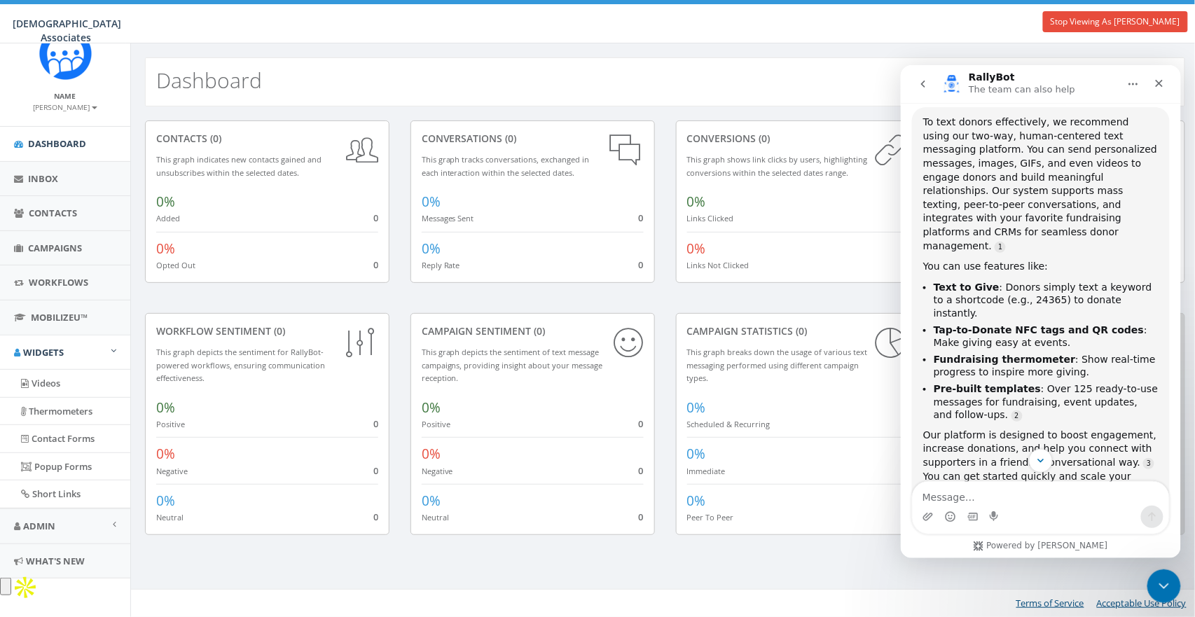
scroll to position [241, 0]
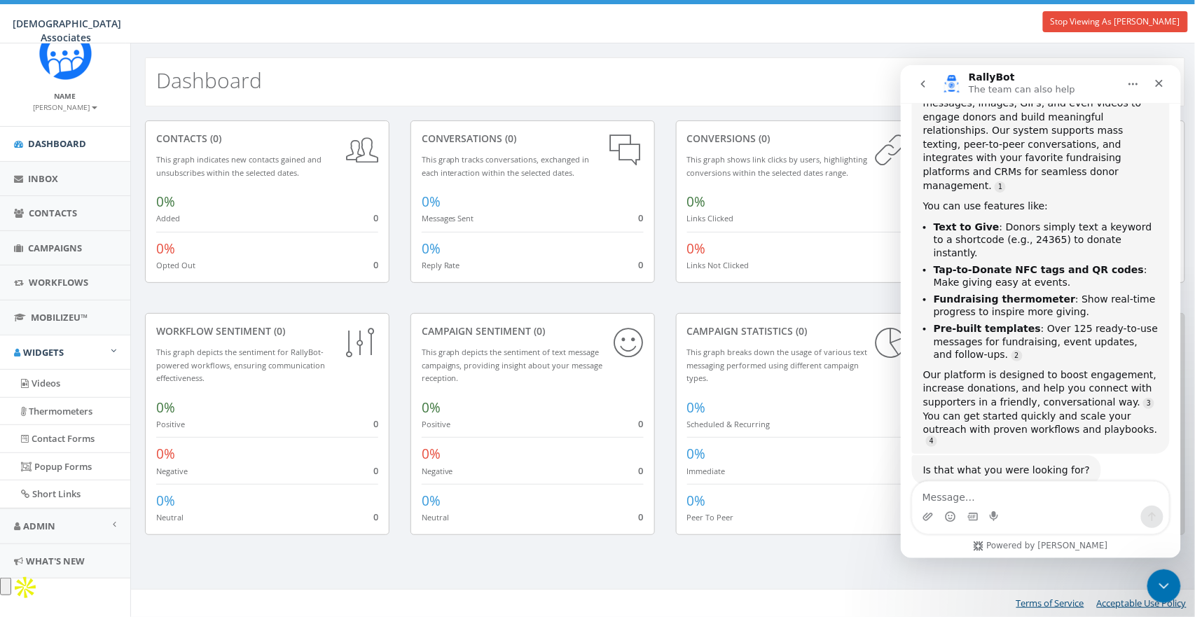
click at [927, 84] on icon "go back" at bounding box center [922, 83] width 11 height 11
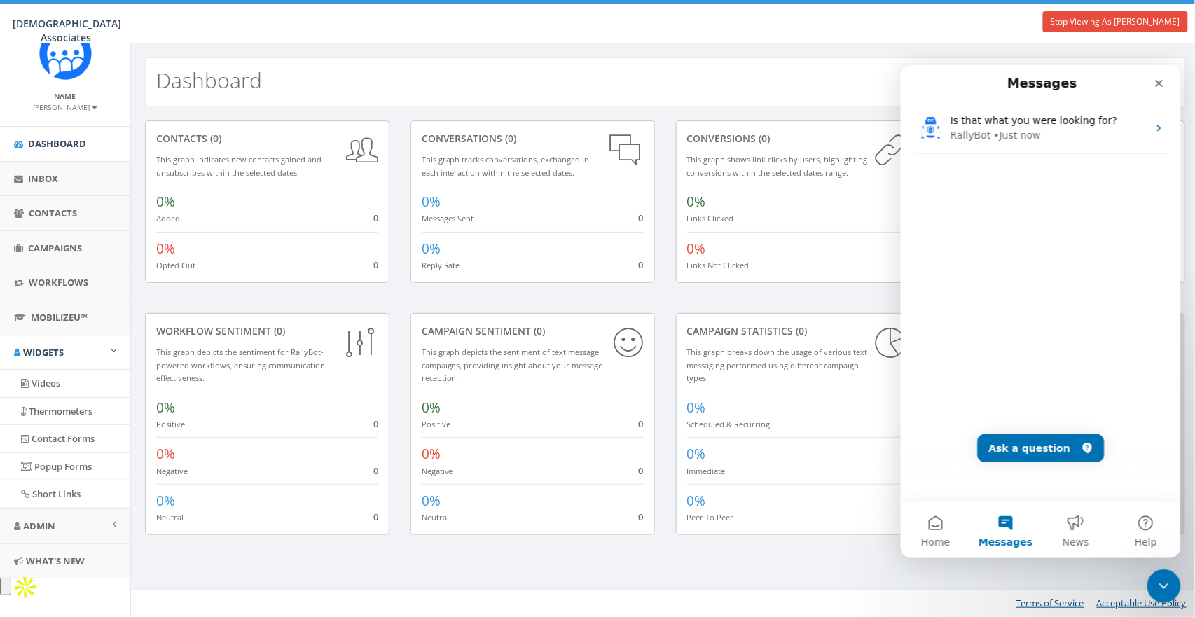
scroll to position [192, 0]
click at [1054, 530] on button "News" at bounding box center [1075, 530] width 70 height 56
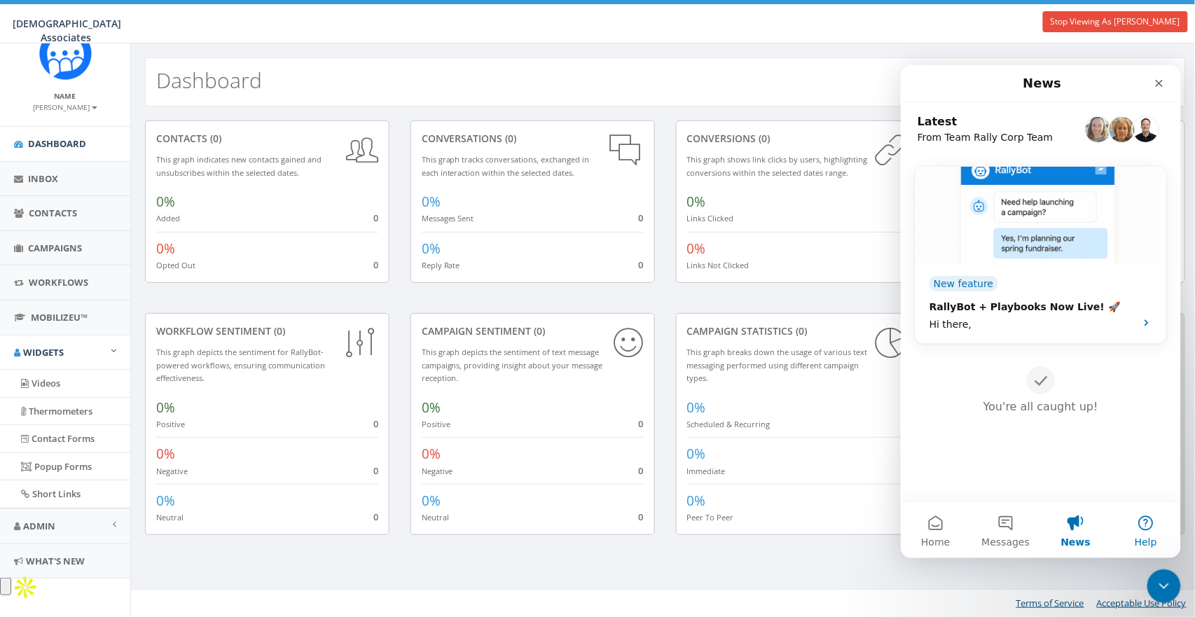
click at [1137, 525] on button "Help" at bounding box center [1145, 530] width 70 height 56
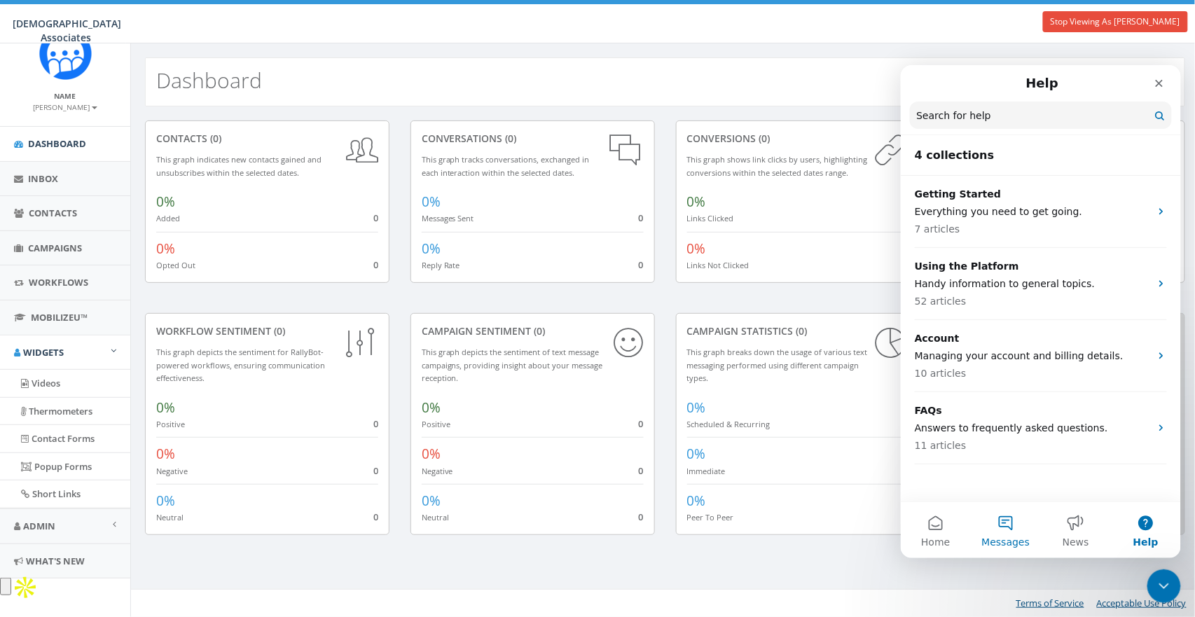
click at [999, 525] on button "Messages" at bounding box center [1005, 530] width 70 height 56
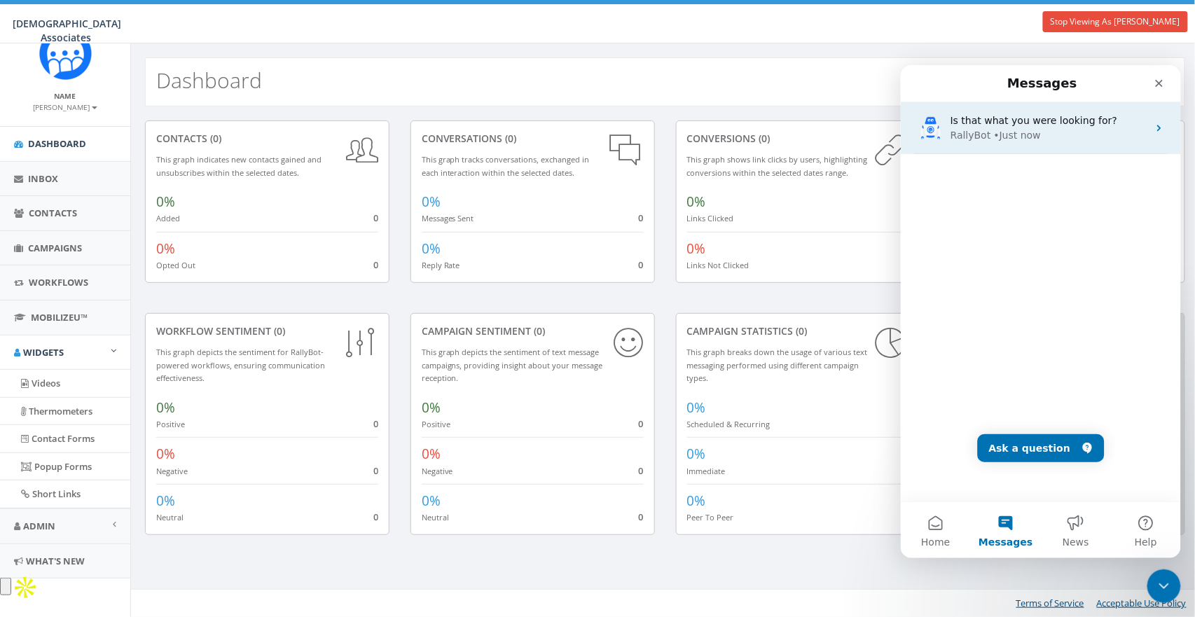
click at [1033, 123] on span "Is that what you were looking for?" at bounding box center [1033, 119] width 167 height 11
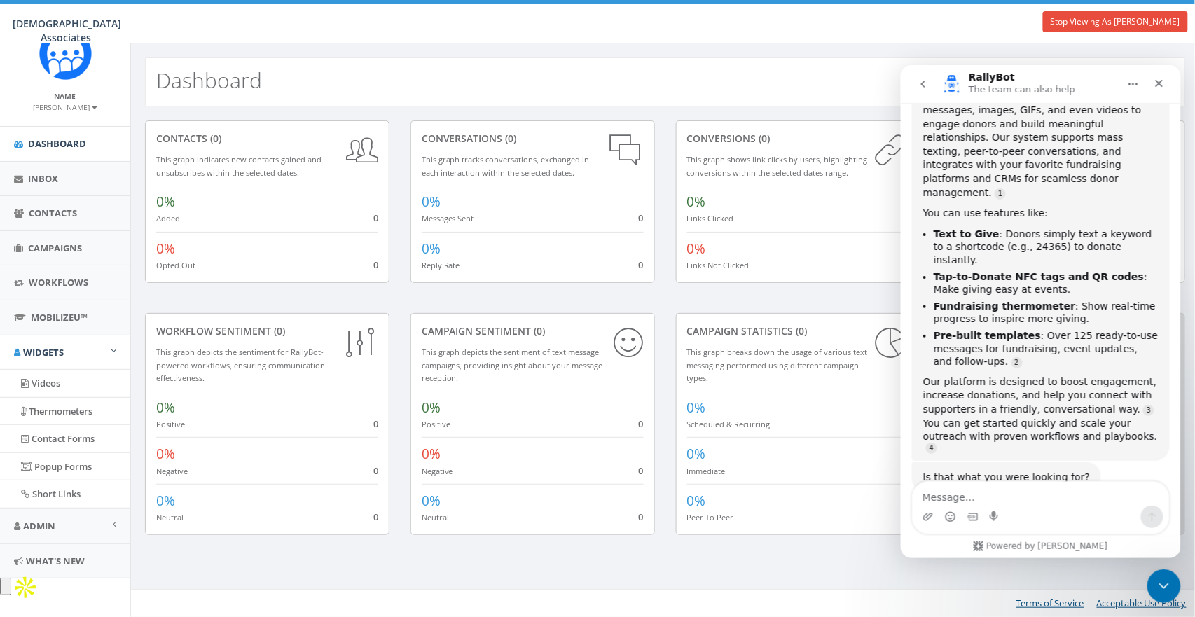
scroll to position [241, 0]
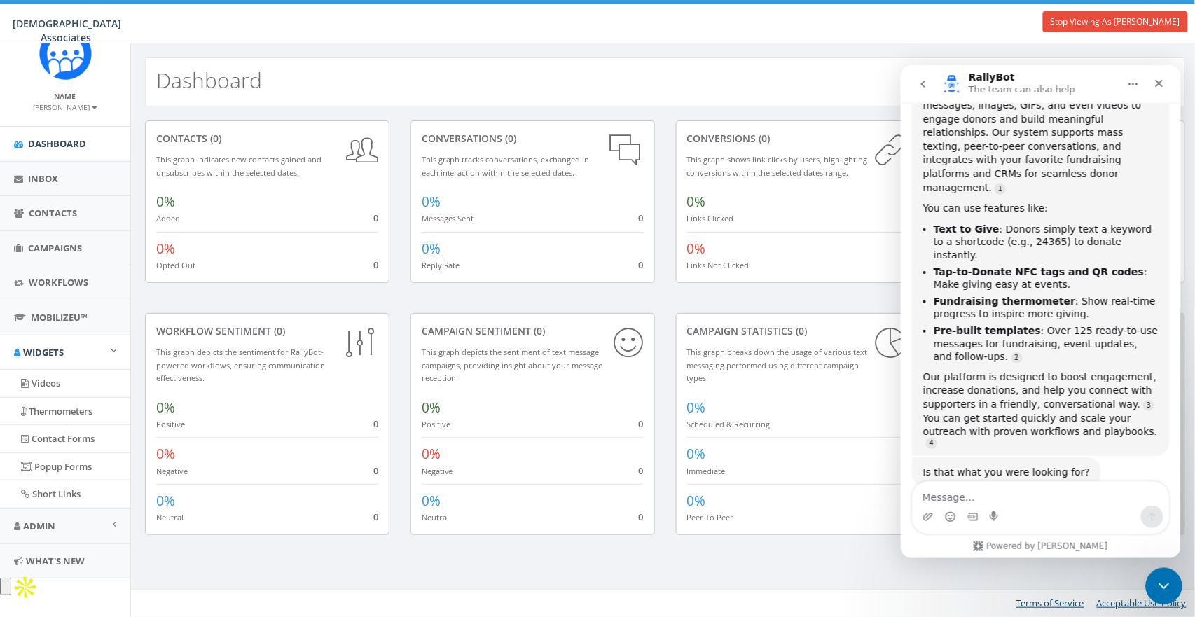
click at [1148, 577] on div "Close Intercom Messenger" at bounding box center [1162, 584] width 34 height 34
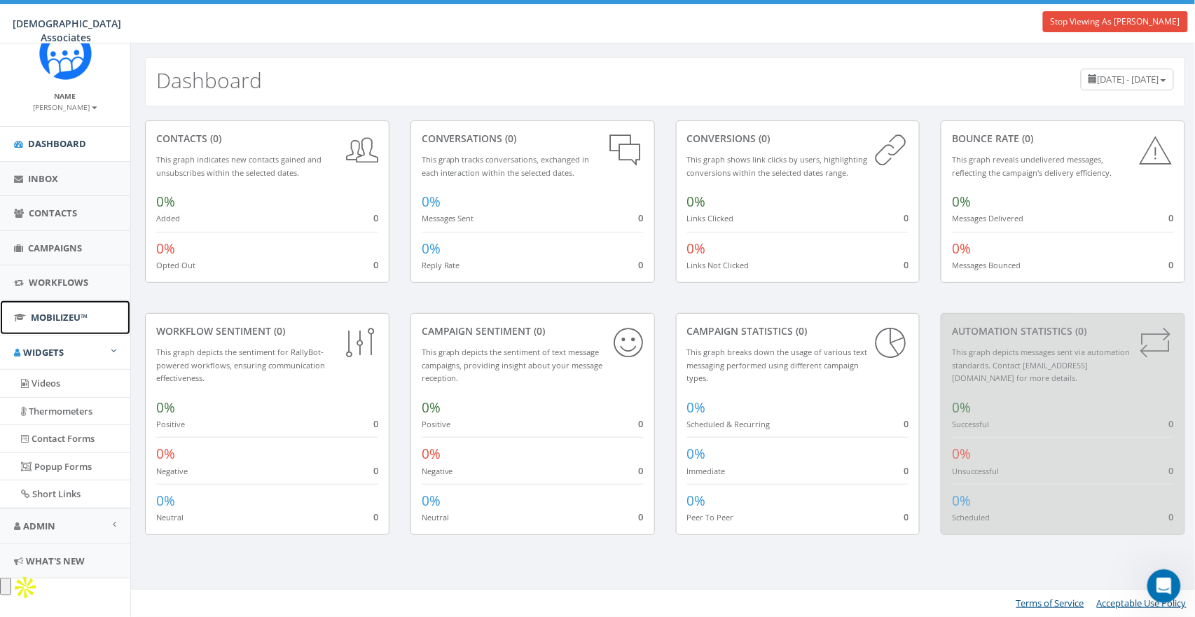
click at [43, 319] on span "MobilizeU™" at bounding box center [59, 317] width 57 height 13
click at [23, 324] on link "MobilizeU™" at bounding box center [65, 318] width 130 height 34
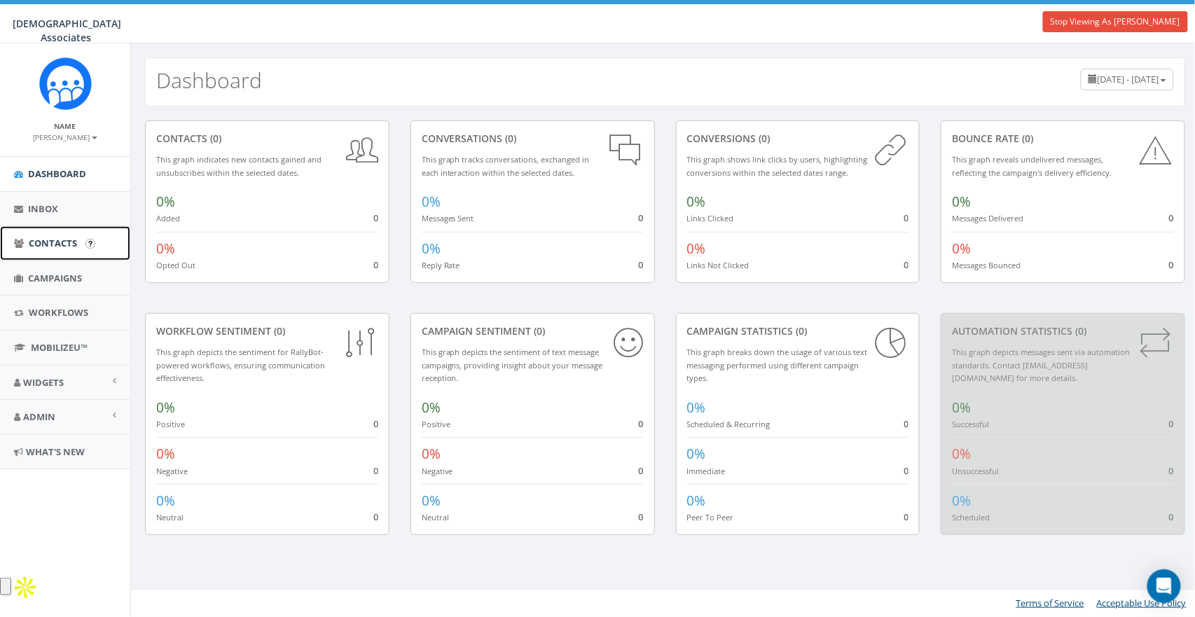
click at [46, 243] on span "Contacts" at bounding box center [53, 243] width 48 height 13
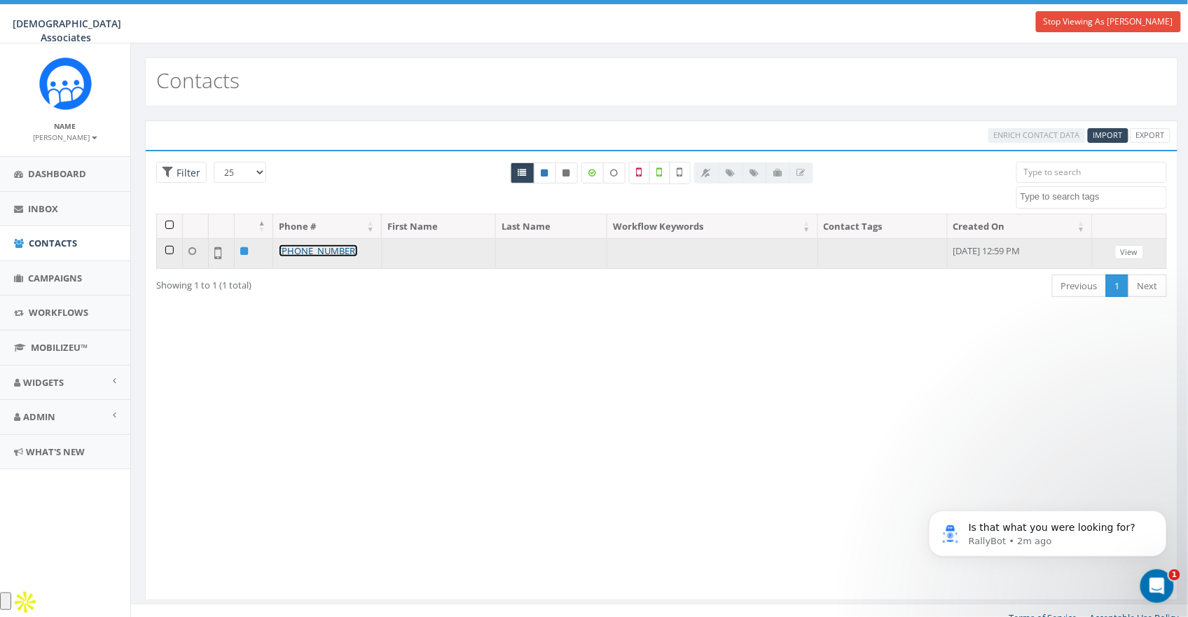
click at [303, 249] on link "[PHONE_NUMBER]" at bounding box center [318, 250] width 79 height 13
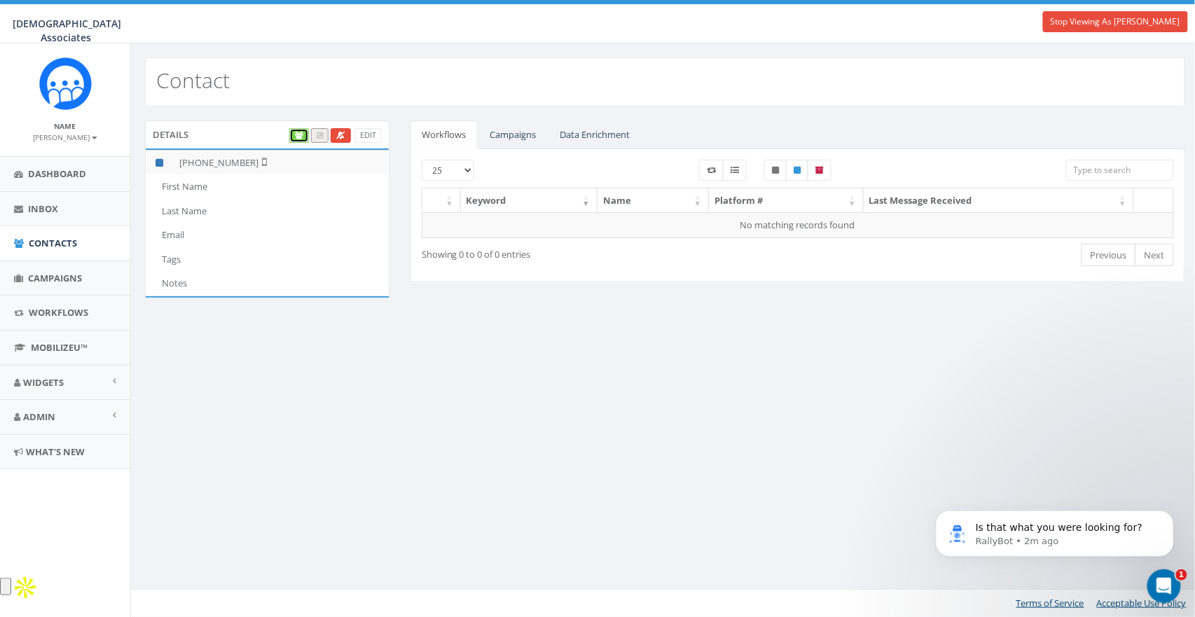
click at [298, 134] on icon at bounding box center [299, 136] width 8 height 8
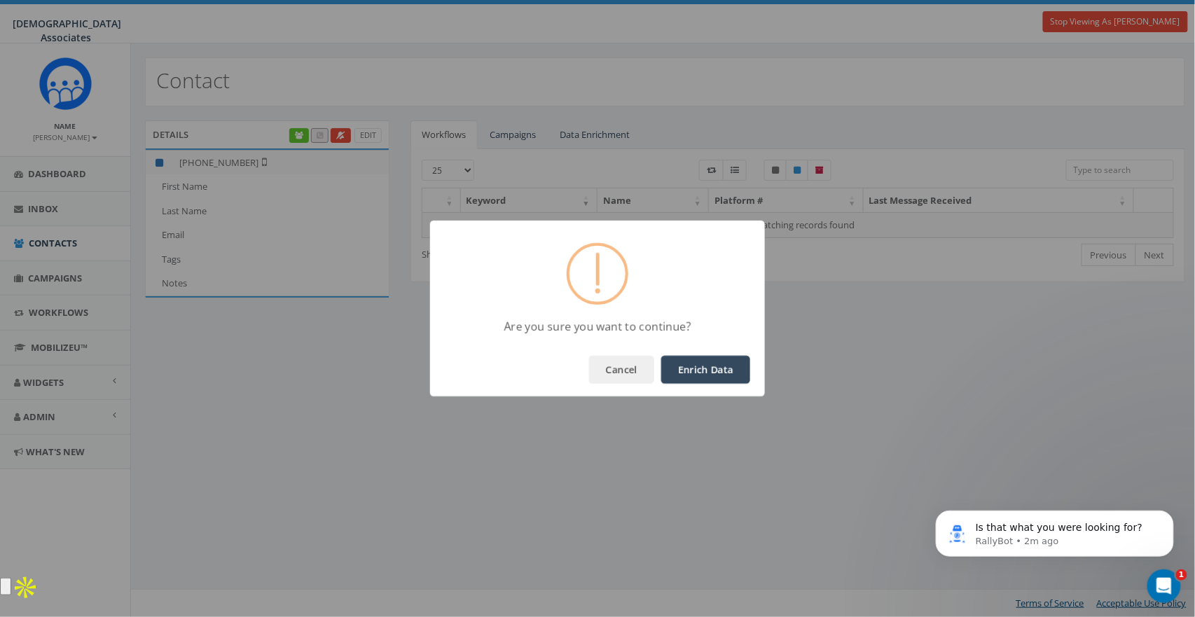
click at [705, 362] on button "Enrich Data" at bounding box center [705, 370] width 89 height 28
click at [724, 364] on button "OK" at bounding box center [727, 370] width 48 height 28
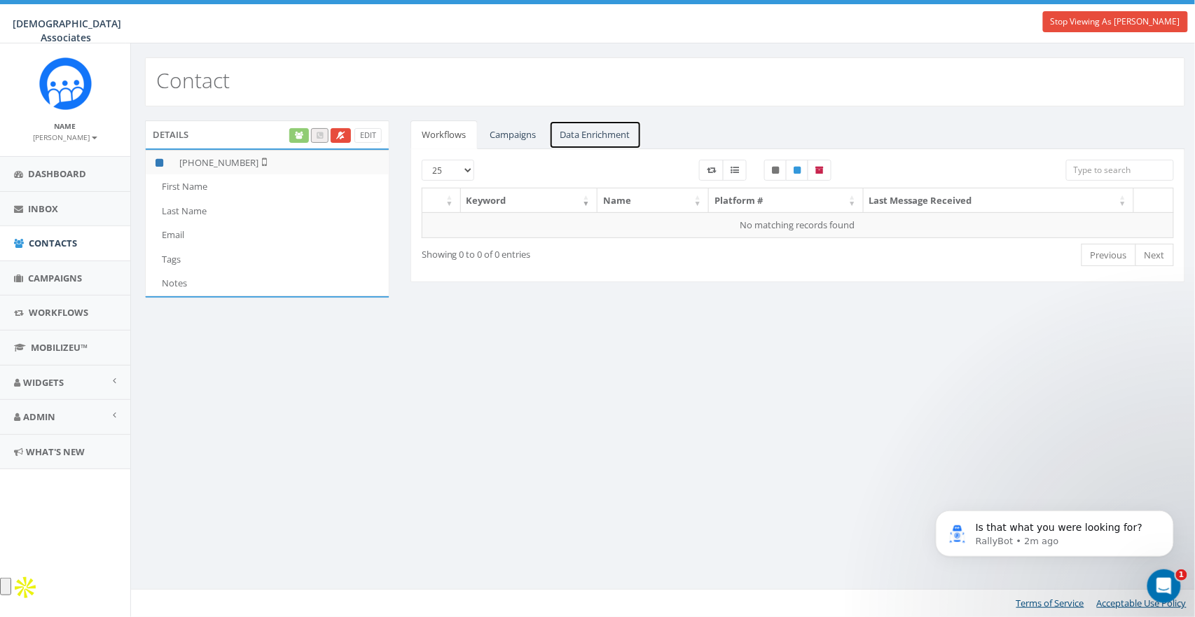
click at [600, 140] on link "Data Enrichment" at bounding box center [595, 134] width 92 height 29
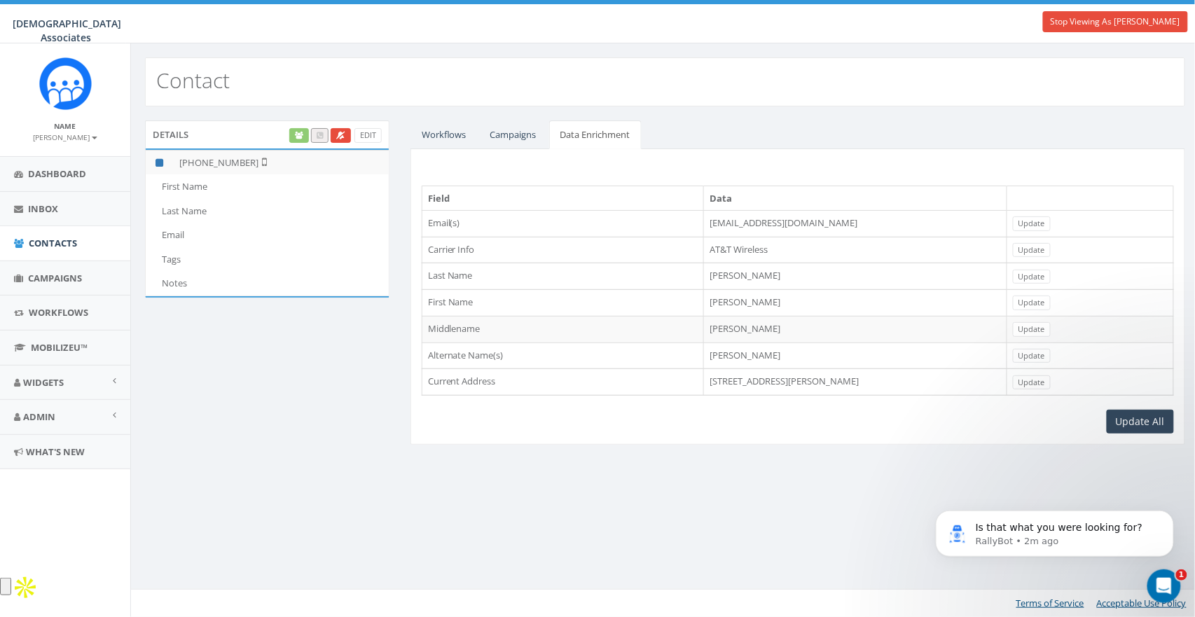
click at [704, 357] on td "[PERSON_NAME]" at bounding box center [855, 356] width 303 height 27
click at [745, 389] on td "[STREET_ADDRESS][PERSON_NAME]" at bounding box center [855, 382] width 303 height 27
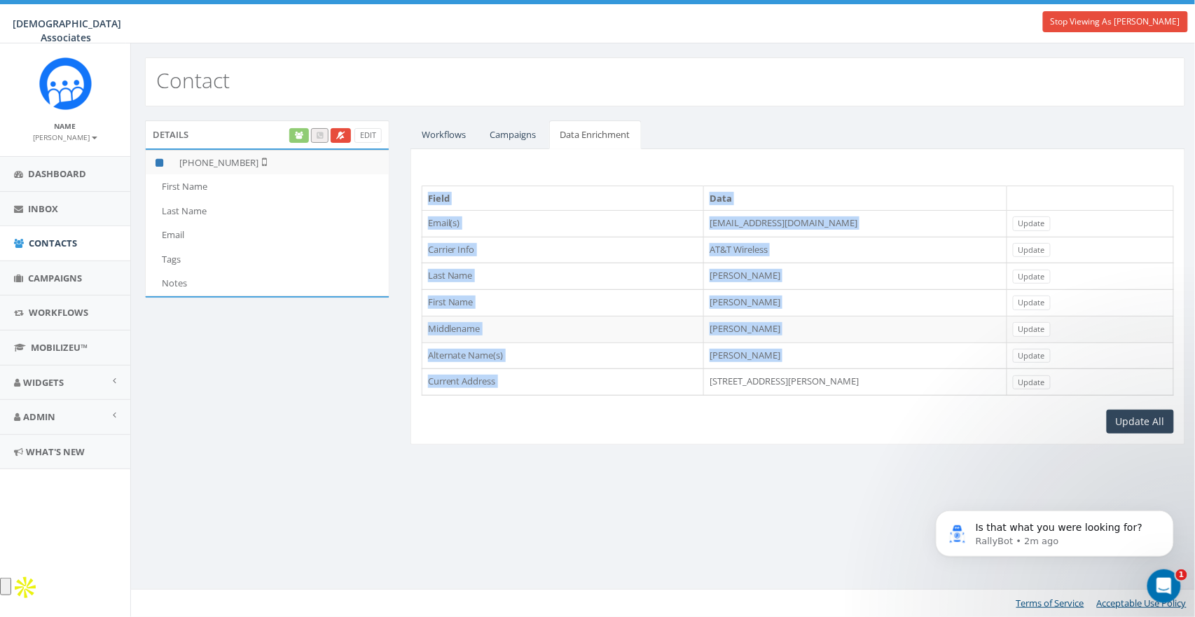
click at [745, 389] on td "[STREET_ADDRESS][PERSON_NAME]" at bounding box center [855, 382] width 303 height 27
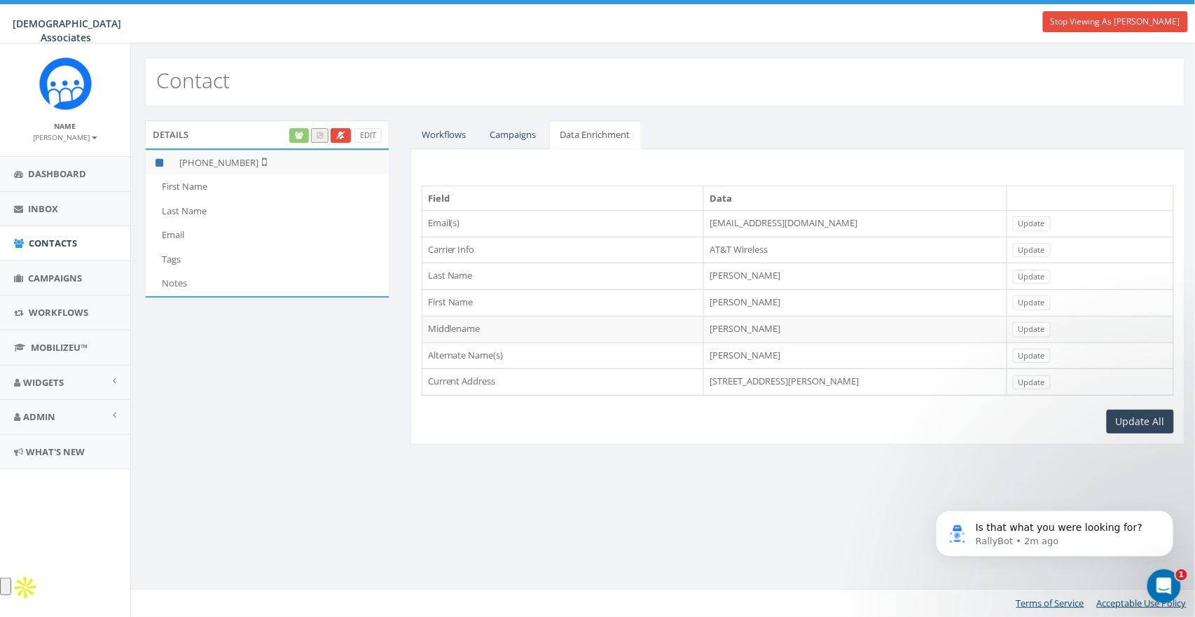
click at [742, 221] on td "[EMAIL_ADDRESS][DOMAIN_NAME]" at bounding box center [855, 223] width 303 height 27
click at [704, 357] on td "[PERSON_NAME]" at bounding box center [855, 356] width 303 height 27
click at [710, 471] on div "Details Edit +1 858-736-5358 First Name Last Name Email Tags Notes Workflows Ca…" at bounding box center [665, 291] width 1068 height 370
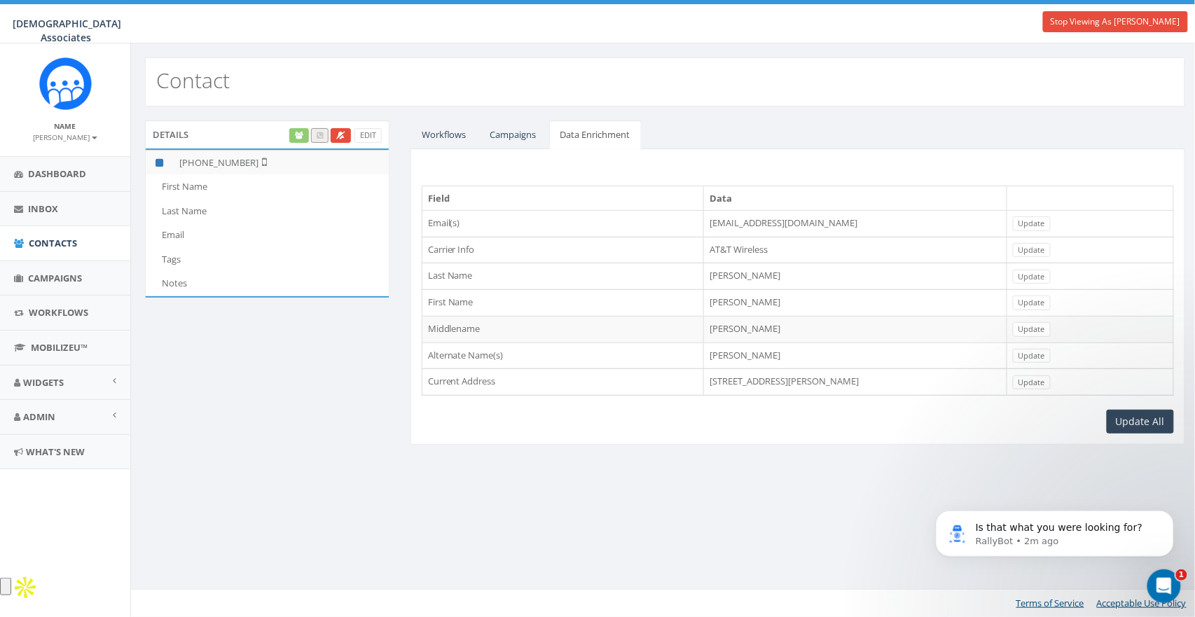
drag, startPoint x: 836, startPoint y: 385, endPoint x: 656, endPoint y: 388, distance: 180.1
click at [704, 388] on td "[STREET_ADDRESS][PERSON_NAME]" at bounding box center [855, 382] width 303 height 27
click at [732, 462] on div "Workflows Campaigns Data Enrichment 25 50 100 Keyword Name Platform # Last Mess…" at bounding box center [798, 291] width 796 height 342
click at [242, 158] on td "[PHONE_NUMBER]" at bounding box center [281, 162] width 215 height 25
click at [780, 386] on td "[STREET_ADDRESS][PERSON_NAME]" at bounding box center [855, 382] width 303 height 27
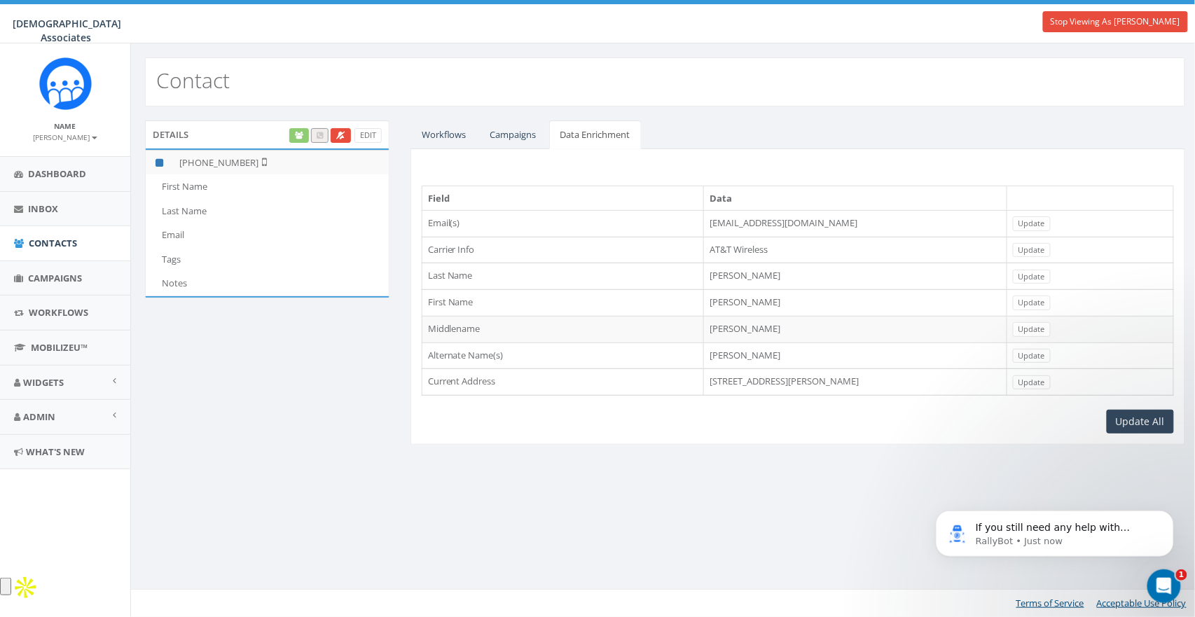
click at [780, 386] on td "[STREET_ADDRESS][PERSON_NAME]" at bounding box center [855, 382] width 303 height 27
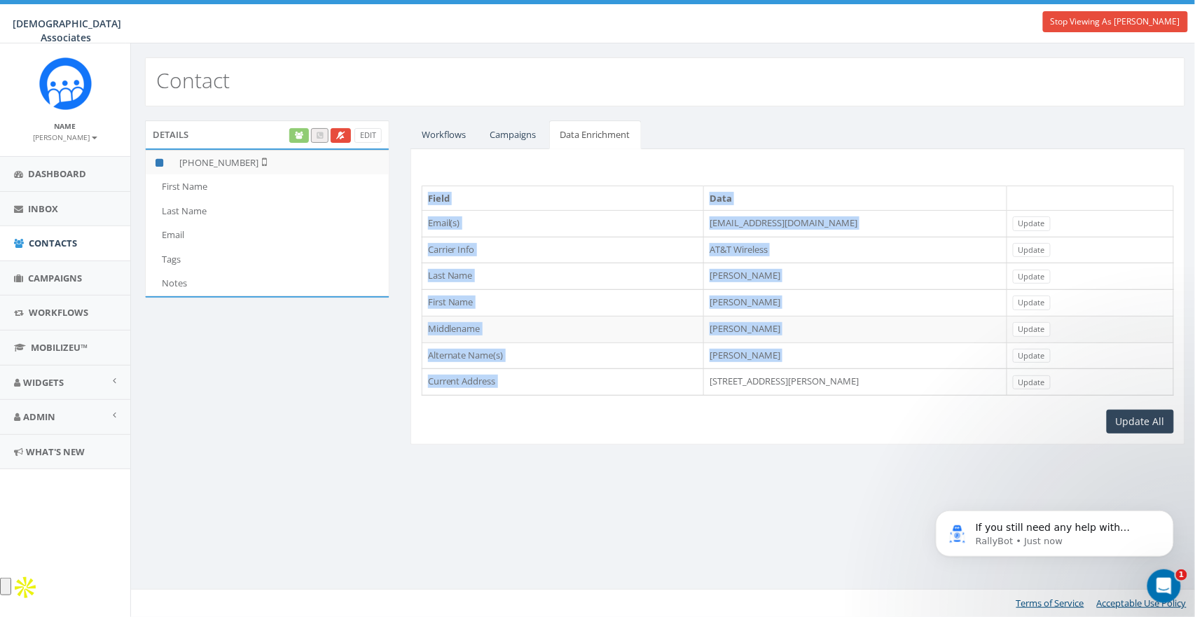
click at [780, 386] on td "[STREET_ADDRESS][PERSON_NAME]" at bounding box center [855, 382] width 303 height 27
click at [71, 370] on link "Widgets" at bounding box center [65, 383] width 130 height 34
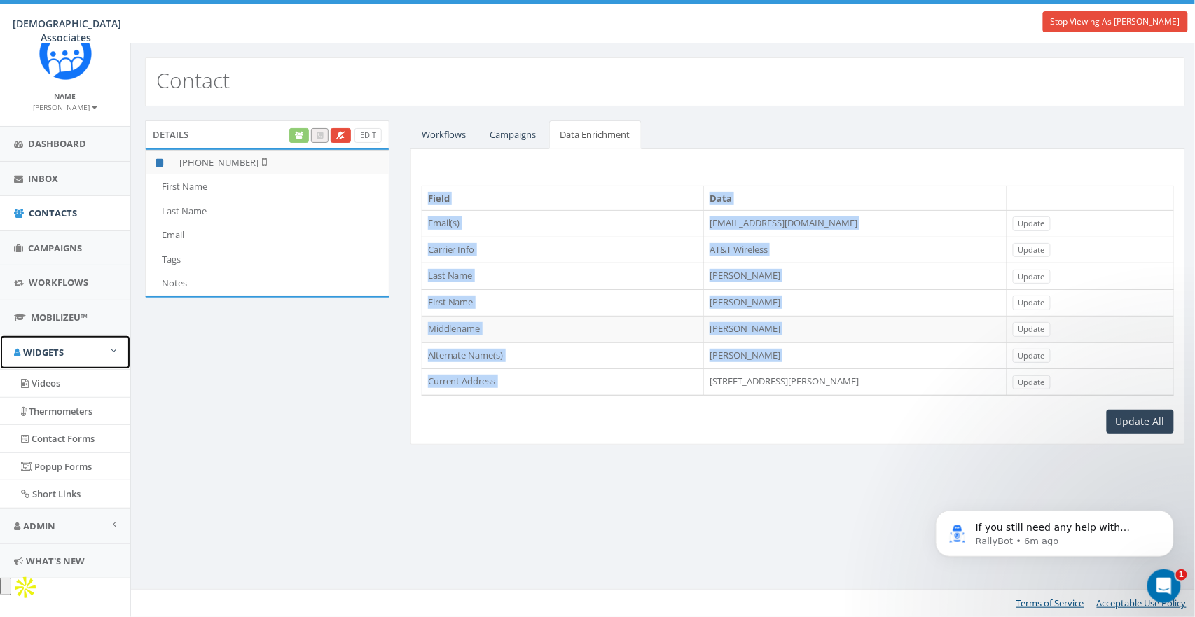
scroll to position [30, 0]
click at [53, 492] on link "Short Links" at bounding box center [65, 494] width 130 height 27
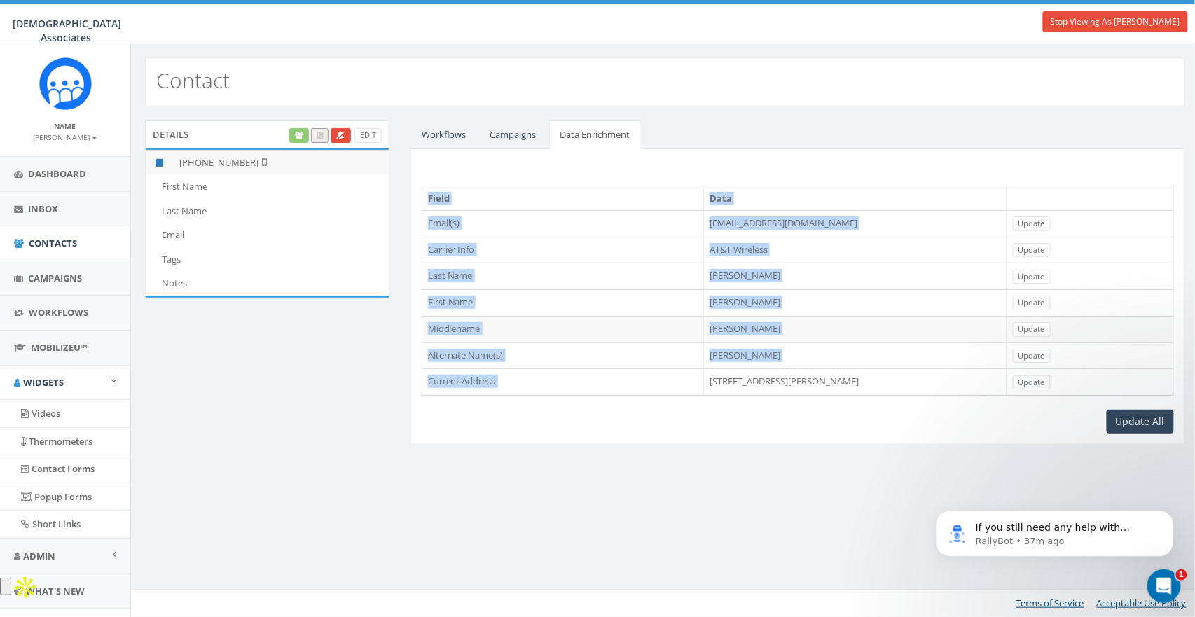
scroll to position [30, 0]
